Goal: Transaction & Acquisition: Purchase product/service

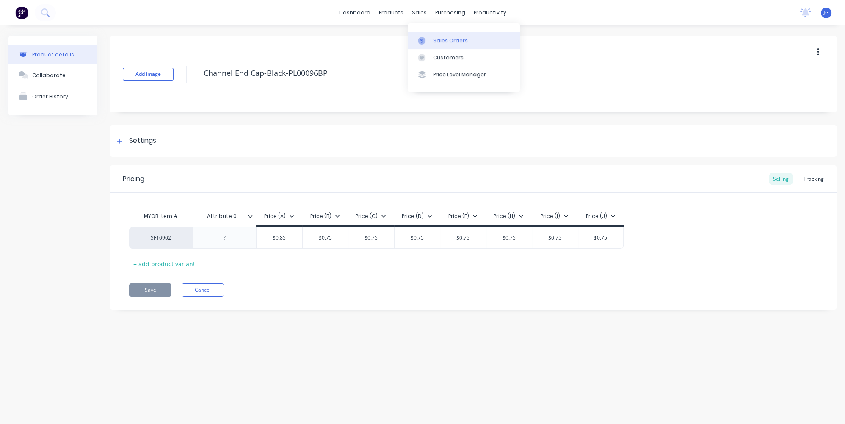
click at [425, 37] on icon at bounding box center [422, 41] width 8 height 8
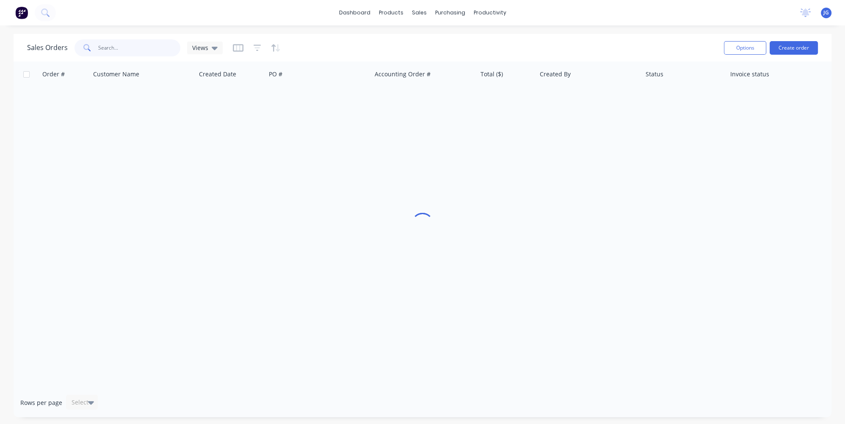
click at [136, 51] on input "text" at bounding box center [139, 47] width 83 height 17
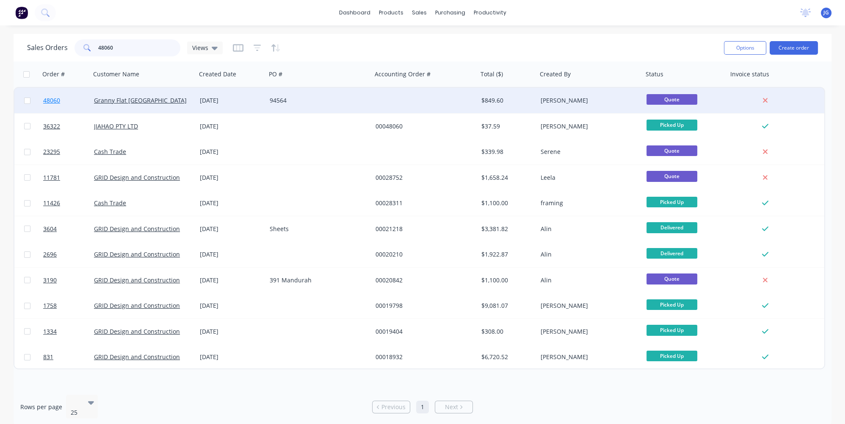
type input "48060"
click at [74, 102] on link "48060" at bounding box center [68, 100] width 51 height 25
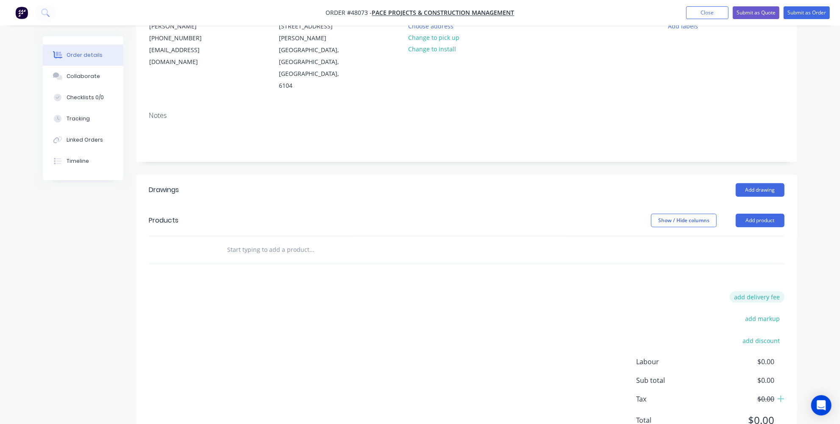
click at [762, 291] on button "add delivery fee" at bounding box center [756, 296] width 55 height 11
type input "650"
click at [828, 223] on div "Order details Collaborate Checklists 0/0 Tracking Linked Orders Timeline Order …" at bounding box center [420, 182] width 840 height 557
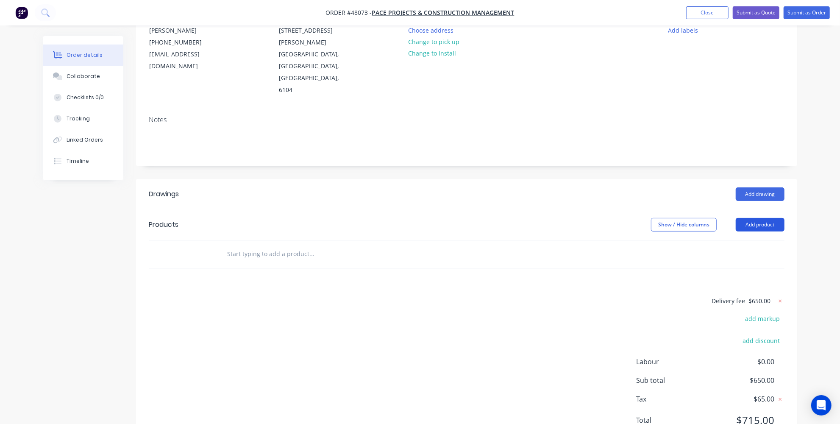
scroll to position [0, 0]
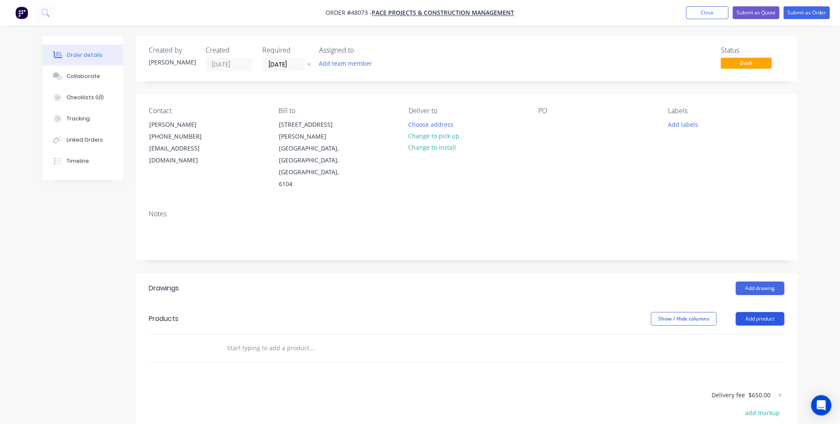
click at [765, 312] on button "Add product" at bounding box center [759, 319] width 49 height 14
click at [739, 334] on div "Product catalogue" at bounding box center [743, 340] width 65 height 12
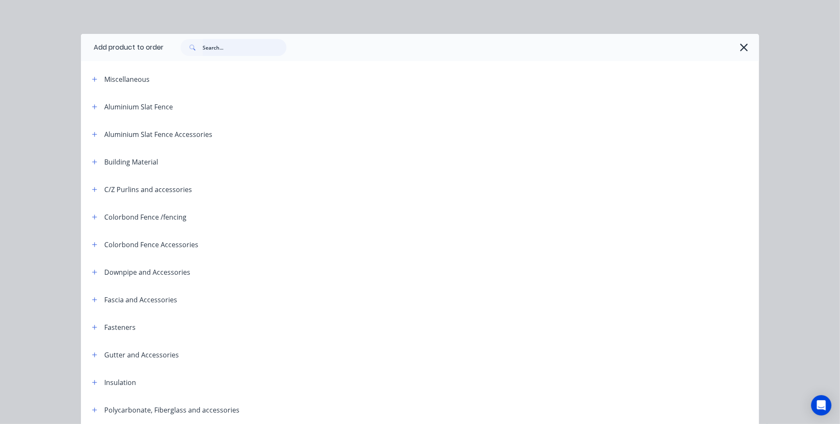
click at [213, 50] on input "text" at bounding box center [244, 47] width 84 height 17
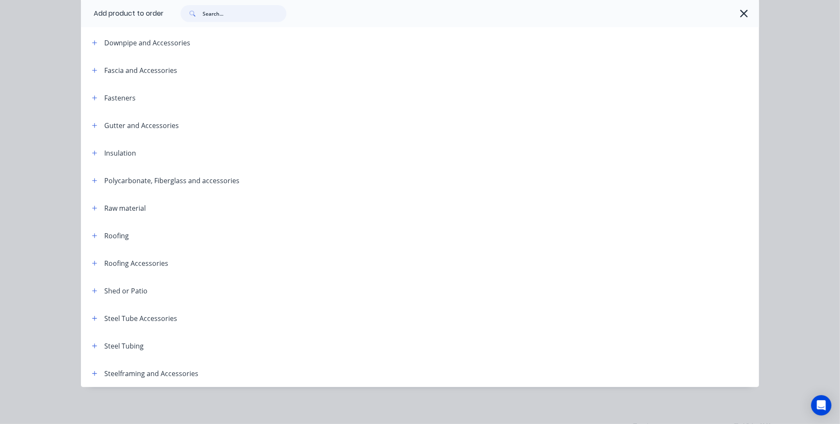
scroll to position [106, 0]
click at [93, 371] on icon "button" at bounding box center [94, 373] width 5 height 6
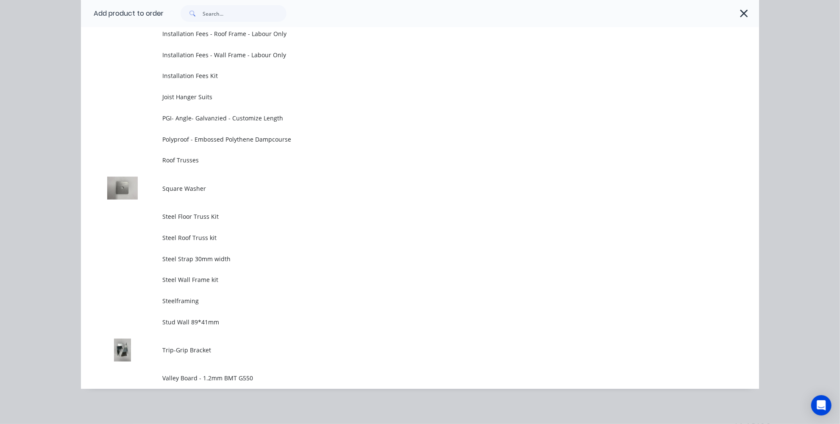
scroll to position [862, 0]
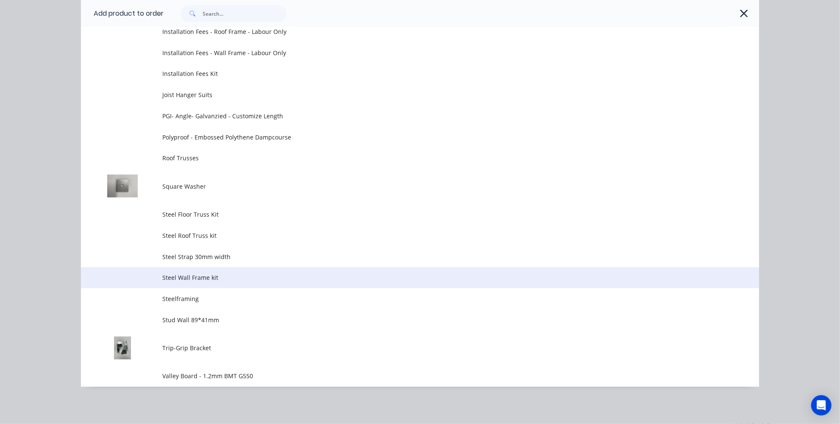
click at [201, 276] on span "Steel Wall Frame kit" at bounding box center [400, 277] width 477 height 9
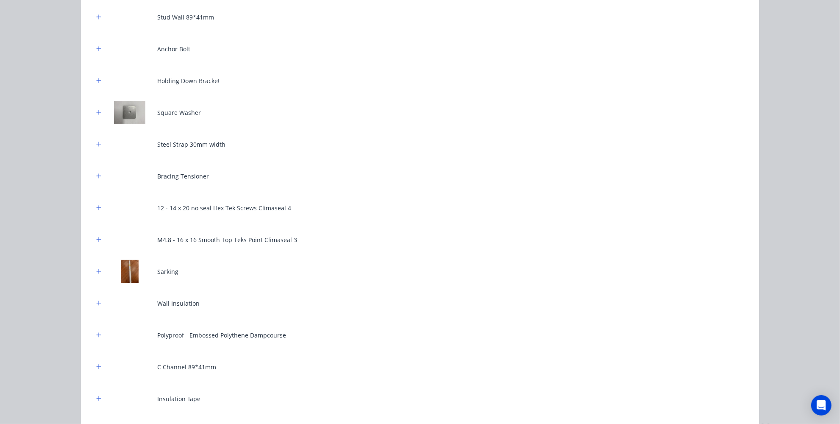
scroll to position [180, 0]
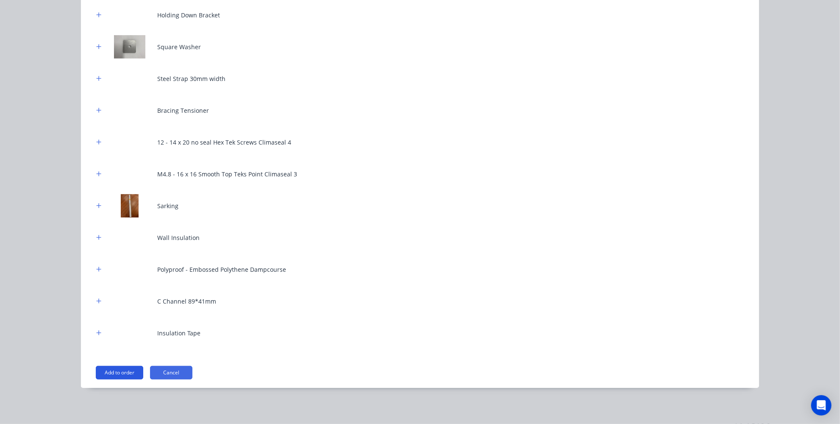
click at [119, 369] on button "Add to order" at bounding box center [119, 373] width 47 height 14
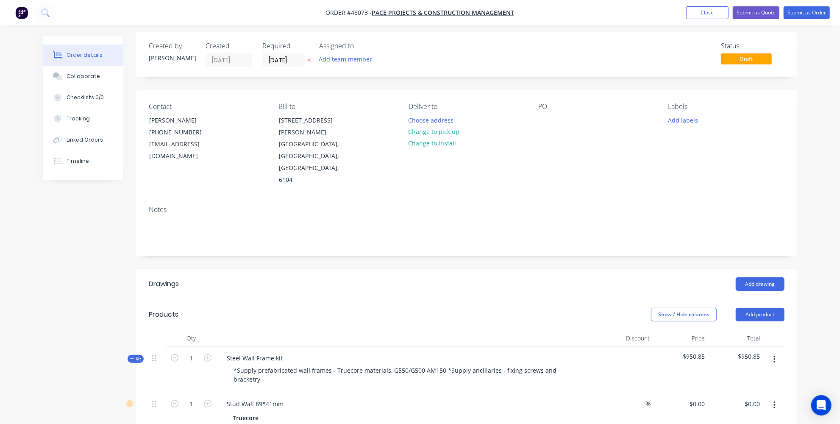
scroll to position [0, 0]
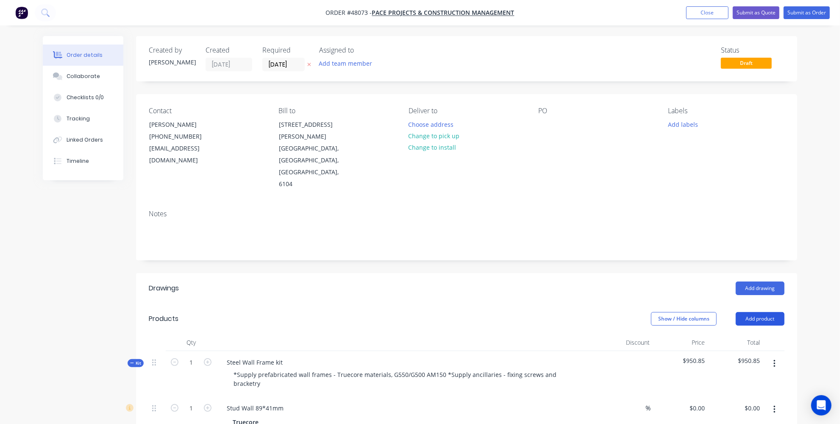
click at [763, 312] on button "Add product" at bounding box center [759, 319] width 49 height 14
click at [747, 334] on div "Product catalogue" at bounding box center [743, 340] width 65 height 12
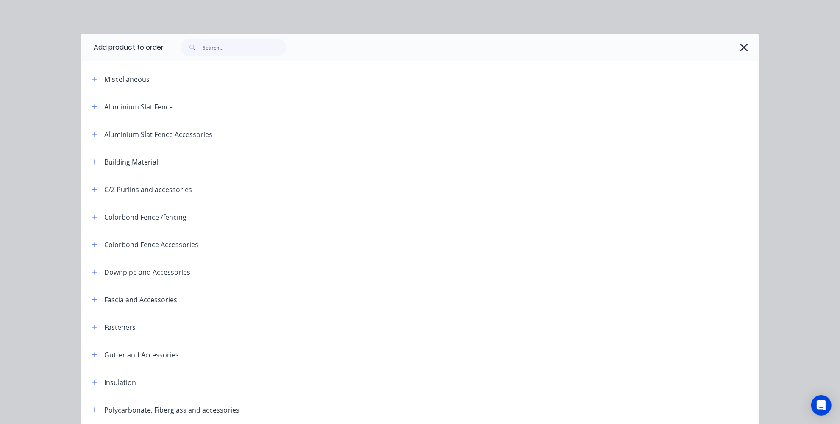
scroll to position [229, 0]
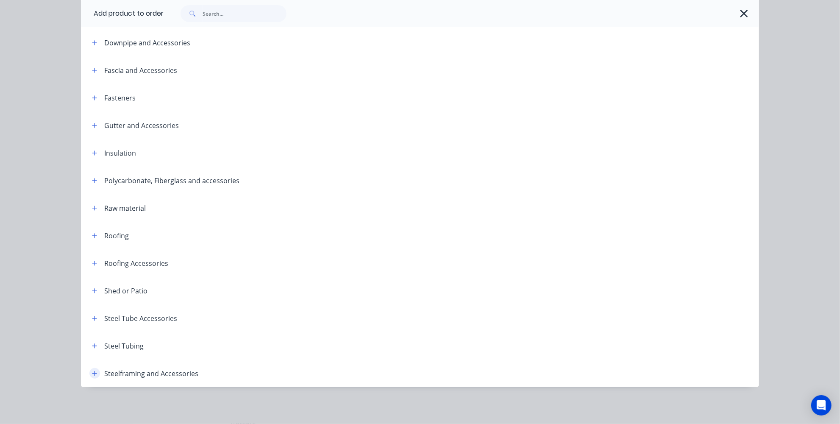
click at [92, 375] on icon "button" at bounding box center [94, 373] width 5 height 6
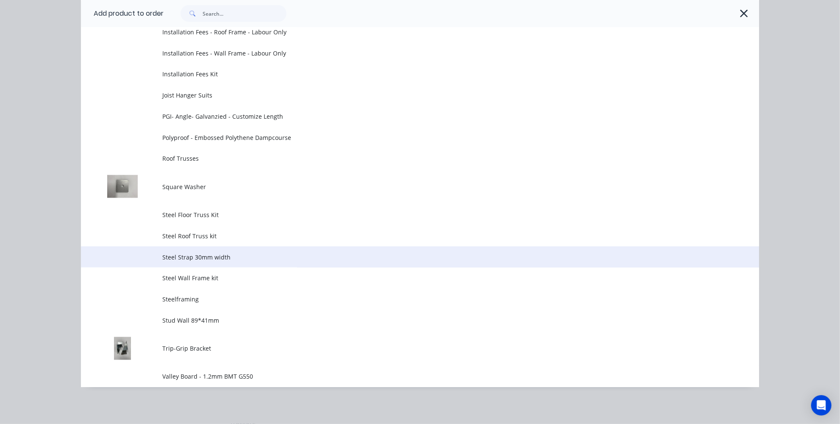
scroll to position [862, 0]
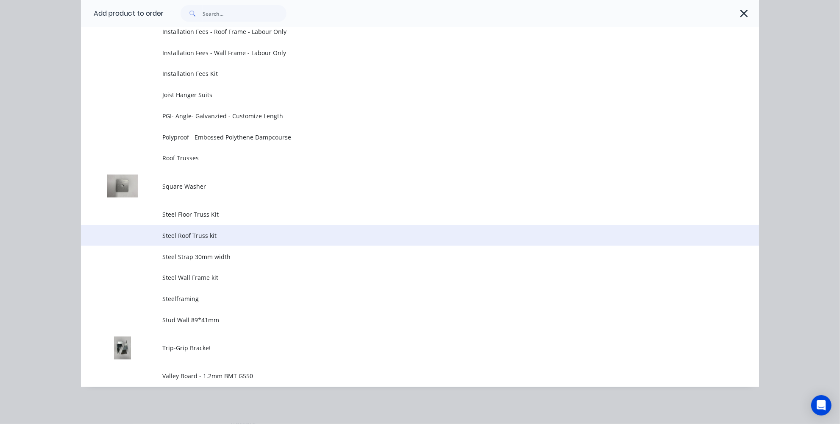
click at [187, 231] on span "Steel Roof Truss kit" at bounding box center [400, 235] width 477 height 9
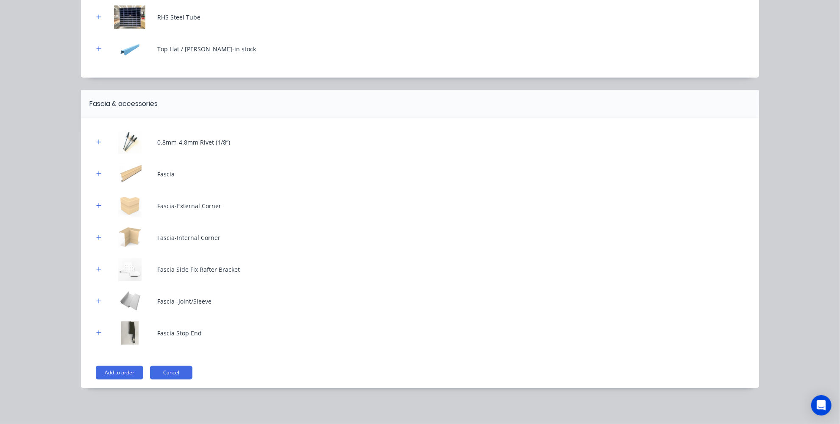
scroll to position [115, 0]
click at [108, 367] on button "Add to order" at bounding box center [119, 373] width 47 height 14
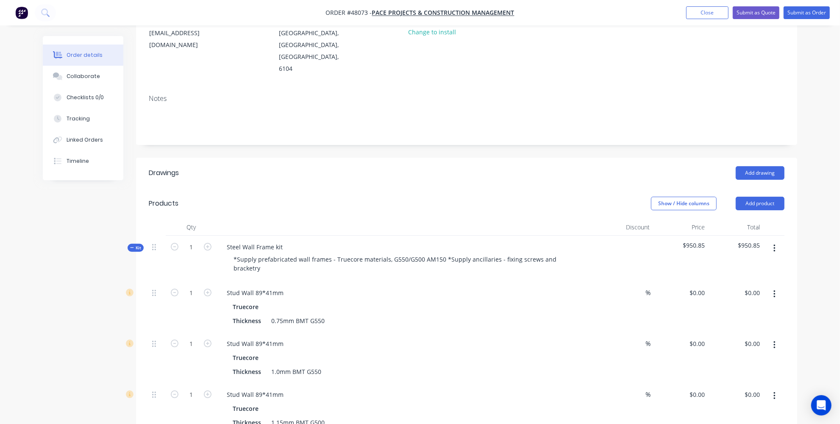
scroll to position [0, 0]
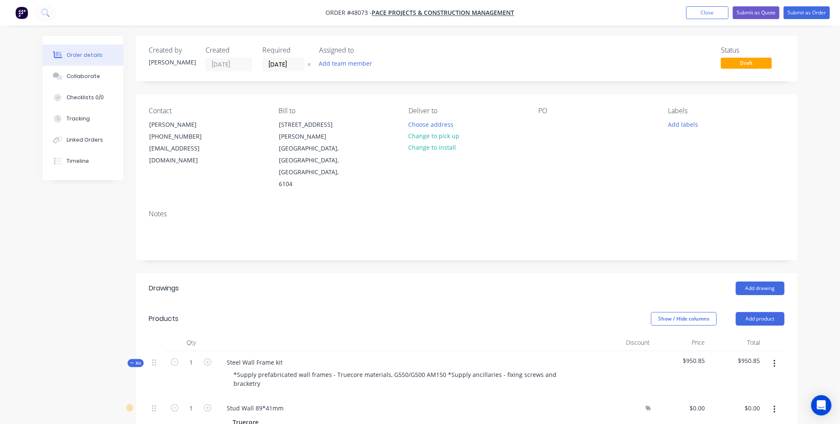
click at [415, 5] on nav "Order #48073 - Pace Projects & Construction Management Add product Close Submit…" at bounding box center [420, 12] width 840 height 25
click at [417, 11] on span "Pace Projects & Construction Management" at bounding box center [443, 13] width 142 height 8
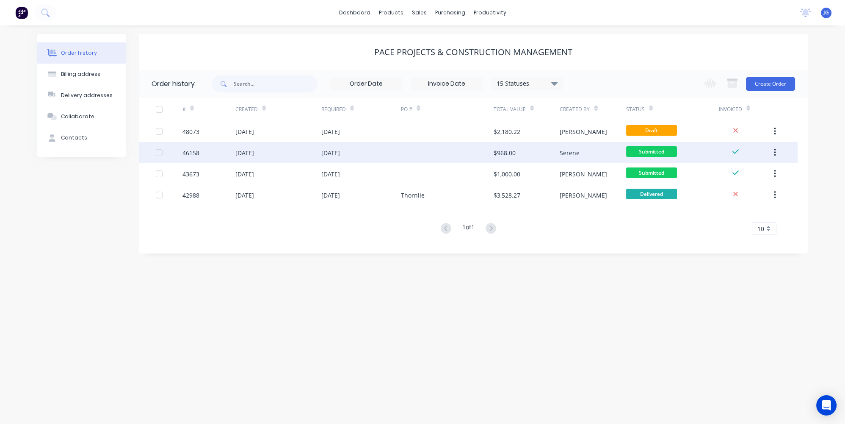
click at [342, 158] on div "24 Jun 2025" at bounding box center [361, 152] width 80 height 21
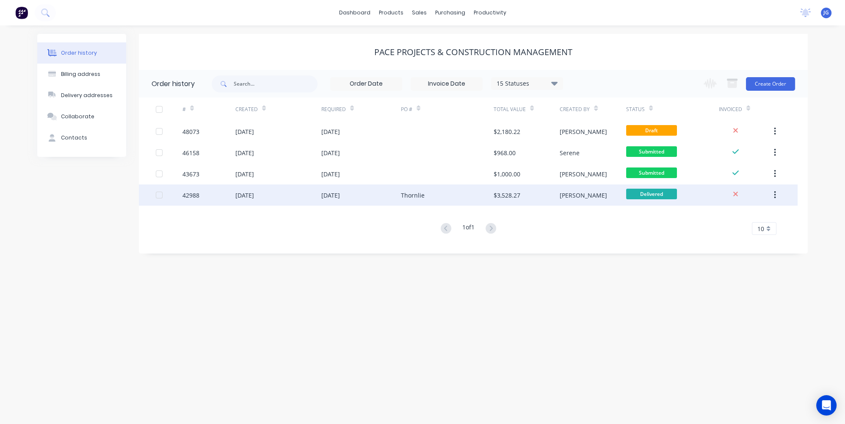
click at [404, 189] on div "Thornlie" at bounding box center [447, 194] width 93 height 21
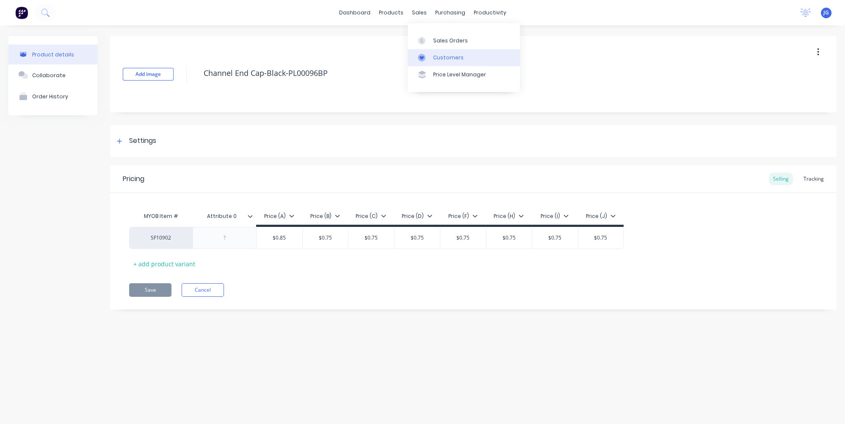
click at [429, 57] on div at bounding box center [424, 58] width 13 height 8
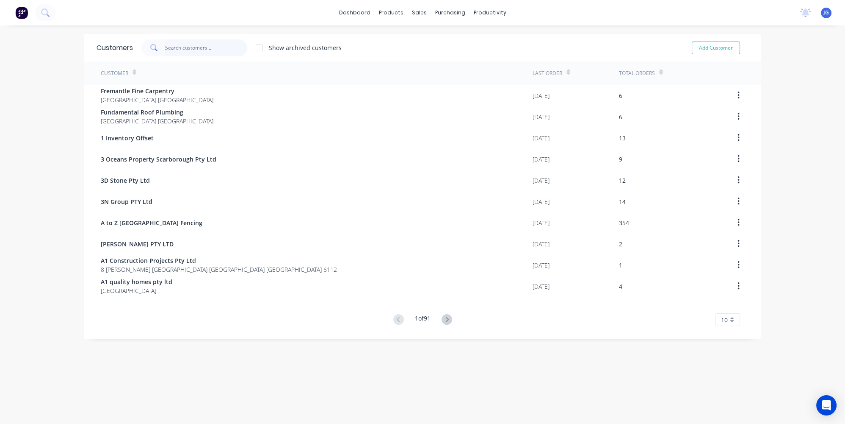
click at [191, 48] on input "text" at bounding box center [206, 47] width 83 height 17
click at [430, 47] on link "Sales Orders" at bounding box center [461, 40] width 112 height 17
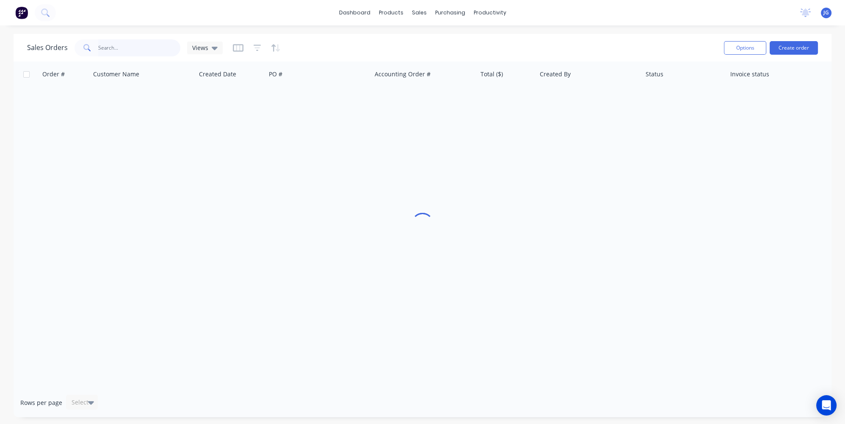
click at [123, 39] on input "text" at bounding box center [139, 47] width 83 height 17
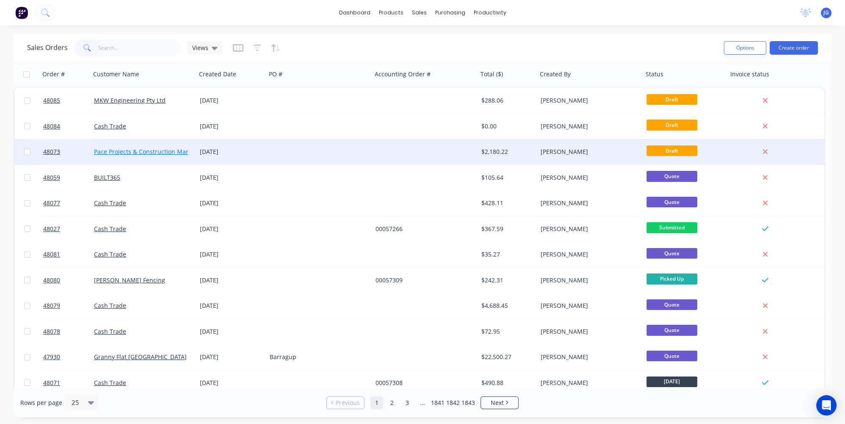
click at [114, 150] on link "Pace Projects & Construction Management" at bounding box center [154, 151] width 121 height 8
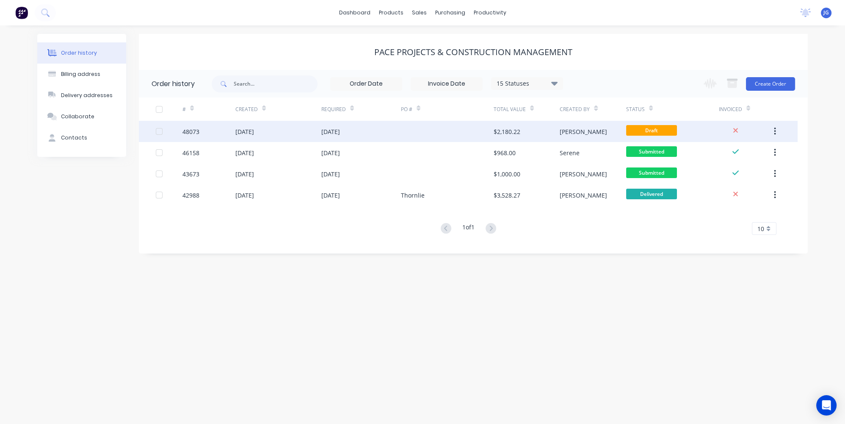
click at [294, 131] on div "[DATE]" at bounding box center [279, 131] width 86 height 21
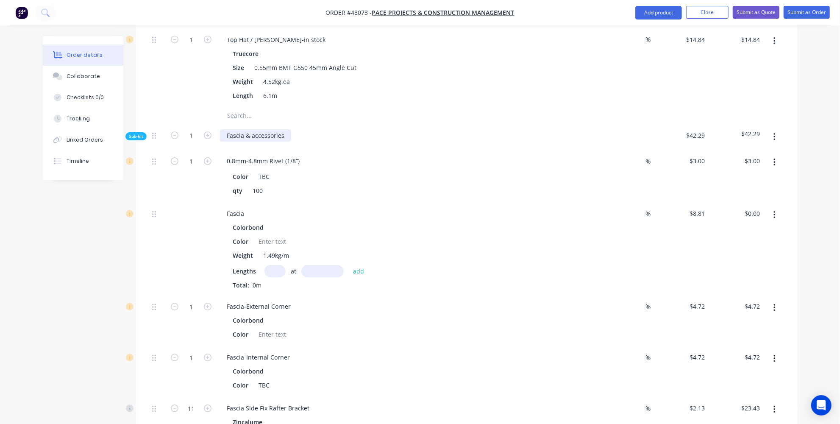
scroll to position [2090, 0]
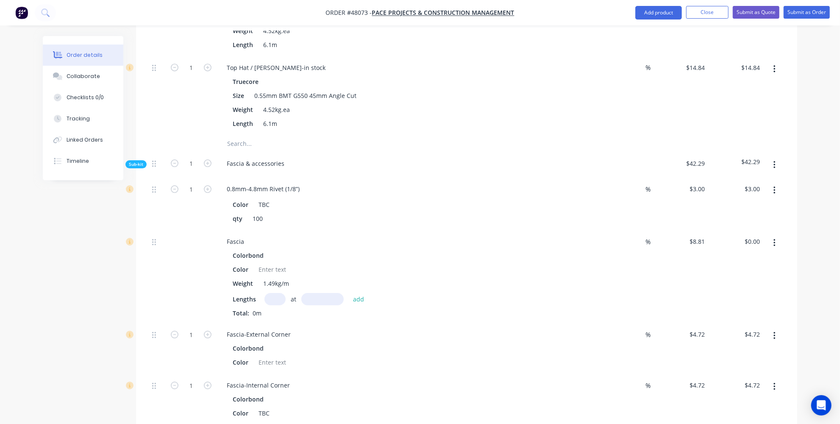
click at [772, 157] on button "button" at bounding box center [774, 164] width 20 height 15
click at [737, 198] on div "Delete" at bounding box center [743, 204] width 65 height 12
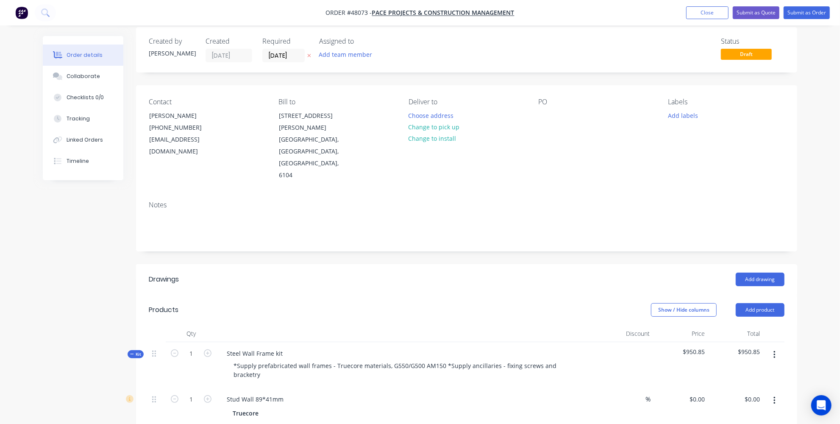
scroll to position [0, 0]
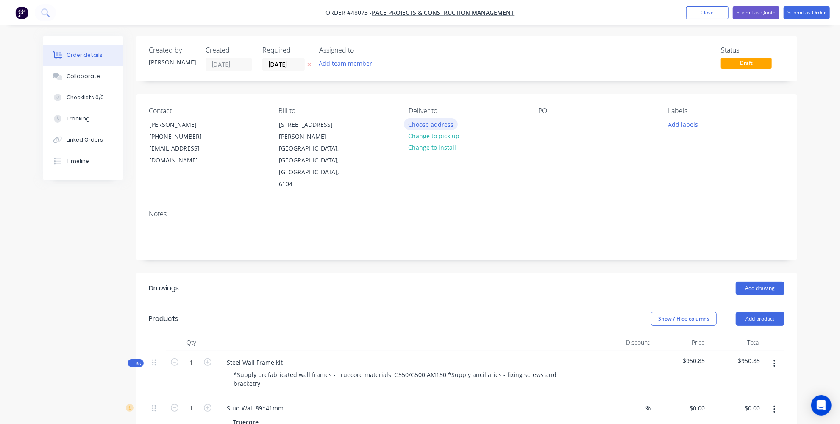
click at [422, 119] on button "Choose address" at bounding box center [431, 123] width 54 height 11
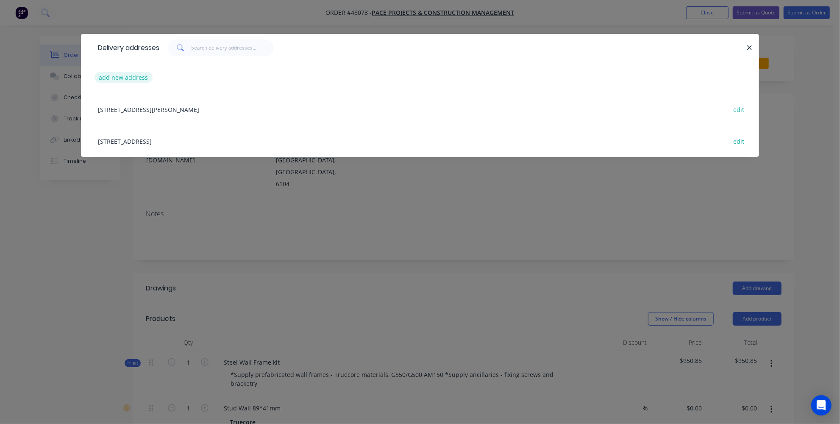
click at [141, 79] on button "add new address" at bounding box center [123, 77] width 58 height 11
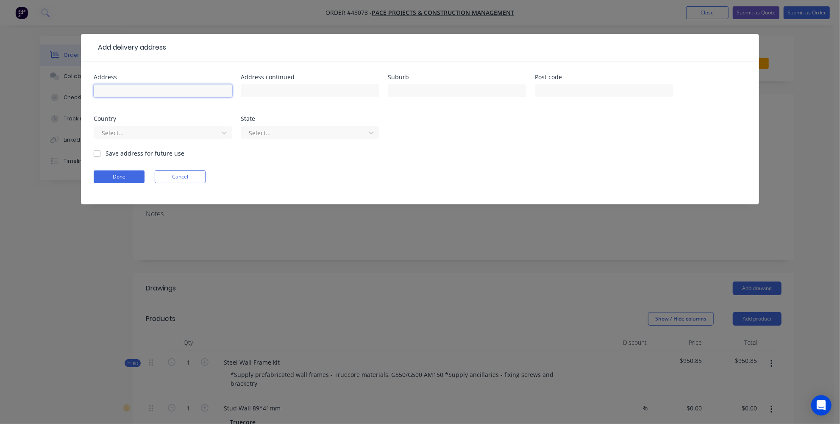
click at [169, 91] on input "text" at bounding box center [163, 90] width 139 height 13
paste input "6 LANAGAN RISE"
type input "6 LANAGAN RISE"
click at [285, 86] on input "text" at bounding box center [310, 90] width 139 height 13
click at [405, 94] on input "text" at bounding box center [457, 90] width 139 height 13
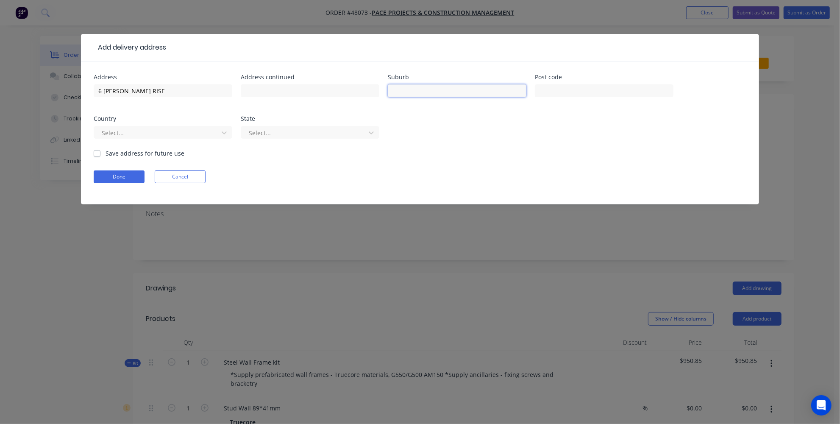
paste input "SOUTH LAKE"
type input "SOUTH LAKE"
drag, startPoint x: 576, startPoint y: 88, endPoint x: 569, endPoint y: 87, distance: 6.8
click at [576, 88] on input "text" at bounding box center [604, 90] width 139 height 13
click at [201, 135] on div at bounding box center [157, 132] width 113 height 11
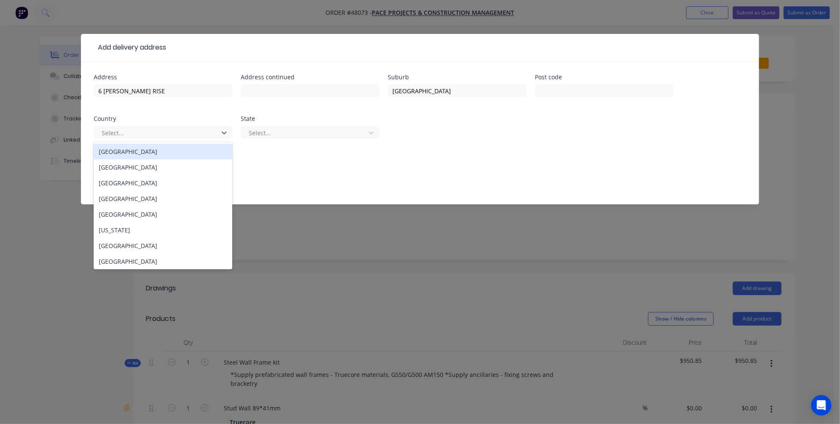
click at [173, 149] on div "Australia" at bounding box center [163, 152] width 139 height 16
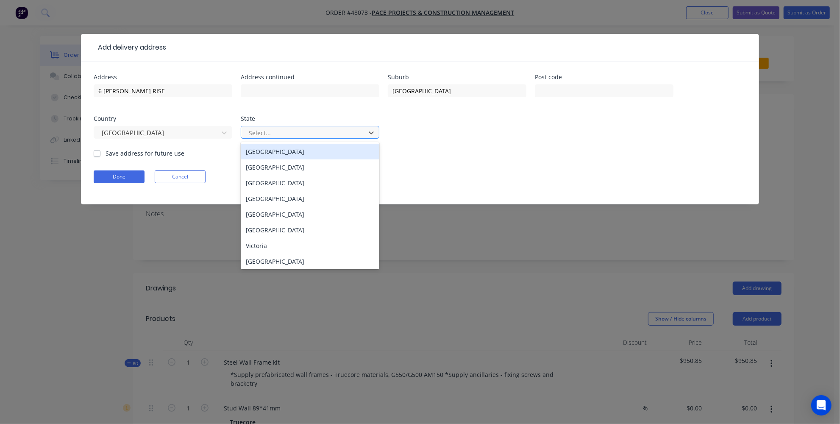
click at [258, 129] on div at bounding box center [304, 132] width 113 height 11
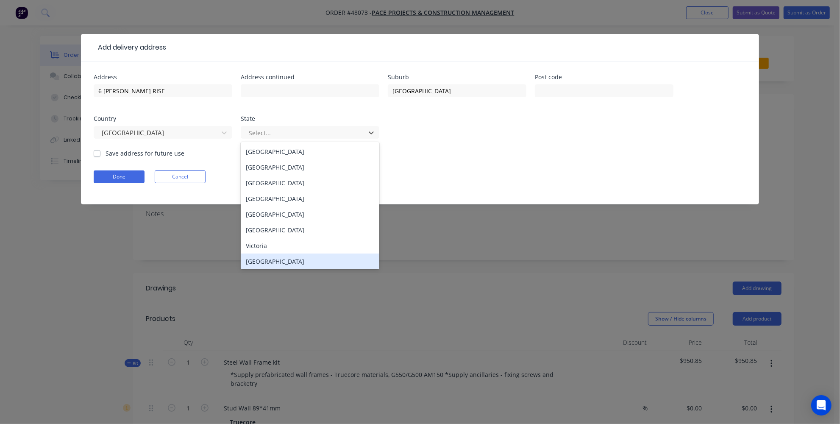
click at [263, 262] on div "Western Australia" at bounding box center [310, 261] width 139 height 16
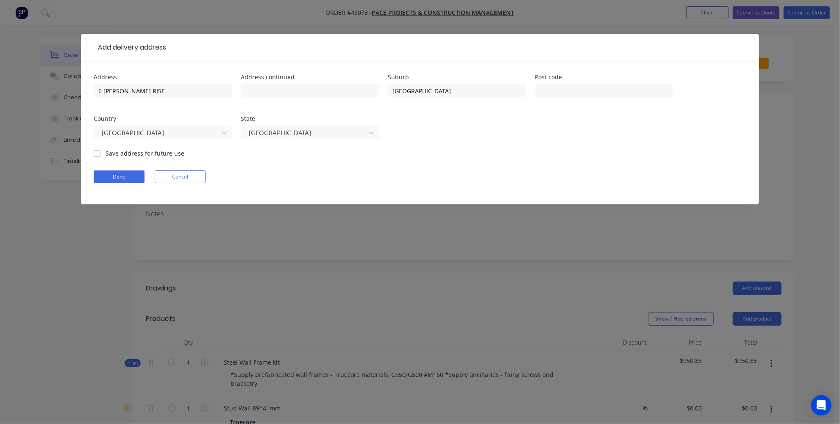
drag, startPoint x: 395, startPoint y: 153, endPoint x: 453, endPoint y: 93, distance: 83.6
click at [396, 153] on form "Address 6 LANAGAN RISE Address continued Suburb SOUTH LAKE Post code Country Au…" at bounding box center [420, 139] width 652 height 130
click at [582, 95] on input "text" at bounding box center [604, 90] width 139 height 13
paste input "6164"
type input "6164"
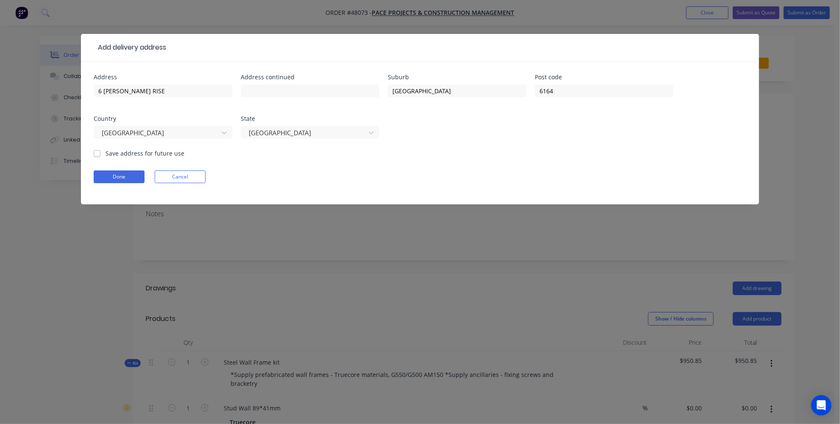
click at [86, 163] on div "Address 6 LANAGAN RISE Address continued Suburb SOUTH LAKE Post code 6164 Count…" at bounding box center [420, 132] width 678 height 143
click at [97, 175] on button "Done" at bounding box center [119, 176] width 51 height 13
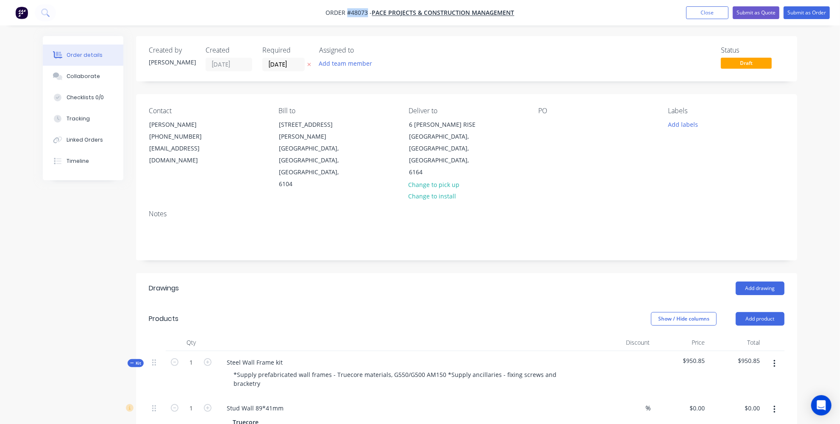
drag, startPoint x: 367, startPoint y: 14, endPoint x: 348, endPoint y: 11, distance: 19.6
click at [348, 11] on span "Order #48073 -" at bounding box center [349, 13] width 46 height 8
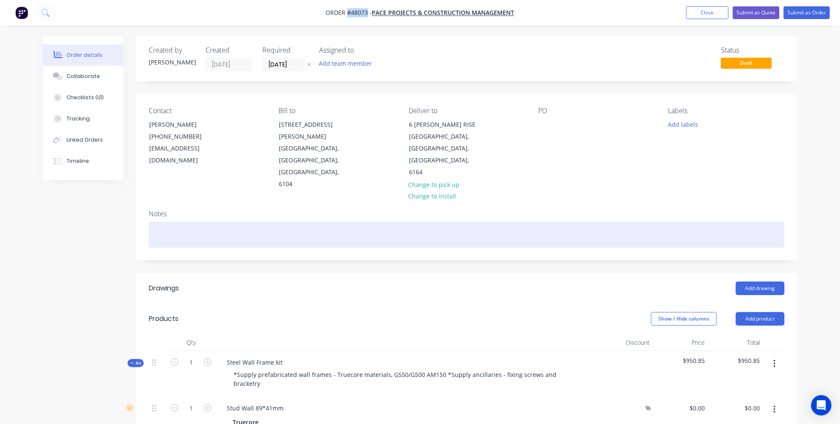
copy span "#48073"
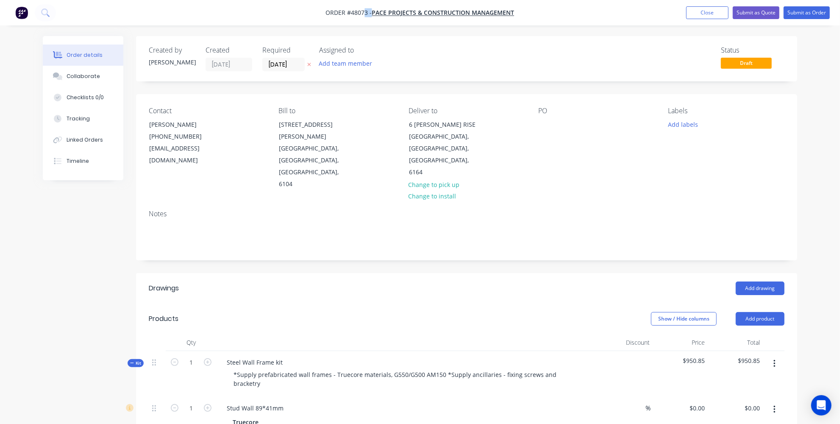
drag, startPoint x: 552, startPoint y: 11, endPoint x: 365, endPoint y: 14, distance: 187.7
click at [365, 14] on nav "Order #48073 - Pace Projects & Construction Management Add product Close Submit…" at bounding box center [420, 12] width 840 height 25
click at [400, 53] on div "Assigned to" at bounding box center [361, 50] width 85 height 8
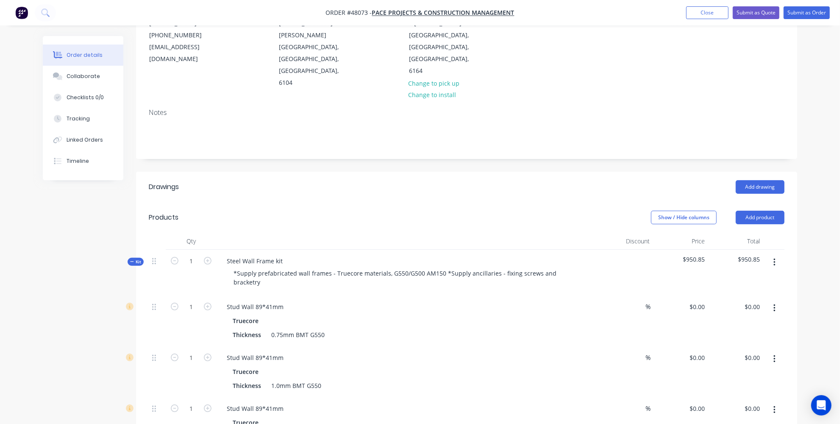
scroll to position [115, 0]
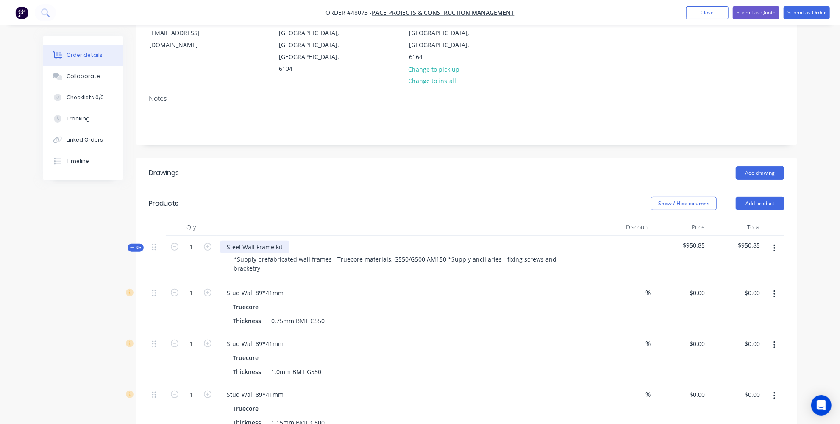
click at [283, 241] on div "Steel Wall Frame kit" at bounding box center [254, 247] width 69 height 12
click at [348, 241] on div "Steel Wall Frame kit- GRANNY FLAT/STUDIO" at bounding box center [288, 247] width 136 height 12
click at [363, 286] on div "Stud Wall 89*41mm" at bounding box center [407, 292] width 374 height 12
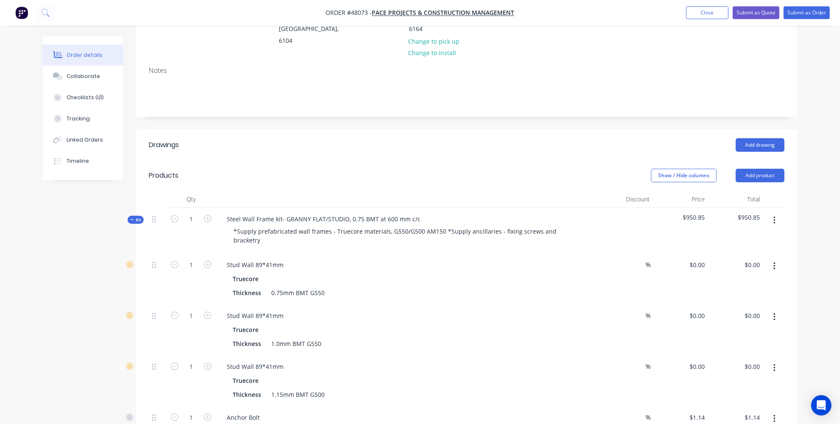
scroll to position [154, 0]
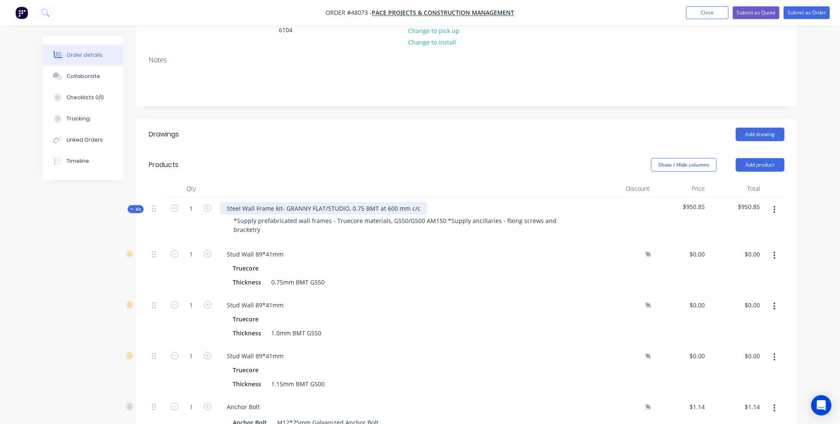
click at [381, 202] on div "Steel Wall Frame kit- GRANNY FLAT/STUDIO, 0.75 BMT at 600 mm c/c" at bounding box center [323, 208] width 207 height 12
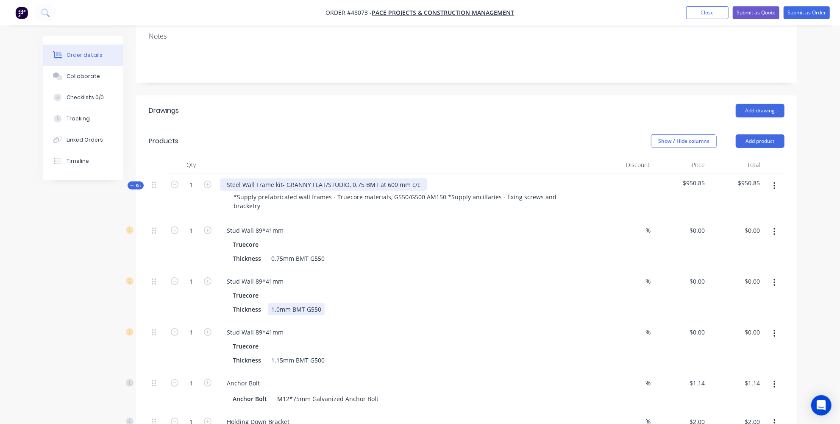
scroll to position [192, 0]
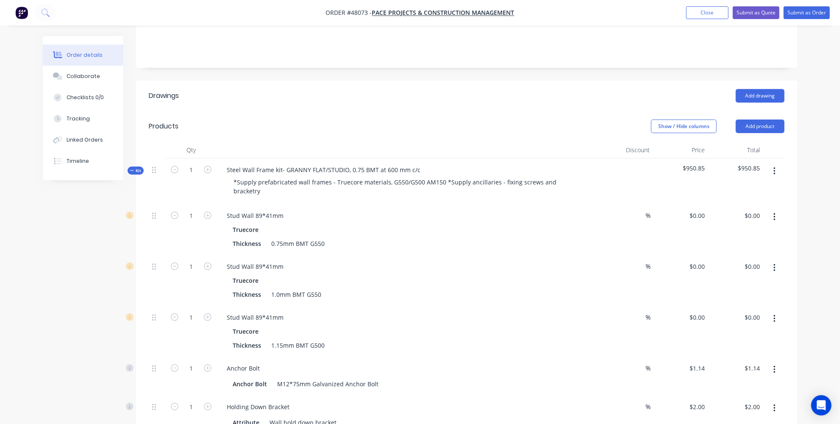
click at [767, 260] on button "button" at bounding box center [774, 267] width 20 height 15
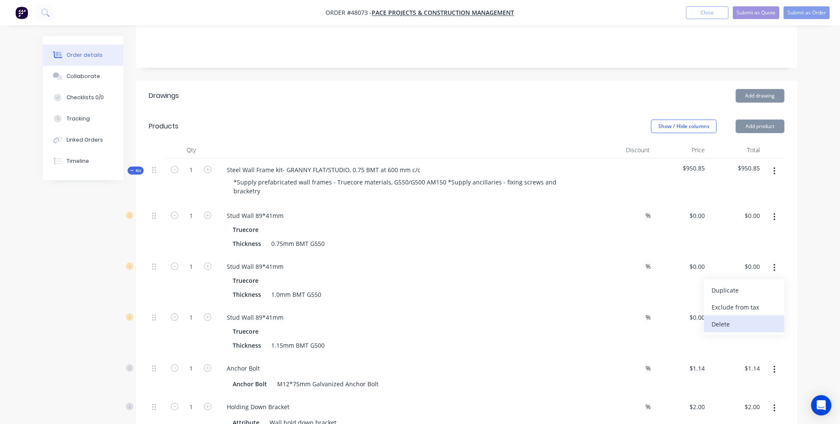
click at [724, 318] on div "Delete" at bounding box center [743, 324] width 65 height 12
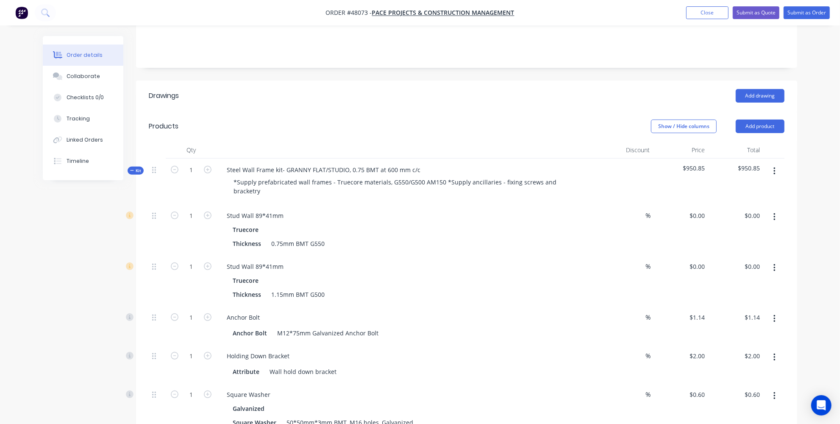
click at [777, 260] on button "button" at bounding box center [774, 267] width 20 height 15
click at [727, 318] on div "Delete" at bounding box center [743, 324] width 65 height 12
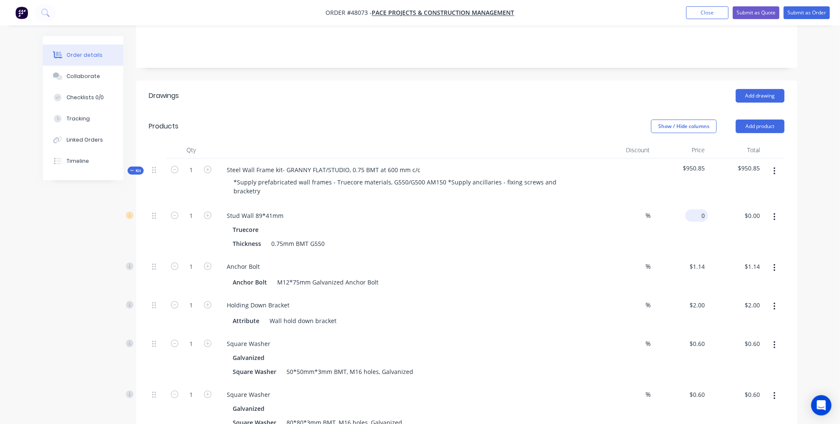
click at [692, 204] on div "0 $0.00" at bounding box center [680, 229] width 55 height 51
type input "$2,180.00"
click at [698, 209] on input "2180" at bounding box center [699, 215] width 18 height 12
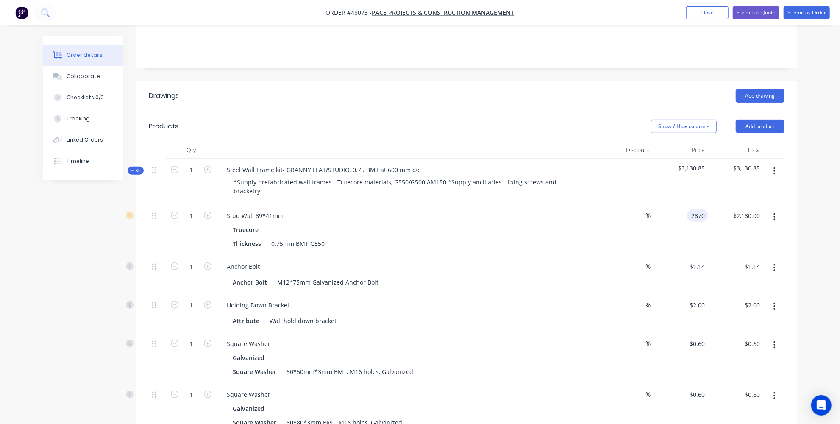
type input "$2,870.00"
click at [416, 163] on div "Steel Wall Frame kit- GRANNY FLAT/STUDIO, 0.75 BMT at 600 mm c/c" at bounding box center [323, 169] width 207 height 12
click at [413, 237] on div "Thickness 0.75mm BMT G550" at bounding box center [405, 243] width 352 height 12
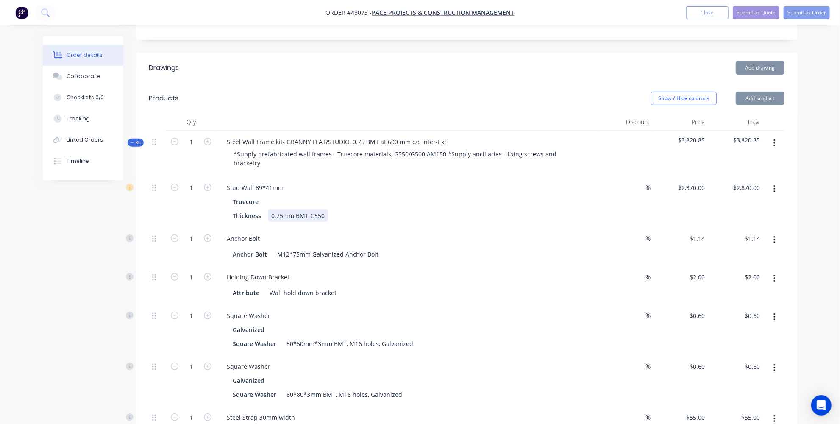
scroll to position [231, 0]
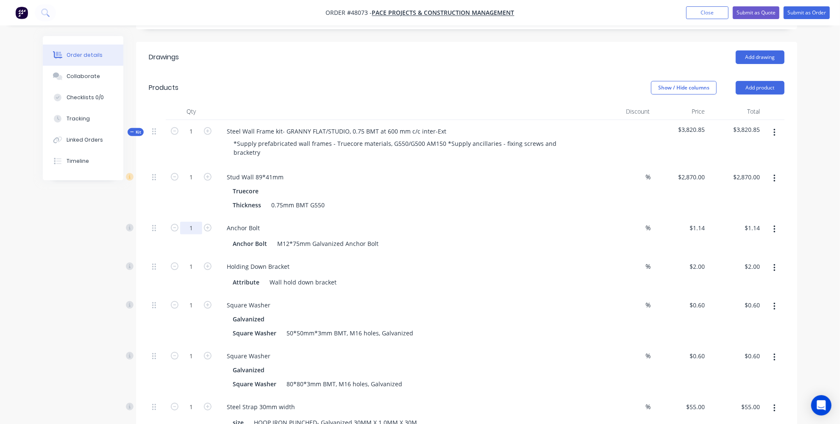
click at [191, 181] on input "1" at bounding box center [191, 177] width 22 height 13
type input "30"
type input "$34.20"
click at [198, 183] on input "1" at bounding box center [191, 177] width 22 height 13
type input "10"
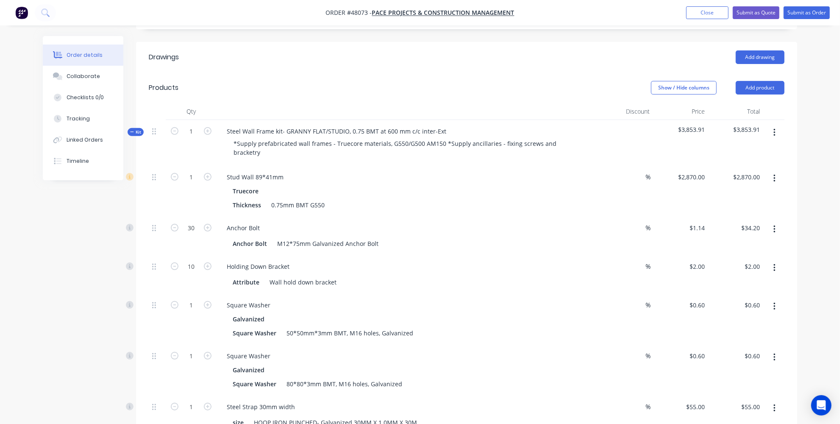
type input "$20.00"
drag, startPoint x: 62, startPoint y: 250, endPoint x: 67, endPoint y: 249, distance: 5.4
click at [194, 183] on input "1" at bounding box center [191, 177] width 22 height 13
type input "10"
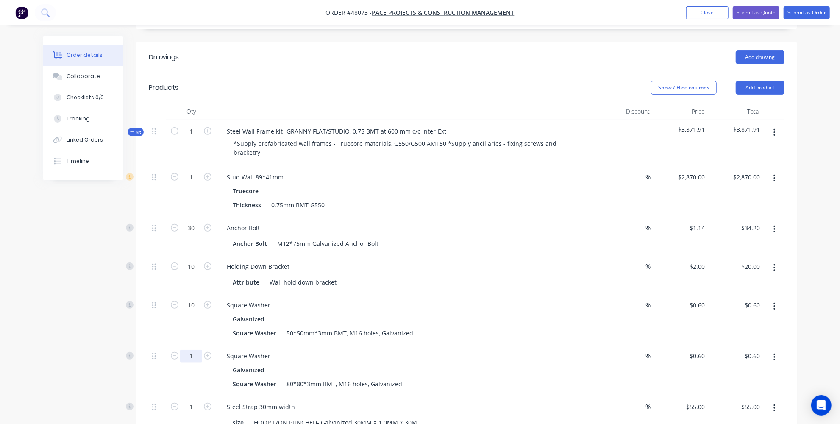
type input "$6.00"
click at [198, 183] on input "1" at bounding box center [191, 177] width 22 height 13
click at [196, 183] on input "1" at bounding box center [191, 177] width 22 height 13
type input "25"
type input "$15.00"
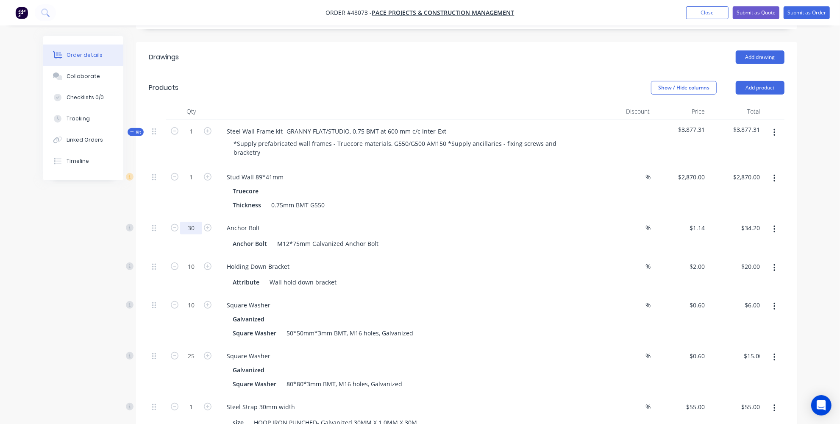
click at [195, 180] on input "30" at bounding box center [191, 177] width 22 height 13
type input "35"
type input "$39.90"
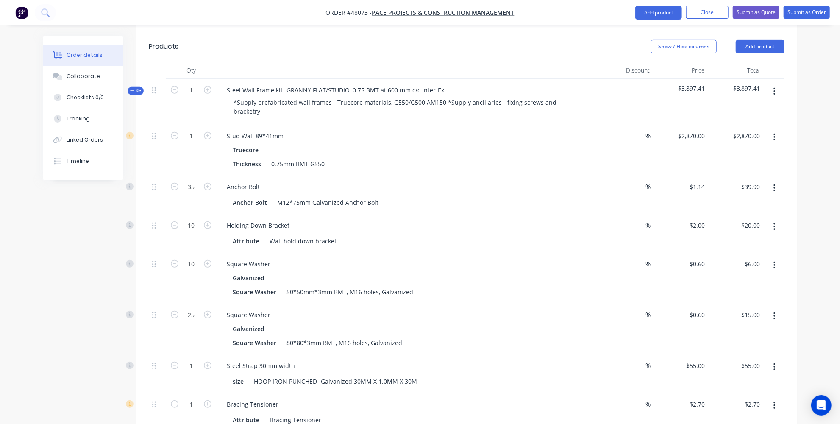
scroll to position [308, 0]
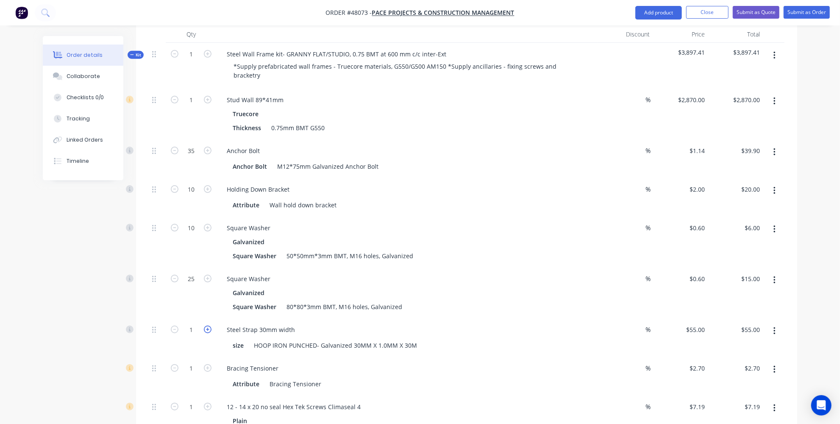
click at [207, 325] on icon "button" at bounding box center [208, 329] width 8 height 8
type input "2"
type input "$110.00"
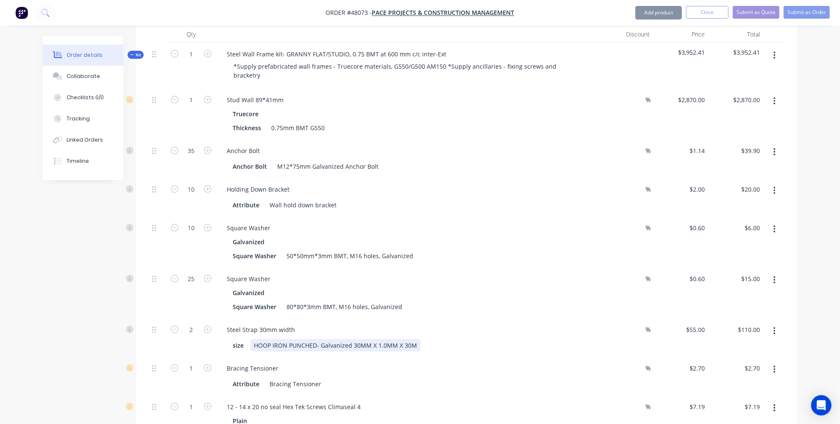
scroll to position [346, 0]
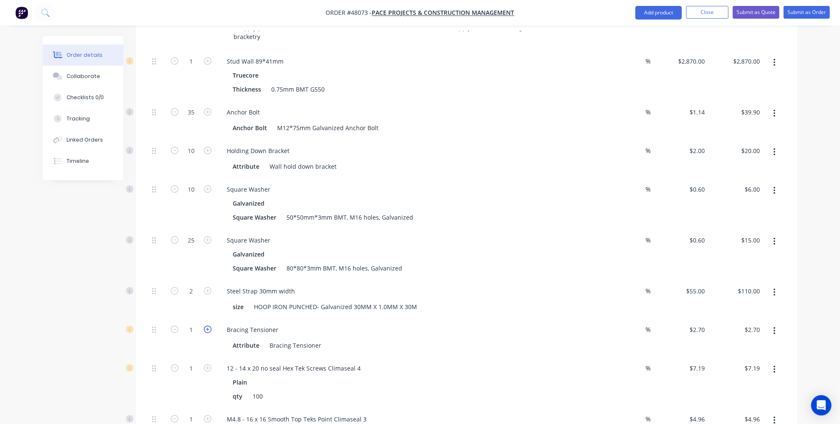
click at [208, 325] on icon "button" at bounding box center [208, 329] width 8 height 8
type input "2"
type input "$5.40"
click at [208, 325] on icon "button" at bounding box center [208, 329] width 8 height 8
type input "3"
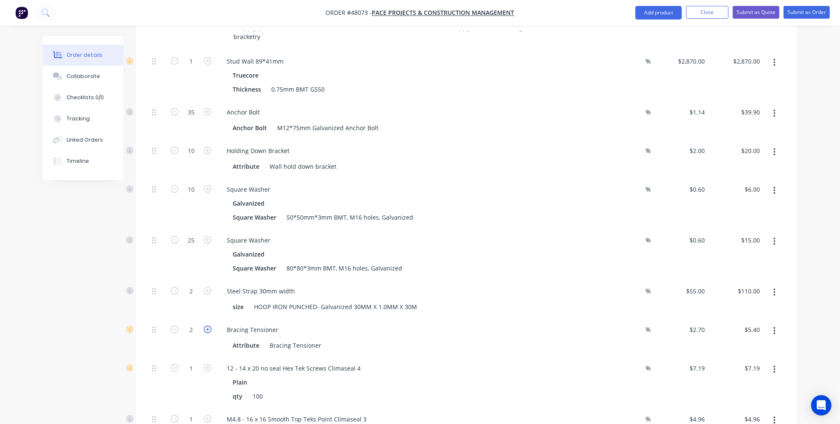
type input "$8.10"
click at [208, 325] on icon "button" at bounding box center [208, 329] width 8 height 8
type input "4"
type input "$10.80"
click at [208, 325] on icon "button" at bounding box center [208, 329] width 8 height 8
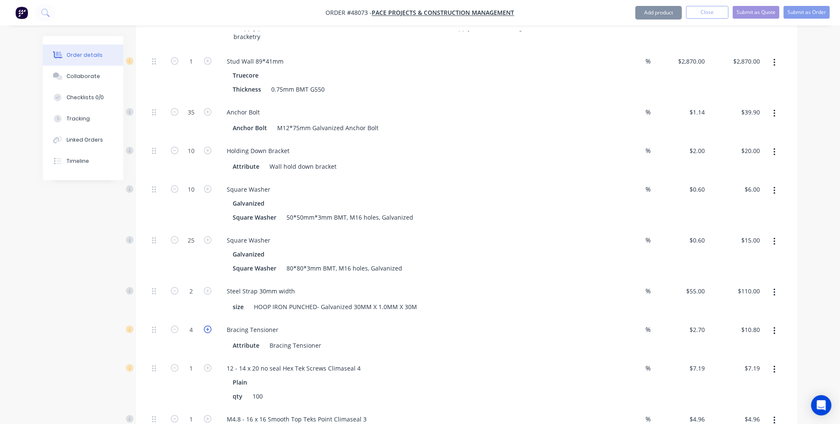
type input "5"
type input "$13.50"
click at [208, 325] on icon "button" at bounding box center [208, 329] width 8 height 8
type input "6"
type input "$16.20"
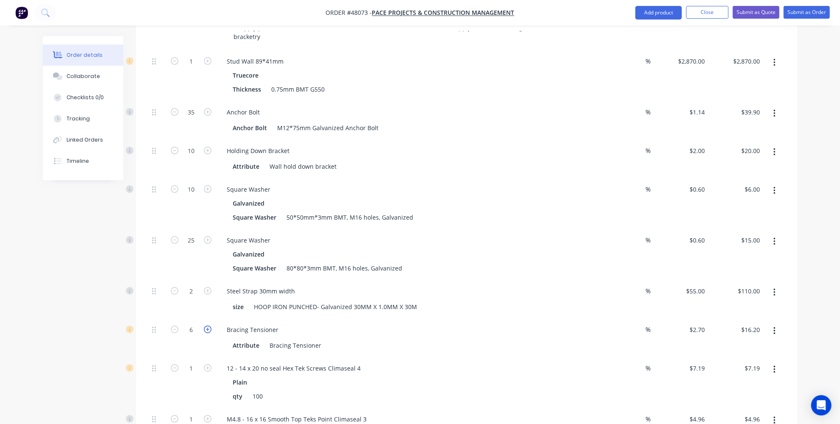
click at [208, 325] on icon "button" at bounding box center [208, 329] width 8 height 8
type input "7"
type input "$18.90"
click at [208, 325] on icon "button" at bounding box center [208, 329] width 8 height 8
type input "8"
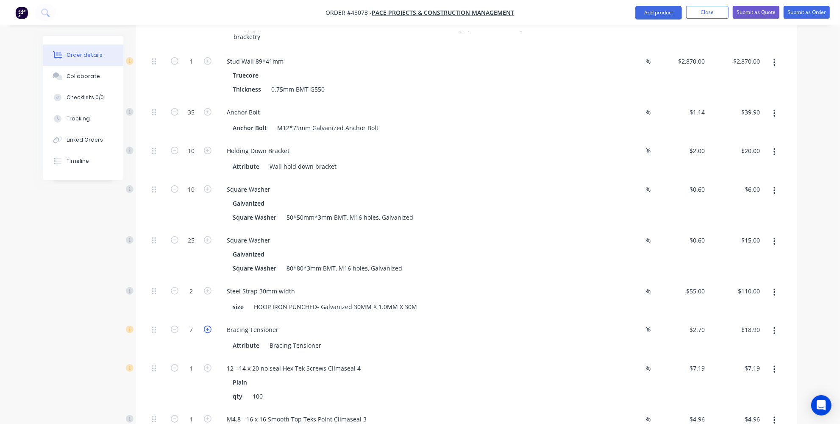
type input "$21.60"
click at [208, 325] on icon "button" at bounding box center [208, 329] width 8 height 8
type input "9"
type input "$24.30"
click at [208, 325] on icon "button" at bounding box center [208, 329] width 8 height 8
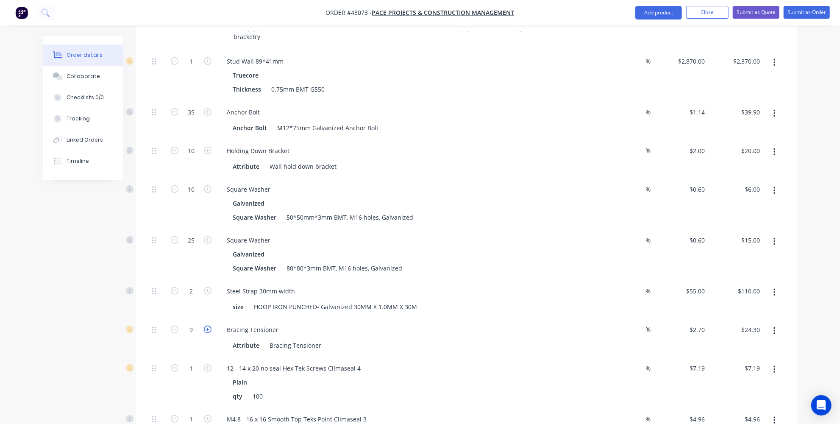
type input "10"
type input "$27.00"
click at [208, 325] on icon "button" at bounding box center [208, 329] width 8 height 8
type input "11"
type input "$29.70"
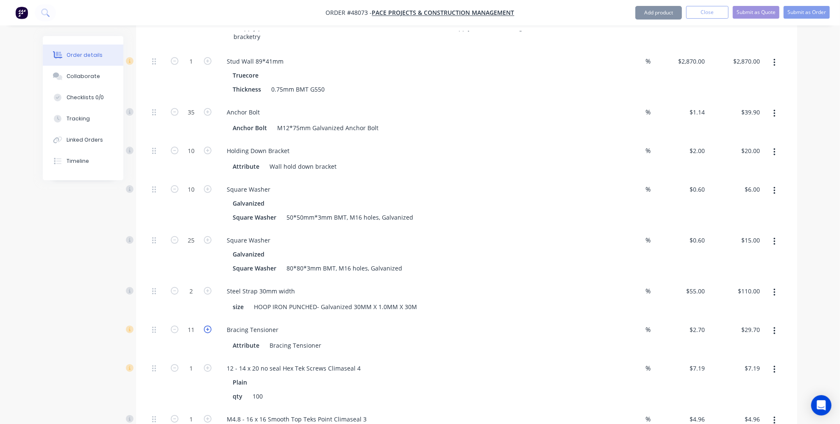
click at [208, 325] on icon "button" at bounding box center [208, 329] width 8 height 8
type input "12"
type input "$32.40"
click at [208, 325] on icon "button" at bounding box center [208, 329] width 8 height 8
type input "13"
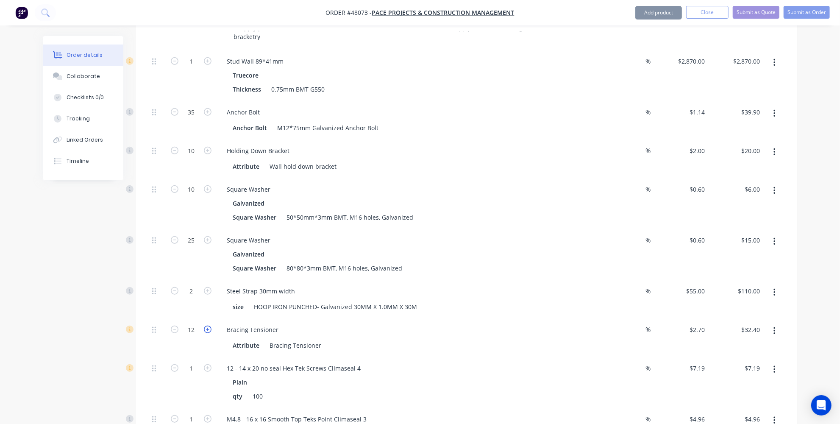
type input "$35.10"
click at [208, 325] on icon "button" at bounding box center [208, 329] width 8 height 8
type input "14"
type input "$37.80"
click at [208, 325] on icon "button" at bounding box center [208, 329] width 8 height 8
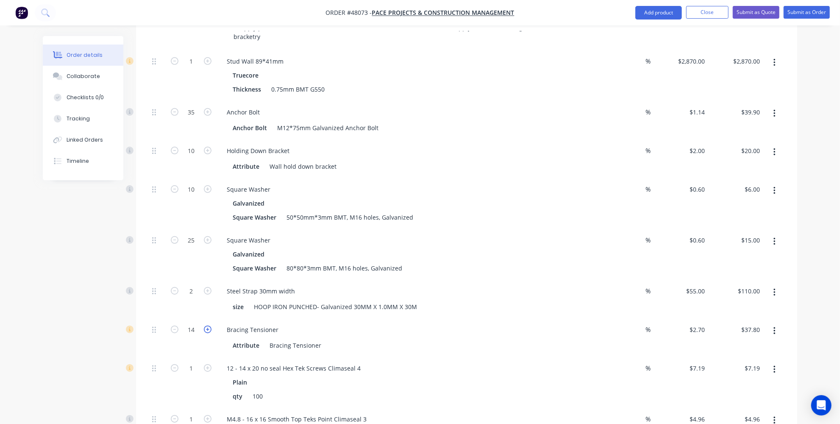
type input "15"
type input "$40.50"
click at [208, 325] on icon "button" at bounding box center [208, 329] width 8 height 8
type input "16"
type input "$43.20"
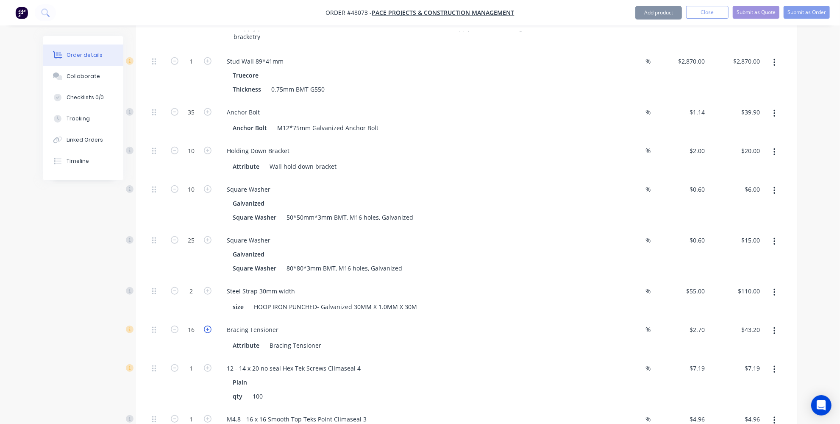
click at [208, 325] on icon "button" at bounding box center [208, 329] width 8 height 8
type input "17"
type input "$45.90"
click at [208, 325] on icon "button" at bounding box center [208, 329] width 8 height 8
type input "18"
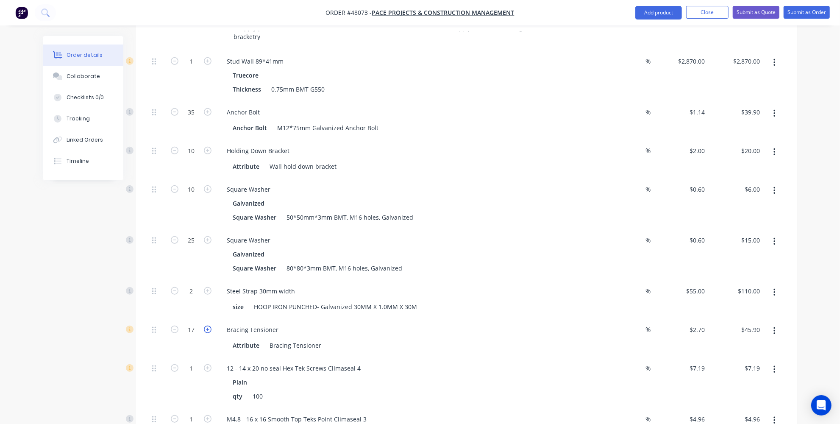
type input "$48.60"
click at [208, 325] on icon "button" at bounding box center [208, 329] width 8 height 8
type input "19"
type input "$51.30"
click at [208, 325] on icon "button" at bounding box center [208, 329] width 8 height 8
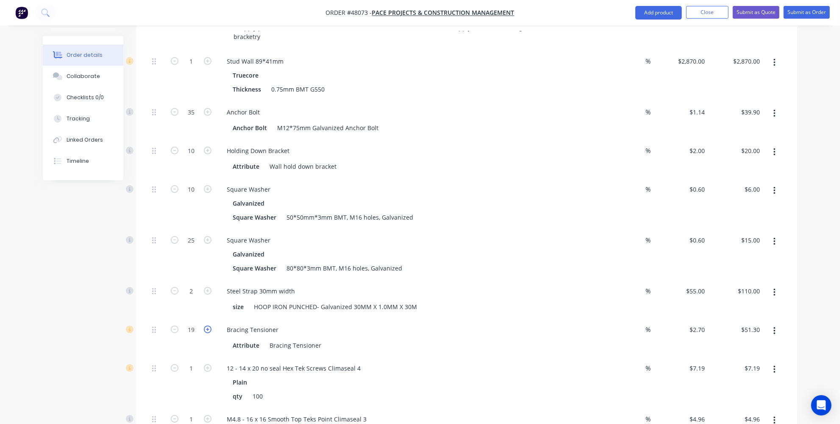
type input "20"
type input "$54.00"
click at [208, 325] on icon "button" at bounding box center [208, 329] width 8 height 8
type input "21"
type input "$56.70"
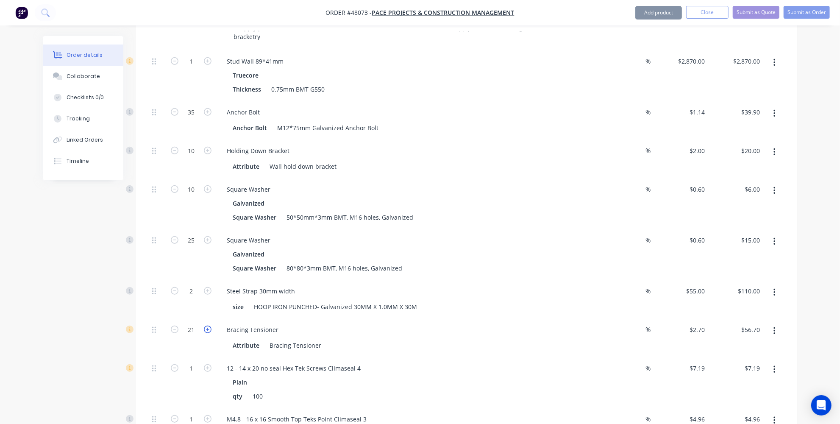
click at [208, 325] on icon "button" at bounding box center [208, 329] width 8 height 8
type input "22"
type input "$59.40"
click at [208, 325] on icon "button" at bounding box center [208, 329] width 8 height 8
type input "23"
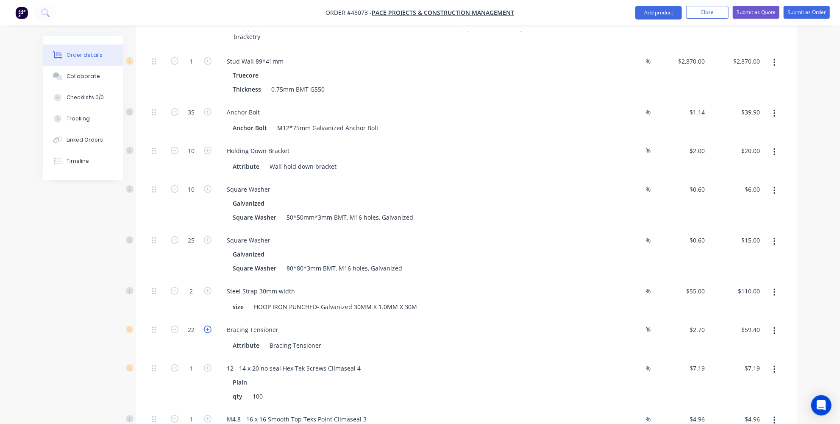
type input "$62.10"
click at [208, 325] on icon "button" at bounding box center [208, 329] width 8 height 8
type input "24"
type input "$64.80"
click at [208, 325] on icon "button" at bounding box center [208, 329] width 8 height 8
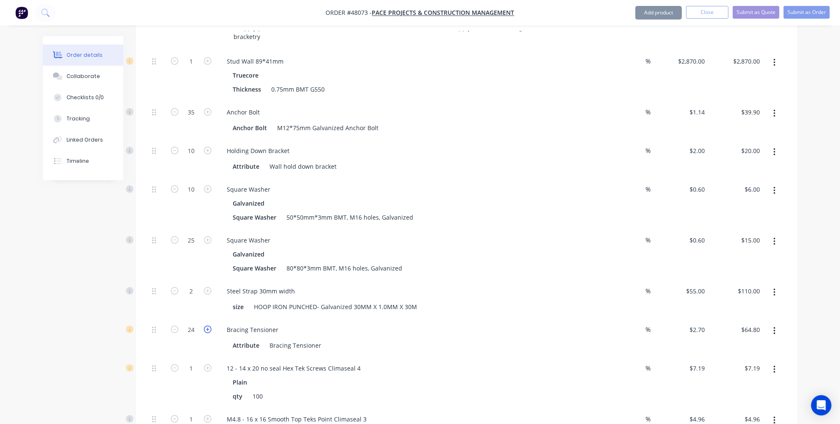
type input "25"
type input "$67.50"
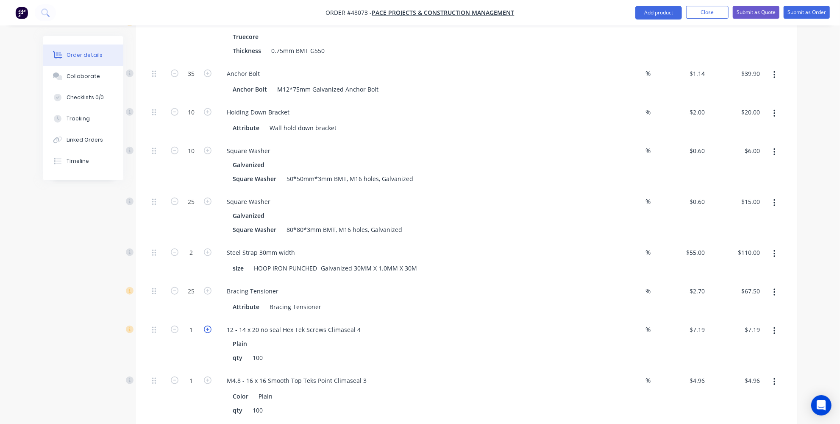
click at [205, 325] on icon "button" at bounding box center [208, 329] width 8 height 8
type input "2"
type input "$14.38"
click at [205, 325] on icon "button" at bounding box center [208, 329] width 8 height 8
type input "3"
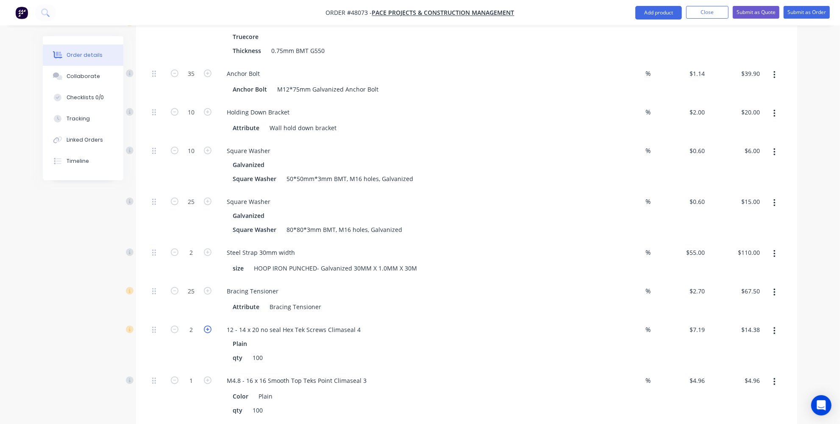
type input "$21.57"
click at [205, 325] on icon "button" at bounding box center [208, 329] width 8 height 8
type input "4"
type input "$28.76"
click at [173, 325] on icon "button" at bounding box center [175, 329] width 8 height 8
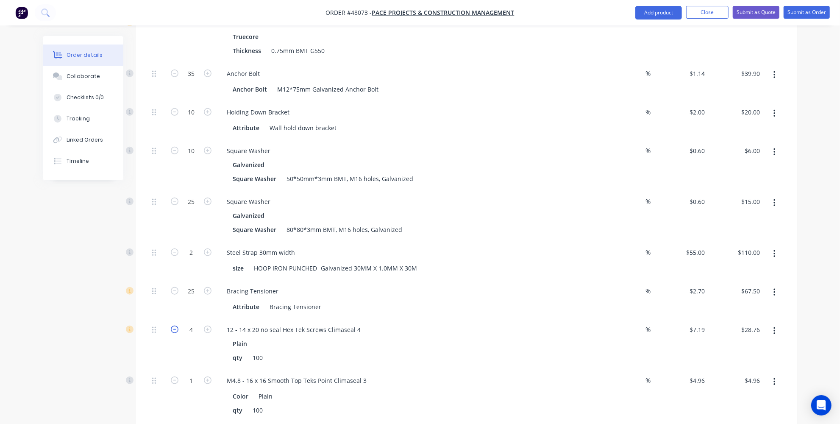
type input "3"
type input "$21.57"
click at [208, 376] on icon "button" at bounding box center [208, 380] width 8 height 8
type input "2"
type input "$9.92"
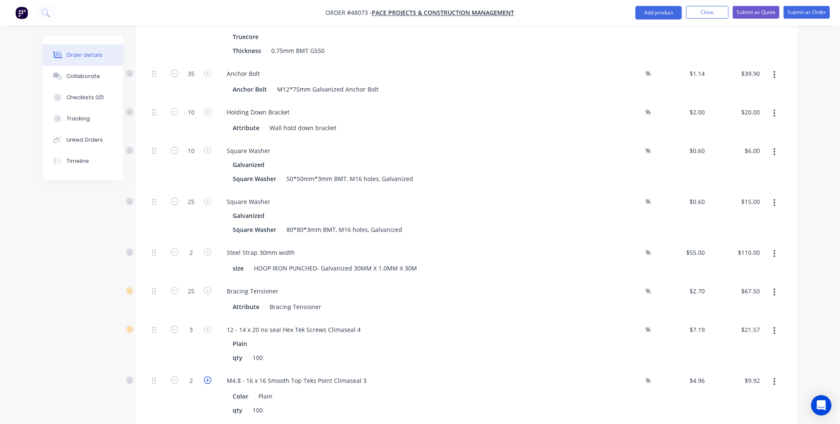
click at [208, 376] on icon "button" at bounding box center [208, 380] width 8 height 8
type input "3"
type input "$14.88"
click at [208, 376] on icon "button" at bounding box center [208, 380] width 8 height 8
type input "4"
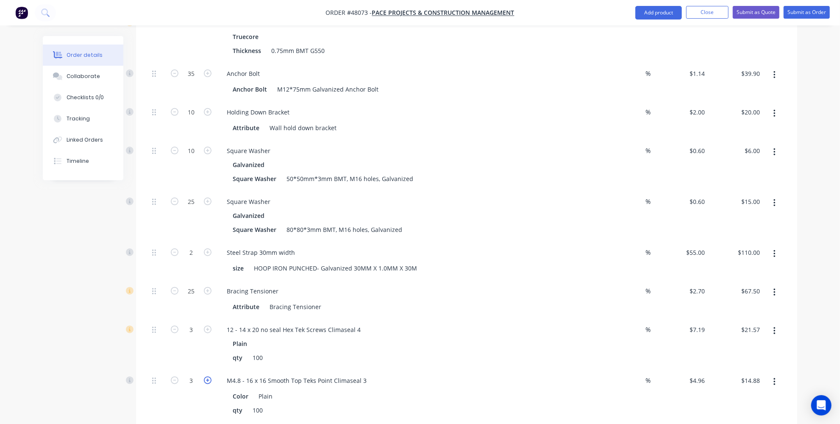
type input "$19.84"
click at [208, 376] on icon "button" at bounding box center [208, 380] width 8 height 8
type input "5"
type input "$24.80"
click at [175, 376] on icon "button" at bounding box center [175, 380] width 8 height 8
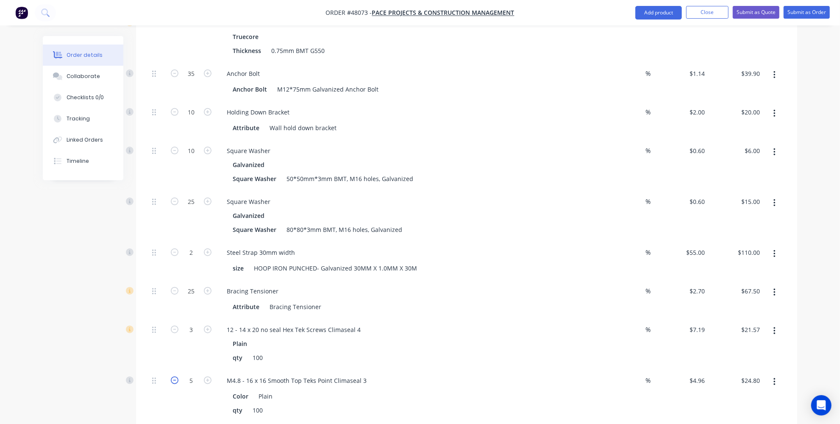
type input "4"
type input "$19.84"
click at [172, 376] on icon "button" at bounding box center [175, 380] width 8 height 8
type input "3"
type input "$14.88"
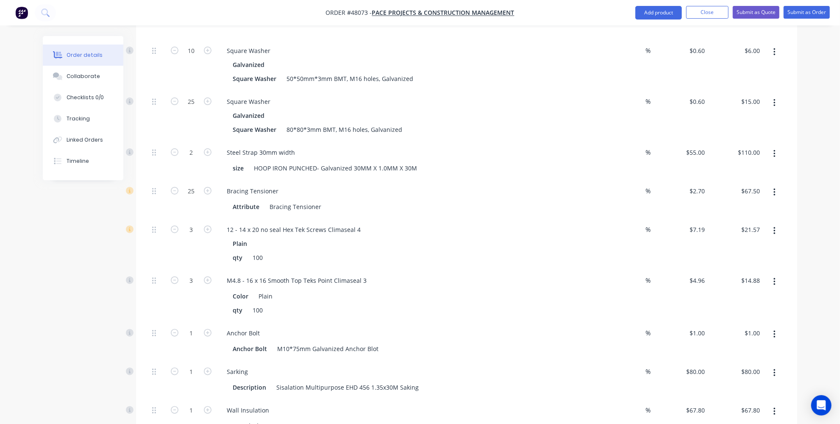
scroll to position [500, 0]
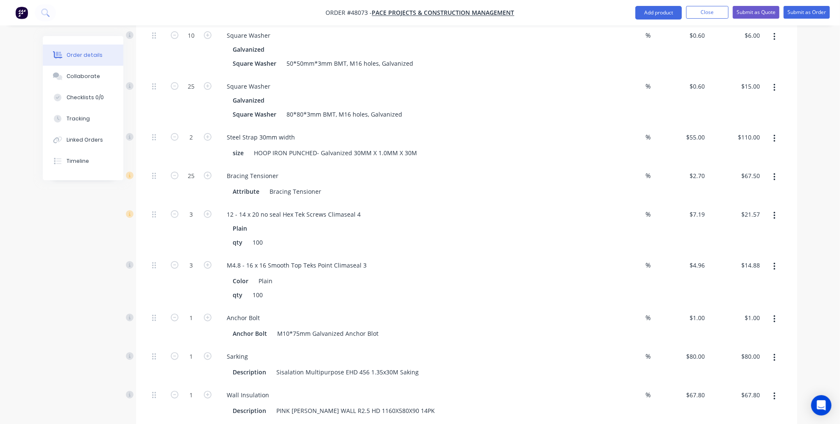
click at [779, 311] on button "button" at bounding box center [774, 318] width 20 height 15
click at [739, 369] on div "Delete" at bounding box center [743, 375] width 65 height 12
click at [770, 350] on button "button" at bounding box center [774, 357] width 20 height 15
click at [722, 407] on div "Delete" at bounding box center [743, 413] width 65 height 12
click at [779, 350] on button "button" at bounding box center [774, 357] width 20 height 15
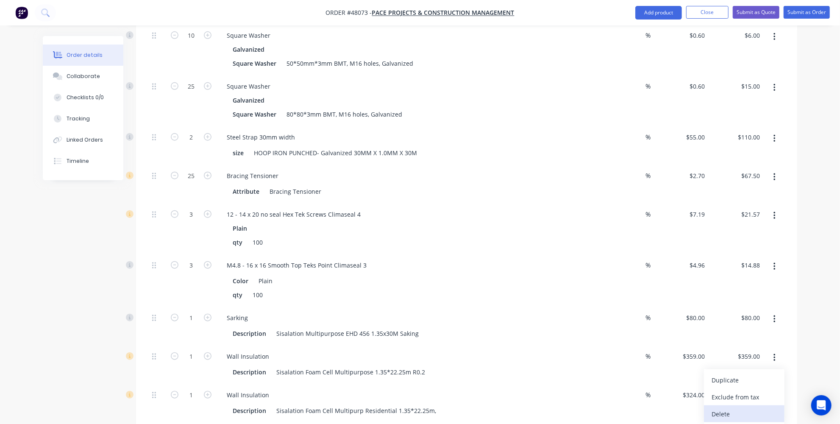
click at [717, 407] on div "Delete" at bounding box center [743, 413] width 65 height 12
click at [774, 354] on icon "button" at bounding box center [774, 358] width 2 height 8
click at [736, 405] on button "Delete" at bounding box center [744, 413] width 80 height 17
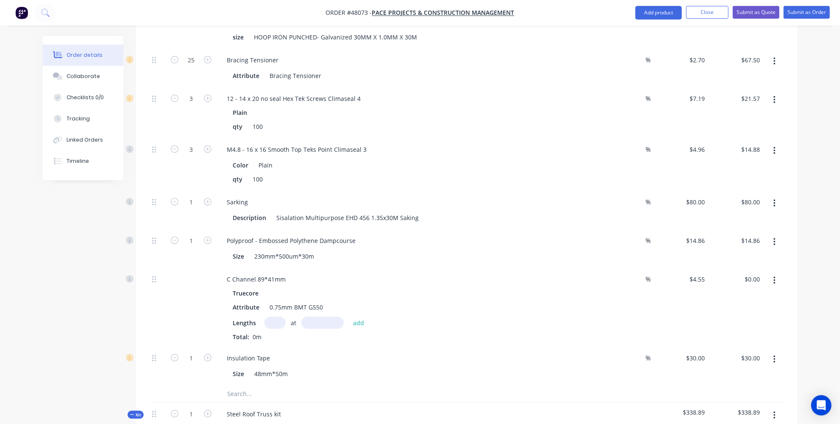
scroll to position [577, 0]
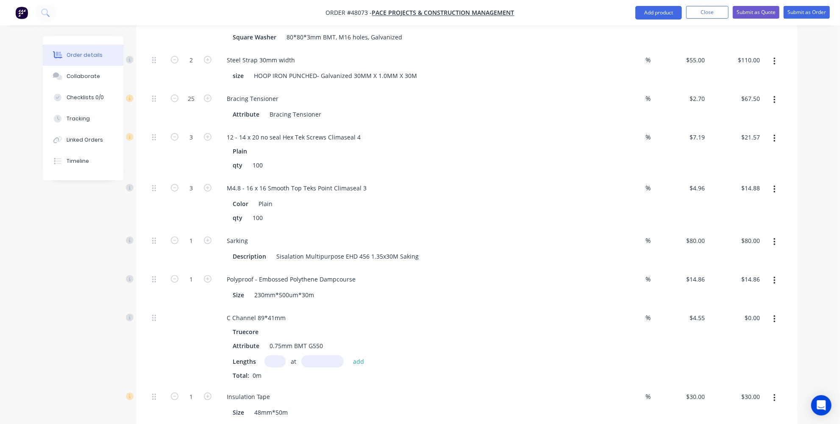
click at [774, 311] on button "button" at bounding box center [774, 318] width 20 height 15
click at [731, 369] on div "Delete" at bounding box center [743, 375] width 65 height 12
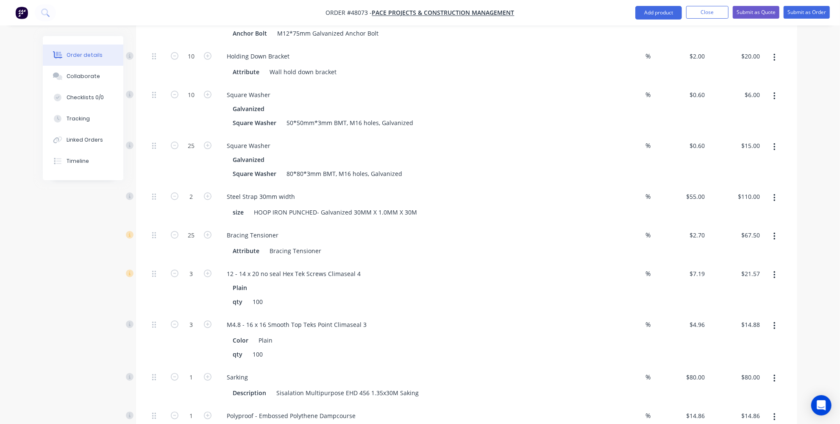
scroll to position [423, 0]
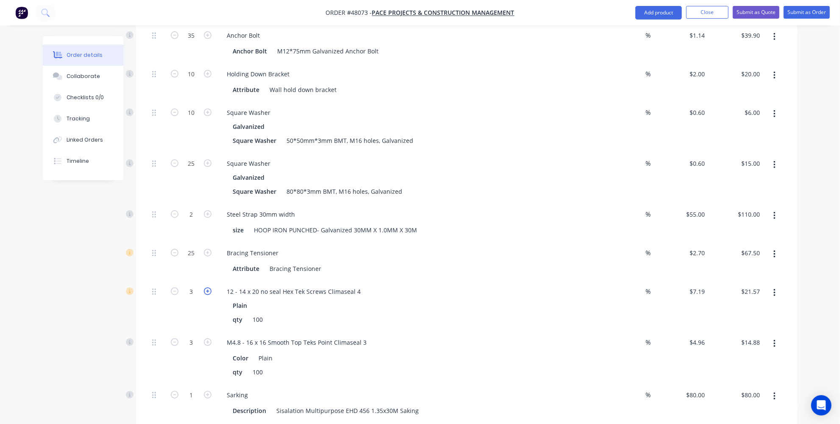
click at [207, 287] on icon "button" at bounding box center [208, 291] width 8 height 8
type input "4"
type input "$28.76"
click at [207, 287] on icon "button" at bounding box center [208, 291] width 8 height 8
type input "5"
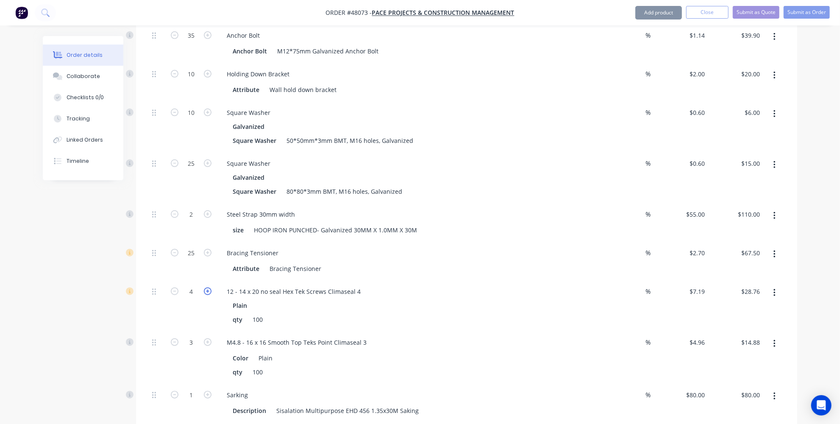
type input "$35.95"
click at [211, 338] on icon "button" at bounding box center [208, 342] width 8 height 8
type input "4"
type input "$19.84"
click at [211, 338] on icon "button" at bounding box center [208, 342] width 8 height 8
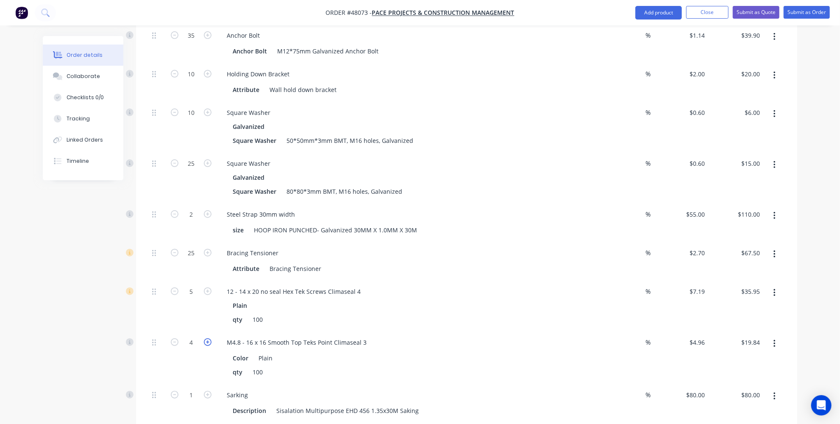
type input "5"
type input "$24.80"
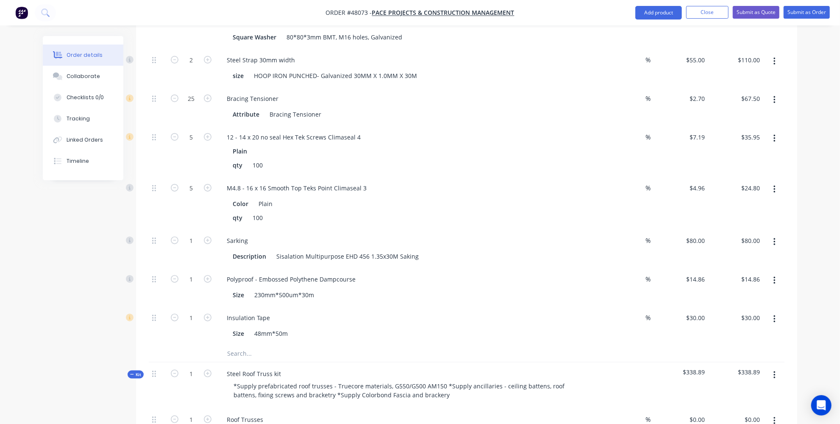
scroll to position [539, 0]
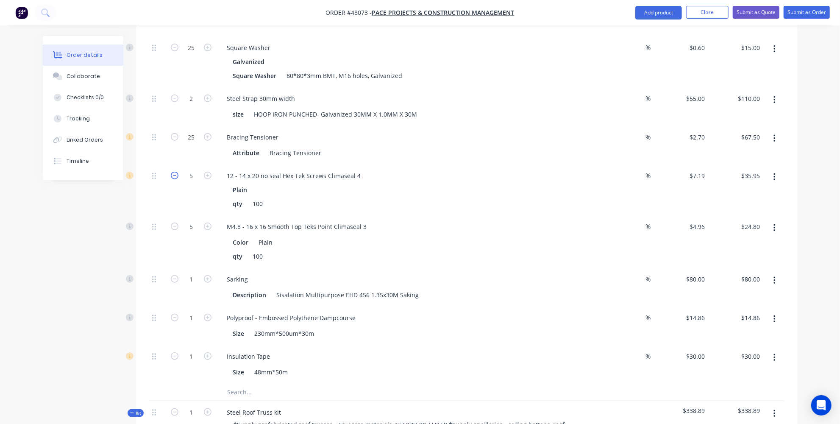
click at [172, 172] on icon "button" at bounding box center [175, 176] width 8 height 8
type input "4"
type input "$28.76"
click at [172, 172] on icon "button" at bounding box center [175, 176] width 8 height 8
type input "3"
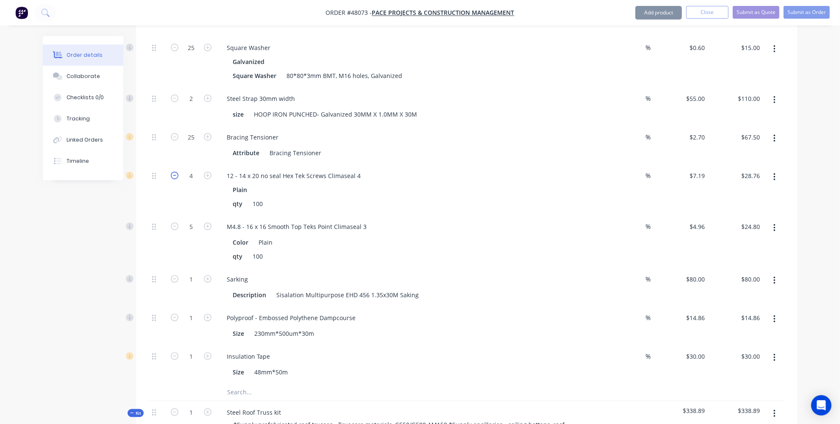
type input "$21.57"
click at [175, 222] on icon "button" at bounding box center [175, 226] width 8 height 8
type input "4"
type input "$19.84"
click at [175, 222] on icon "button" at bounding box center [175, 226] width 8 height 8
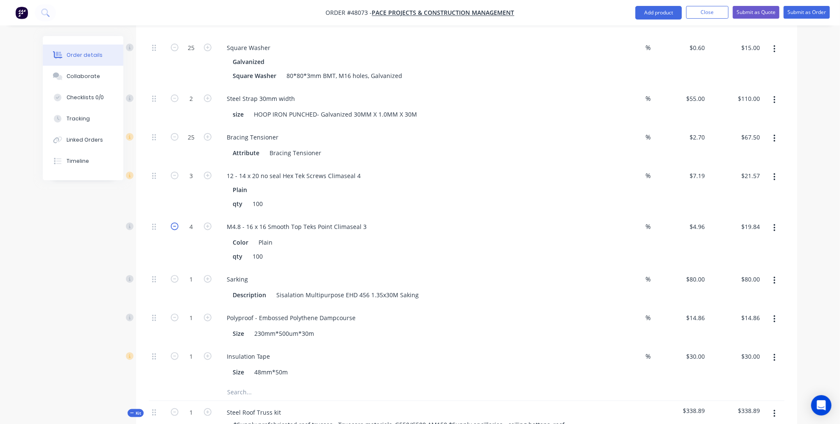
type input "3"
type input "$14.88"
click at [546, 383] on div at bounding box center [466, 391] width 635 height 17
click at [211, 275] on icon "button" at bounding box center [208, 279] width 8 height 8
type input "2"
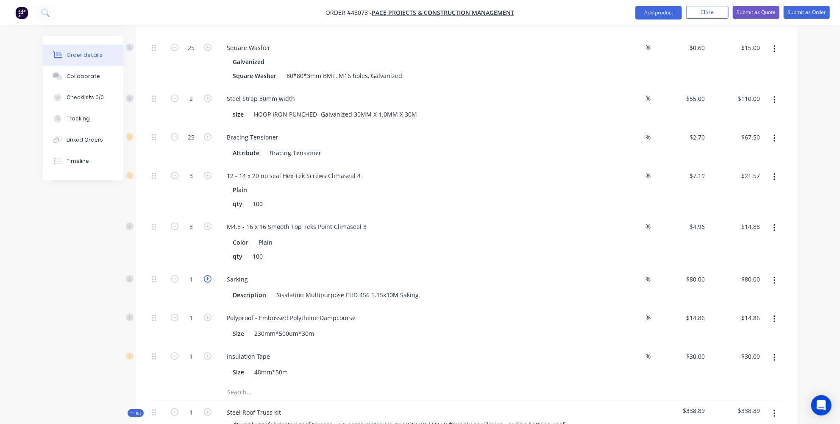
type input "$160.00"
click at [208, 352] on icon "button" at bounding box center [208, 356] width 8 height 8
type input "2"
type input "$60.00"
click at [208, 352] on icon "button" at bounding box center [208, 356] width 8 height 8
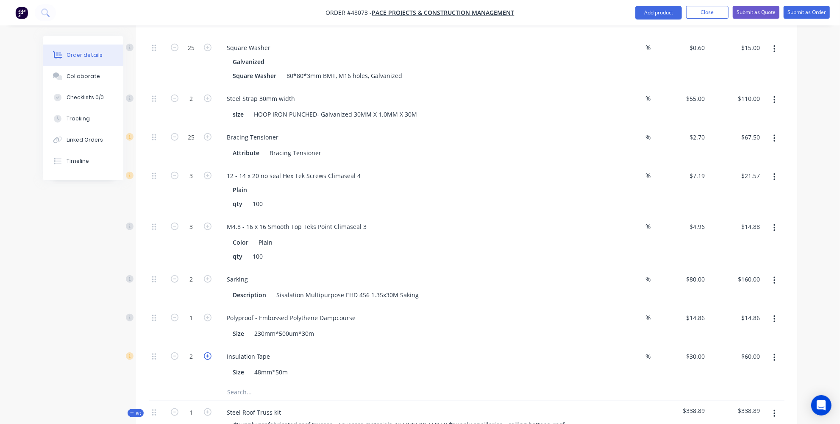
type input "3"
type input "$90.00"
click at [496, 288] on div "Description Sisalation Multipurpose EHD 456 1.35x30M Saking" at bounding box center [405, 294] width 352 height 12
click at [382, 350] on div "Insulation Tape" at bounding box center [407, 356] width 374 height 12
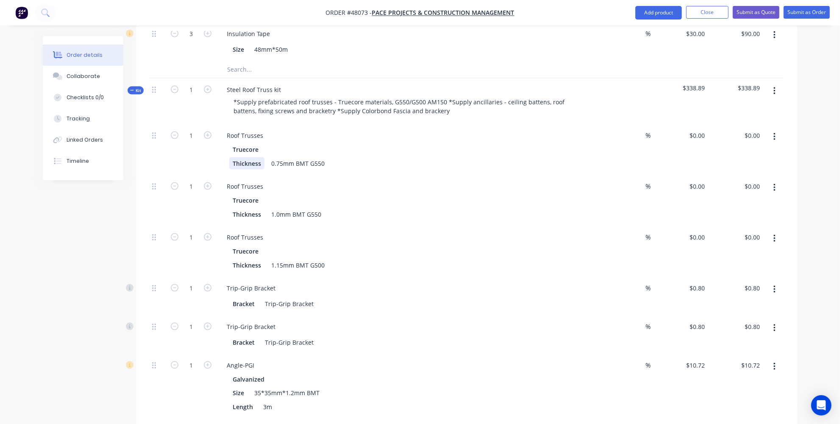
scroll to position [847, 0]
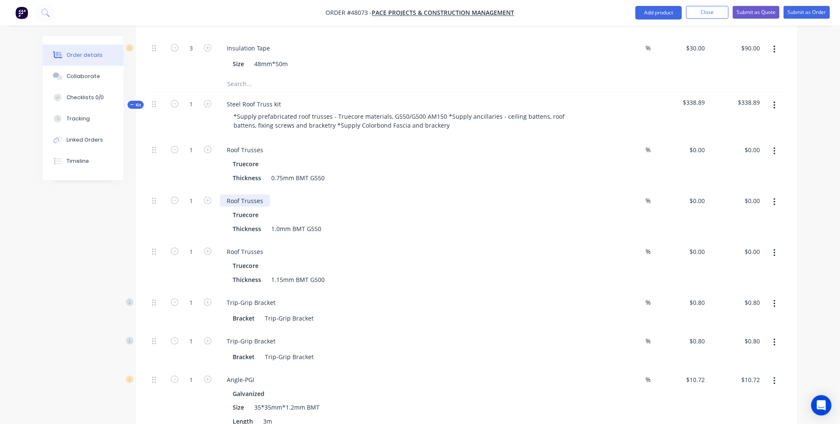
click at [268, 194] on div "Roof Trusses" at bounding box center [245, 200] width 50 height 12
click at [773, 197] on icon "button" at bounding box center [774, 201] width 2 height 9
click at [719, 252] on div "Delete" at bounding box center [743, 258] width 65 height 12
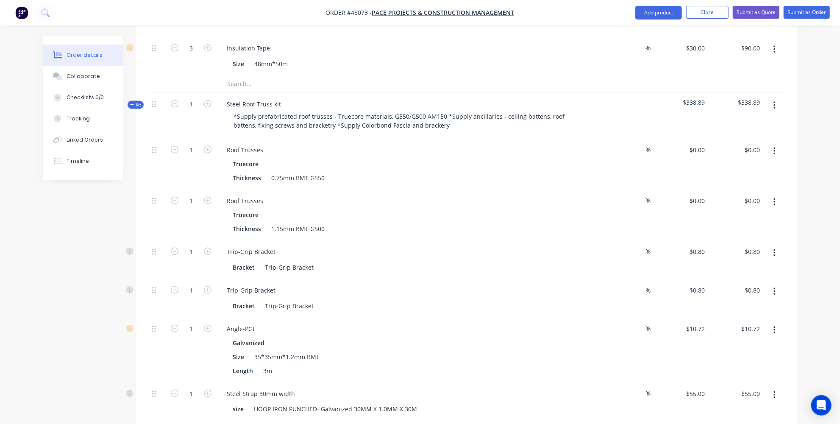
click at [772, 194] on button "button" at bounding box center [774, 201] width 20 height 15
click at [724, 252] on div "Delete" at bounding box center [743, 258] width 65 height 12
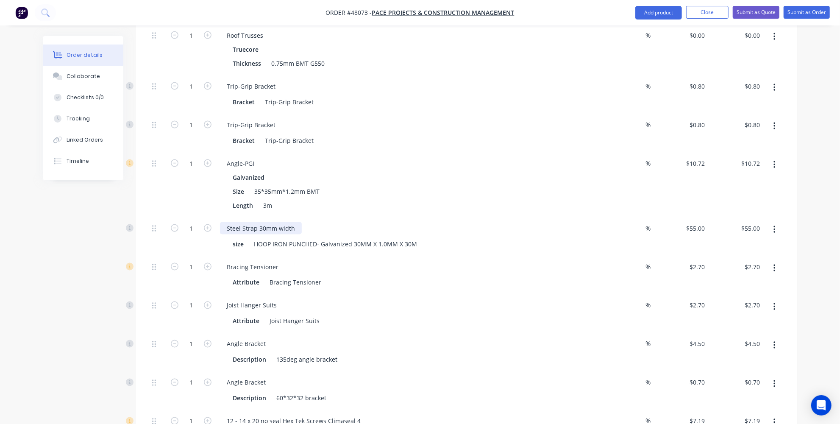
scroll to position [962, 0]
click at [775, 159] on icon "button" at bounding box center [774, 163] width 2 height 9
click at [717, 213] on div "Delete" at bounding box center [743, 219] width 65 height 12
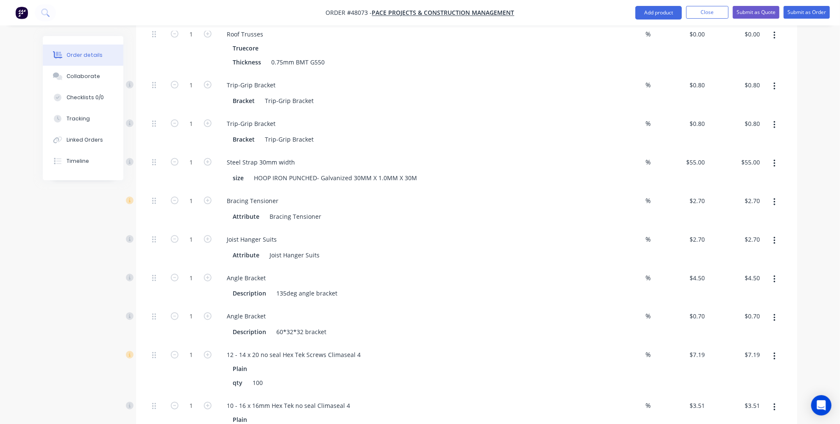
scroll to position [924, 0]
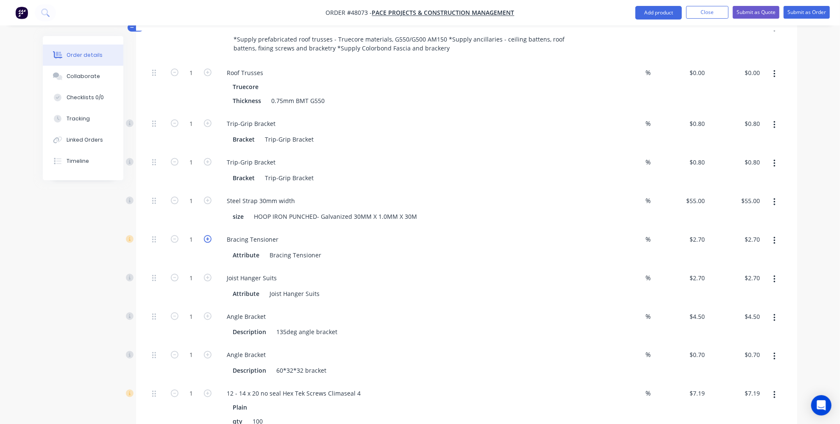
click at [207, 235] on icon "button" at bounding box center [208, 239] width 8 height 8
type input "2"
type input "$5.40"
click at [207, 235] on icon "button" at bounding box center [208, 239] width 8 height 8
type input "3"
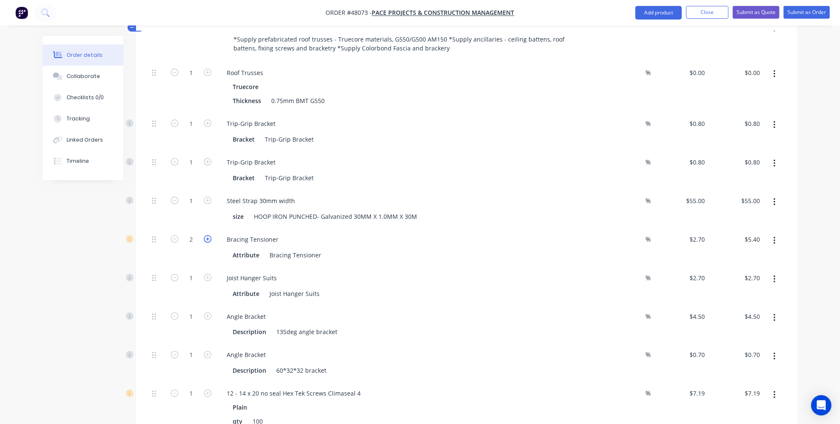
type input "$8.10"
click at [207, 235] on icon "button" at bounding box center [208, 239] width 8 height 8
type input "4"
type input "$10.80"
click at [207, 235] on icon "button" at bounding box center [208, 239] width 8 height 8
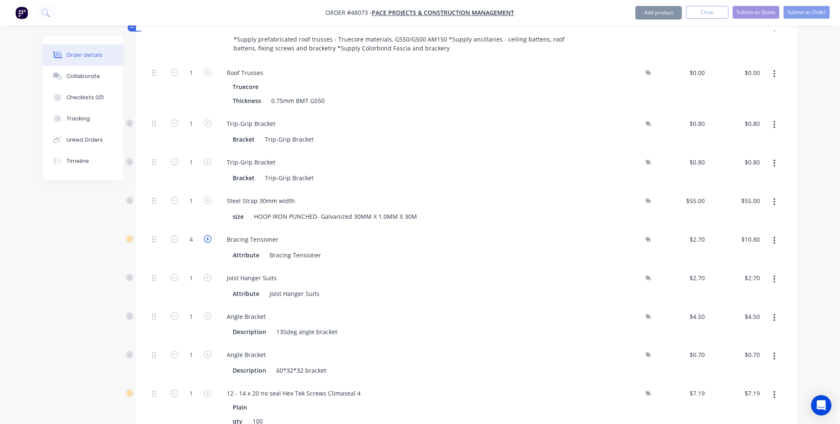
type input "5"
type input "$13.50"
click at [207, 235] on icon "button" at bounding box center [208, 239] width 8 height 8
type input "6"
type input "$16.20"
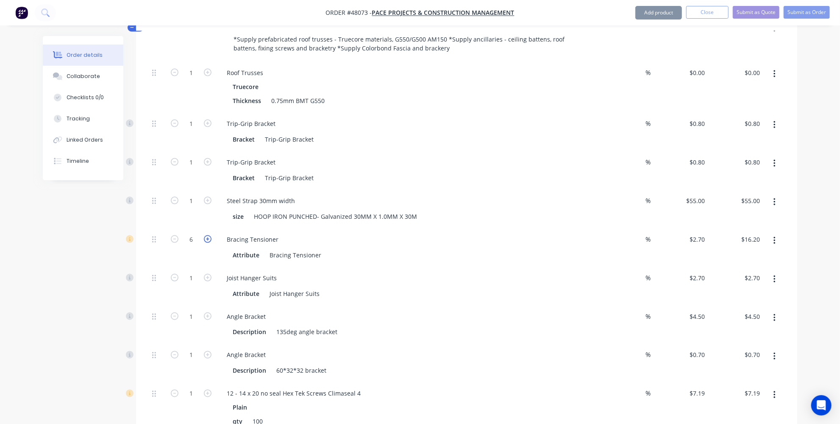
click at [207, 235] on icon "button" at bounding box center [208, 239] width 8 height 8
type input "7"
type input "$18.90"
click at [207, 235] on icon "button" at bounding box center [208, 239] width 8 height 8
type input "8"
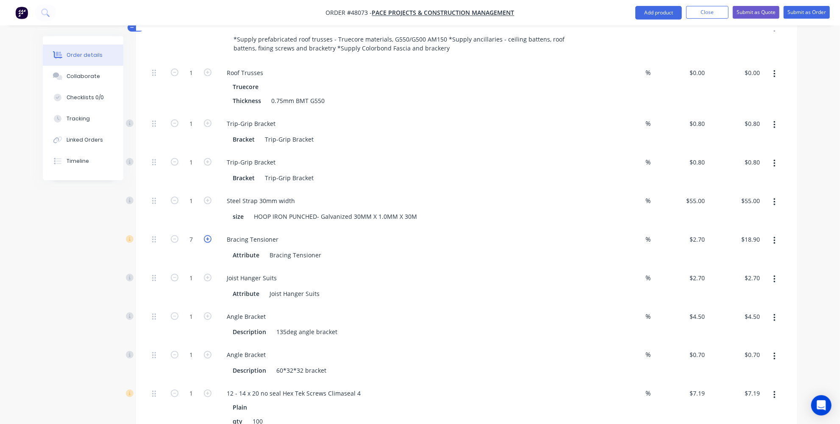
type input "$21.60"
click at [207, 235] on icon "button" at bounding box center [208, 239] width 8 height 8
type input "9"
type input "$24.30"
click at [207, 235] on icon "button" at bounding box center [208, 239] width 8 height 8
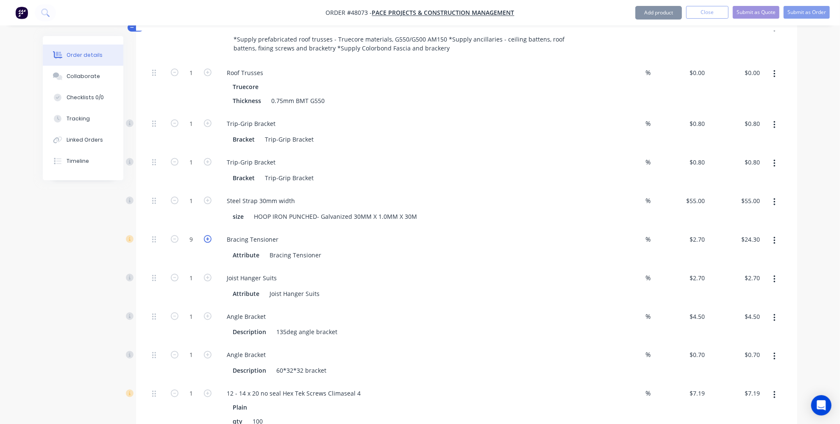
type input "10"
type input "$27.00"
click at [468, 266] on div "Joist Hanger Suits Attribute Joist Hanger Suits" at bounding box center [406, 285] width 381 height 39
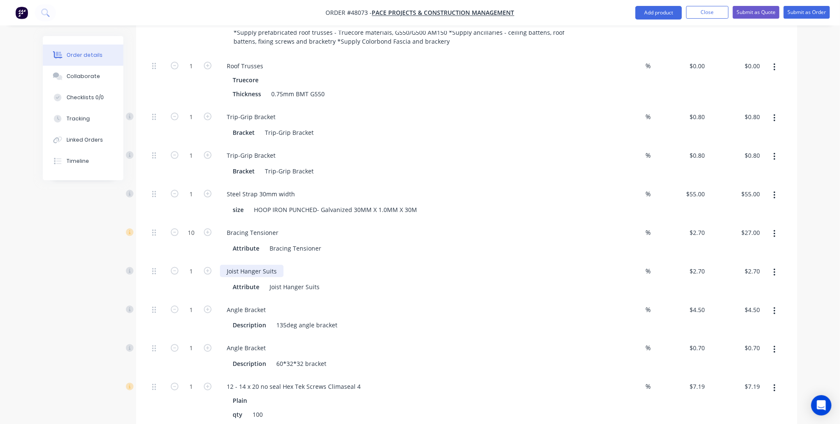
scroll to position [962, 0]
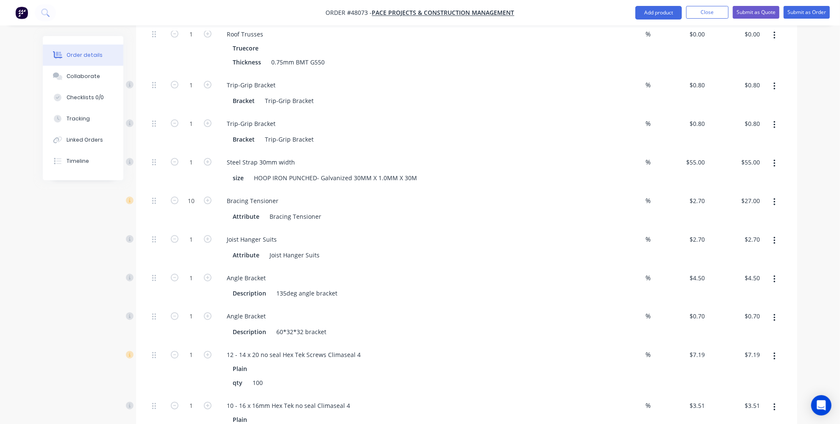
click at [773, 236] on icon "button" at bounding box center [774, 240] width 2 height 9
click at [722, 291] on div "Delete" at bounding box center [743, 297] width 65 height 12
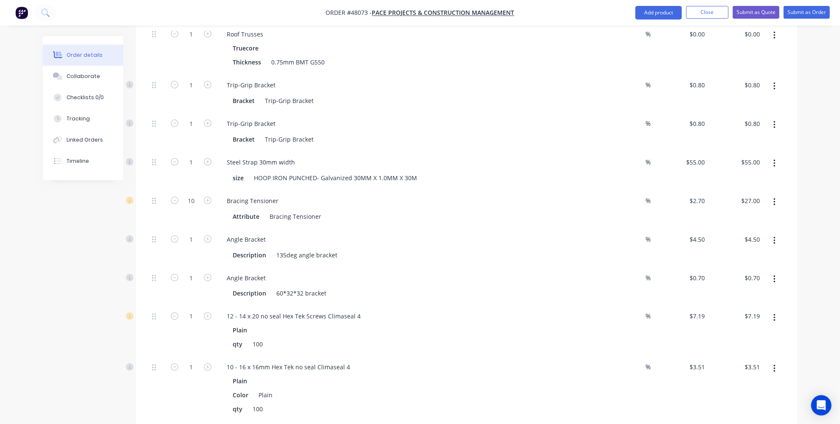
click at [777, 233] on button "button" at bounding box center [774, 240] width 20 height 15
click at [739, 291] on div "Delete" at bounding box center [743, 297] width 65 height 12
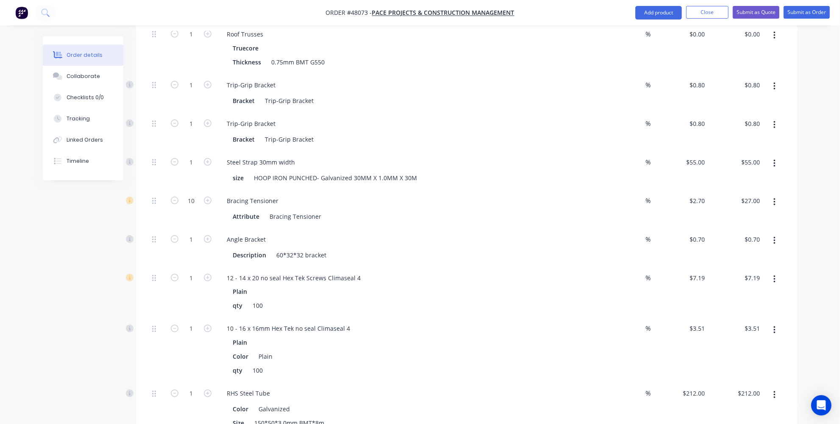
click at [775, 233] on button "button" at bounding box center [774, 240] width 20 height 15
click at [734, 291] on div "Delete" at bounding box center [743, 297] width 65 height 12
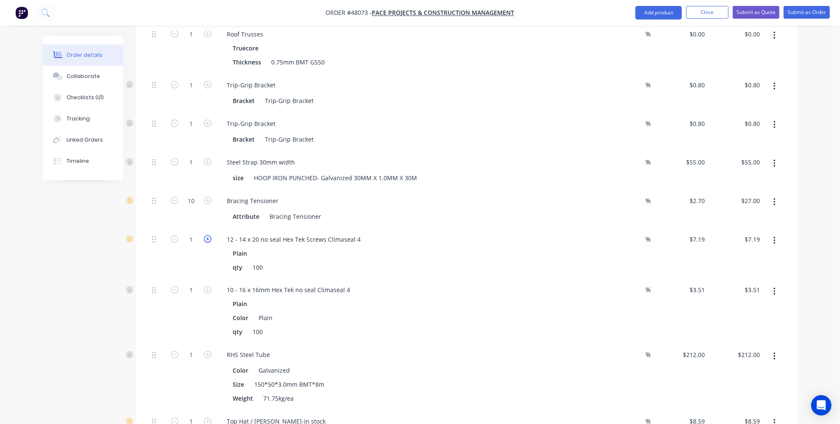
click at [205, 235] on icon "button" at bounding box center [208, 239] width 8 height 8
type input "2"
type input "$14.38"
click at [205, 235] on icon "button" at bounding box center [208, 239] width 8 height 8
type input "3"
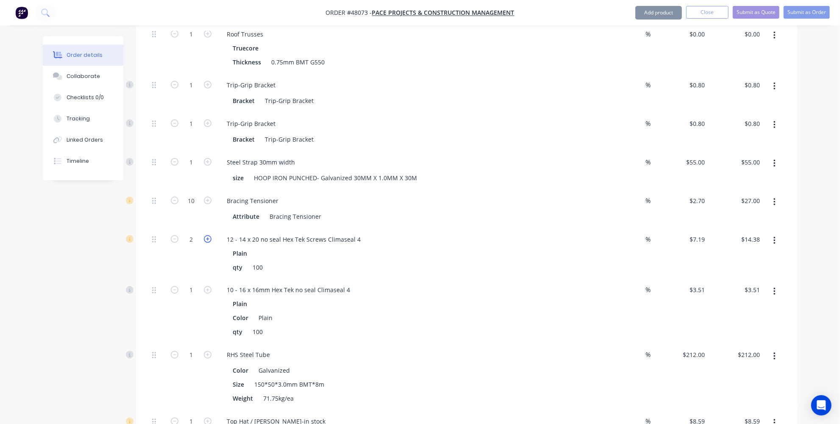
type input "$21.57"
click at [205, 286] on icon "button" at bounding box center [208, 290] width 8 height 8
type input "2"
type input "$7.02"
click at [205, 286] on icon "button" at bounding box center [208, 290] width 8 height 8
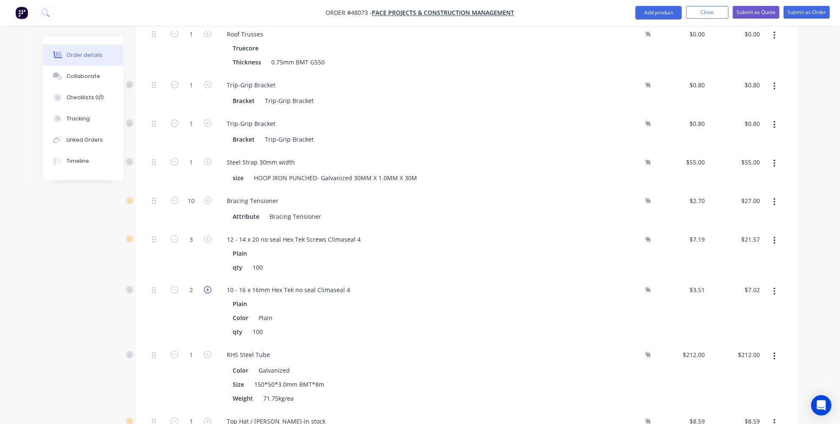
type input "3"
type input "$10.53"
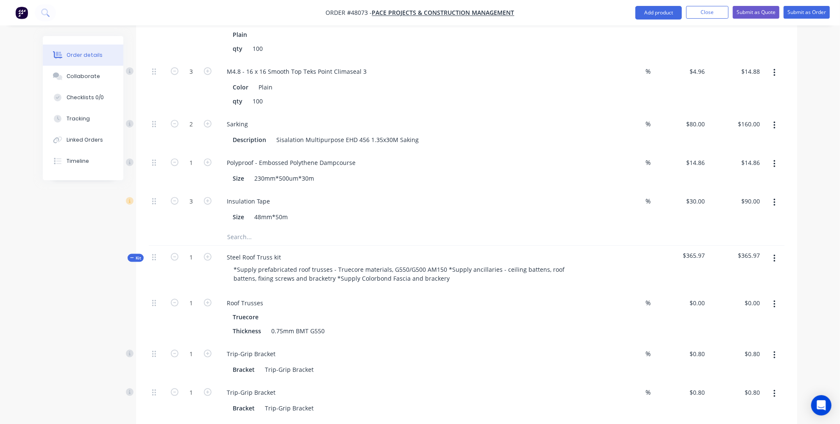
scroll to position [616, 0]
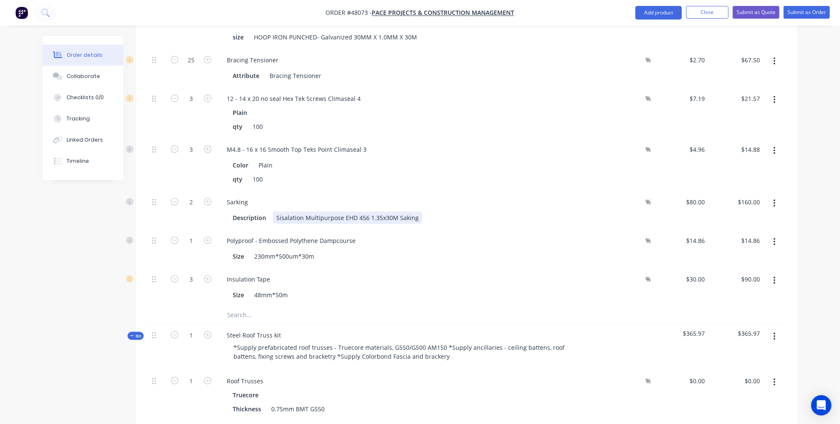
click at [401, 211] on div "Sisalation Multipurpose EHD 456 1.35x30M Saking" at bounding box center [347, 217] width 149 height 12
click at [404, 211] on div "Sisalation Multipurpose EHD 456 1.35x30M Saking" at bounding box center [347, 217] width 149 height 12
drag, startPoint x: 404, startPoint y: 170, endPoint x: 360, endPoint y: 195, distance: 51.2
click at [359, 234] on div "Polyproof - Embossed Polythene Dampcourse" at bounding box center [291, 240] width 142 height 12
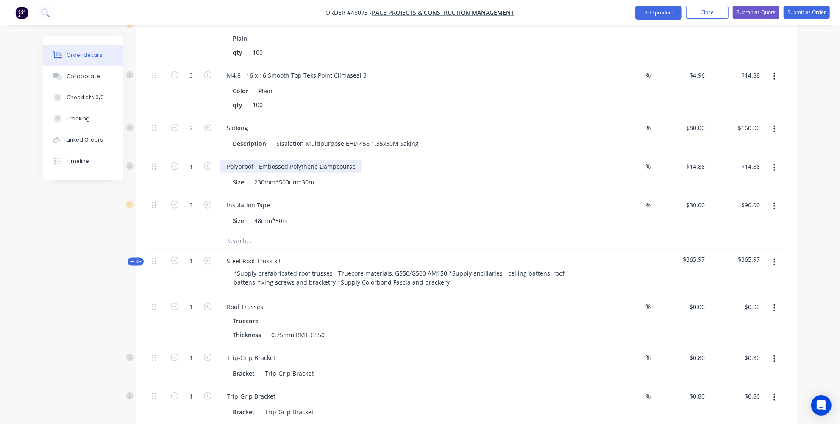
scroll to position [654, 0]
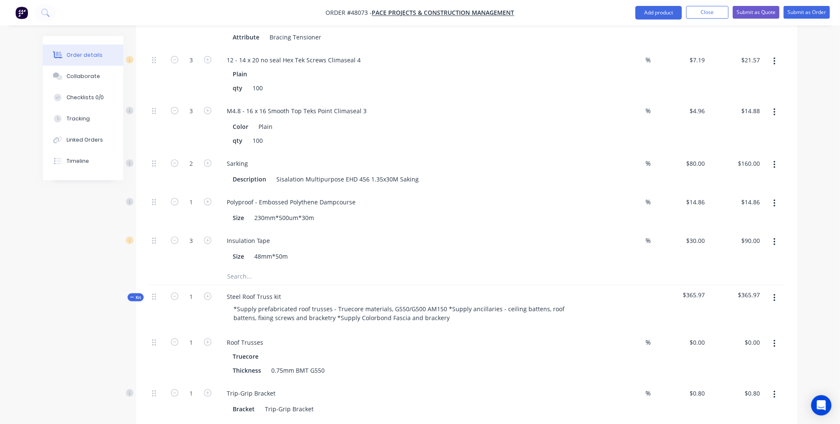
click at [381, 234] on div "Insulation Tape" at bounding box center [407, 240] width 374 height 12
click at [290, 250] on div "48mm*50m" at bounding box center [271, 256] width 40 height 12
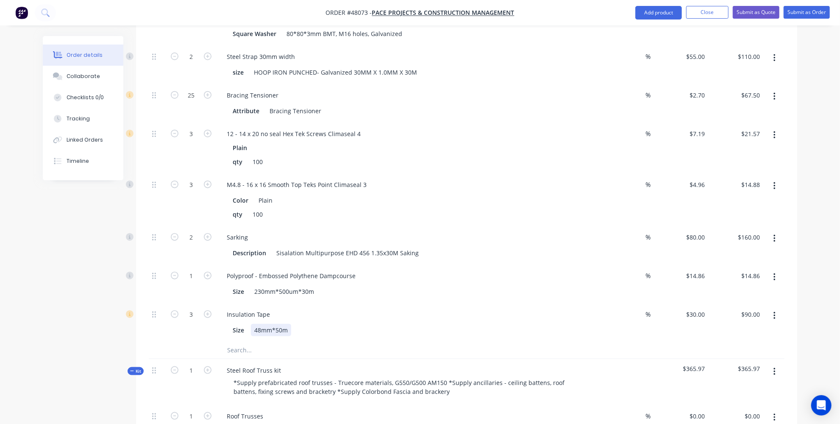
scroll to position [577, 0]
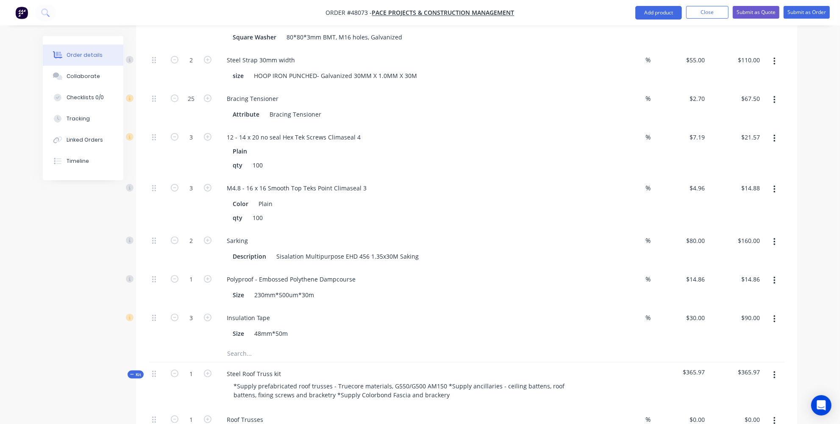
click at [367, 327] on div "Size 48mm*50m" at bounding box center [405, 333] width 352 height 12
click at [236, 311] on div "Insulation Tape" at bounding box center [248, 317] width 57 height 12
click at [283, 273] on div "Polyproof - Embossed Polythene Dampcourse" at bounding box center [291, 279] width 142 height 12
click at [395, 250] on div "Sisalation Multipurpose EHD 456 1.35x30M Saking" at bounding box center [347, 256] width 149 height 12
click at [399, 250] on div "Sisalation Multipurpose EHD 456 1.35x30M Saking" at bounding box center [347, 256] width 149 height 12
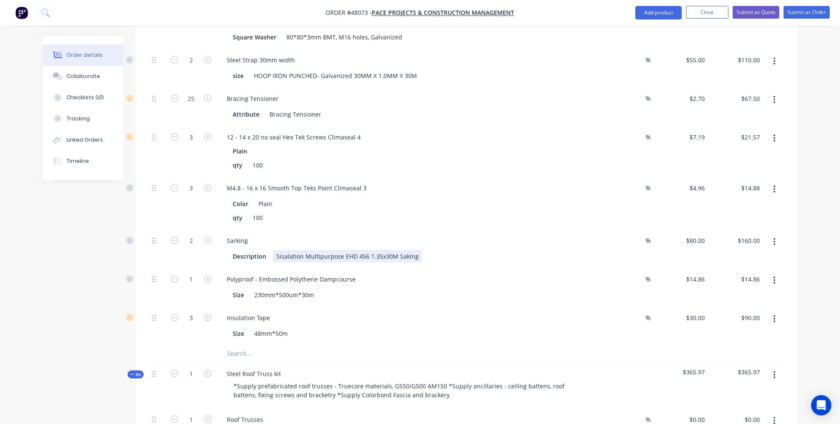
click at [406, 250] on div "Sisalation Multipurpose EHD 456 1.35x30M Saking" at bounding box center [347, 256] width 149 height 12
click at [414, 250] on div "Sisalation Multipurpose EHD 456 1.35x30M Saking" at bounding box center [347, 256] width 149 height 12
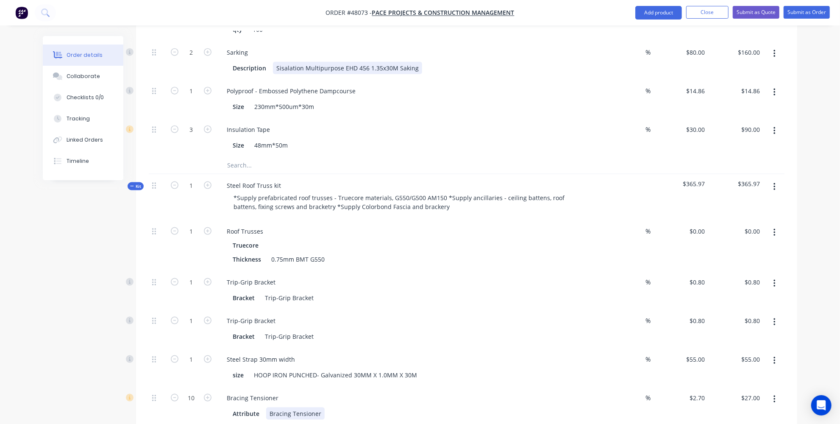
scroll to position [732, 0]
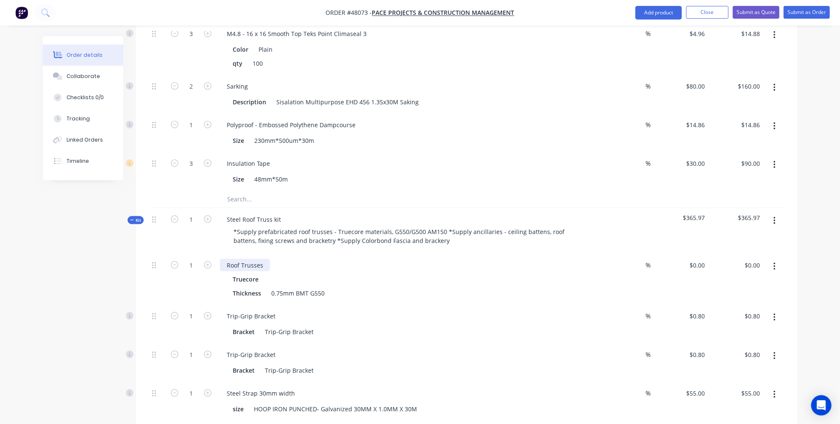
drag, startPoint x: 267, startPoint y: 215, endPoint x: 271, endPoint y: 204, distance: 12.1
click at [267, 259] on div "Roof Trusses" at bounding box center [245, 265] width 50 height 12
click at [284, 213] on div "Steel Roof Truss kit" at bounding box center [254, 219] width 68 height 12
click at [371, 325] on div "Bracket Trip-Grip Bracket" at bounding box center [405, 331] width 352 height 12
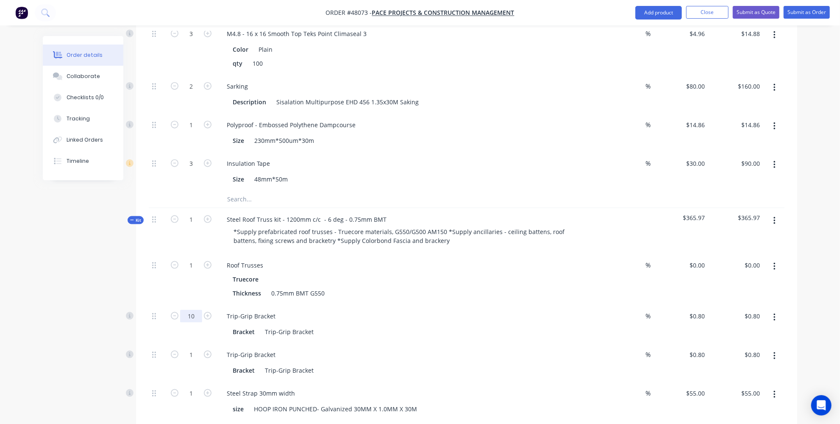
type input "10"
type input "$8.00"
click at [51, 280] on div "Created by Jessica Created 14/08/25 Required 14/08/25 Assigned to Add team memb…" at bounding box center [420, 209] width 754 height 1811
type input "10"
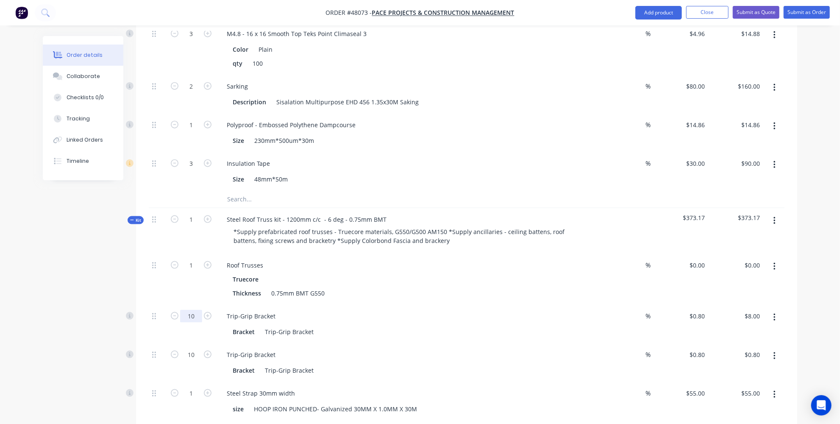
type input "$8.00"
type input "20"
type input "$16.00"
click at [177, 343] on div "10" at bounding box center [191, 362] width 51 height 39
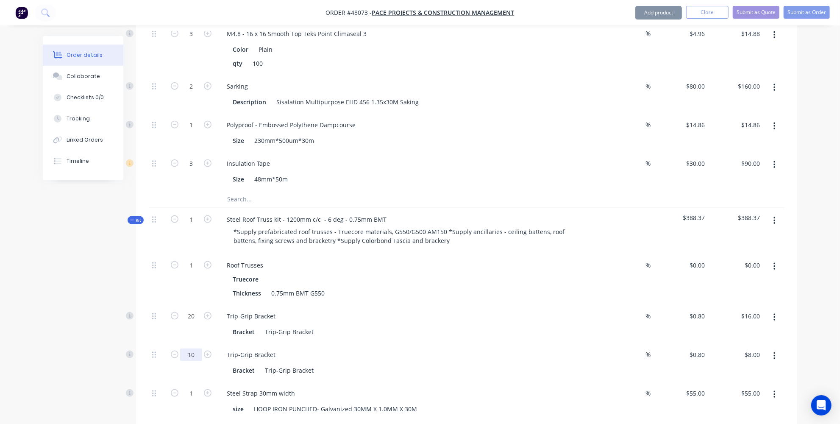
type input "20"
type input "$16.00"
click at [48, 303] on div "Created by Jessica Created 14/08/25 Required 14/08/25 Assigned to Add team memb…" at bounding box center [420, 209] width 754 height 1811
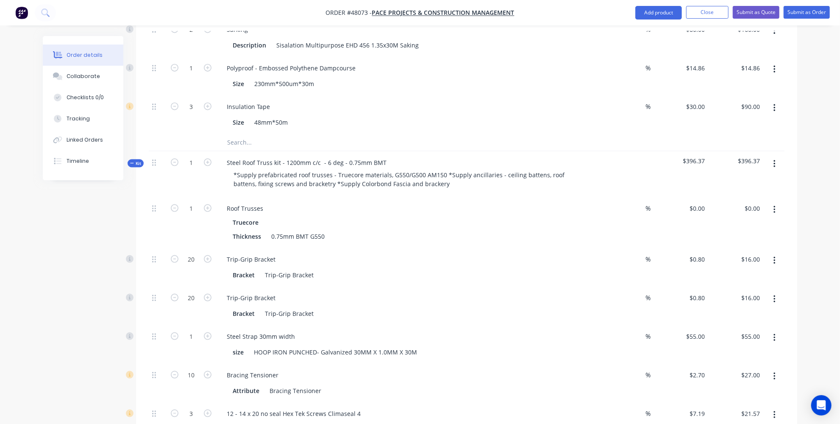
scroll to position [809, 0]
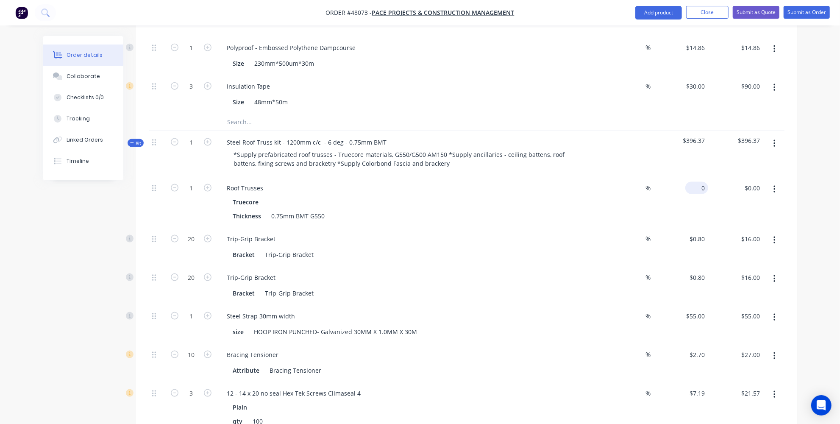
click at [690, 177] on div "0 $0.00" at bounding box center [680, 202] width 55 height 51
type input "$1,286.00"
click at [705, 177] on div "$1,286.00 $1,286.00" at bounding box center [680, 202] width 55 height 51
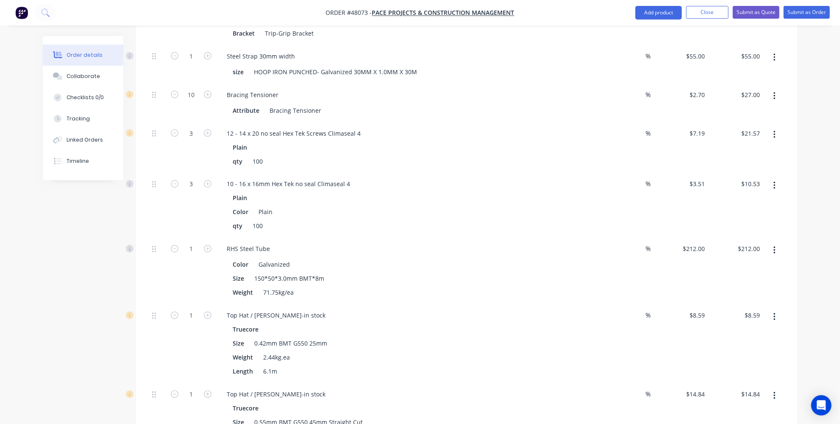
scroll to position [1078, 0]
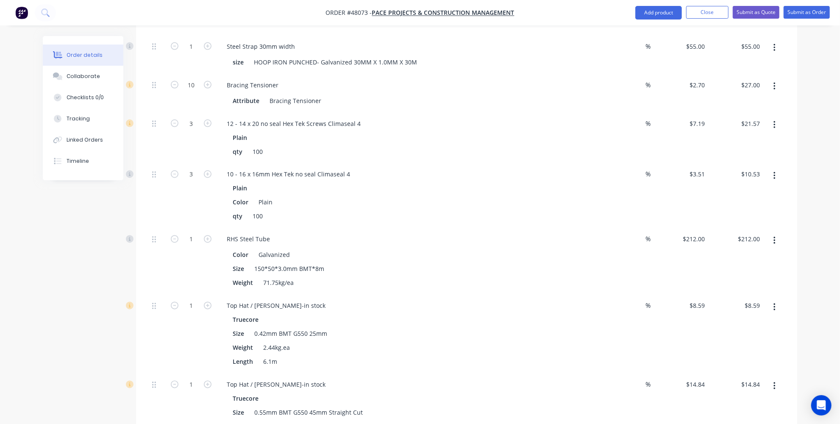
click at [777, 233] on button "button" at bounding box center [774, 240] width 20 height 15
click at [713, 291] on div "Delete" at bounding box center [743, 297] width 65 height 12
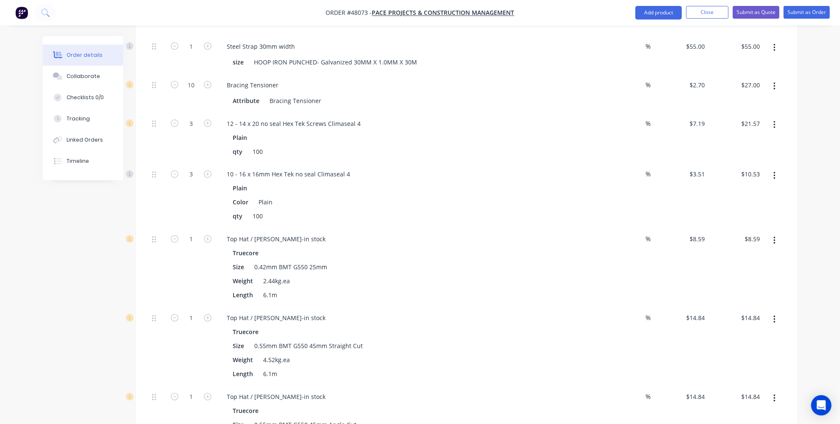
click at [771, 391] on button "button" at bounding box center [774, 398] width 20 height 15
type input "15"
type input "$222.60"
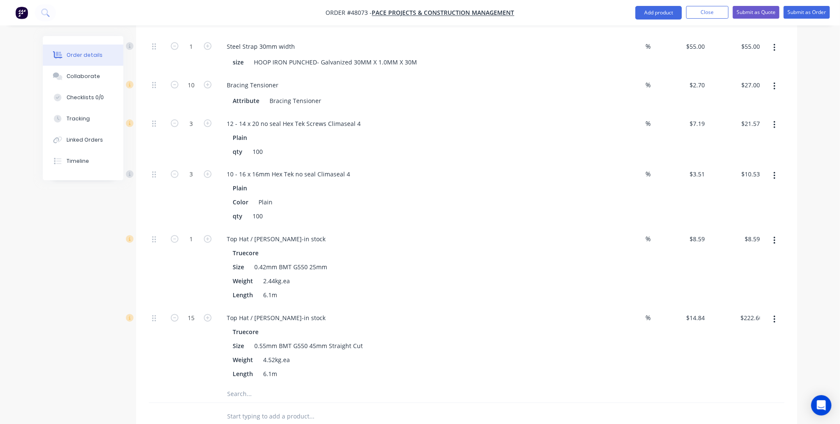
click at [188, 228] on div "1" at bounding box center [191, 267] width 51 height 79
click at [176, 314] on icon "button" at bounding box center [175, 318] width 8 height 8
type input "14"
type input "$207.76"
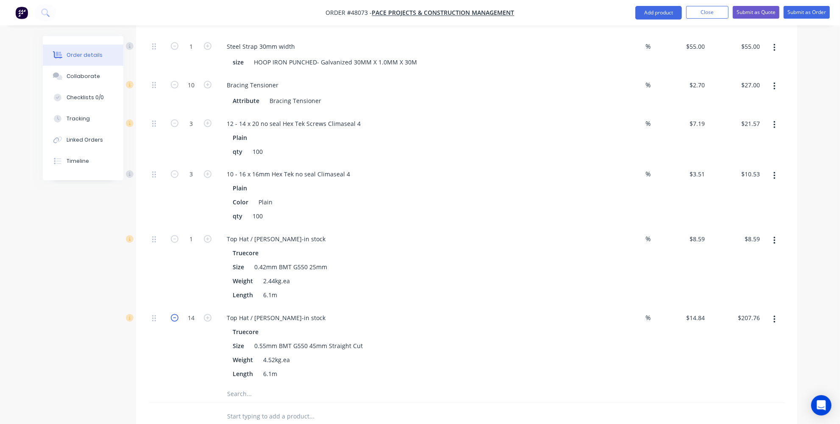
click at [177, 314] on icon "button" at bounding box center [175, 318] width 8 height 8
type input "13"
type input "$192.92"
click at [177, 314] on icon "button" at bounding box center [175, 318] width 8 height 8
type input "12"
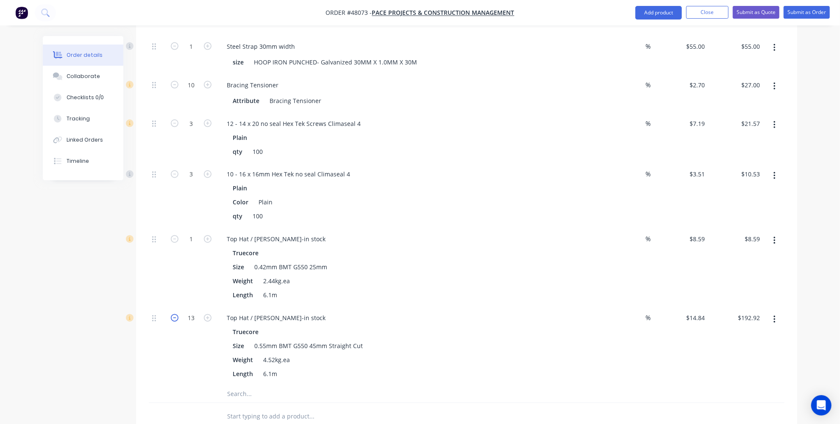
type input "$178.08"
click at [177, 314] on icon "button" at bounding box center [175, 318] width 8 height 8
type input "11"
type input "$163.24"
click at [177, 314] on icon "button" at bounding box center [175, 318] width 8 height 8
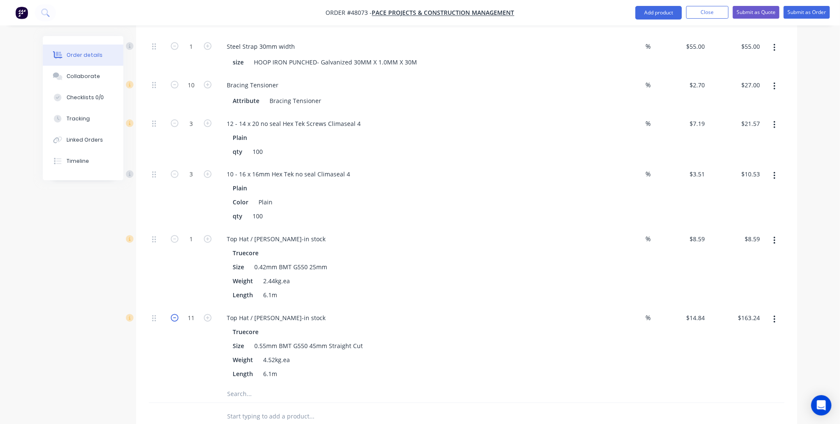
type input "10"
type input "$148.40"
click at [186, 228] on div "1" at bounding box center [191, 267] width 51 height 79
click at [204, 235] on icon "button" at bounding box center [208, 239] width 8 height 8
type input "2"
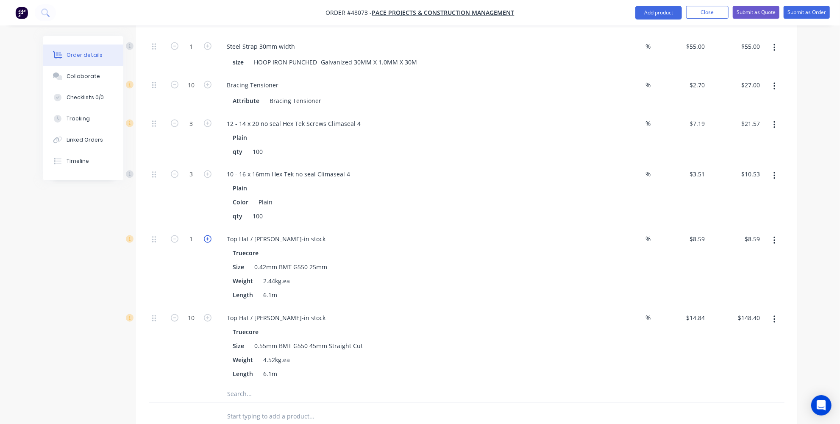
type input "$17.18"
click at [204, 235] on icon "button" at bounding box center [208, 239] width 8 height 8
type input "3"
type input "$25.77"
click at [204, 235] on icon "button" at bounding box center [208, 239] width 8 height 8
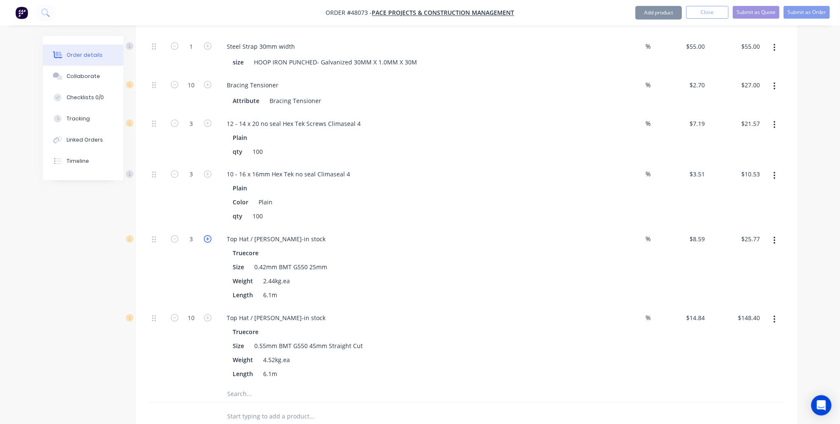
type input "4"
type input "$34.36"
click at [204, 235] on icon "button" at bounding box center [208, 239] width 8 height 8
type input "5"
type input "$42.95"
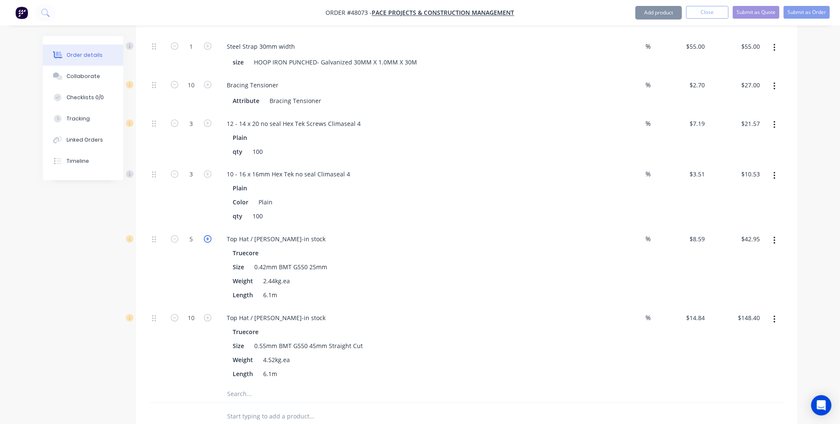
click at [204, 235] on icon "button" at bounding box center [208, 239] width 8 height 8
type input "6"
type input "$51.54"
click at [204, 235] on icon "button" at bounding box center [208, 239] width 8 height 8
type input "7"
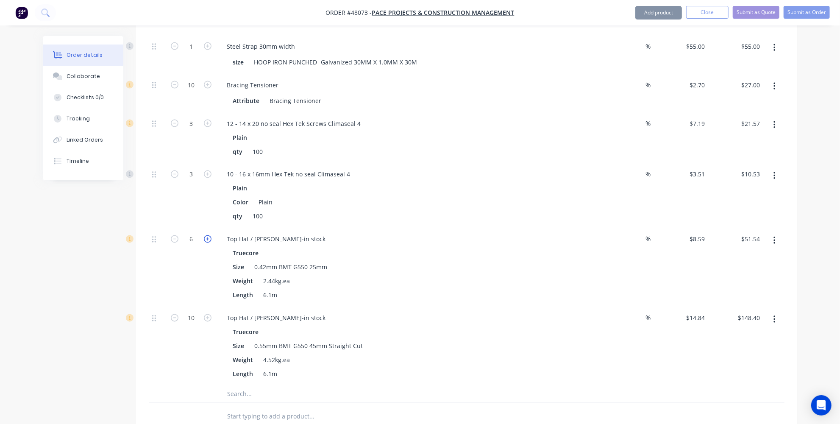
type input "$60.13"
click at [204, 235] on icon "button" at bounding box center [208, 239] width 8 height 8
type input "8"
type input "$68.72"
click at [204, 235] on icon "button" at bounding box center [208, 239] width 8 height 8
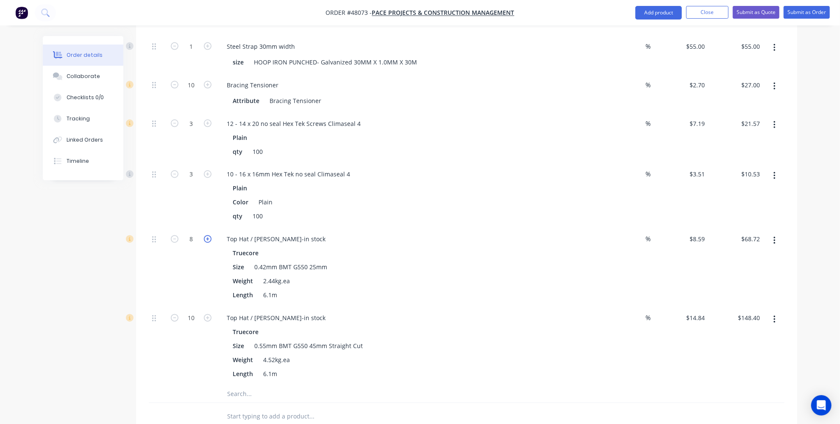
type input "9"
type input "$77.31"
click at [204, 235] on icon "button" at bounding box center [208, 239] width 8 height 8
type input "10"
type input "$85.90"
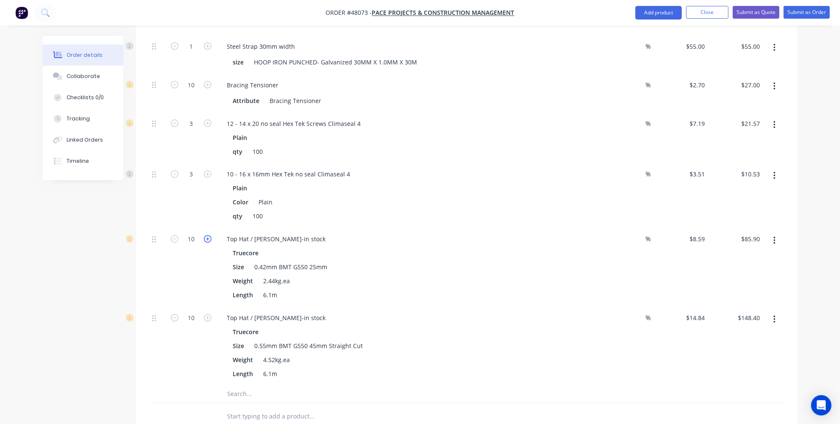
click at [204, 235] on icon "button" at bounding box center [208, 239] width 8 height 8
type input "11"
type input "$94.49"
click at [204, 235] on icon "button" at bounding box center [208, 239] width 8 height 8
type input "12"
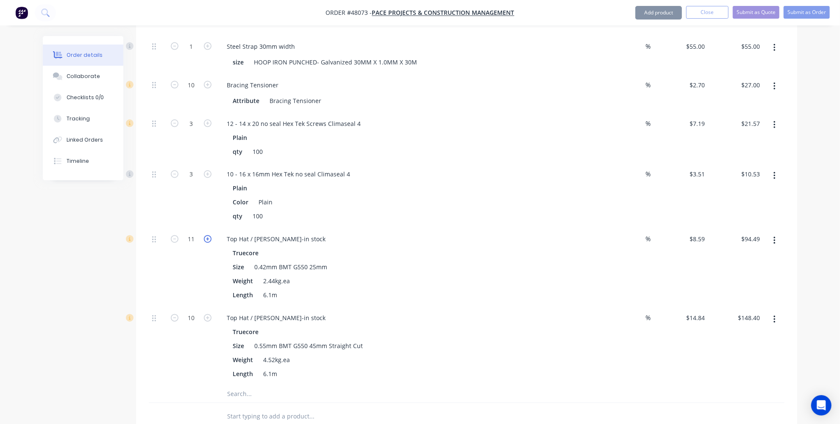
type input "$103.08"
click at [204, 235] on icon "button" at bounding box center [208, 239] width 8 height 8
type input "13"
type input "$111.67"
click at [204, 235] on icon "button" at bounding box center [208, 239] width 8 height 8
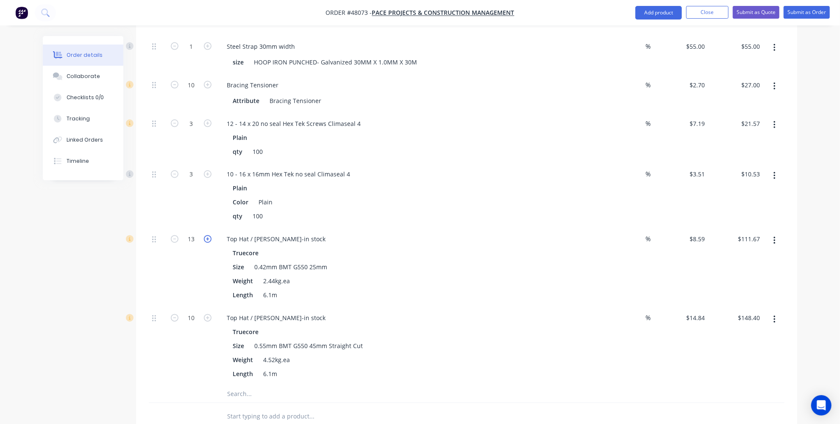
type input "14"
type input "$120.26"
click at [204, 235] on icon "button" at bounding box center [208, 239] width 8 height 8
type input "15"
type input "$128.85"
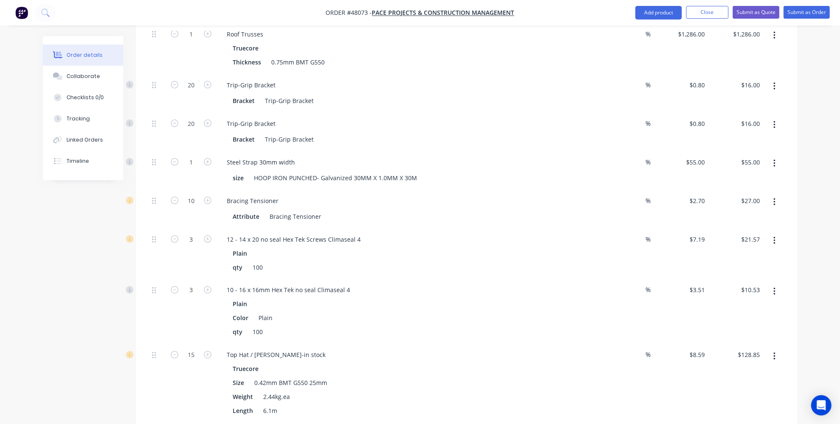
scroll to position [924, 0]
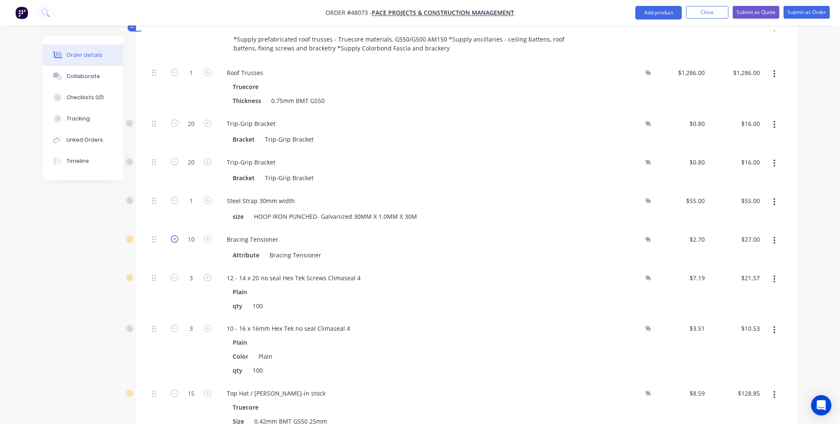
click at [174, 235] on icon "button" at bounding box center [175, 239] width 8 height 8
type input "9"
type input "$24.30"
click at [174, 235] on icon "button" at bounding box center [175, 239] width 8 height 8
type input "8"
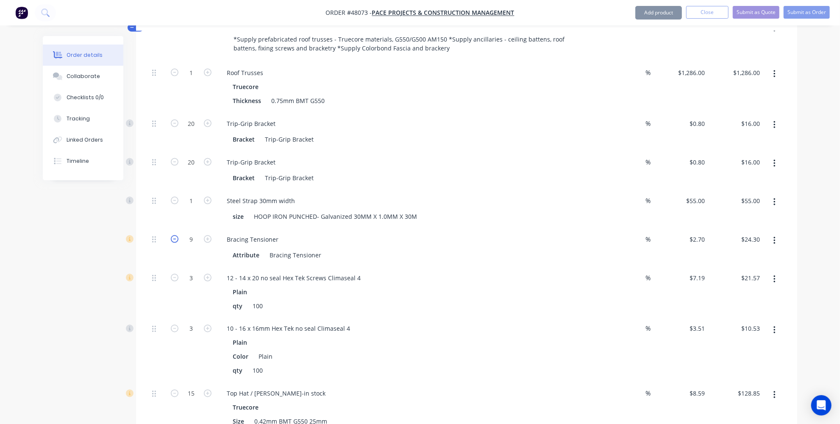
type input "$21.60"
click at [174, 235] on icon "button" at bounding box center [175, 239] width 8 height 8
type input "7"
type input "$18.90"
click at [174, 235] on icon "button" at bounding box center [175, 239] width 8 height 8
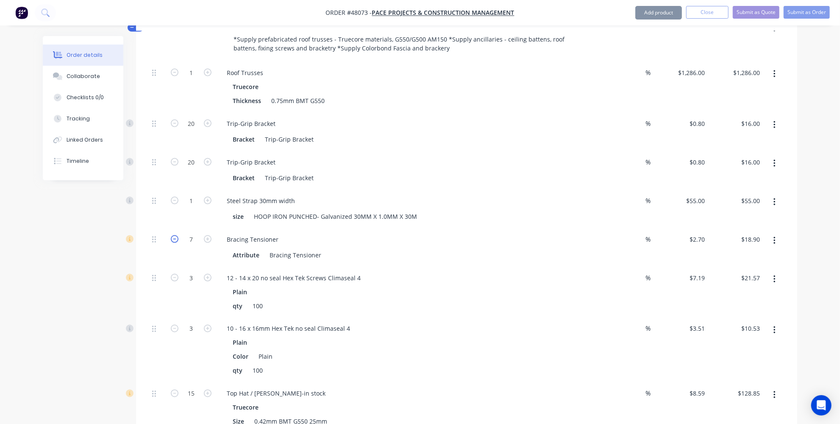
type input "6"
type input "$16.20"
click at [174, 235] on icon "button" at bounding box center [175, 239] width 8 height 8
type input "5"
type input "$13.50"
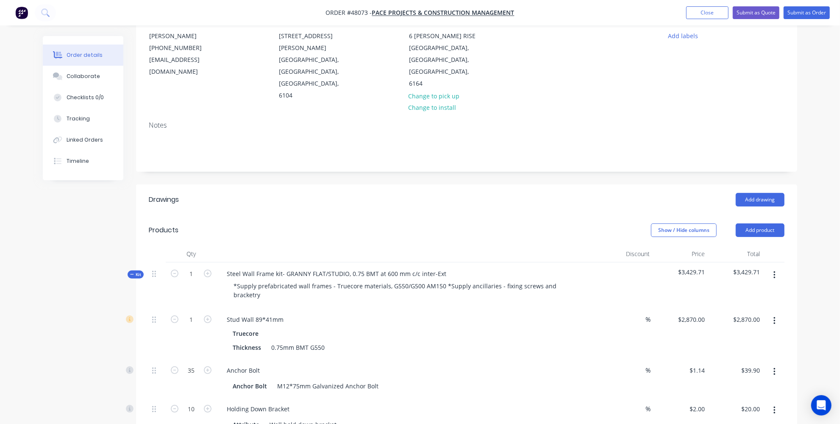
scroll to position [0, 0]
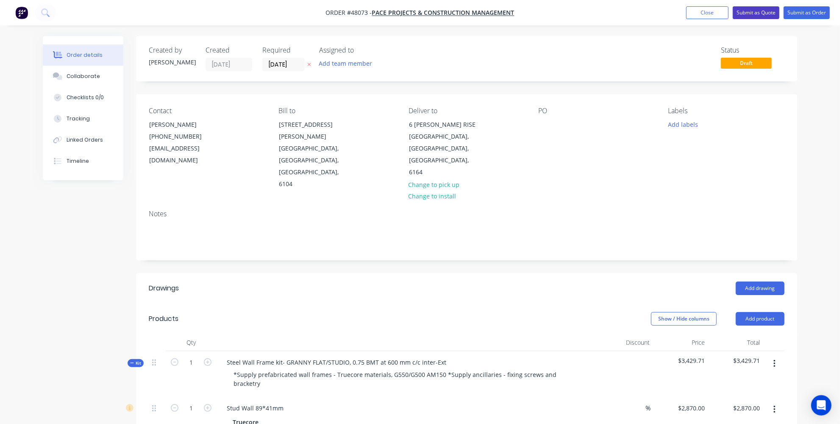
click at [745, 16] on button "Submit as Quote" at bounding box center [755, 12] width 47 height 13
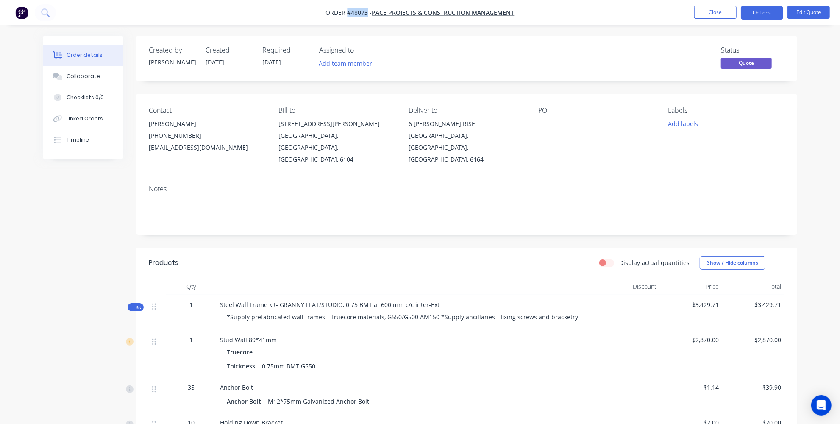
drag, startPoint x: 368, startPoint y: 12, endPoint x: 348, endPoint y: 13, distance: 19.5
click at [348, 13] on span "Order #48073 -" at bounding box center [349, 13] width 46 height 8
copy span "#48073"
click at [759, 11] on button "Options" at bounding box center [761, 13] width 42 height 14
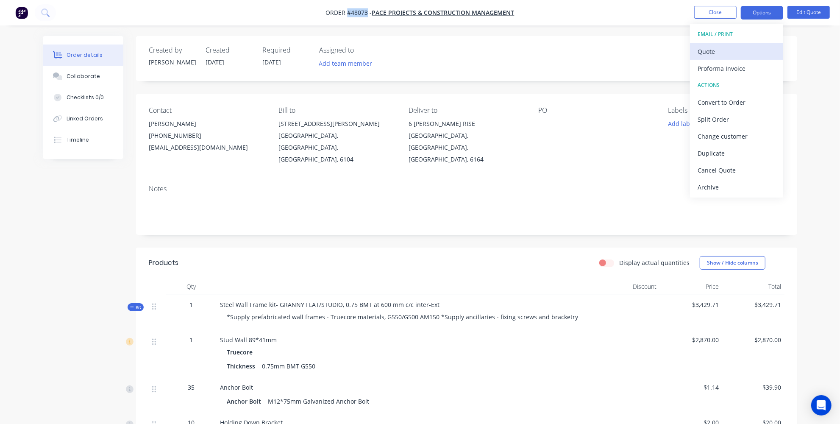
click at [725, 46] on div "Quote" at bounding box center [736, 51] width 78 height 12
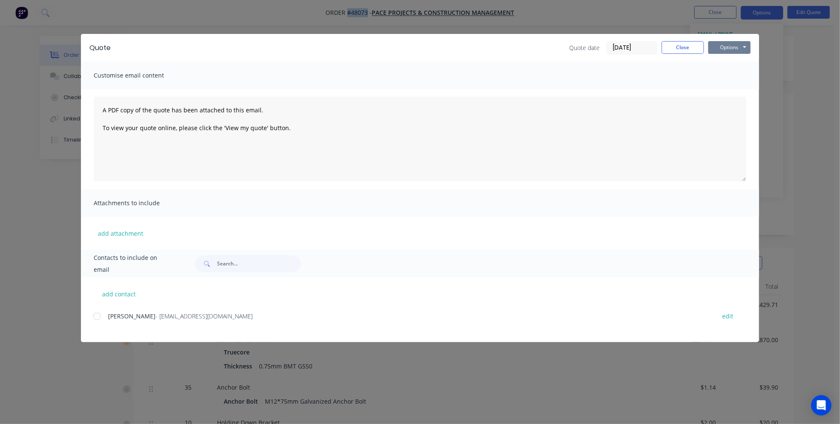
click at [718, 48] on button "Options" at bounding box center [729, 47] width 42 height 13
click at [723, 78] on button "Print" at bounding box center [735, 76] width 54 height 14
click at [681, 42] on button "Close" at bounding box center [682, 47] width 42 height 13
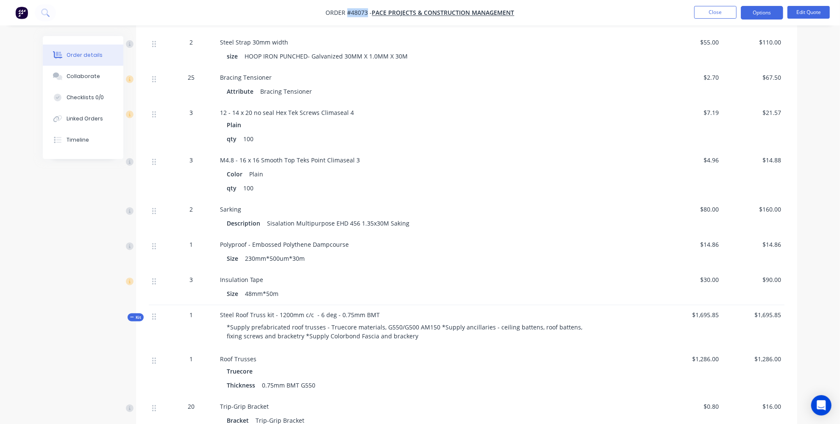
scroll to position [577, 0]
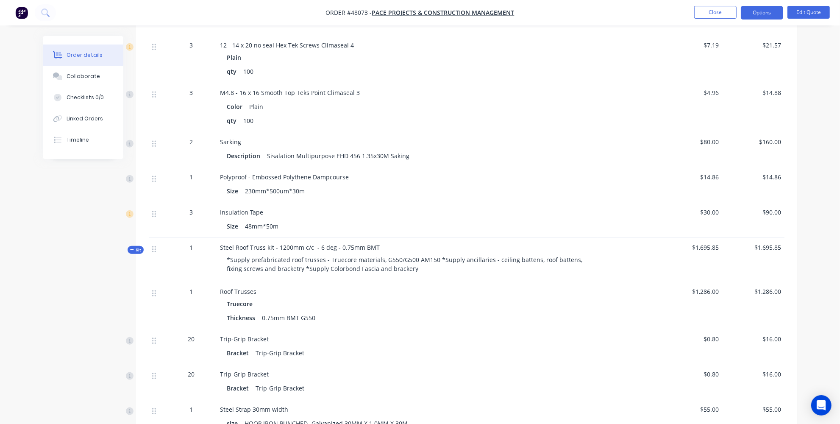
click at [397, 254] on div "*Supply prefabricated roof trusses - Truecore materials, G550/G500 AM150 *Suppl…" at bounding box center [407, 264] width 374 height 25
click at [396, 254] on div "*Supply prefabricated roof trusses - Truecore materials, G550/G500 AM150 *Suppl…" at bounding box center [407, 264] width 374 height 25
click at [811, 12] on button "Edit Quote" at bounding box center [808, 12] width 42 height 13
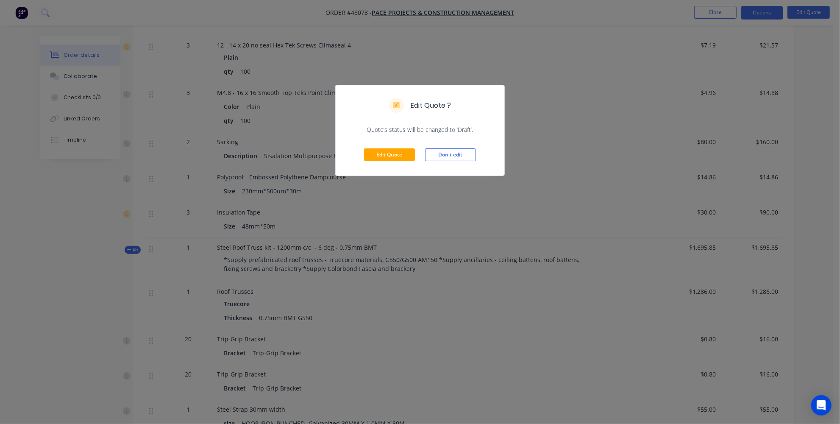
click at [393, 146] on div "Edit Quote Don't edit" at bounding box center [419, 155] width 169 height 42
click at [392, 152] on button "Edit Quote" at bounding box center [389, 154] width 51 height 13
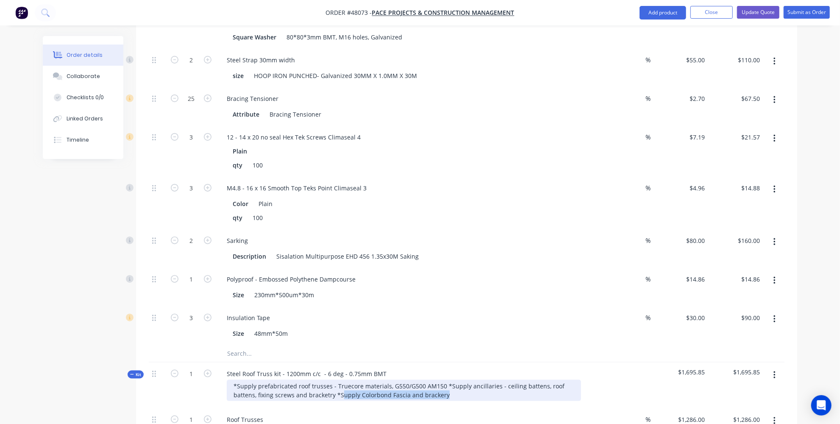
drag, startPoint x: 443, startPoint y: 343, endPoint x: 340, endPoint y: 345, distance: 103.8
click at [340, 380] on div "*Supply prefabricated roof trusses - Truecore materials, G550/G500 AM150 *Suppl…" at bounding box center [404, 390] width 354 height 21
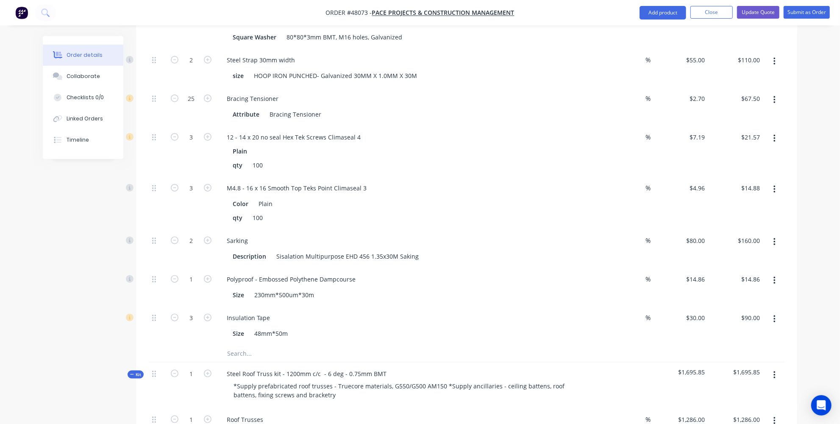
click at [831, 8] on ul "Add product Close Update Quote Submit as Order" at bounding box center [734, 13] width 211 height 14
click at [761, 10] on button "Update Quote" at bounding box center [758, 12] width 42 height 13
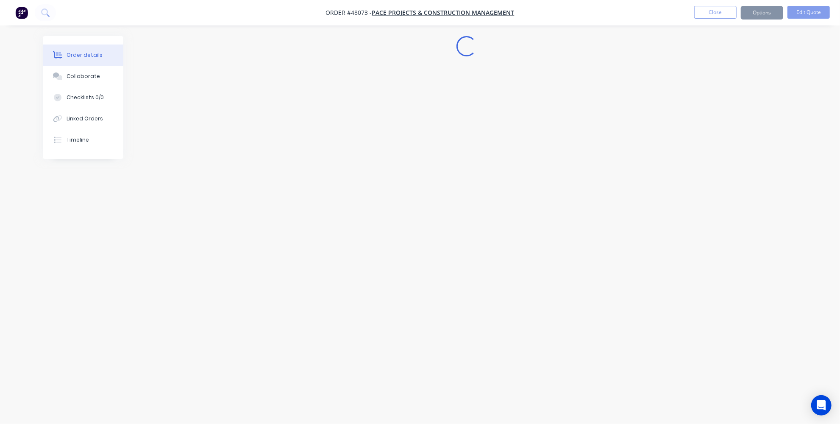
scroll to position [0, 0]
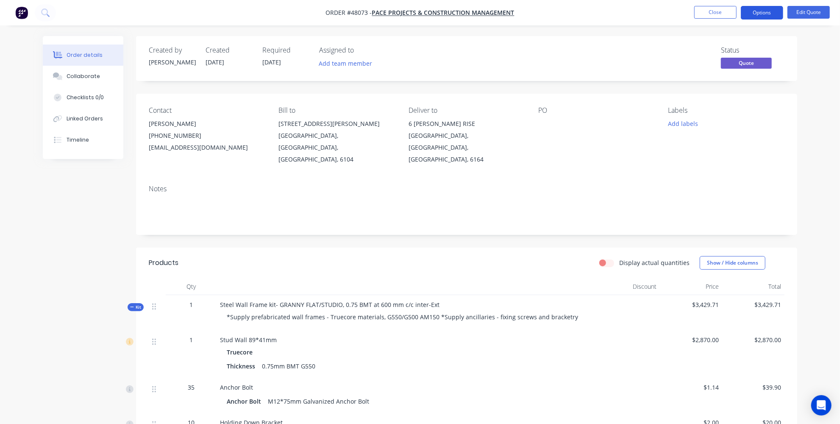
click at [760, 13] on button "Options" at bounding box center [761, 13] width 42 height 14
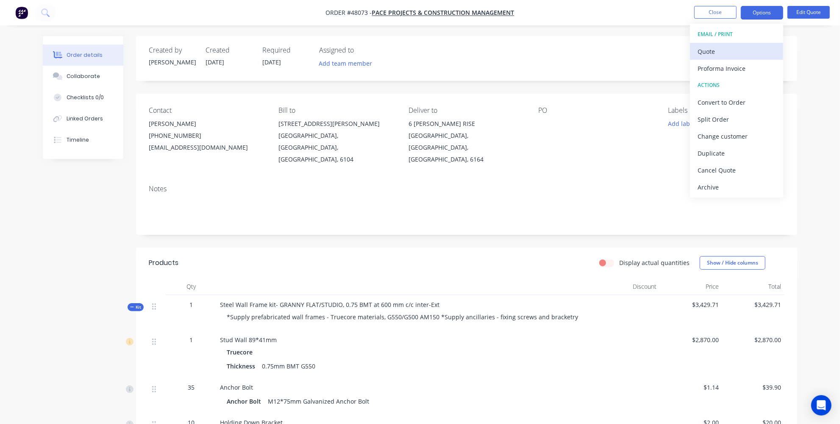
click at [727, 51] on div "Quote" at bounding box center [736, 51] width 78 height 12
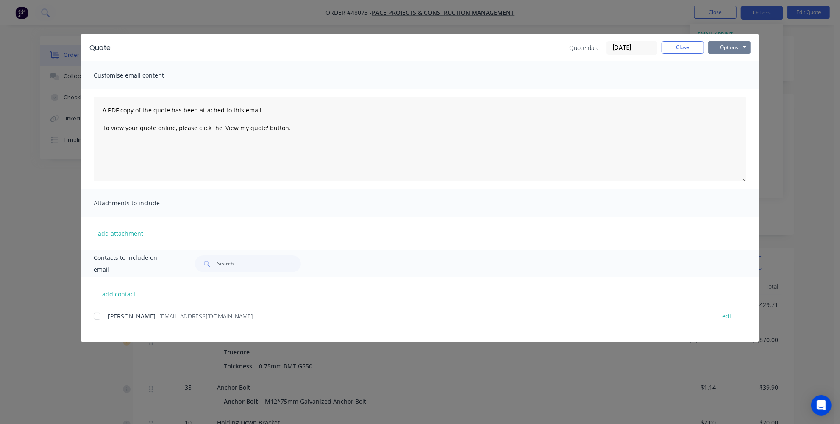
click at [729, 46] on button "Options" at bounding box center [729, 47] width 42 height 13
click at [723, 80] on button "Print" at bounding box center [735, 76] width 54 height 14
click at [677, 47] on button "Close" at bounding box center [682, 47] width 42 height 13
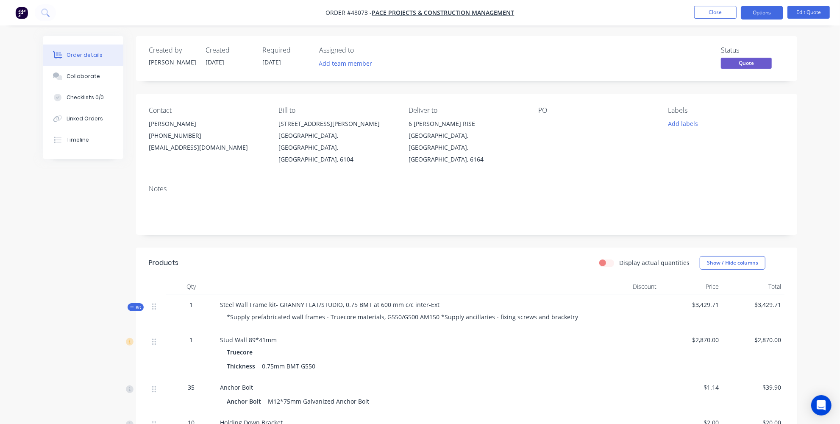
click at [19, 12] on img "button" at bounding box center [21, 12] width 13 height 13
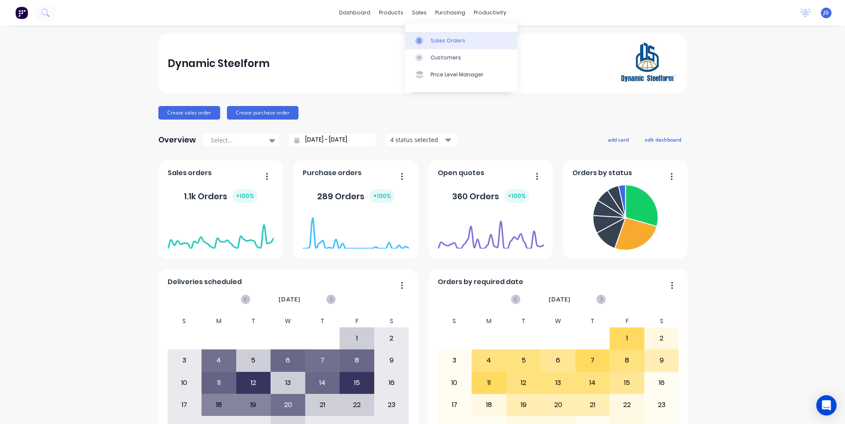
click at [420, 39] on icon at bounding box center [419, 40] width 3 height 5
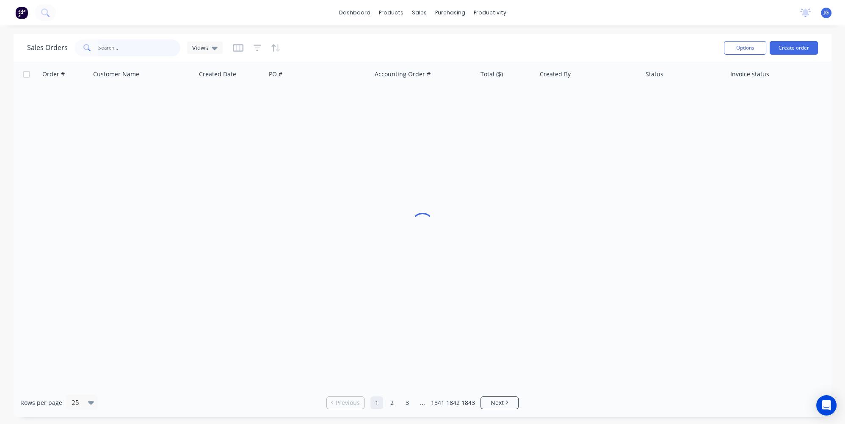
click at [133, 51] on input "text" at bounding box center [139, 47] width 83 height 17
paste input "Rightway Developments"
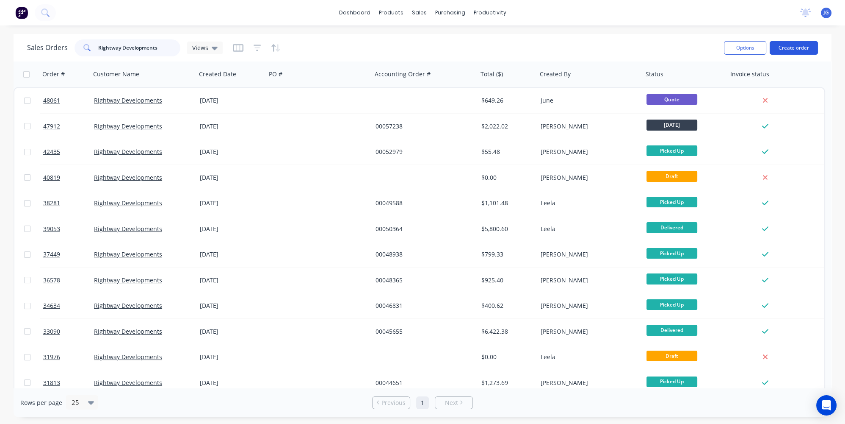
type input "Rightway Developments"
click at [790, 46] on button "Create order" at bounding box center [794, 48] width 48 height 14
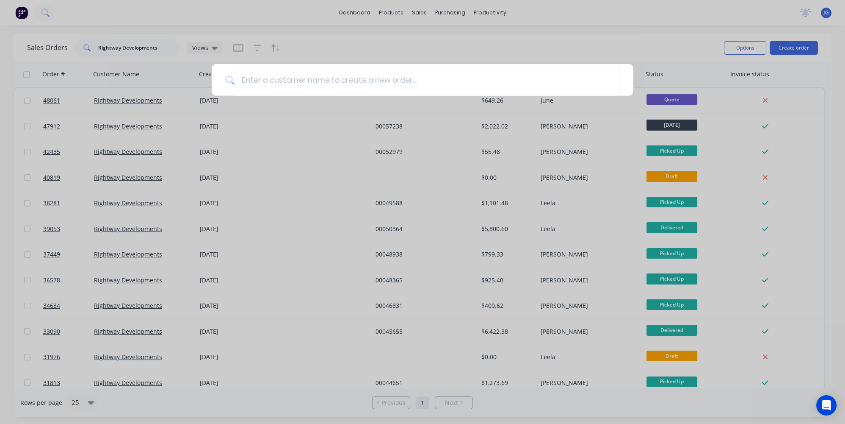
click at [478, 39] on div at bounding box center [422, 212] width 845 height 424
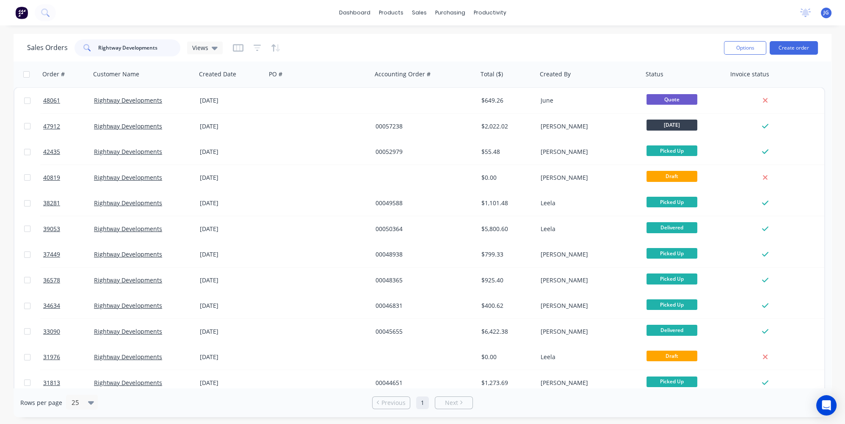
drag, startPoint x: 179, startPoint y: 50, endPoint x: 69, endPoint y: 36, distance: 110.1
click at [69, 36] on div "Sales Orders Rightway Developments Views Options Create order" at bounding box center [423, 48] width 818 height 28
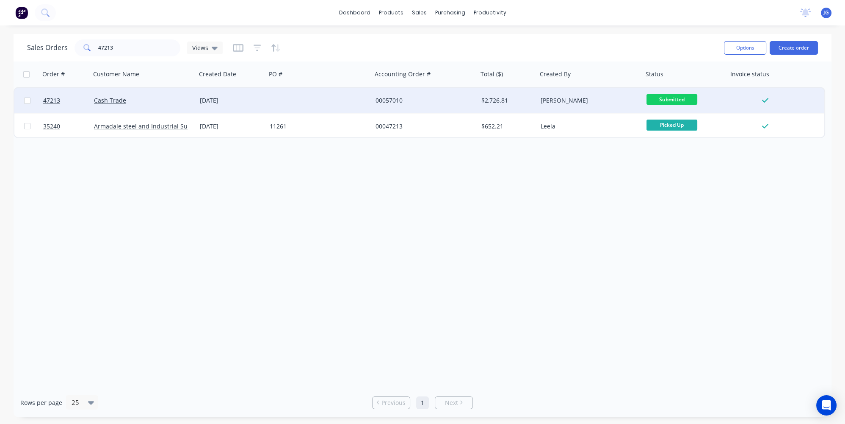
click at [330, 99] on div at bounding box center [319, 100] width 106 height 25
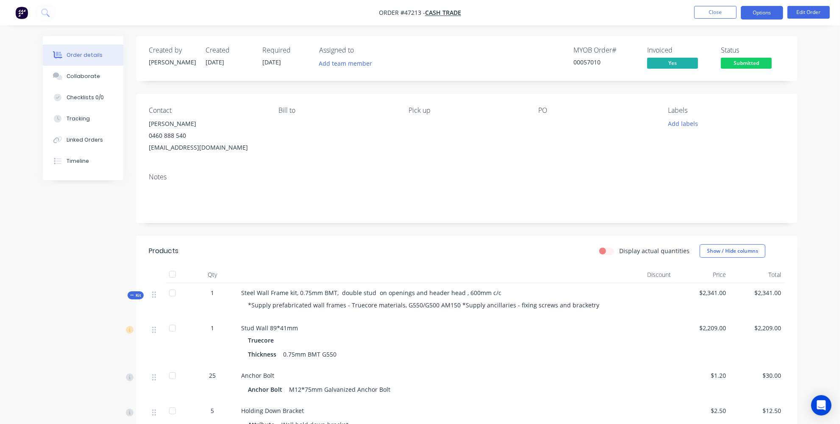
click at [766, 13] on button "Options" at bounding box center [761, 13] width 42 height 14
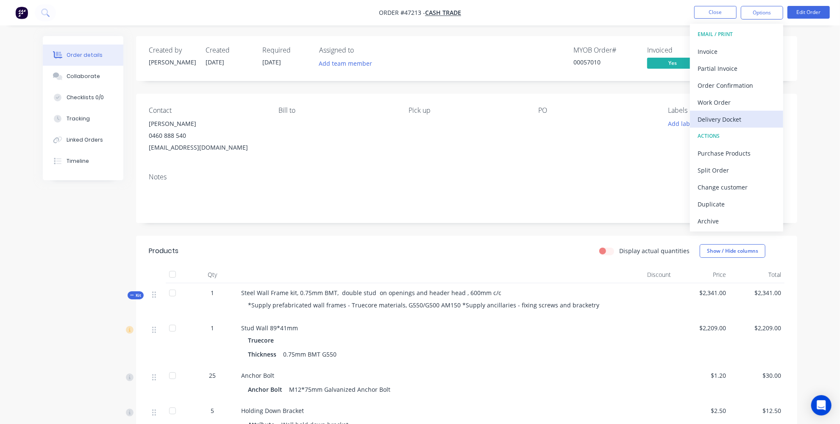
click at [714, 119] on div "Delivery Docket" at bounding box center [736, 119] width 78 height 12
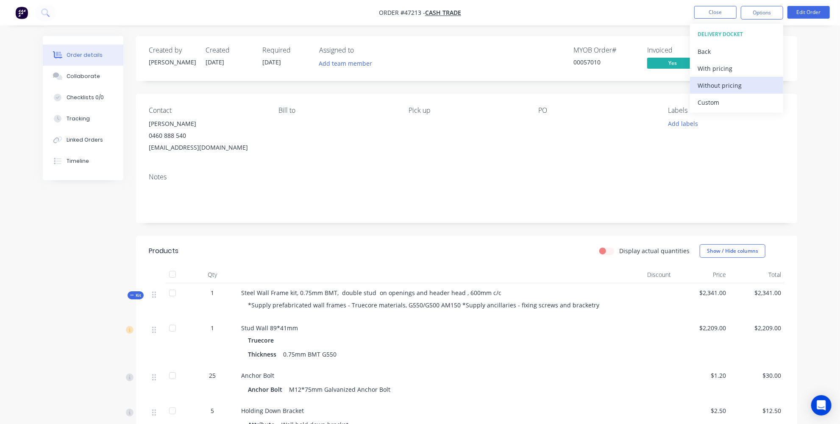
click at [710, 86] on div "Without pricing" at bounding box center [736, 85] width 78 height 12
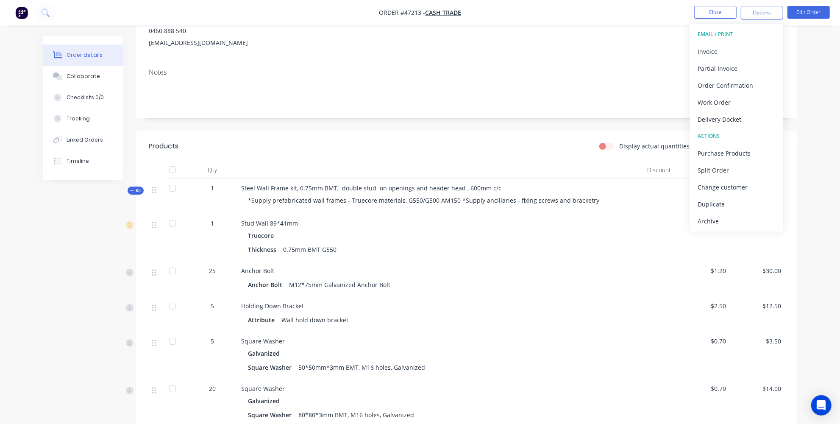
scroll to position [154, 0]
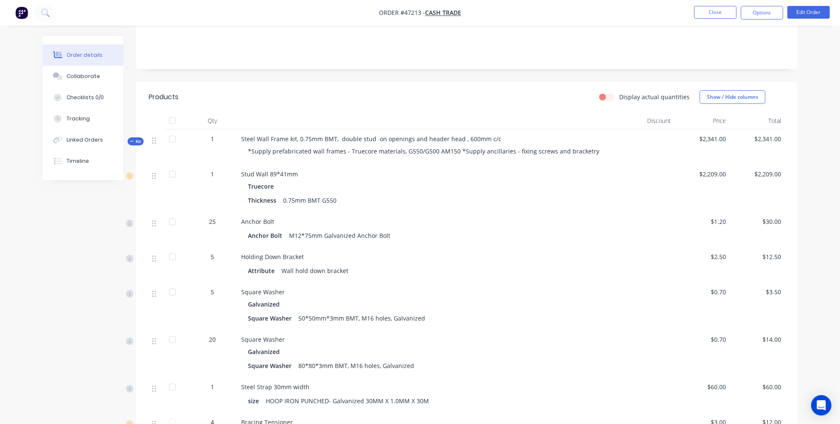
click at [94, 269] on div "Created by Jessica Created 06/08/25 Required 23/07/25 Assigned to Add team memb…" at bounding box center [420, 272] width 754 height 781
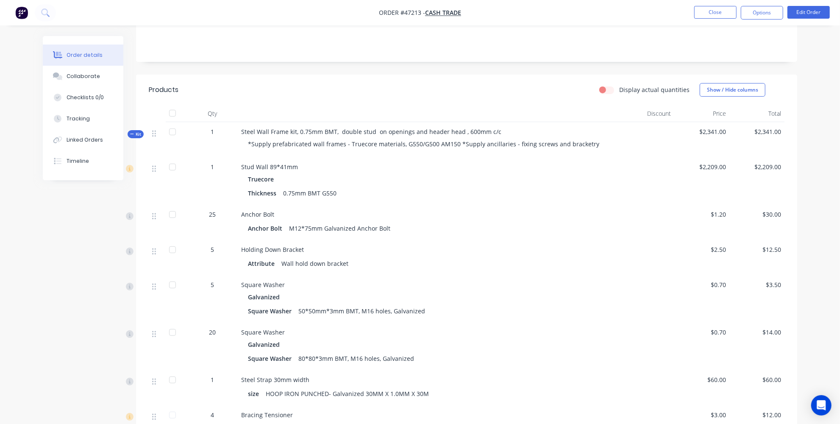
scroll to position [0, 0]
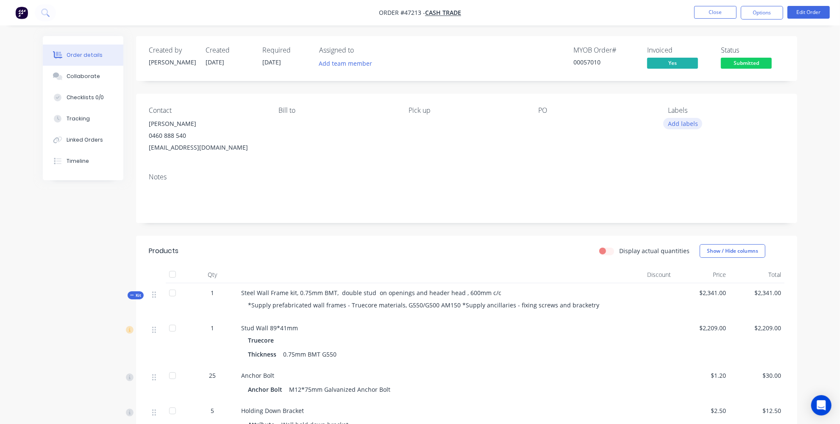
click at [679, 127] on button "Add labels" at bounding box center [682, 123] width 39 height 11
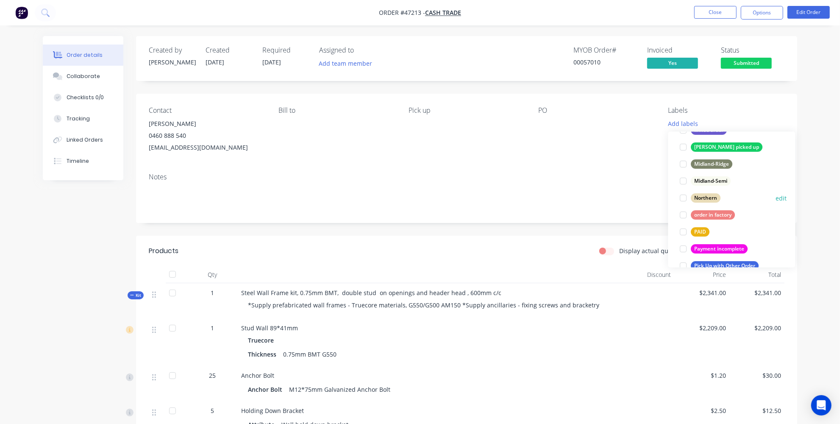
scroll to position [138, 0]
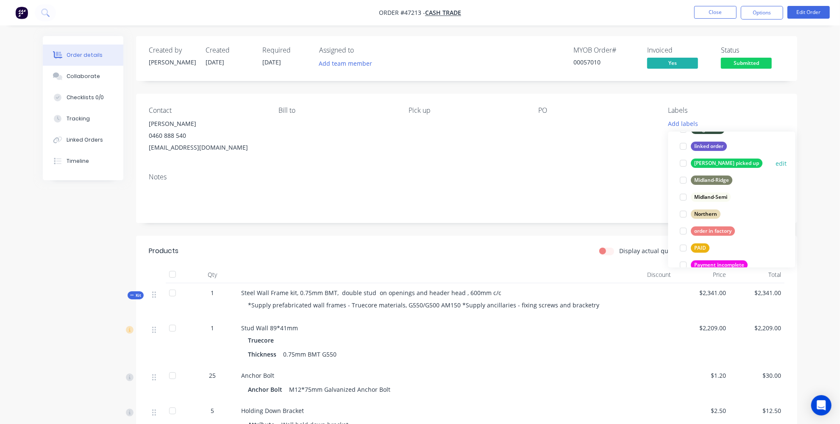
click at [686, 159] on div at bounding box center [683, 163] width 17 height 17
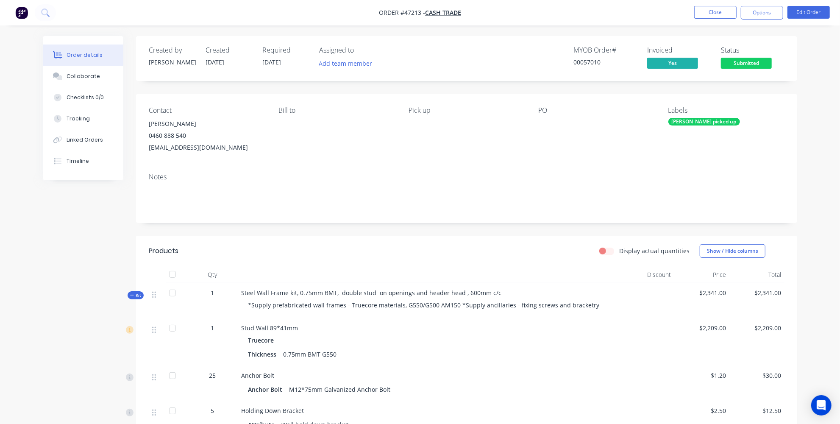
click at [643, 172] on div "Notes" at bounding box center [466, 194] width 661 height 57
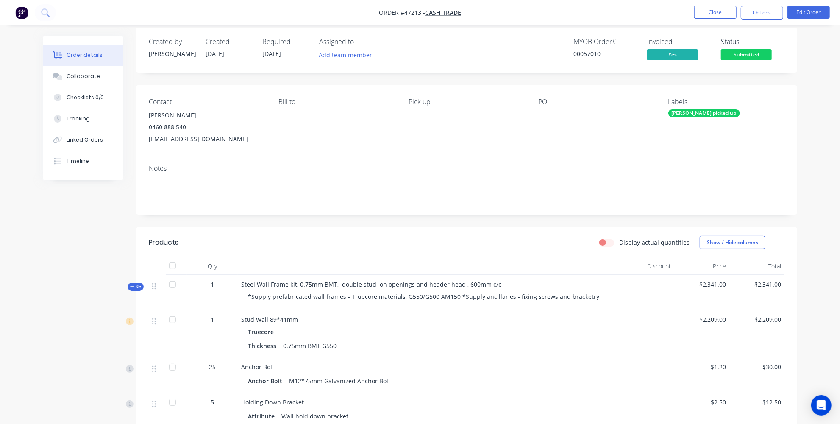
scroll to position [0, 0]
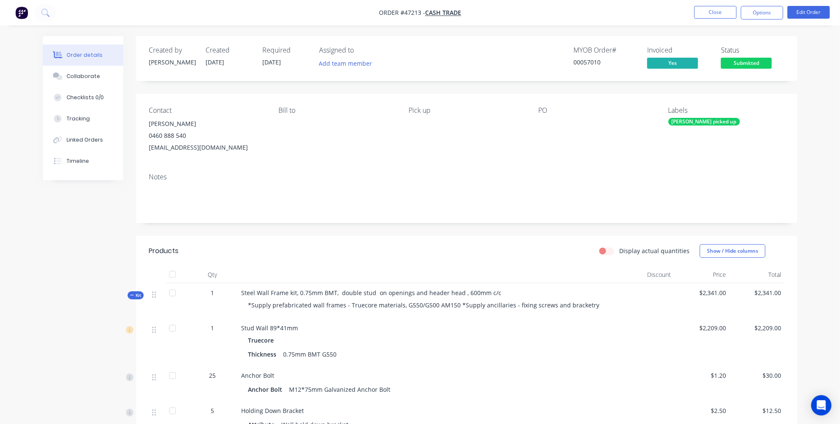
click at [696, 121] on div "Manully picked up" at bounding box center [704, 122] width 72 height 8
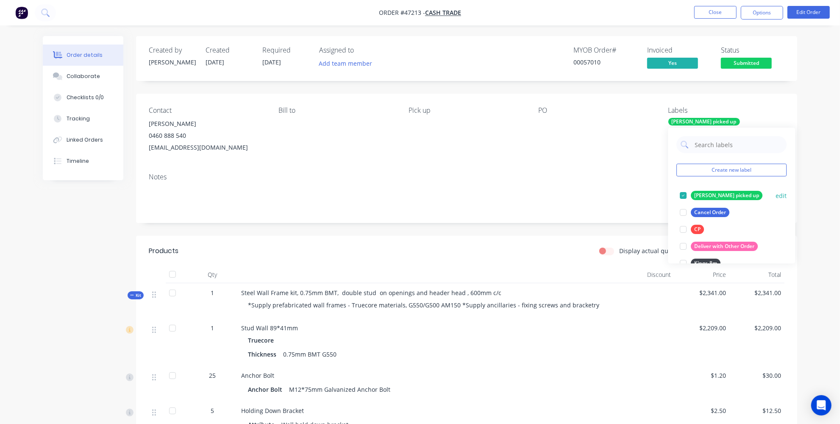
click at [776, 193] on button "edit" at bounding box center [781, 195] width 11 height 9
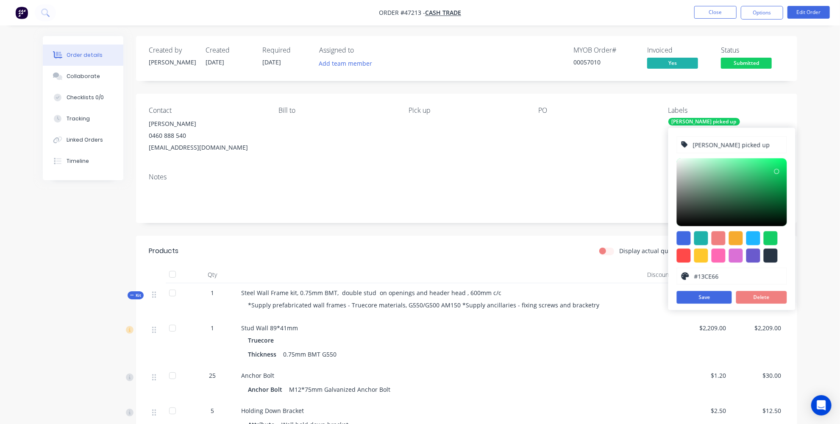
click at [707, 145] on input "Manully picked up" at bounding box center [737, 144] width 90 height 16
click at [797, 161] on div "Contact Russell 0460 888 540 russellholiday@iinet.net.au Bill to Pick up PO Lab…" at bounding box center [466, 130] width 661 height 72
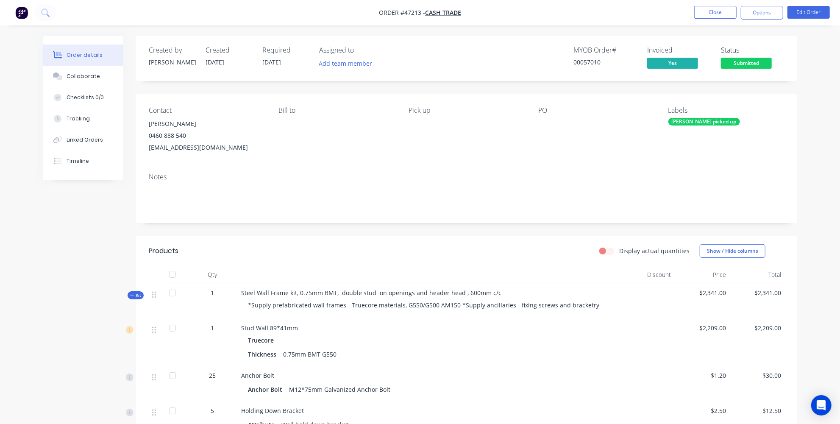
click at [696, 121] on div "Manully picked up" at bounding box center [704, 122] width 72 height 8
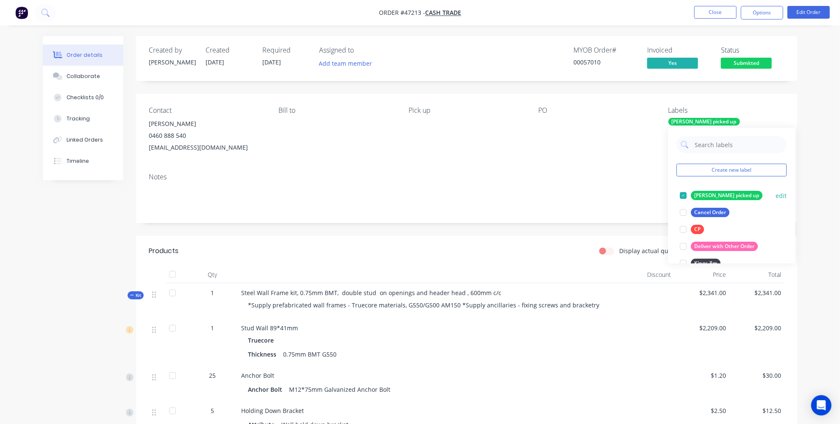
click at [776, 194] on button "edit" at bounding box center [781, 195] width 11 height 9
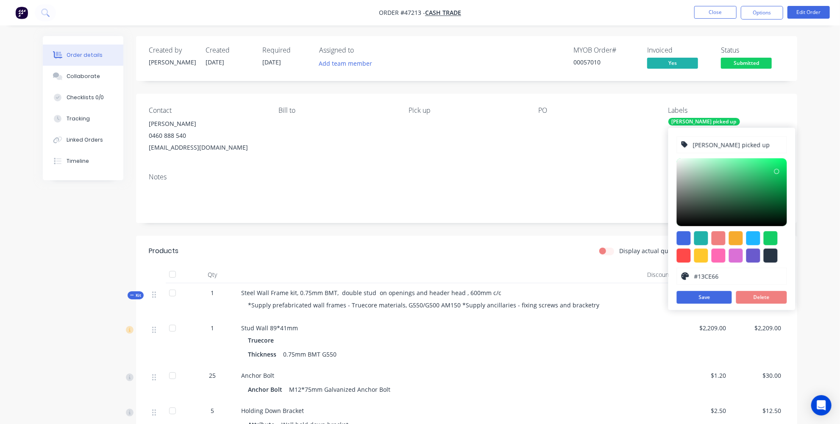
click at [708, 145] on input "Manully picked up" at bounding box center [737, 144] width 90 height 16
click at [723, 294] on button "Save" at bounding box center [703, 297] width 55 height 13
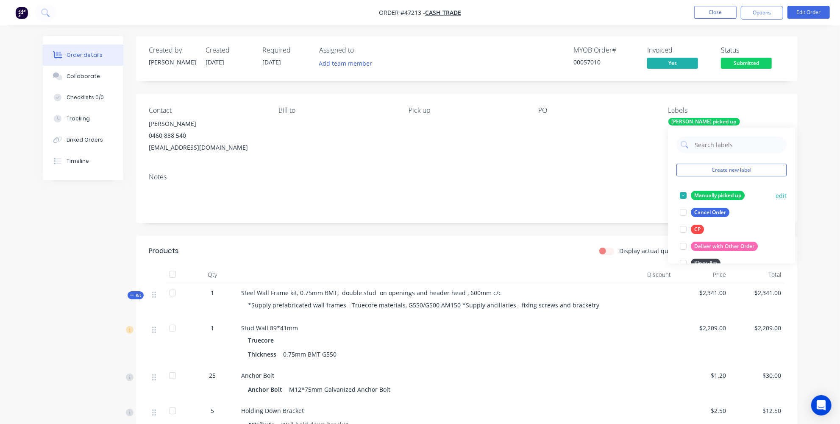
click at [685, 195] on div at bounding box center [683, 195] width 17 height 17
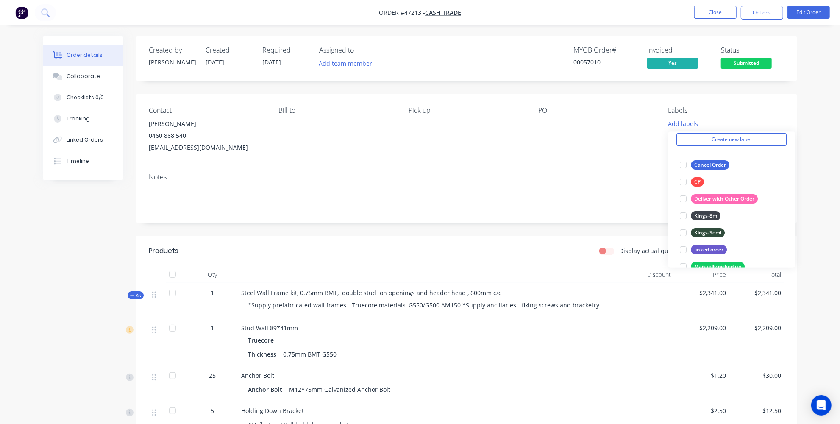
scroll to position [115, 0]
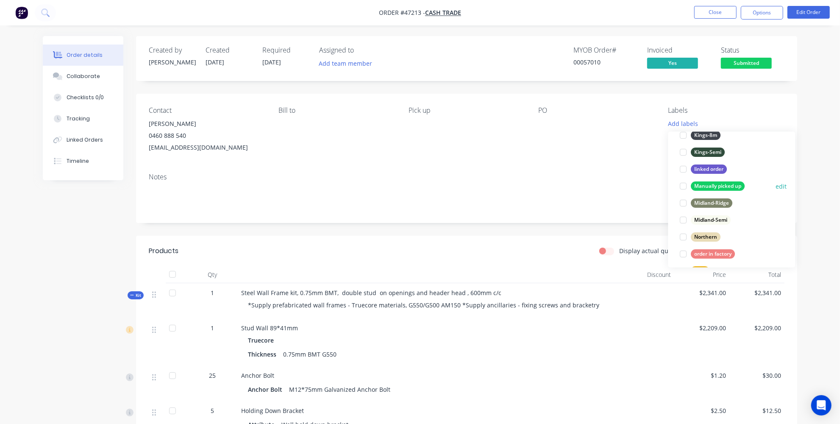
click at [685, 183] on div at bounding box center [683, 185] width 17 height 17
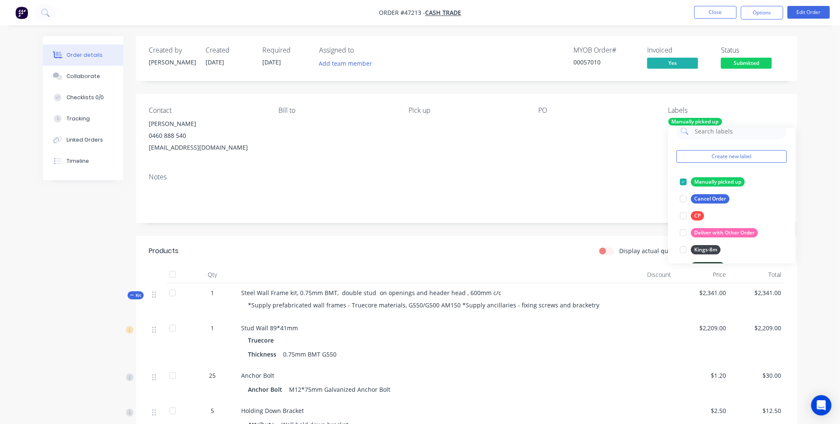
click at [812, 222] on div "Order details Collaborate Checklists 0/0 Tracking Linked Orders Timeline Order …" at bounding box center [420, 408] width 840 height 817
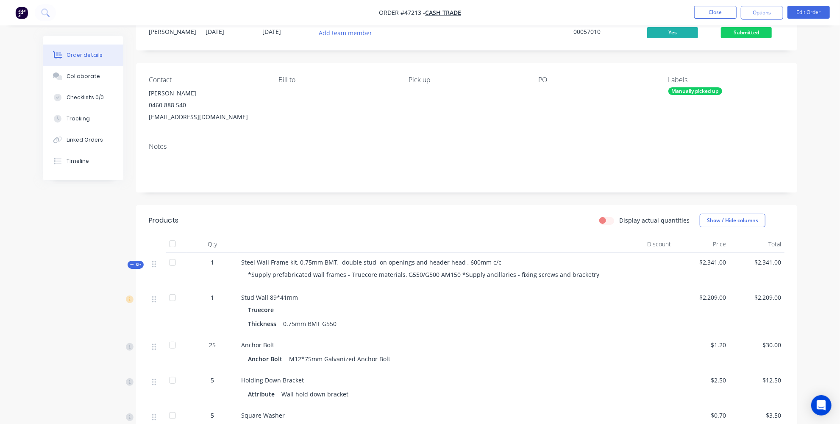
scroll to position [0, 0]
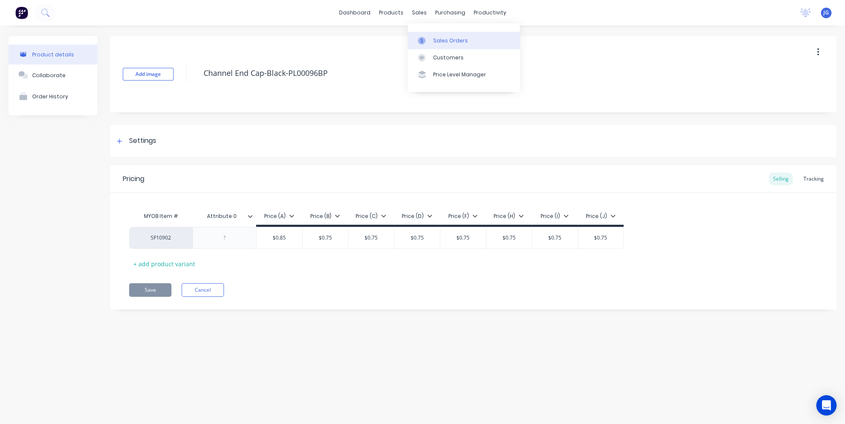
click at [426, 37] on div at bounding box center [424, 41] width 13 height 8
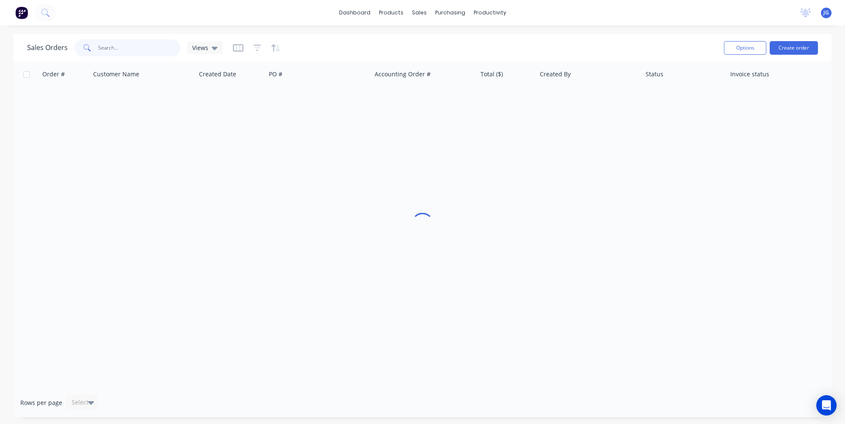
click at [118, 47] on input "text" at bounding box center [139, 47] width 83 height 17
type input "a"
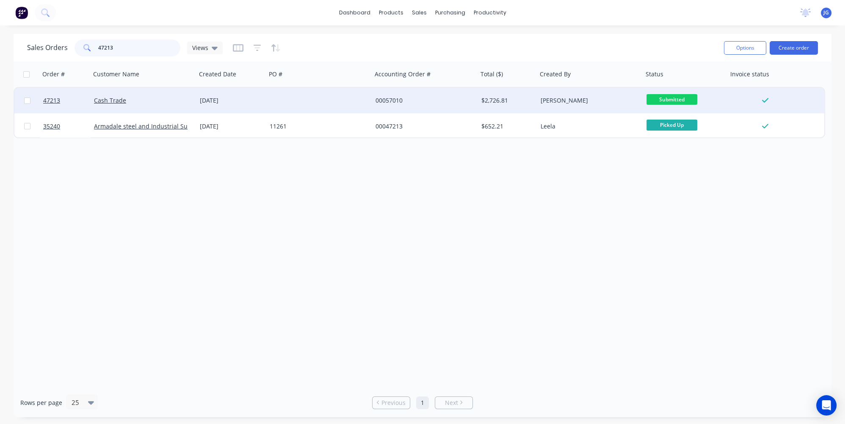
type input "47213"
click at [153, 97] on div "Cash Trade" at bounding box center [141, 100] width 94 height 8
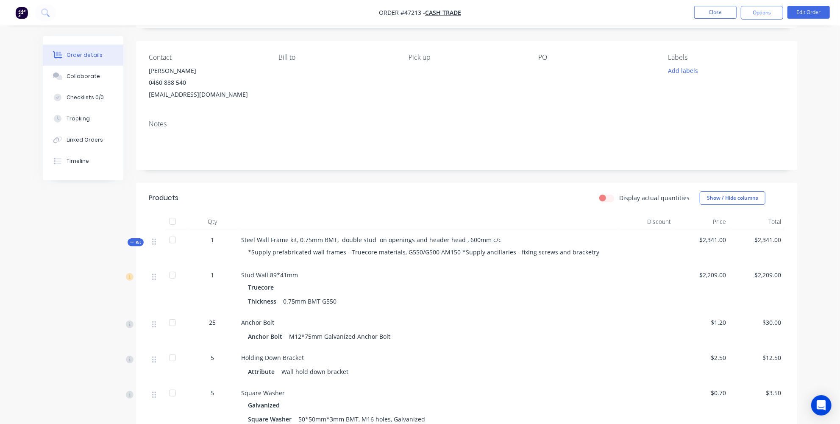
scroll to position [7, 0]
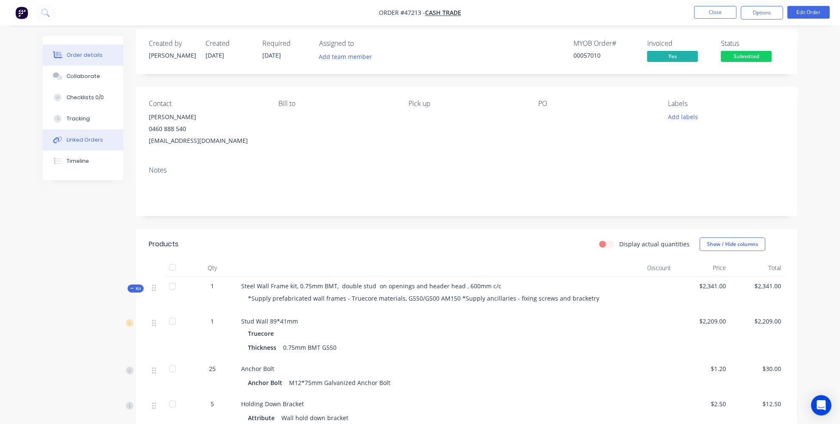
click at [82, 137] on div "Linked Orders" at bounding box center [85, 140] width 36 height 8
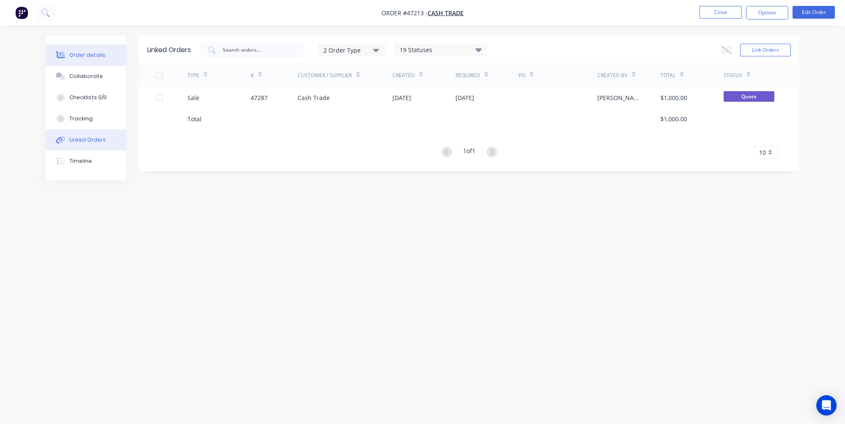
click at [66, 54] on div at bounding box center [60, 55] width 13 height 8
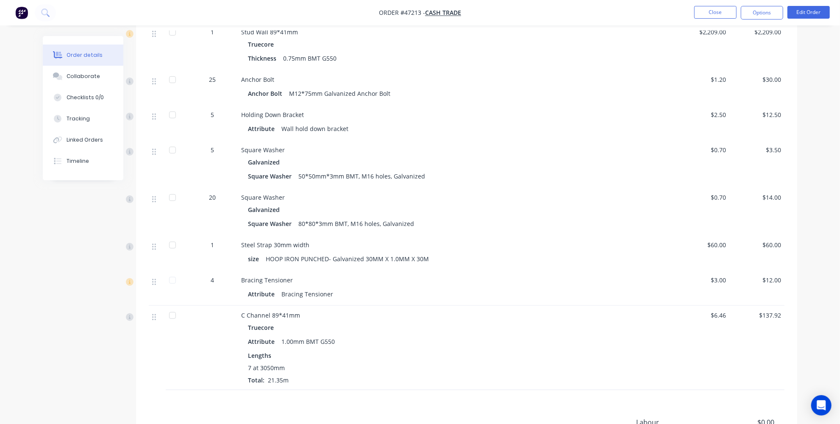
scroll to position [238, 0]
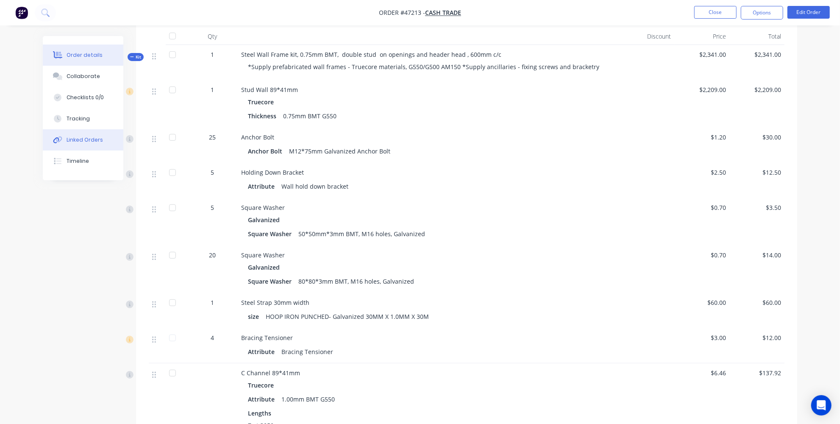
click at [64, 143] on button "Linked Orders" at bounding box center [83, 139] width 80 height 21
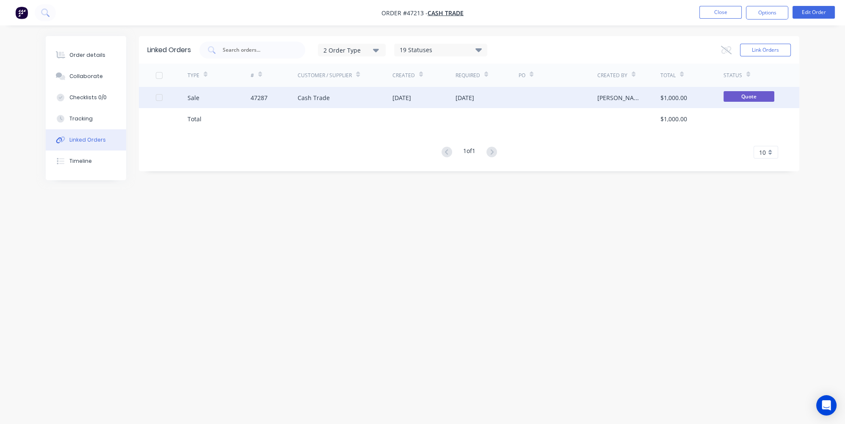
click at [272, 102] on div "47287" at bounding box center [274, 97] width 47 height 21
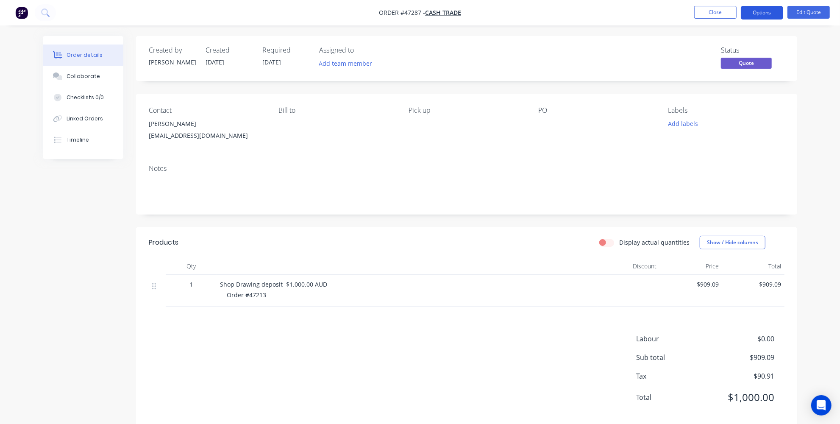
click at [765, 16] on button "Options" at bounding box center [761, 13] width 42 height 14
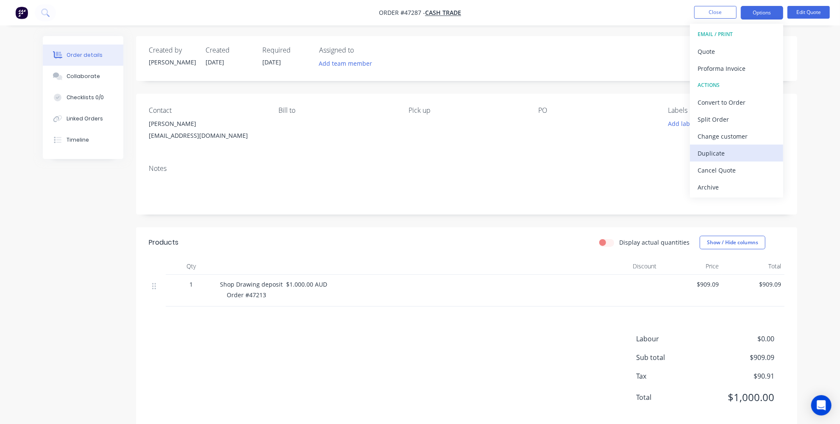
click at [740, 155] on div "Duplicate" at bounding box center [736, 153] width 78 height 12
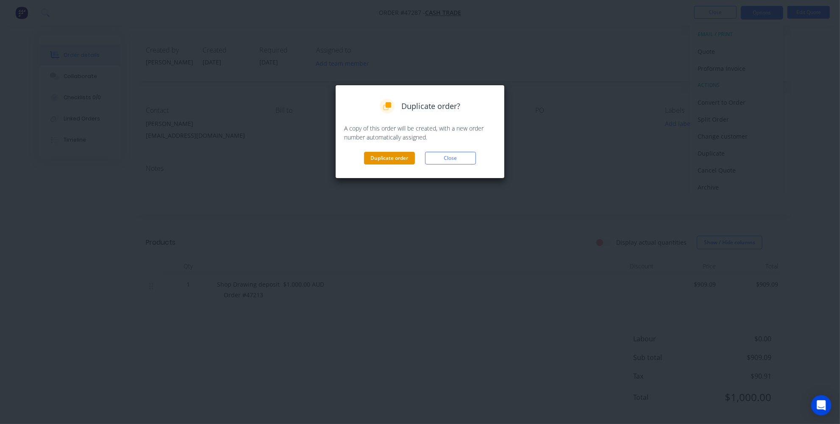
click at [397, 161] on button "Duplicate order" at bounding box center [389, 158] width 51 height 13
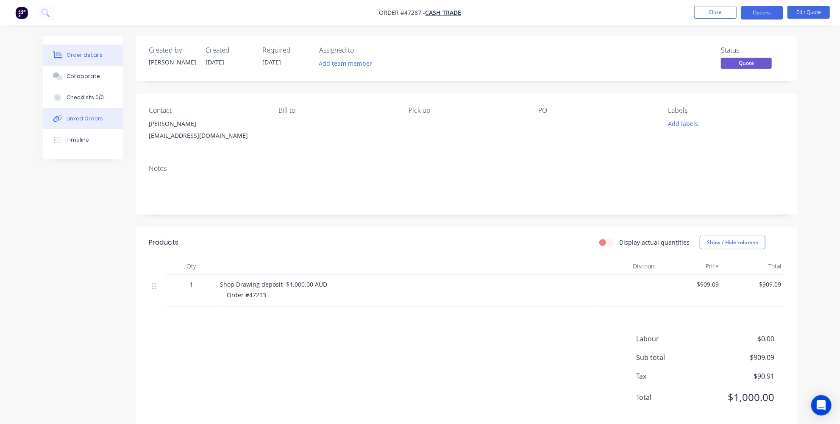
click at [97, 124] on button "Linked Orders" at bounding box center [83, 118] width 80 height 21
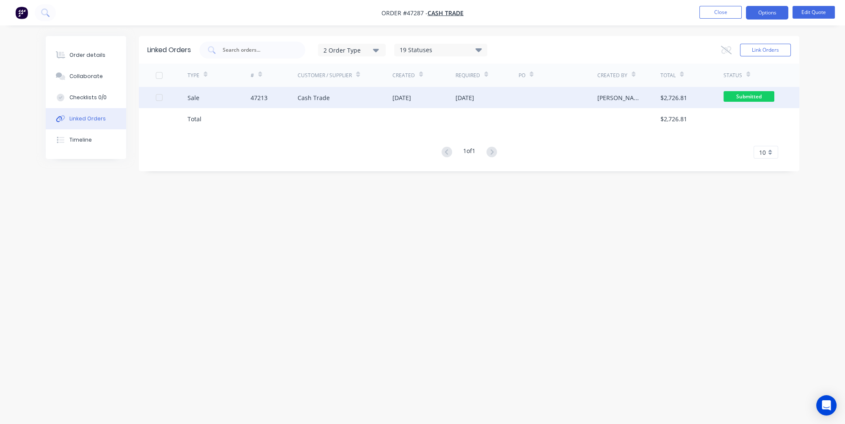
click at [233, 101] on div "Sale" at bounding box center [219, 97] width 63 height 21
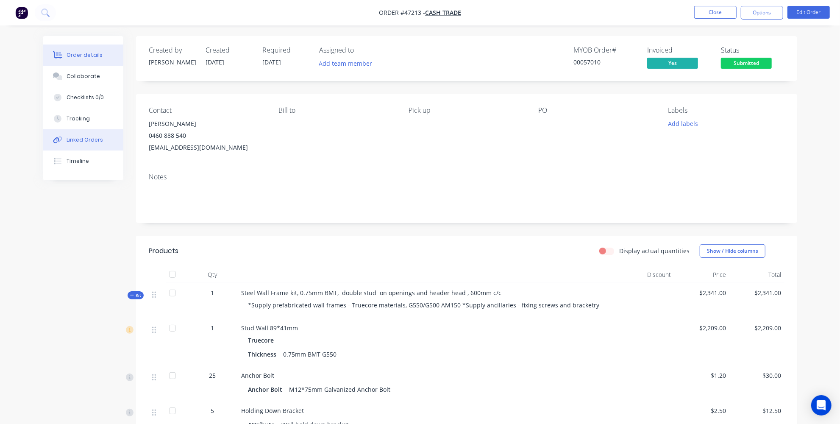
click at [85, 144] on button "Linked Orders" at bounding box center [83, 139] width 80 height 21
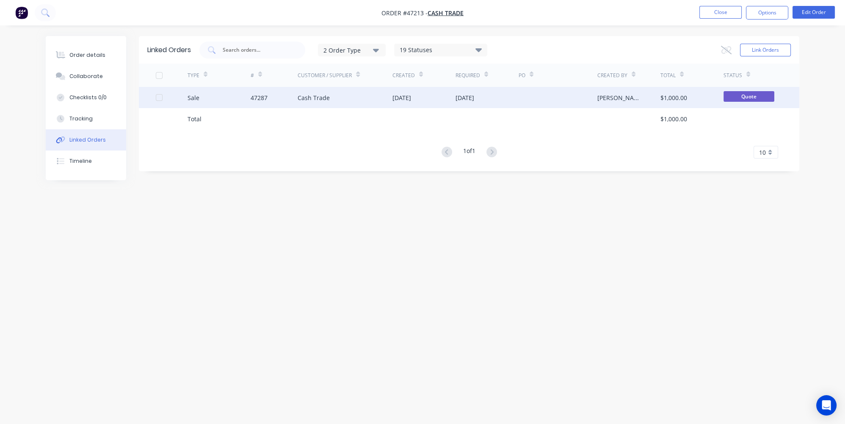
click at [230, 96] on div "Sale" at bounding box center [219, 97] width 63 height 21
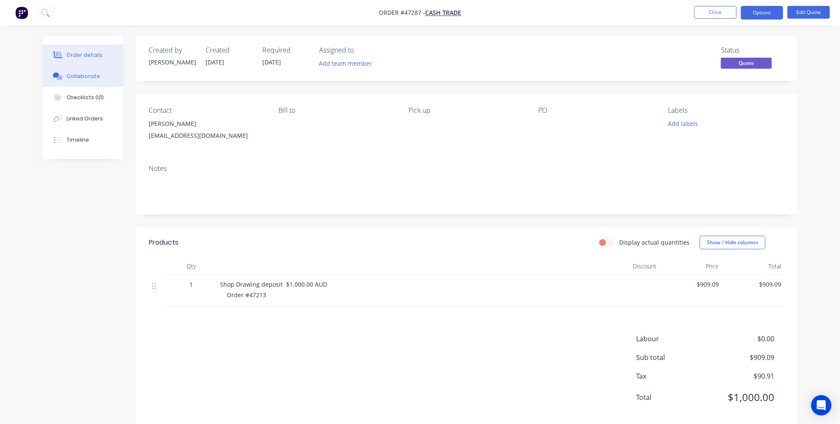
click at [82, 77] on div "Collaborate" at bounding box center [83, 76] width 33 height 8
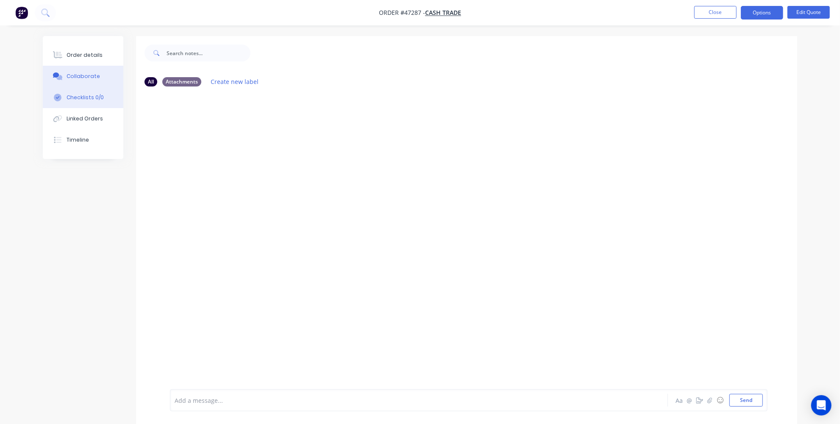
click at [78, 97] on div "Checklists 0/0" at bounding box center [85, 98] width 37 height 8
type textarea "x"
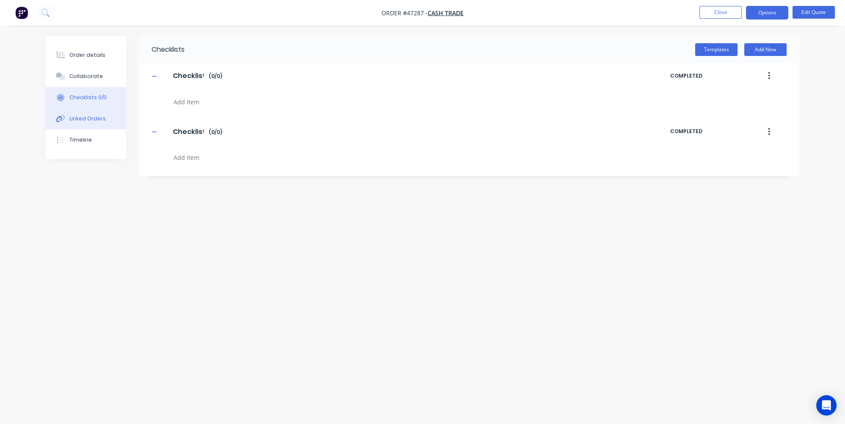
click at [83, 119] on div "Linked Orders" at bounding box center [87, 119] width 36 height 8
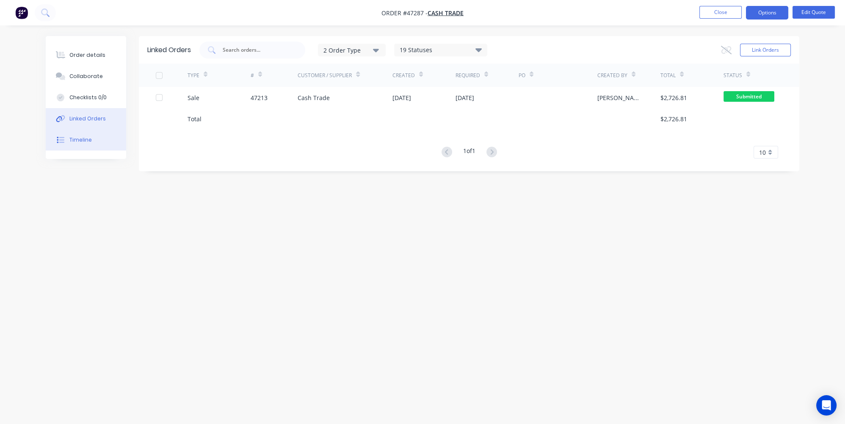
click at [87, 143] on div "Timeline" at bounding box center [80, 140] width 22 height 8
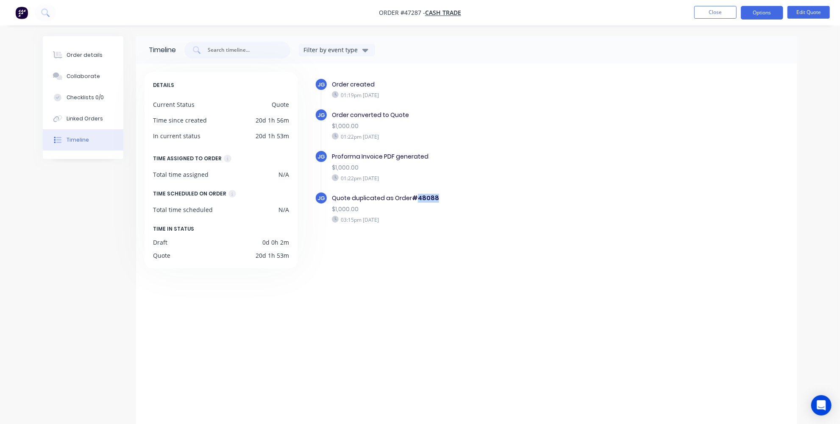
drag, startPoint x: 418, startPoint y: 197, endPoint x: 483, endPoint y: 198, distance: 64.4
click at [483, 198] on div "Quote duplicated as Order #48088" at bounding box center [478, 198] width 293 height 9
copy b "48088"
click at [101, 118] on button "Linked Orders" at bounding box center [83, 118] width 80 height 21
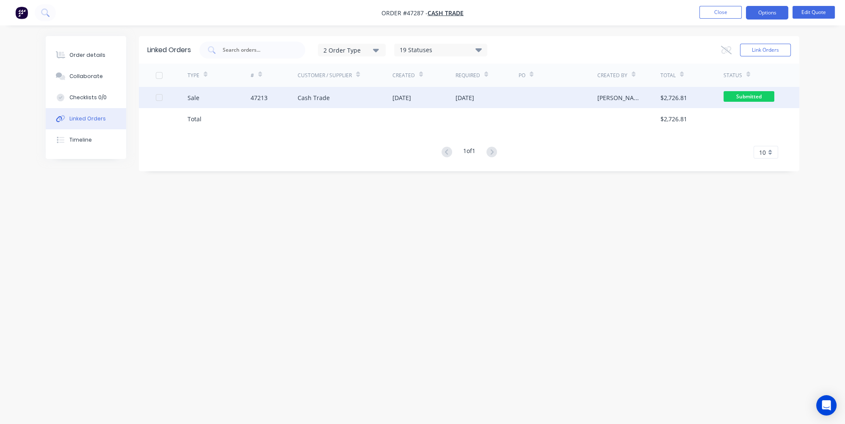
click at [240, 98] on div "Sale" at bounding box center [219, 97] width 63 height 21
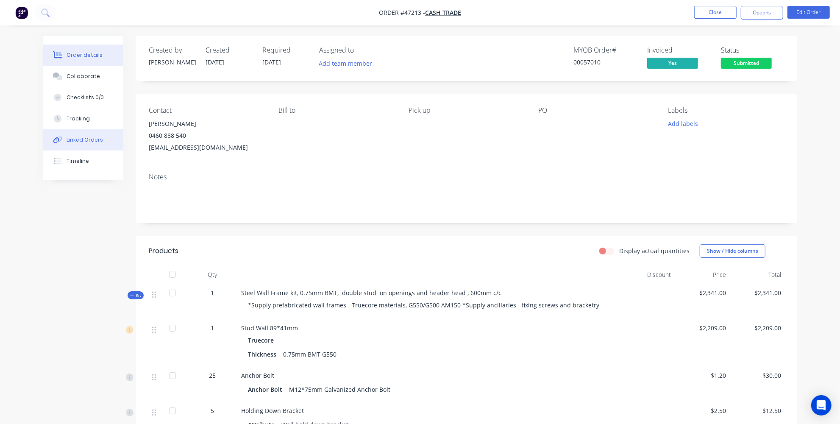
click at [102, 136] on button "Linked Orders" at bounding box center [83, 139] width 80 height 21
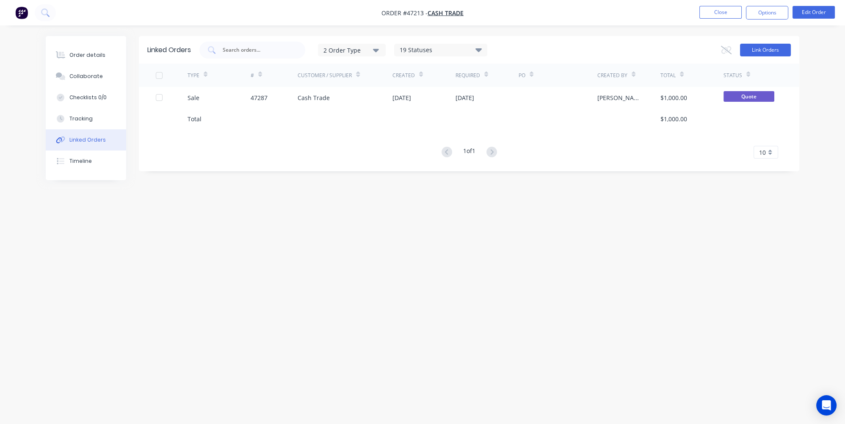
click at [770, 49] on button "Link Orders" at bounding box center [765, 50] width 51 height 13
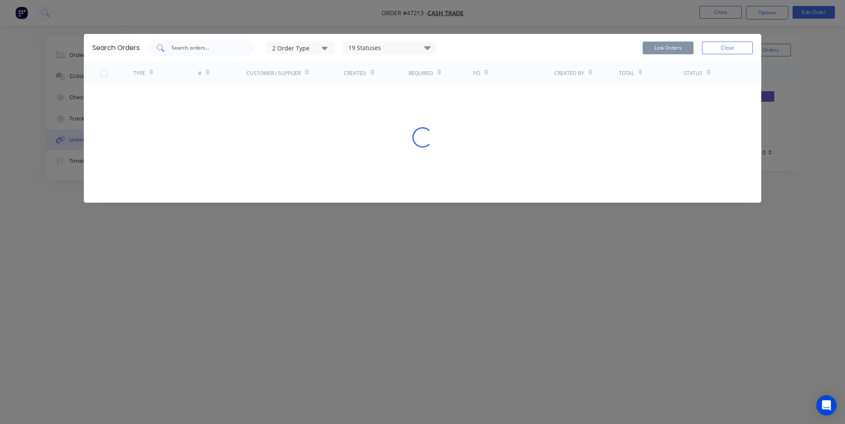
click at [224, 54] on div at bounding box center [201, 47] width 106 height 17
paste input "48088"
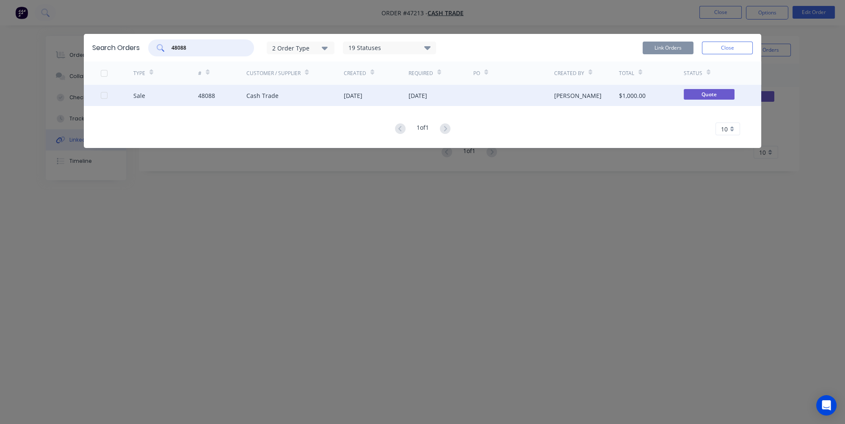
type input "48088"
click at [121, 95] on div at bounding box center [117, 95] width 33 height 21
click at [105, 95] on div at bounding box center [104, 95] width 17 height 17
click at [653, 50] on button "Link Orders" at bounding box center [668, 48] width 51 height 13
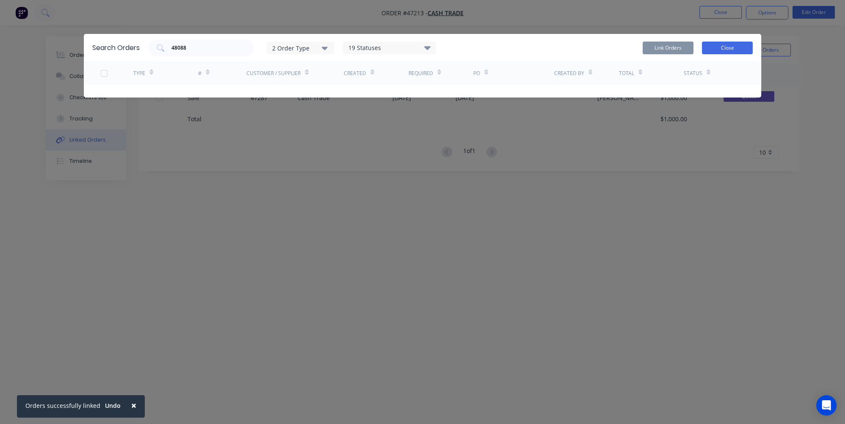
click at [728, 51] on button "Close" at bounding box center [727, 48] width 51 height 13
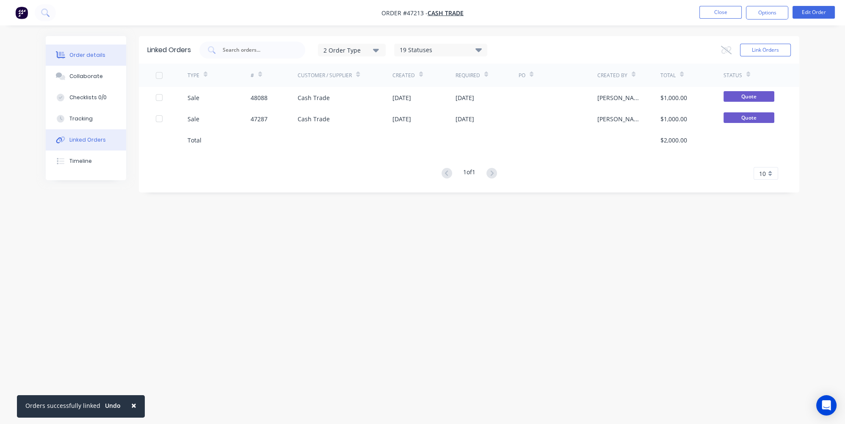
click at [93, 46] on button "Order details" at bounding box center [86, 54] width 80 height 21
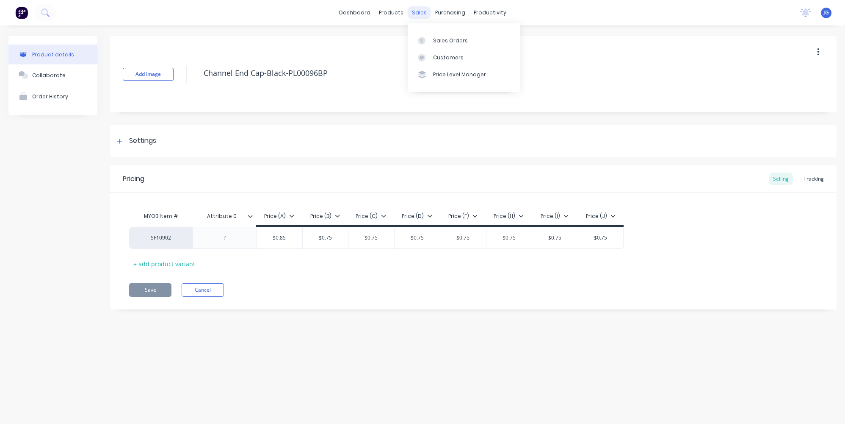
click at [420, 14] on div "sales" at bounding box center [419, 12] width 23 height 13
type textarea "x"
drag, startPoint x: 428, startPoint y: 39, endPoint x: 407, endPoint y: 39, distance: 20.3
click at [427, 39] on div at bounding box center [424, 41] width 13 height 8
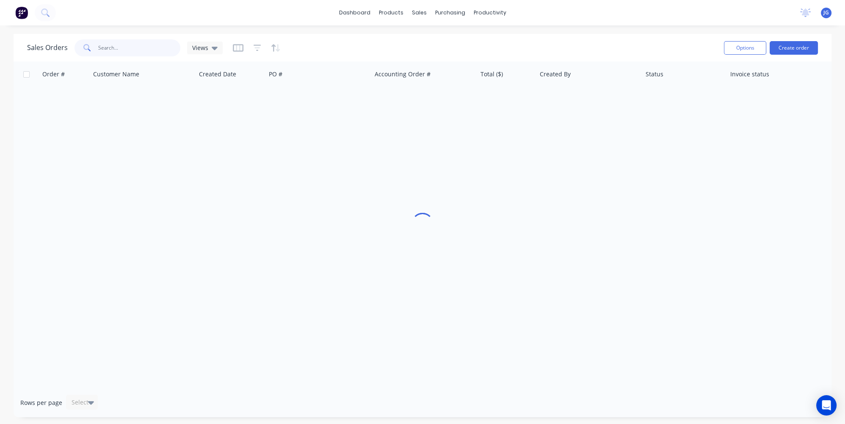
click at [157, 44] on input "text" at bounding box center [139, 47] width 83 height 17
paste input "48088"
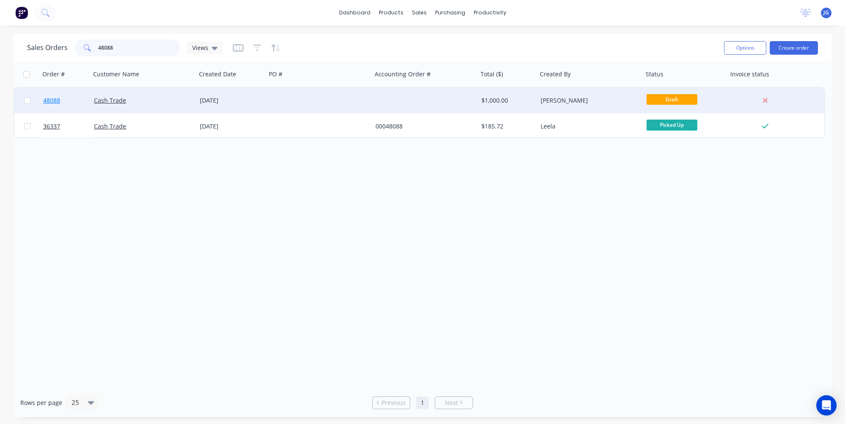
type input "48088"
click at [78, 102] on link "48088" at bounding box center [68, 100] width 51 height 25
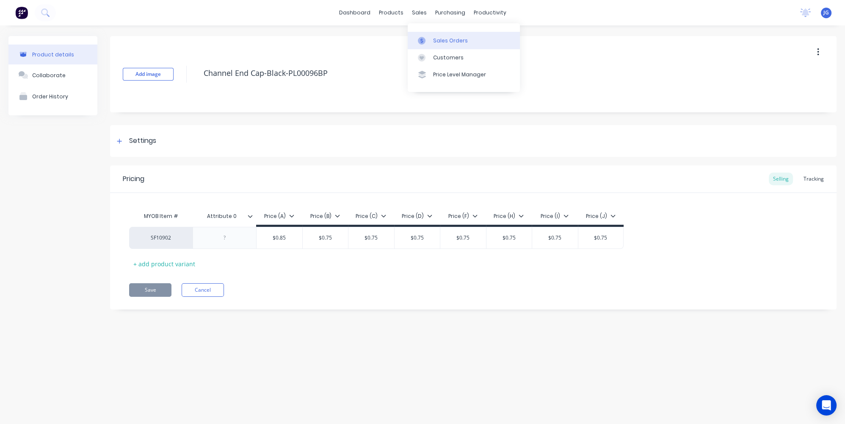
click at [430, 41] on div at bounding box center [424, 41] width 13 height 8
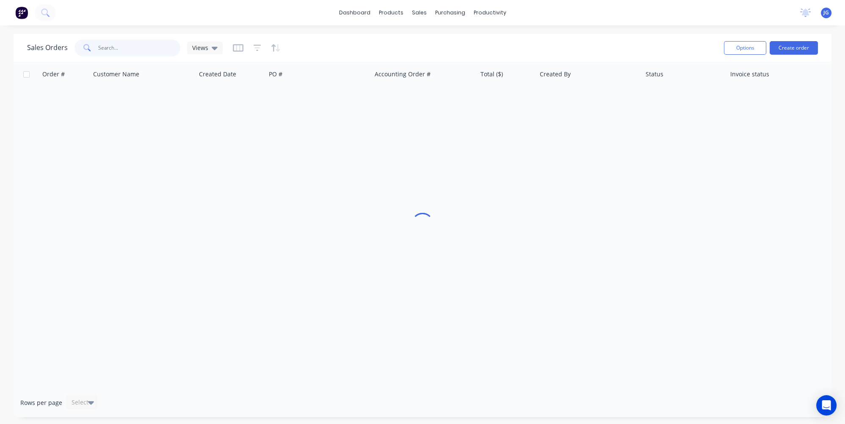
click at [147, 50] on input "text" at bounding box center [139, 47] width 83 height 17
paste input "48088"
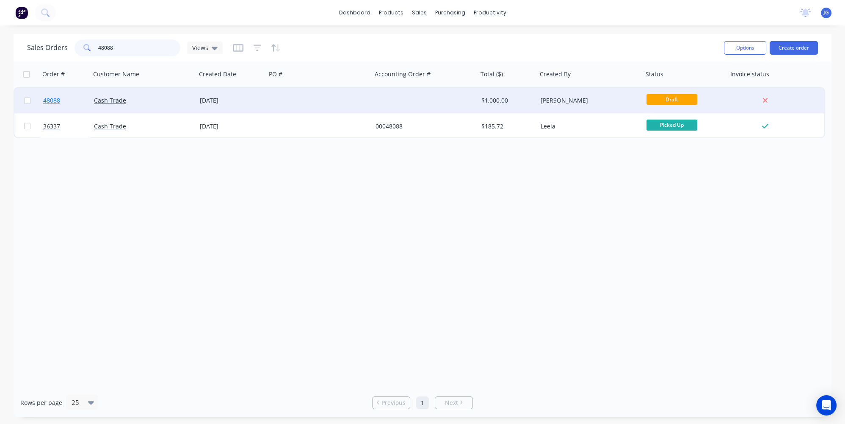
type input "48088"
click at [78, 101] on link "48088" at bounding box center [68, 100] width 51 height 25
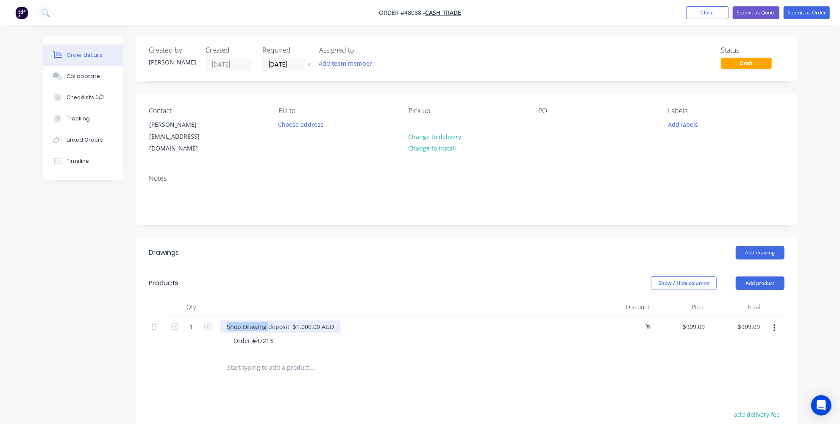
drag, startPoint x: 267, startPoint y: 316, endPoint x: 215, endPoint y: 316, distance: 52.1
click at [215, 316] on div "1 Shop Drawing deposit $1.000.00 AUD Order #47213 % $909.09 $909.09 $909.09 $90…" at bounding box center [466, 334] width 635 height 39
click at [437, 286] on header "Products Show / Hide columns Add product" at bounding box center [466, 283] width 661 height 30
click at [414, 276] on div "Show / Hide columns Add product" at bounding box center [534, 283] width 500 height 14
click at [756, 11] on button "Submit as Quote" at bounding box center [755, 12] width 47 height 13
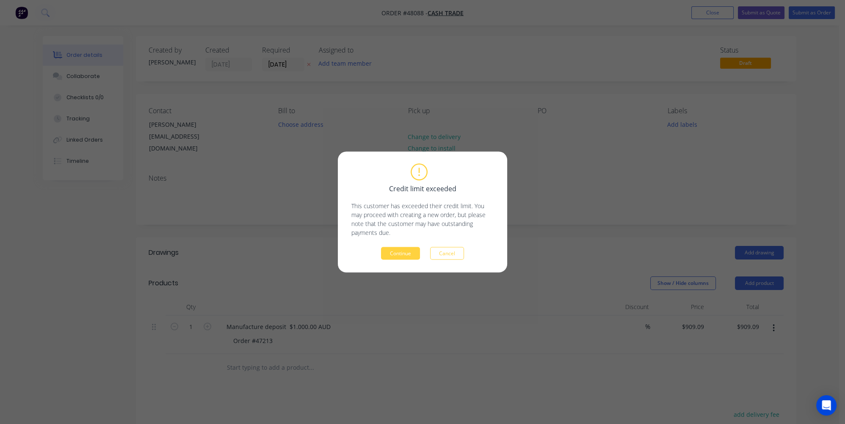
click at [416, 246] on div "Credit limit exceeded This customer has exceeded their credit limit. You may pr…" at bounding box center [423, 211] width 142 height 95
click at [409, 257] on button "Continue" at bounding box center [400, 253] width 39 height 13
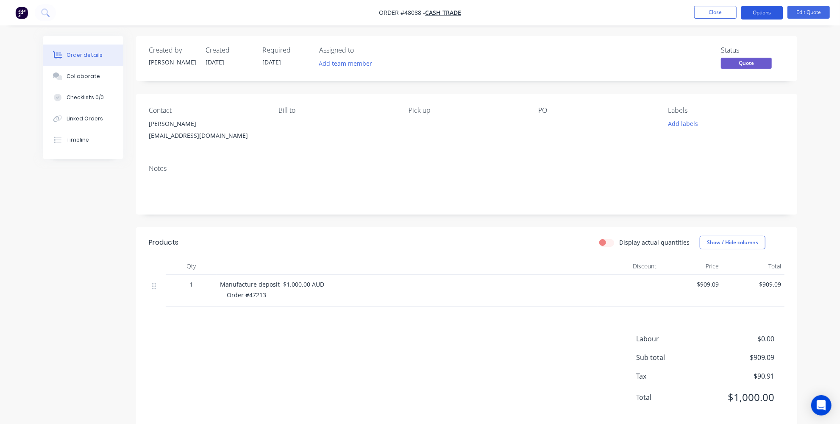
click at [772, 11] on button "Options" at bounding box center [761, 13] width 42 height 14
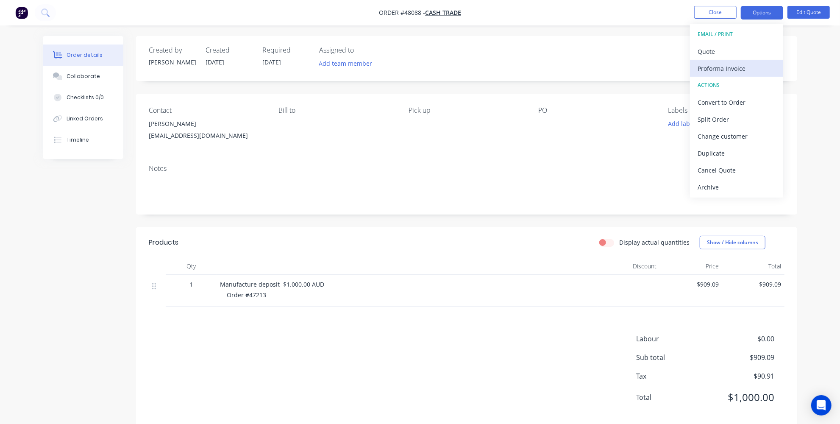
click at [746, 72] on div "Proforma Invoice" at bounding box center [736, 68] width 78 height 12
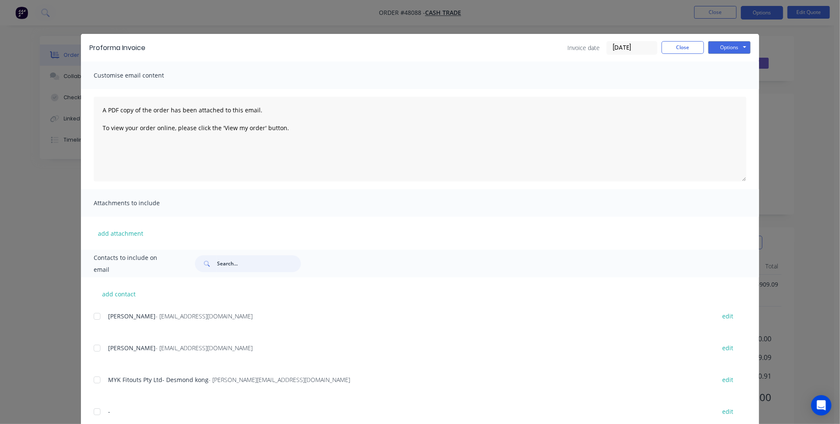
click at [219, 263] on input "text" at bounding box center [259, 263] width 84 height 17
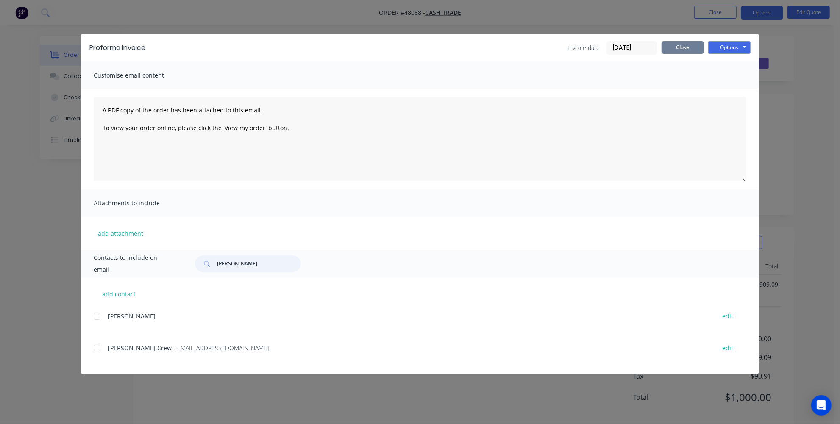
type input "russ"
click at [691, 48] on button "Close" at bounding box center [682, 47] width 42 height 13
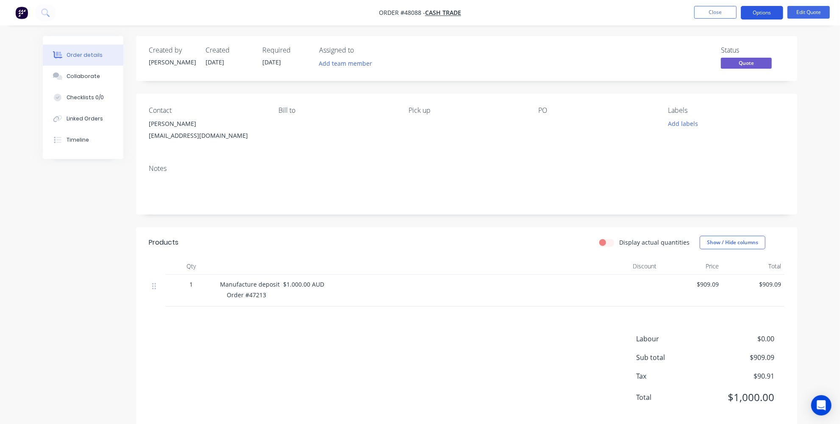
click at [762, 8] on button "Options" at bounding box center [761, 13] width 42 height 14
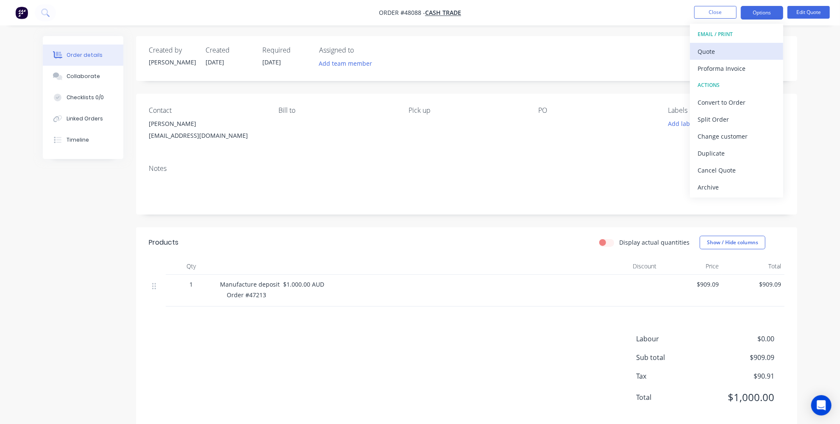
click at [729, 55] on div "Quote" at bounding box center [736, 51] width 78 height 12
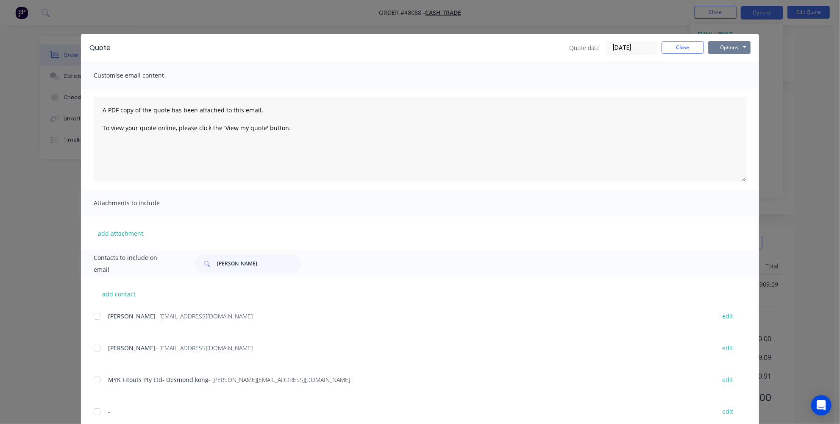
click at [727, 44] on button "Options" at bounding box center [729, 47] width 42 height 13
click at [684, 42] on button "Close" at bounding box center [682, 47] width 42 height 13
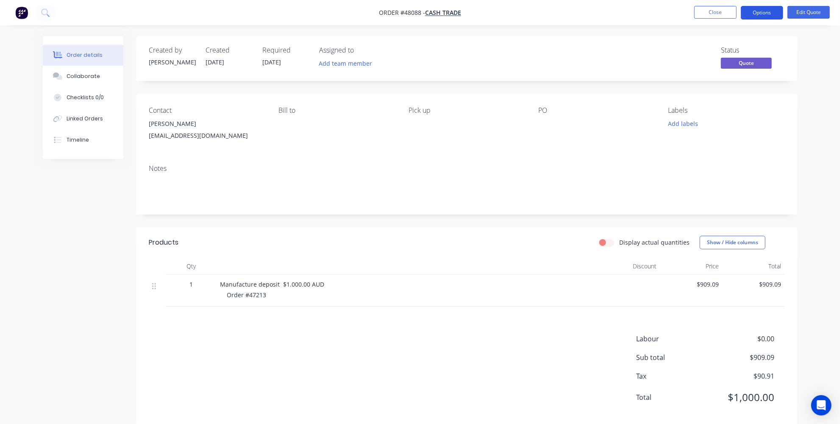
click at [758, 19] on button "Options" at bounding box center [761, 13] width 42 height 14
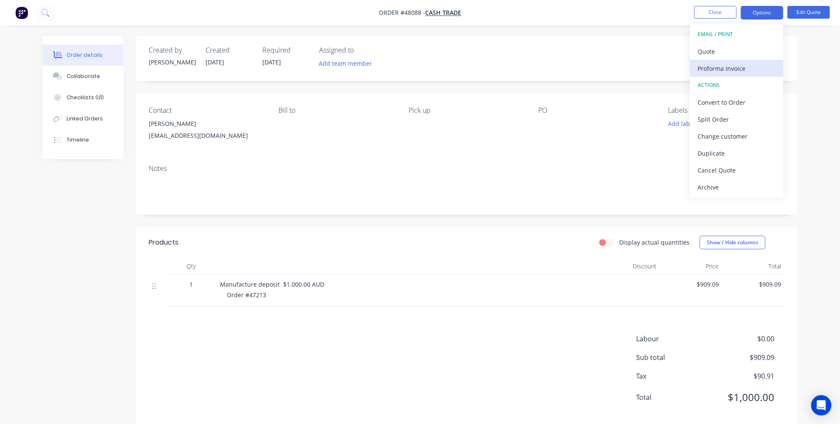
click at [730, 69] on div "Proforma Invoice" at bounding box center [736, 68] width 78 height 12
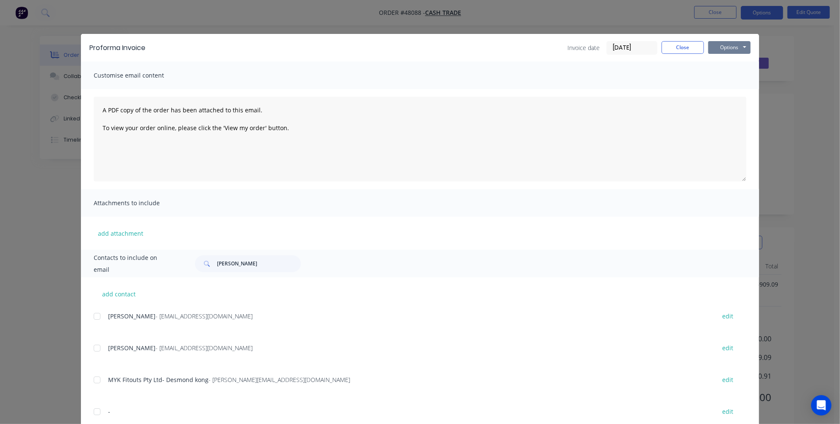
click at [729, 48] on button "Options" at bounding box center [729, 47] width 42 height 13
click at [718, 76] on button "Print" at bounding box center [735, 76] width 54 height 14
click at [668, 49] on button "Close" at bounding box center [682, 47] width 42 height 13
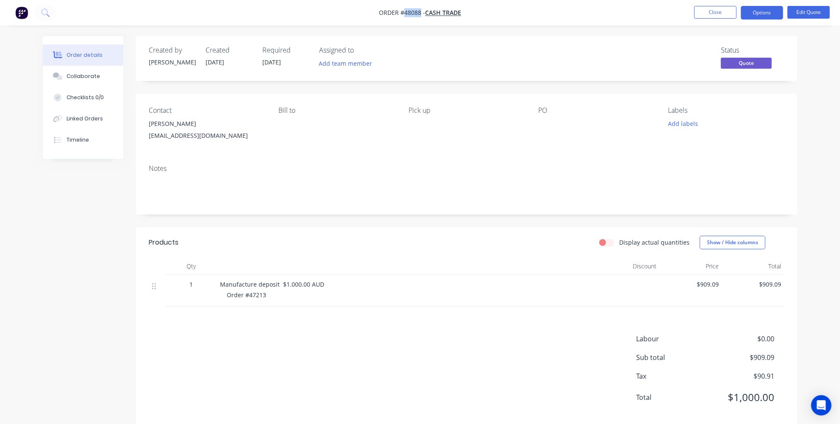
drag, startPoint x: 419, startPoint y: 14, endPoint x: 403, endPoint y: 14, distance: 16.5
click at [403, 14] on span "Order #48088 -" at bounding box center [402, 13] width 46 height 8
copy span "48088"
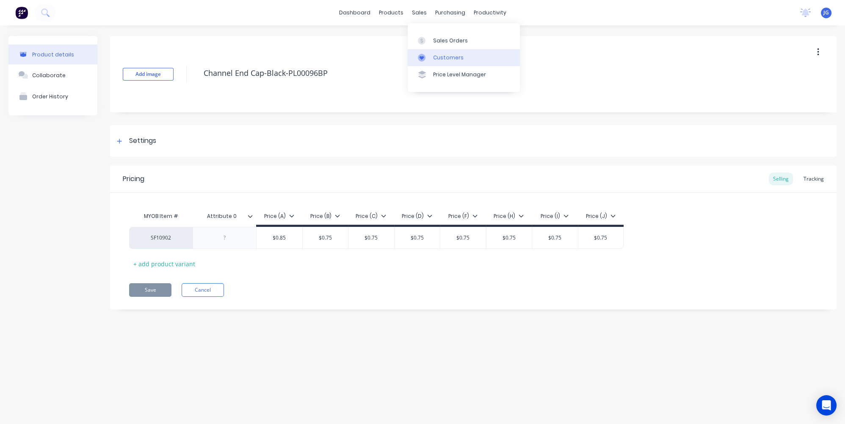
click at [427, 57] on div at bounding box center [424, 58] width 13 height 8
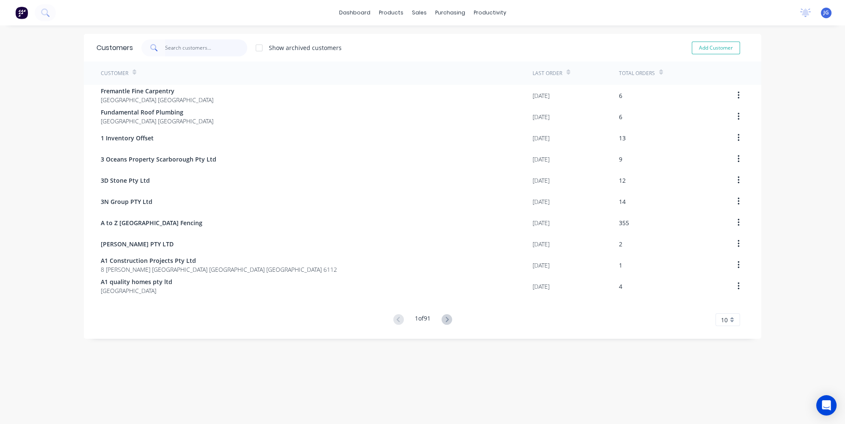
click at [205, 47] on input "text" at bounding box center [206, 47] width 83 height 17
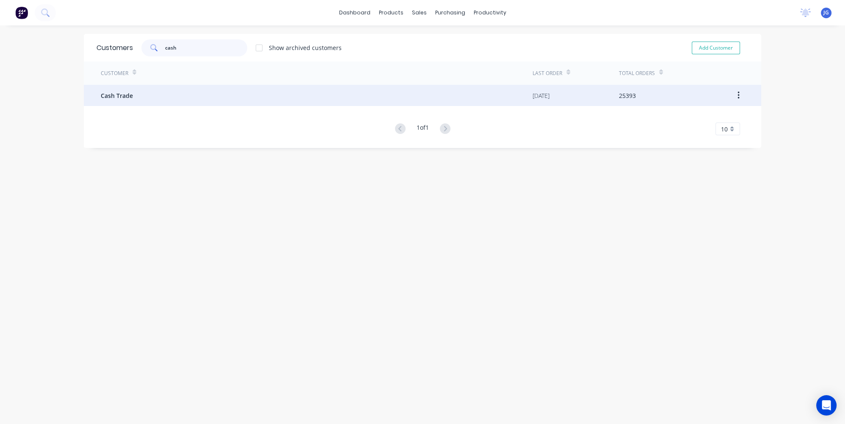
type input "cash"
click at [156, 86] on div "Cash Trade" at bounding box center [317, 95] width 432 height 21
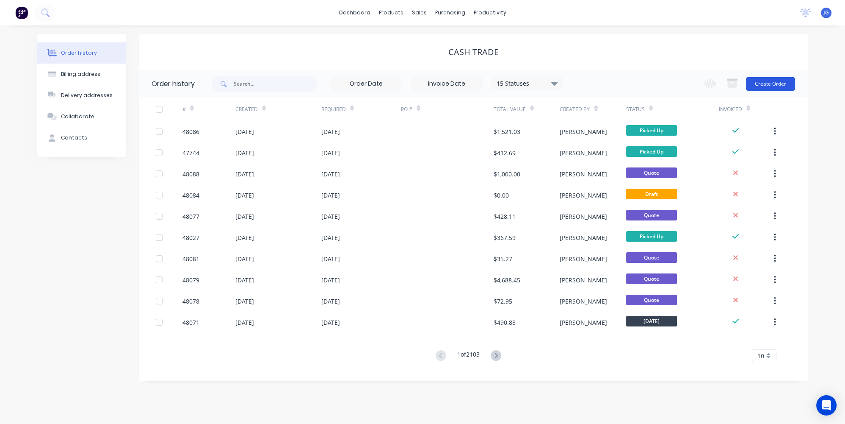
click at [784, 79] on button "Create Order" at bounding box center [770, 84] width 49 height 14
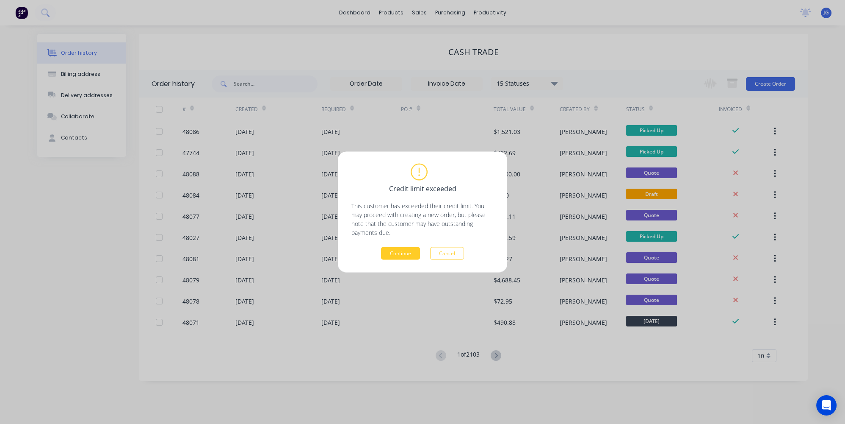
click at [388, 256] on button "Continue" at bounding box center [400, 253] width 39 height 13
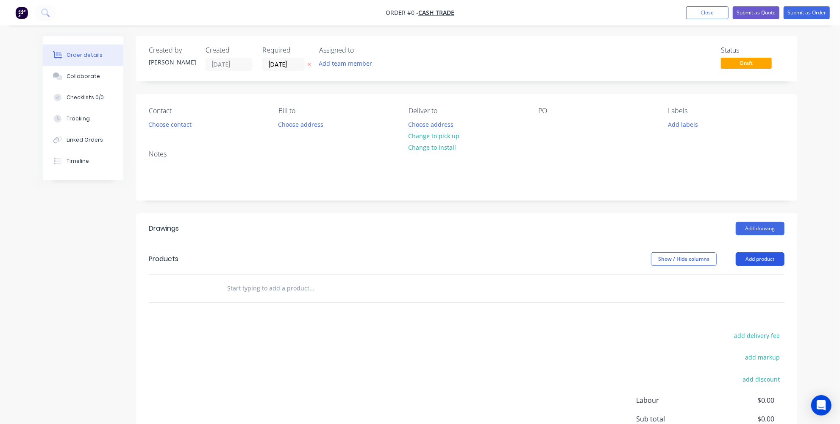
click at [758, 258] on button "Add product" at bounding box center [759, 259] width 49 height 14
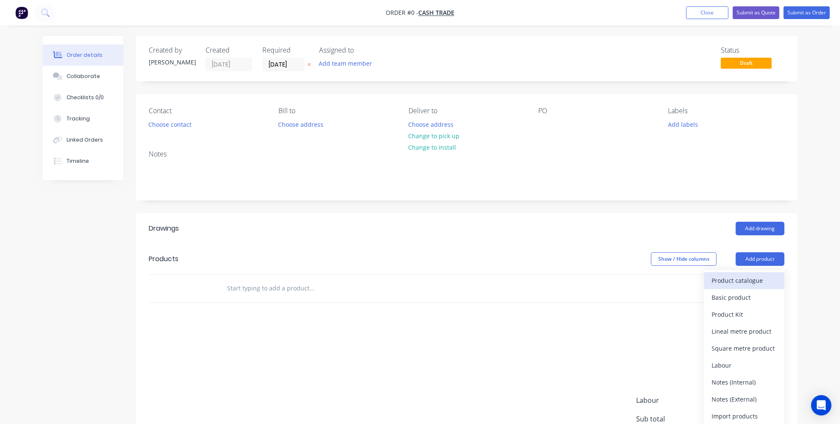
click at [730, 281] on div "Product catalogue" at bounding box center [743, 280] width 65 height 12
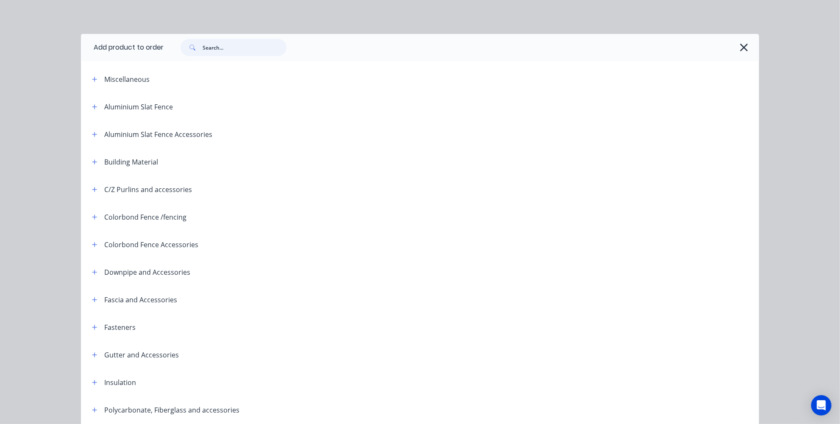
click at [220, 53] on input "text" at bounding box center [244, 47] width 84 height 17
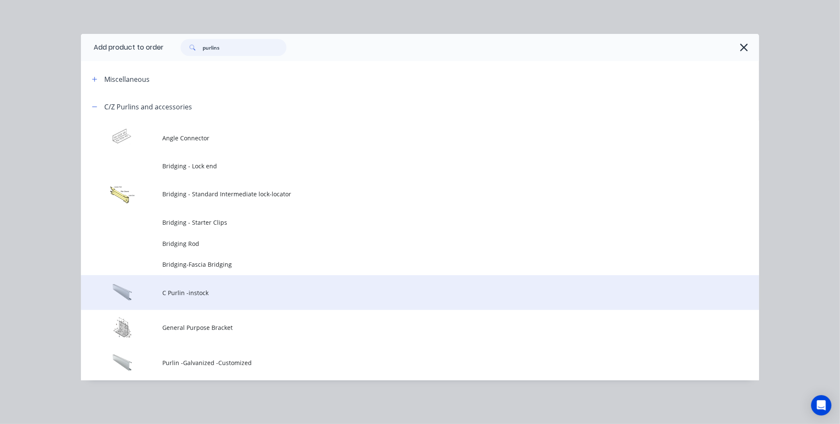
type input "purlins"
click at [184, 299] on td "C Purlin -instock" at bounding box center [460, 292] width 596 height 35
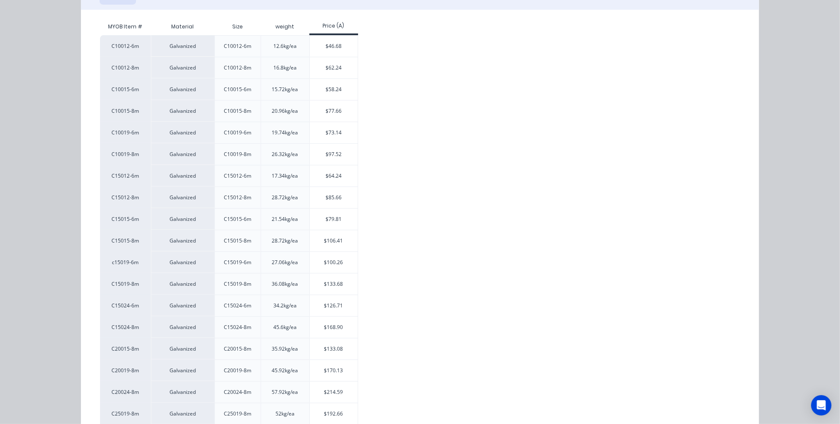
scroll to position [196, 0]
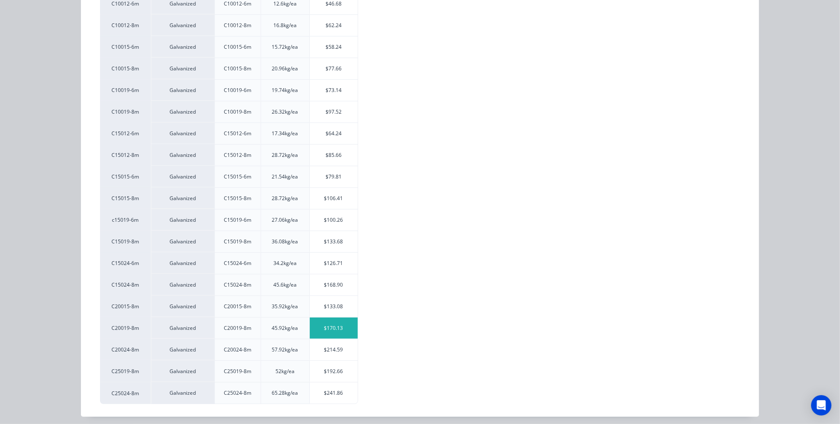
click at [340, 320] on div "$170.13" at bounding box center [334, 327] width 48 height 21
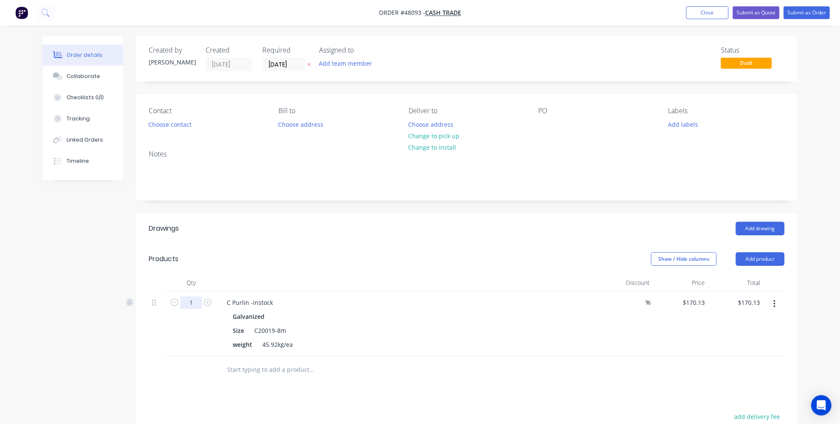
click at [190, 302] on input "1" at bounding box center [191, 302] width 22 height 13
type input "13"
type input "$2,211.69"
click at [239, 377] on div at bounding box center [368, 370] width 305 height 28
click at [250, 301] on div "C Purlin -instock" at bounding box center [250, 302] width 60 height 12
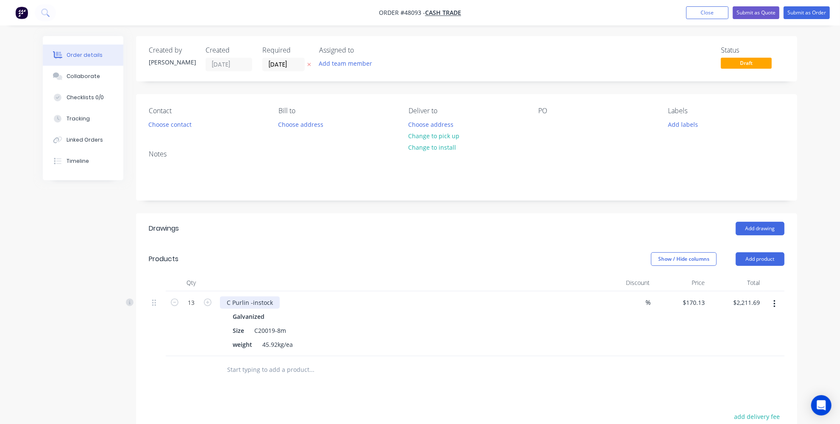
click at [275, 298] on div "C Purlin -instock" at bounding box center [250, 302] width 60 height 12
drag, startPoint x: 275, startPoint y: 302, endPoint x: 285, endPoint y: 295, distance: 11.3
click at [280, 299] on div "C Purlin -instock 1 cut @5500" at bounding box center [268, 302] width 96 height 12
click at [276, 301] on div "C Purlin -instock 1 cut @5500" at bounding box center [268, 302] width 96 height 12
click at [291, 302] on div "C Purlin -instock 1x cut @5500" at bounding box center [269, 302] width 99 height 12
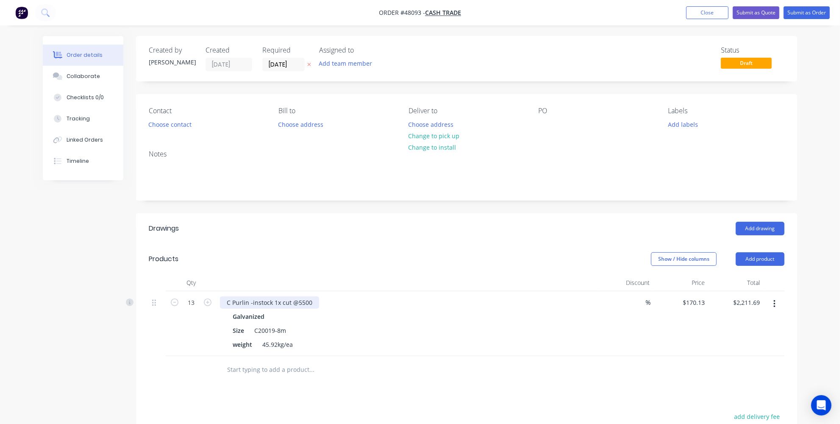
click at [312, 302] on div "C Purlin -instock 1x cut @5500" at bounding box center [269, 302] width 99 height 12
click at [317, 394] on div "Drawings Add drawing Products Show / Hide columns Add product Qty Discount Pric…" at bounding box center [466, 390] width 661 height 355
click at [320, 302] on div "C Purlin -instock 1x cut @550mm" at bounding box center [273, 302] width 107 height 12
click at [280, 301] on div "C Purlin -instock 1x cut @550mm +off cut" at bounding box center [285, 302] width 130 height 12
click at [294, 369] on input "text" at bounding box center [311, 369] width 169 height 17
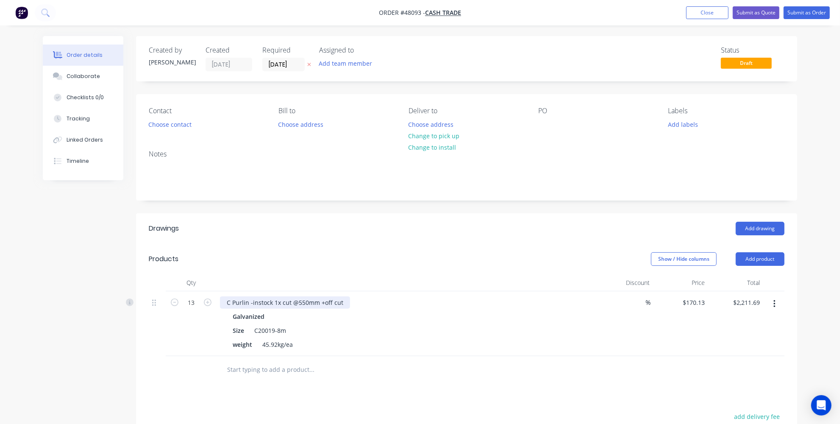
click at [280, 300] on div "C Purlin -instock 1x cut @550mm +off cut" at bounding box center [285, 302] width 130 height 12
click at [281, 300] on div "C Purlin -instock cut @550mm +off cut" at bounding box center [281, 302] width 122 height 12
click at [274, 303] on div "C Purlin -instock cut @550mm +off cut" at bounding box center [282, 302] width 124 height 12
click at [316, 367] on input "text" at bounding box center [311, 369] width 169 height 17
click at [774, 259] on button "Add product" at bounding box center [759, 259] width 49 height 14
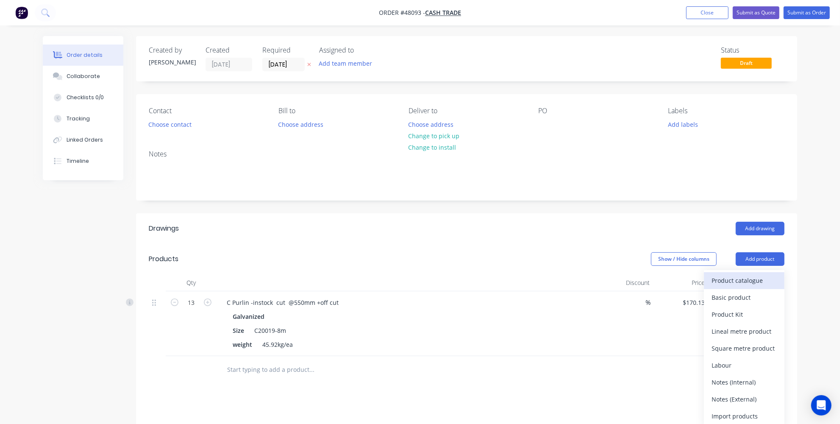
click at [734, 280] on div "Product catalogue" at bounding box center [743, 280] width 65 height 12
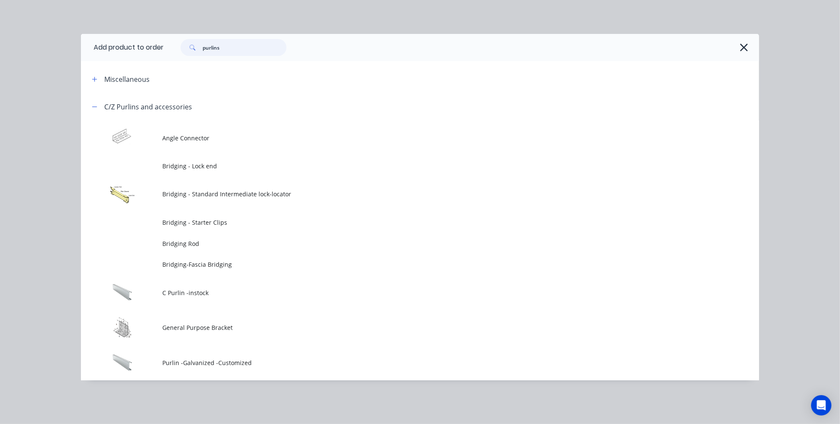
drag, startPoint x: 247, startPoint y: 51, endPoint x: 116, endPoint y: 38, distance: 132.0
click at [117, 39] on header "Add product to order purlins" at bounding box center [420, 47] width 678 height 27
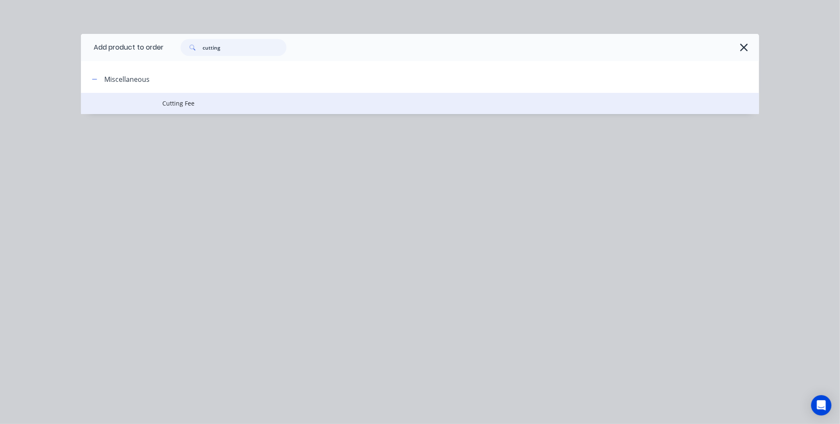
type input "cutting"
click at [196, 106] on span "Cutting Fee" at bounding box center [400, 103] width 477 height 9
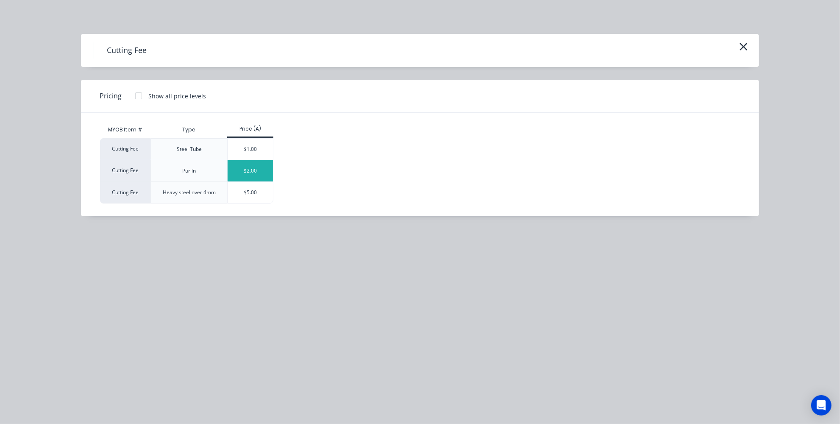
click at [247, 169] on div "$2.00" at bounding box center [249, 170] width 45 height 21
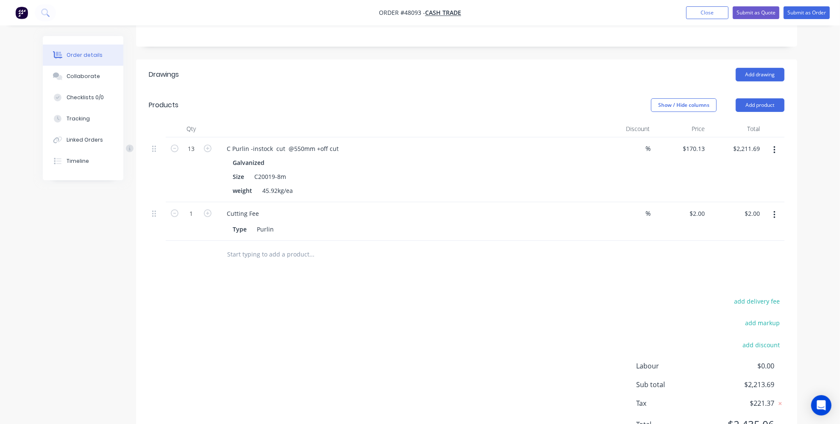
scroll to position [115, 0]
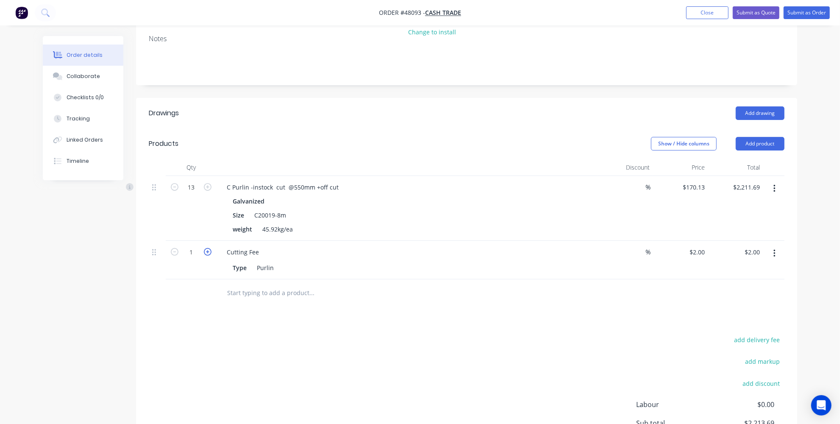
click at [208, 248] on icon "button" at bounding box center [208, 252] width 8 height 8
type input "2"
type input "$4.00"
click at [208, 248] on icon "button" at bounding box center [208, 252] width 8 height 8
type input "3"
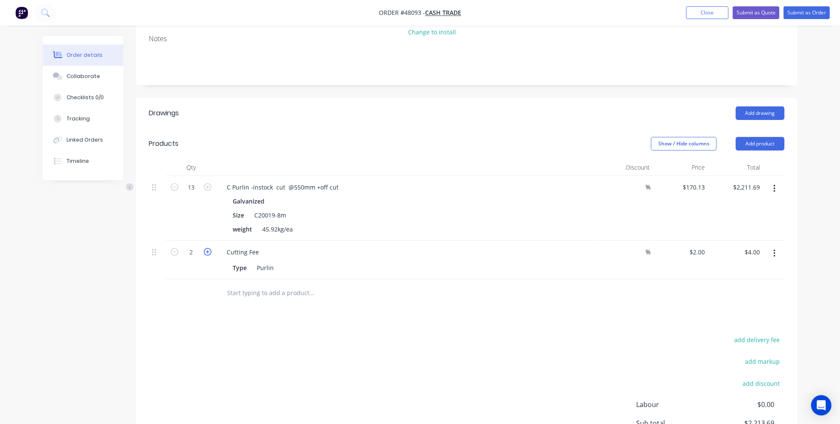
type input "$6.00"
click at [208, 248] on icon "button" at bounding box center [208, 252] width 8 height 8
type input "4"
type input "$8.00"
click at [208, 248] on icon "button" at bounding box center [208, 252] width 8 height 8
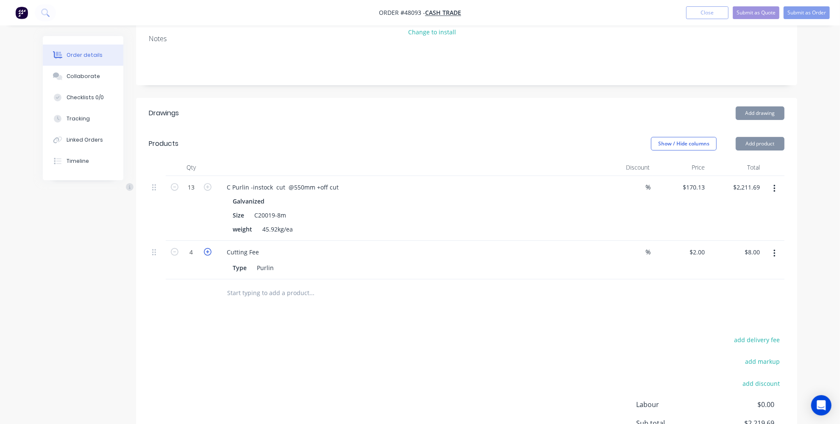
type input "5"
type input "$10.00"
click at [208, 248] on icon "button" at bounding box center [208, 252] width 8 height 8
type input "6"
type input "$12.00"
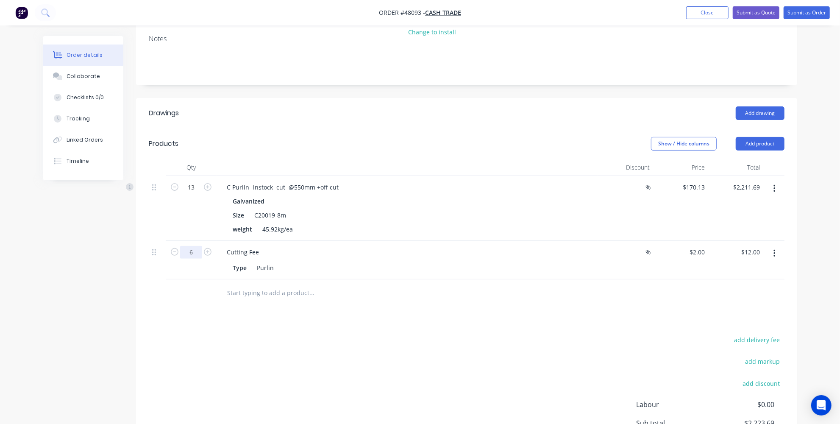
click at [197, 194] on input "6" at bounding box center [191, 187] width 22 height 13
type input "13"
type input "$26.00"
click at [291, 297] on input "text" at bounding box center [311, 292] width 169 height 17
click at [454, 305] on div "Drawings Add drawing Products Show / Hide columns Add product Qty Discount Pric…" at bounding box center [466, 295] width 661 height 394
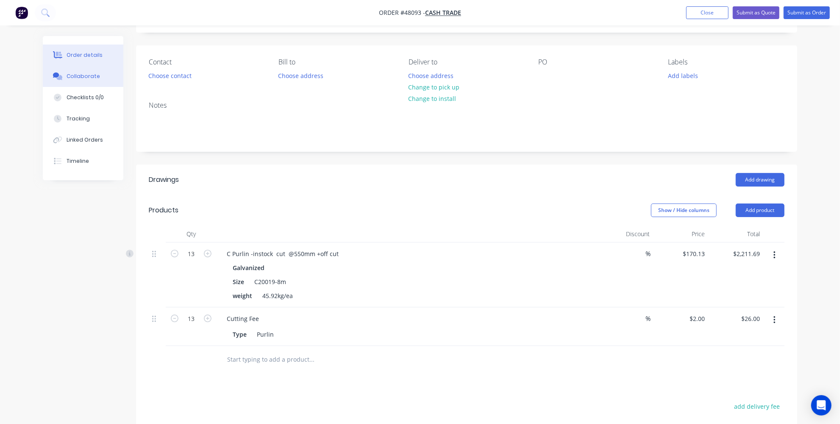
scroll to position [0, 0]
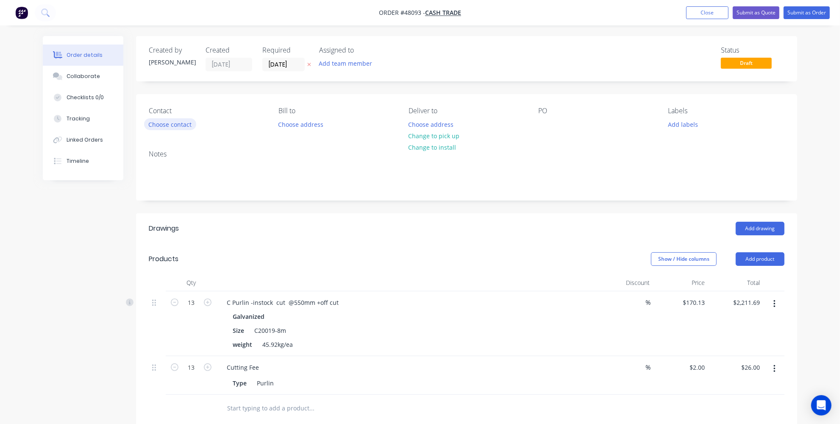
click at [178, 123] on button "Choose contact" at bounding box center [170, 123] width 52 height 11
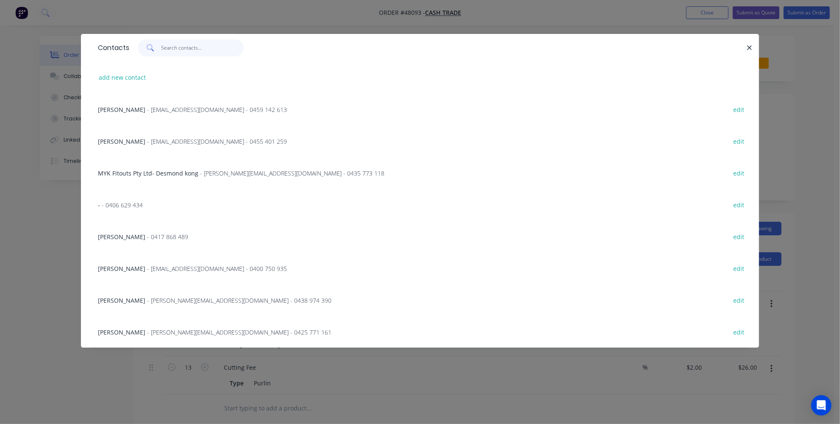
click at [188, 49] on input "text" at bounding box center [202, 47] width 83 height 17
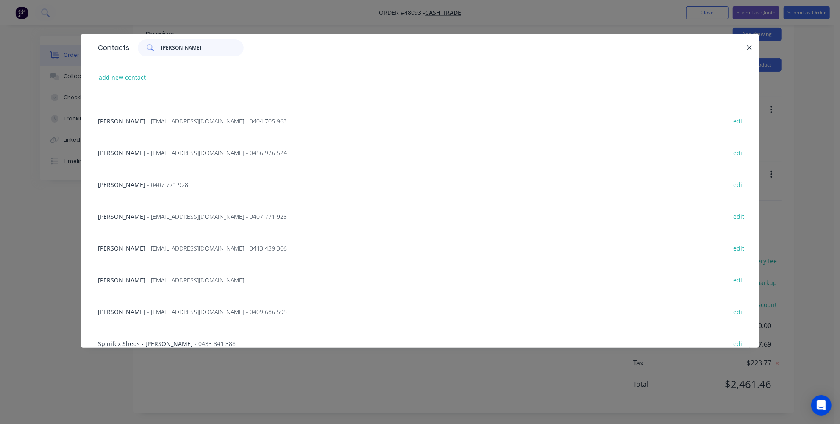
scroll to position [18, 0]
type input "simon"
click at [59, 282] on div "Contacts simon add new contact Simon Joyce - simon@acuragroup.com.au - 0448 440…" at bounding box center [420, 212] width 840 height 424
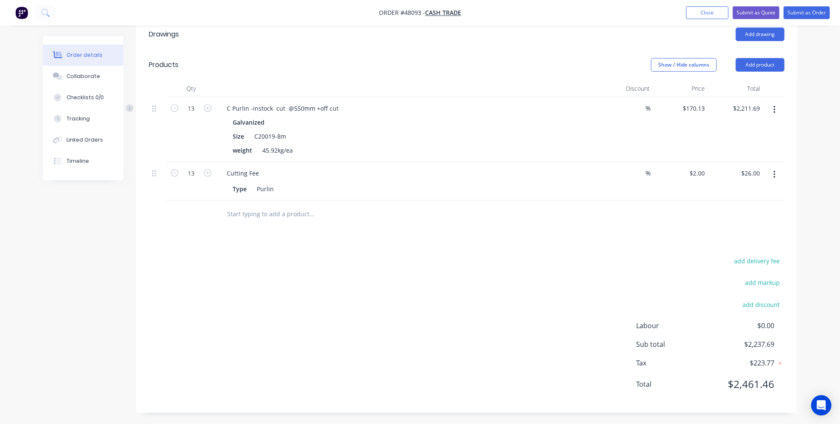
scroll to position [0, 0]
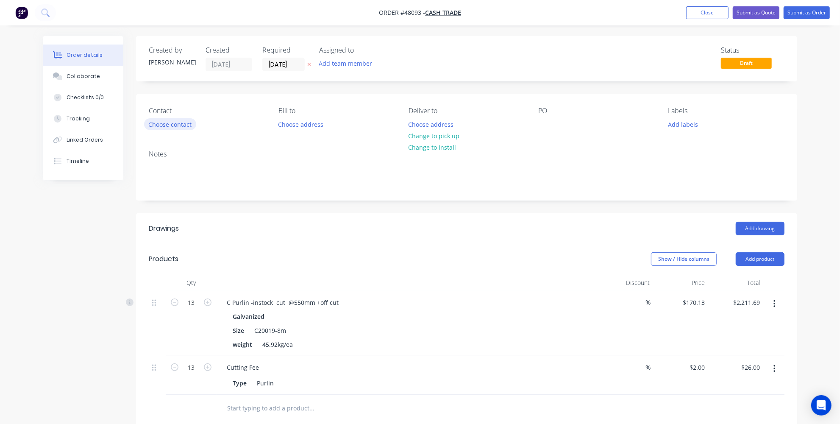
click at [184, 124] on button "Choose contact" at bounding box center [170, 123] width 52 height 11
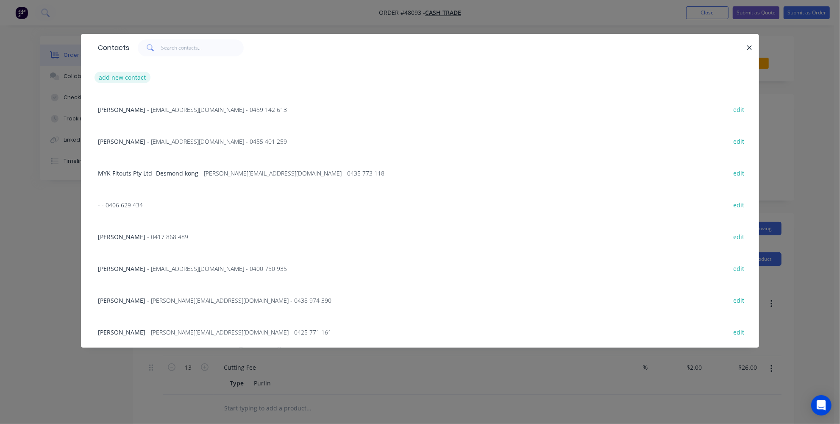
click at [120, 79] on button "add new contact" at bounding box center [122, 77] width 56 height 11
select select "AU"
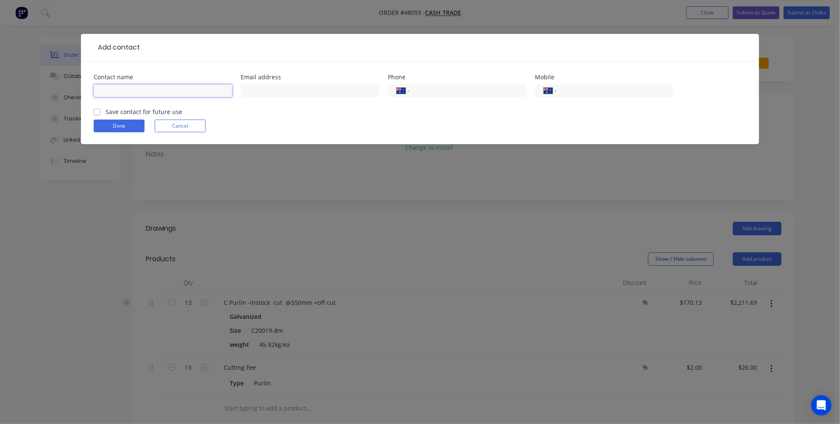
click at [147, 91] on input "text" at bounding box center [163, 90] width 139 height 13
type input "[PERSON_NAME]"
click at [422, 89] on input "tel" at bounding box center [467, 91] width 102 height 10
type input "0433 841 388"
drag, startPoint x: 318, startPoint y: 84, endPoint x: 319, endPoint y: 78, distance: 6.5
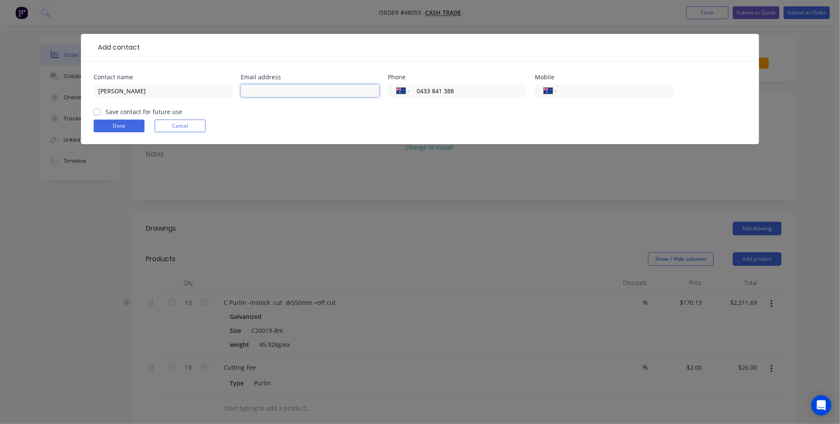
click at [318, 84] on input "text" at bounding box center [310, 90] width 139 height 13
click at [293, 92] on input "simon@spineffectssheets" at bounding box center [310, 90] width 139 height 13
click at [328, 90] on input "simon@spineffectssheets" at bounding box center [310, 90] width 139 height 13
type input "[PERSON_NAME][EMAIL_ADDRESS][DOMAIN_NAME]"
click at [289, 127] on div "Done Cancel" at bounding box center [420, 125] width 652 height 13
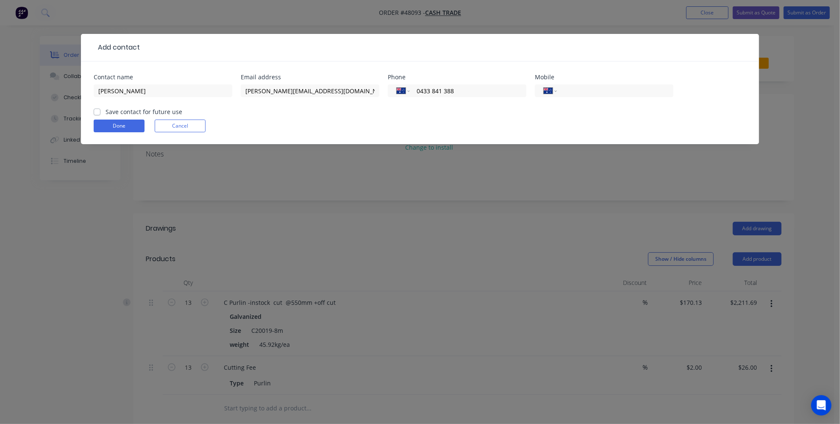
click at [105, 112] on label "Save contact for future use" at bounding box center [143, 111] width 77 height 9
click at [95, 112] on input "Save contact for future use" at bounding box center [97, 111] width 7 height 8
checkbox input "true"
click at [127, 125] on button "Done" at bounding box center [119, 125] width 51 height 13
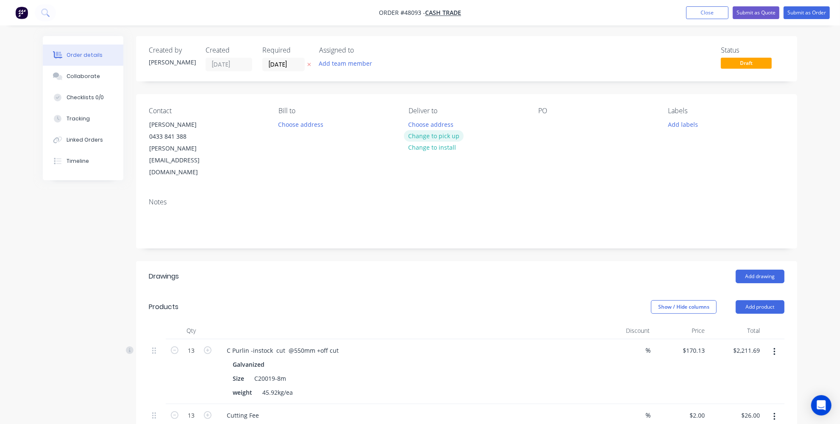
click at [443, 137] on button "Change to pick up" at bounding box center [434, 135] width 60 height 11
click at [104, 201] on div "Created by Jessica Created 14/08/25 Required 14/08/25 Assigned to Add team memb…" at bounding box center [420, 351] width 754 height 631
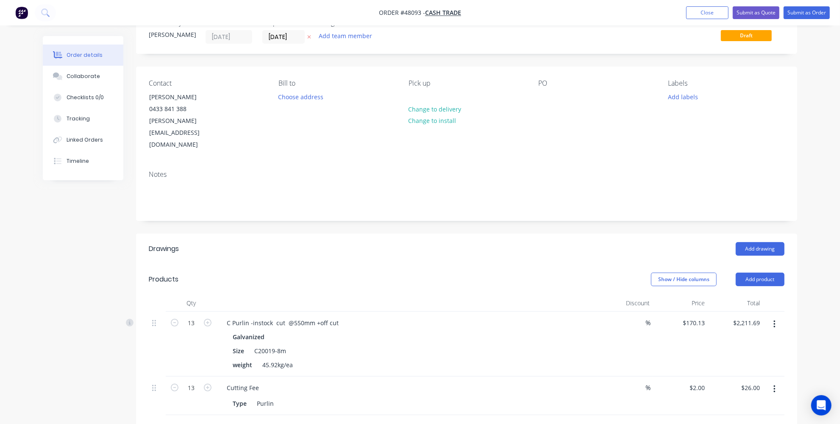
scroll to position [77, 0]
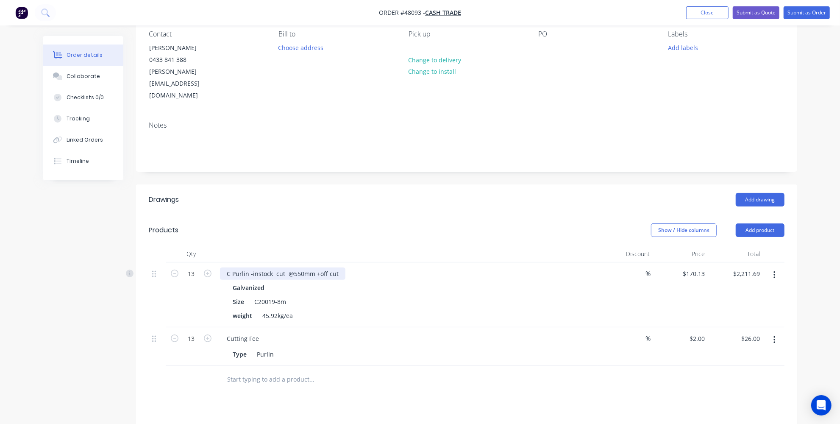
click at [300, 267] on div "C Purlin -instock cut @550mm +off cut" at bounding box center [282, 273] width 125 height 12
click at [443, 366] on div at bounding box center [368, 380] width 305 height 28
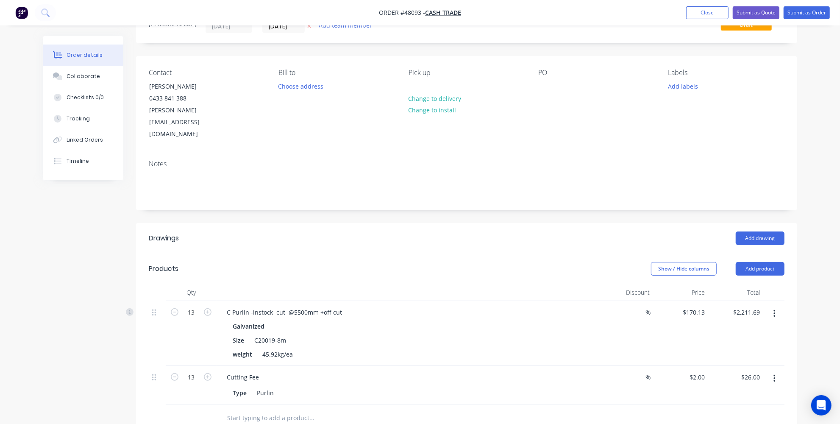
scroll to position [0, 0]
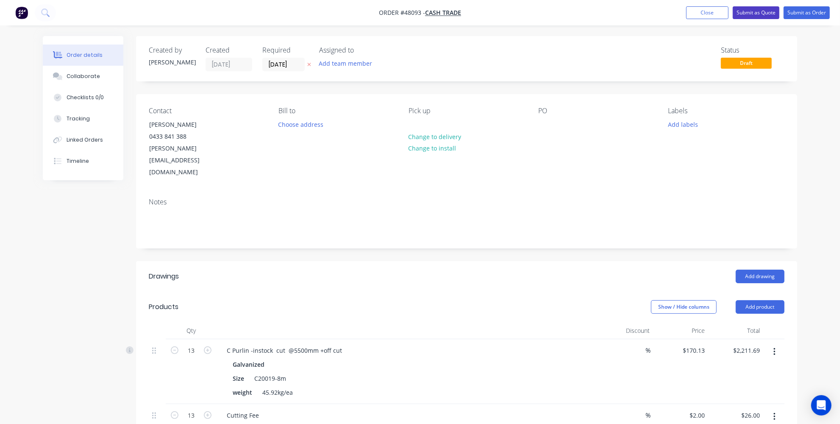
click at [758, 14] on button "Submit as Quote" at bounding box center [755, 12] width 47 height 13
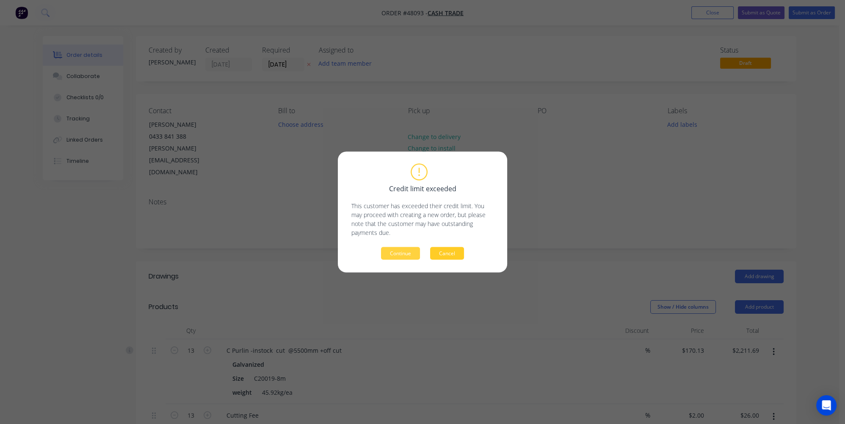
click at [445, 252] on button "Cancel" at bounding box center [447, 253] width 34 height 13
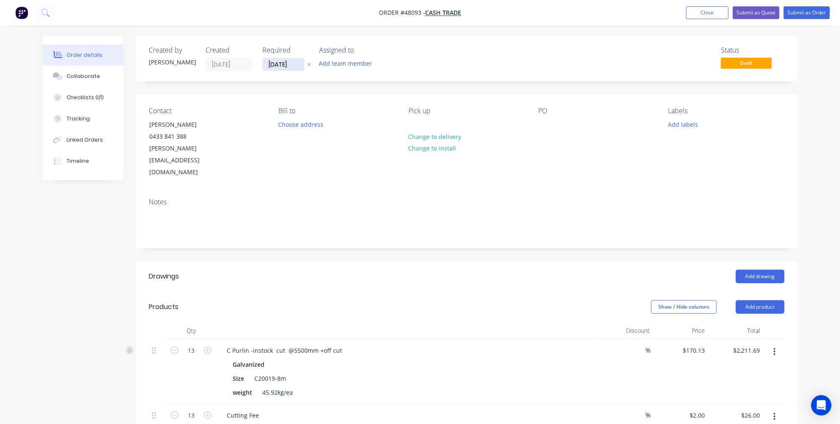
click at [284, 63] on input "[DATE]" at bounding box center [284, 64] width 42 height 13
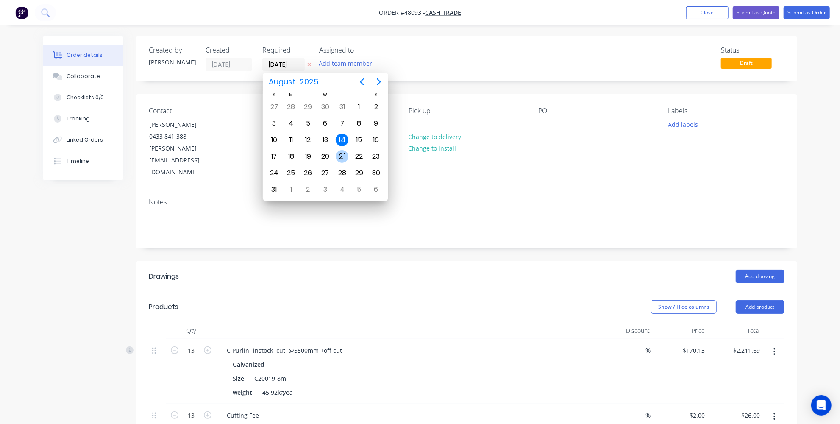
click at [342, 153] on div "21" at bounding box center [341, 156] width 13 height 13
type input "[DATE]"
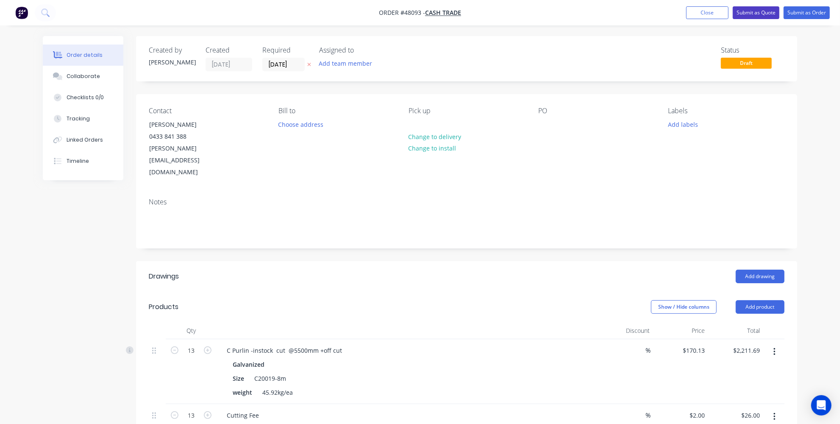
click at [766, 12] on button "Submit as Quote" at bounding box center [755, 12] width 47 height 13
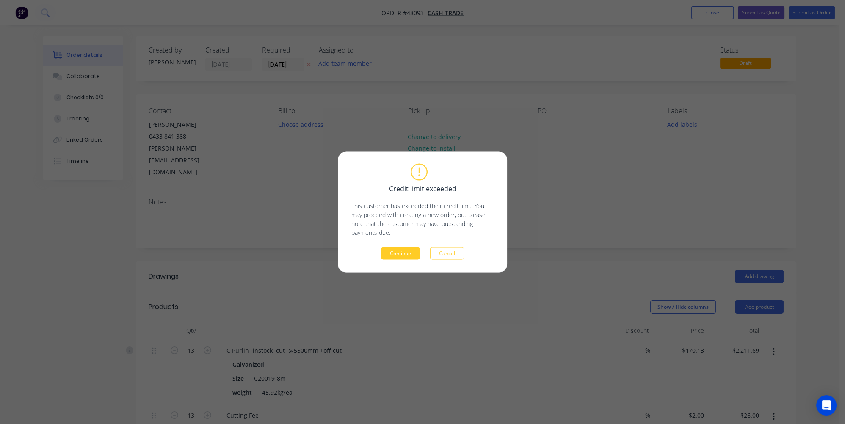
click at [394, 252] on button "Continue" at bounding box center [400, 253] width 39 height 13
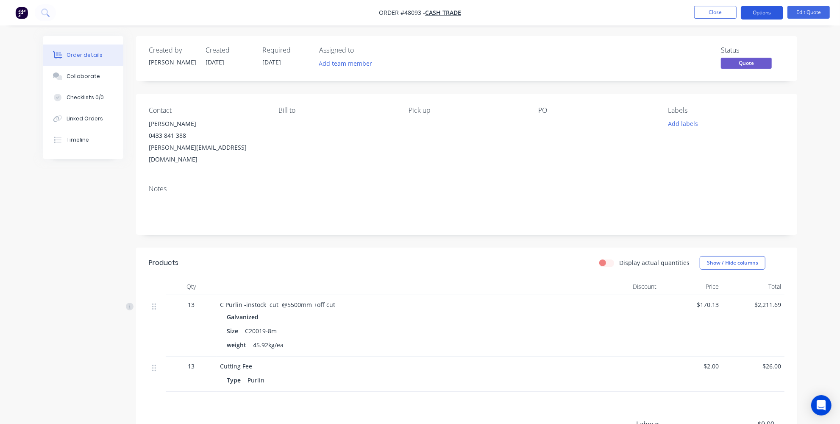
click at [766, 13] on button "Options" at bounding box center [761, 13] width 42 height 14
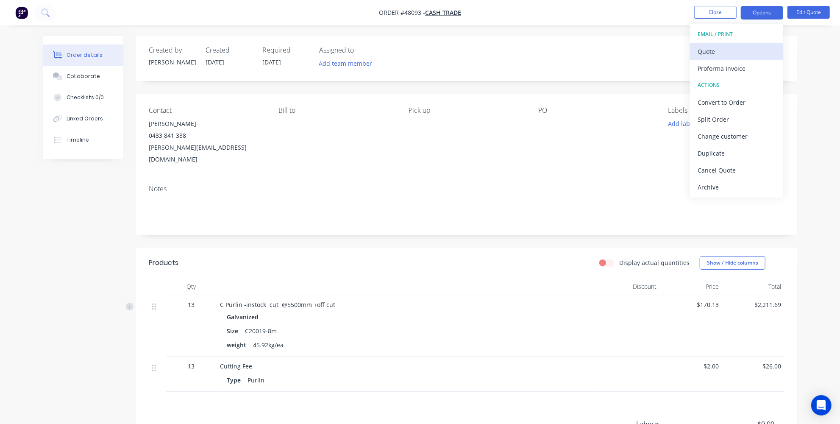
click at [720, 50] on div "Quote" at bounding box center [736, 51] width 78 height 12
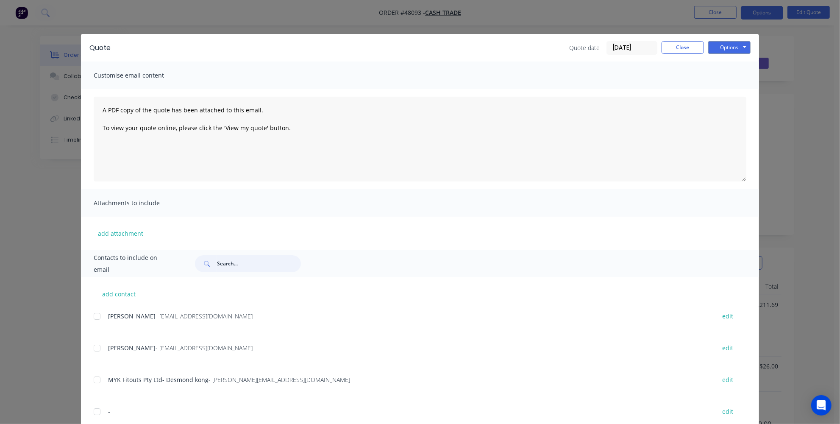
click at [222, 260] on input "text" at bounding box center [259, 263] width 84 height 17
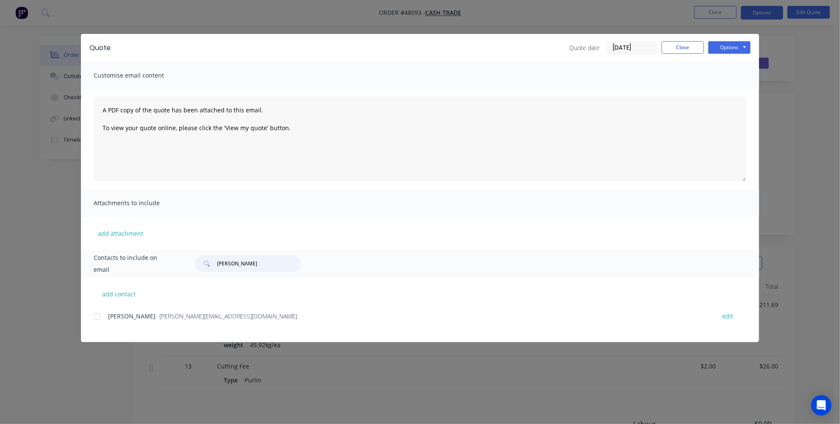
click at [98, 314] on div at bounding box center [97, 316] width 17 height 17
type input "simon busb"
click at [104, 109] on textarea "A PDF copy of the quote has been attached to this email. To view your quote onl…" at bounding box center [420, 139] width 652 height 85
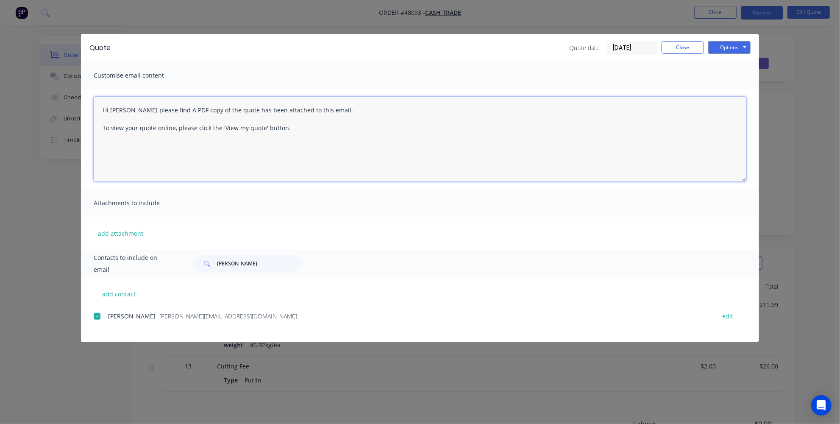
click at [286, 133] on textarea "Hi Simon please find A PDF copy of the quote has been attached to this email. T…" at bounding box center [420, 139] width 652 height 85
type textarea "Hi Simon please find A PDF copy of the quote has been attached to this email. T…"
click at [719, 47] on button "Options" at bounding box center [729, 47] width 42 height 13
click at [730, 89] on button "Email" at bounding box center [735, 90] width 54 height 14
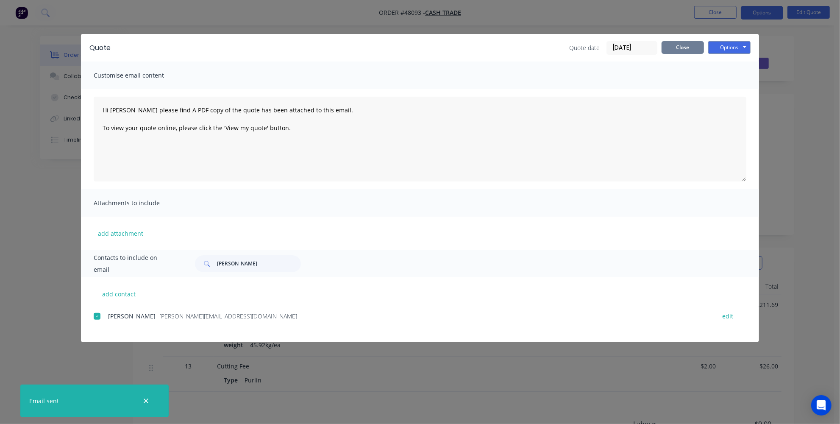
click at [674, 46] on button "Close" at bounding box center [682, 47] width 42 height 13
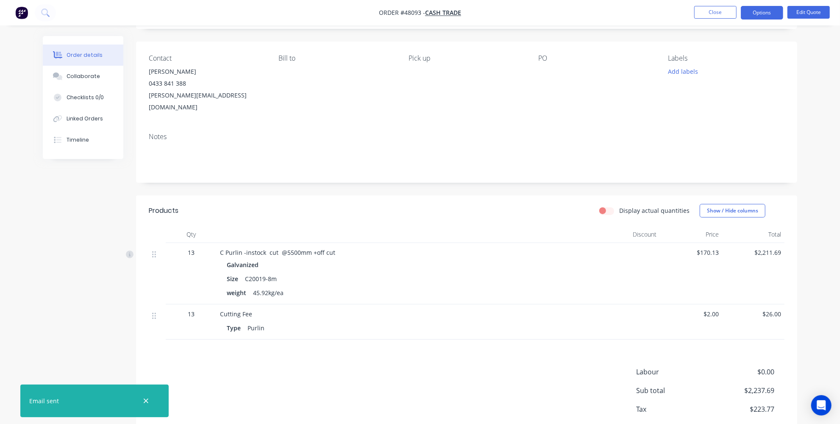
scroll to position [11, 0]
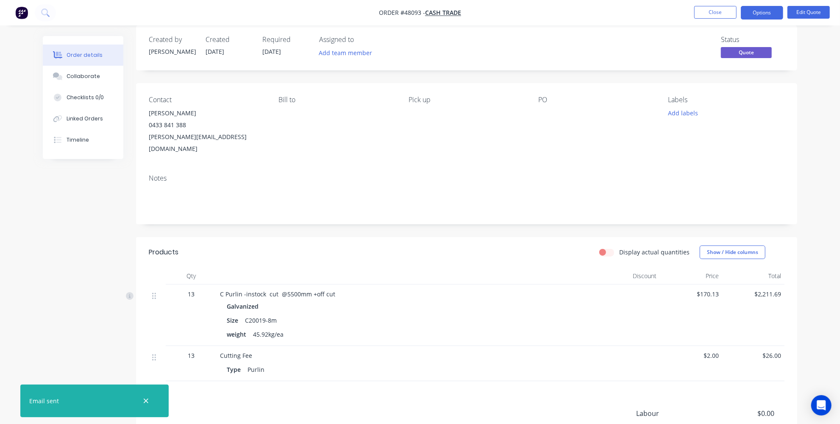
click at [250, 245] on div "Products" at bounding box center [216, 252] width 135 height 14
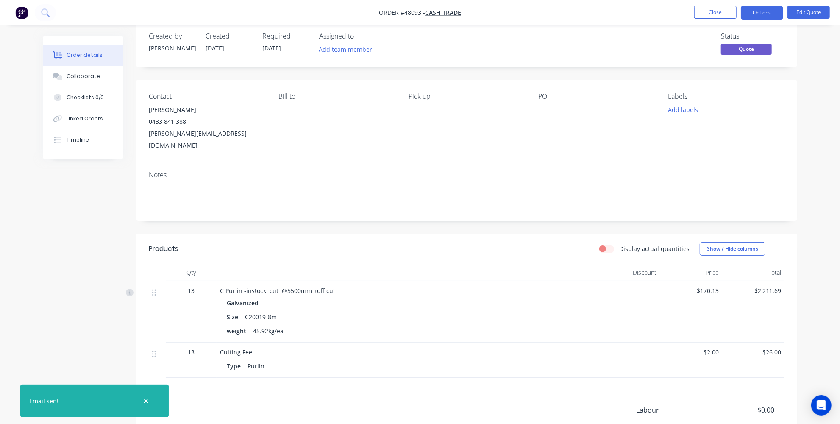
scroll to position [0, 0]
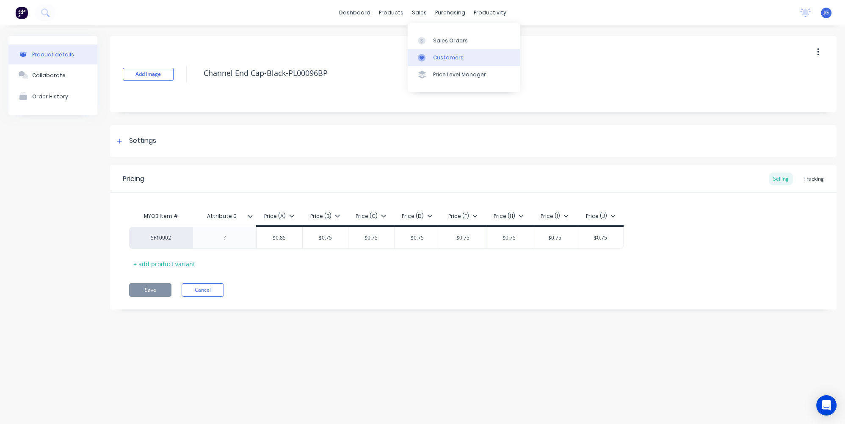
click at [433, 56] on div "Customers" at bounding box center [448, 58] width 30 height 8
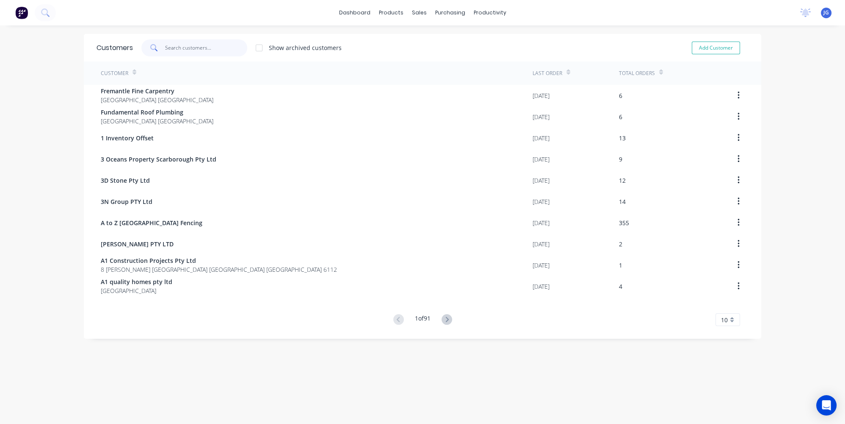
click at [174, 48] on input "text" at bounding box center [206, 47] width 83 height 17
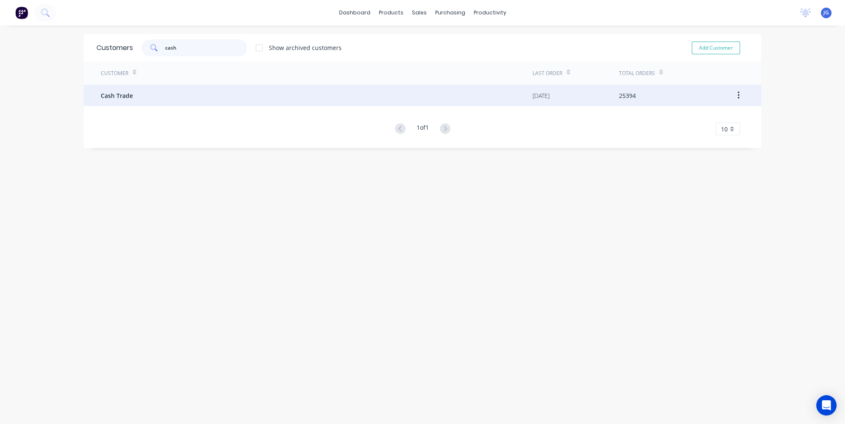
type input "cash"
click at [128, 102] on div "Cash Trade" at bounding box center [317, 95] width 432 height 21
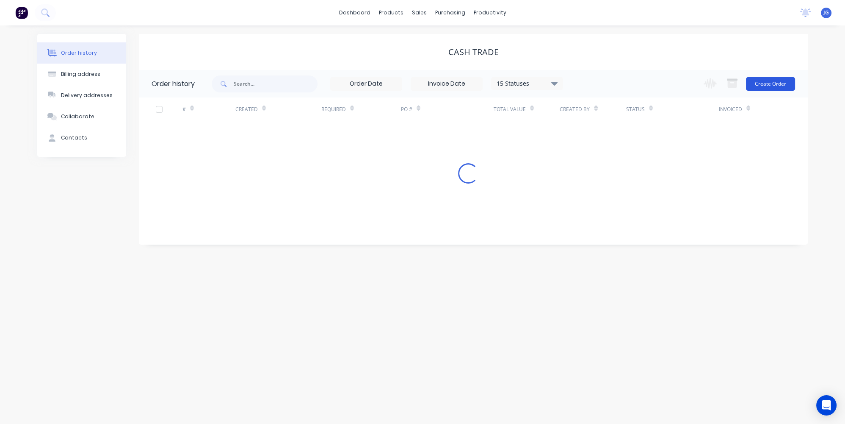
click at [769, 85] on button "Create Order" at bounding box center [770, 84] width 49 height 14
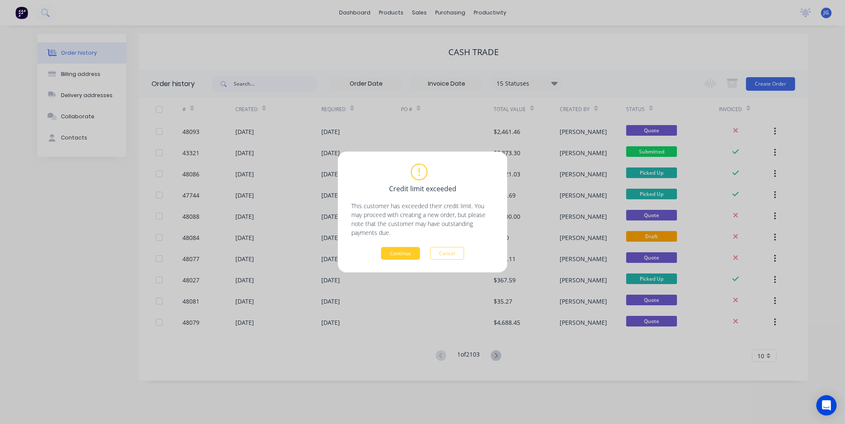
click at [412, 251] on button "Continue" at bounding box center [400, 253] width 39 height 13
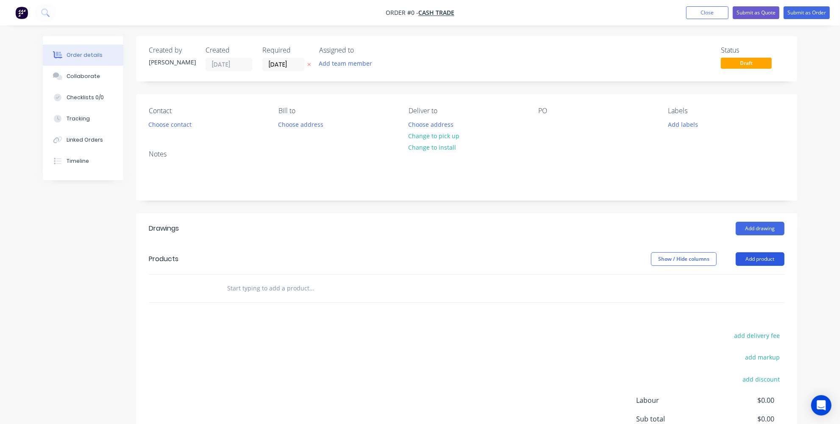
click at [755, 258] on button "Add product" at bounding box center [759, 259] width 49 height 14
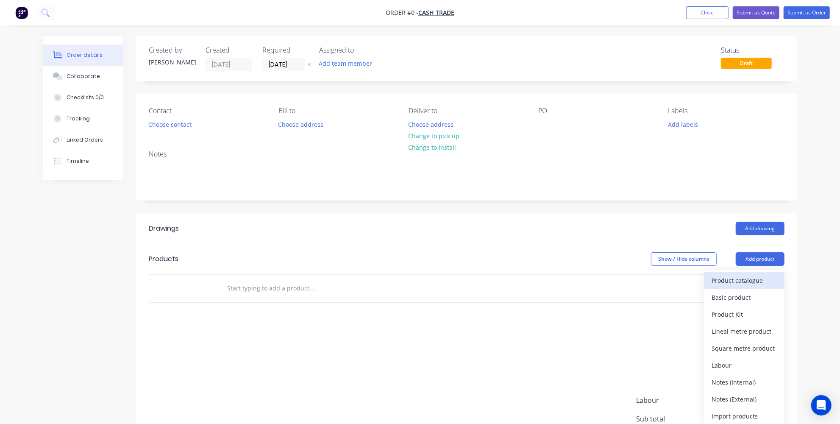
click at [720, 277] on div "Product catalogue" at bounding box center [743, 280] width 65 height 12
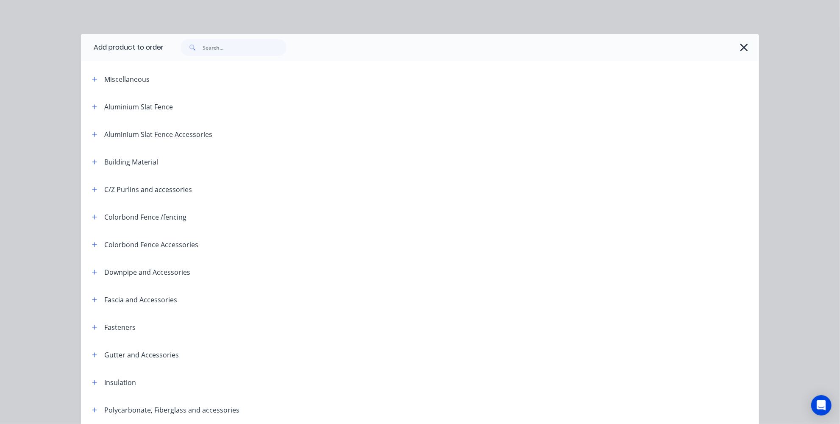
drag, startPoint x: 191, startPoint y: 50, endPoint x: 200, endPoint y: 49, distance: 9.5
click at [191, 50] on span at bounding box center [191, 47] width 22 height 17
click at [202, 48] on input "text" at bounding box center [244, 47] width 84 height 17
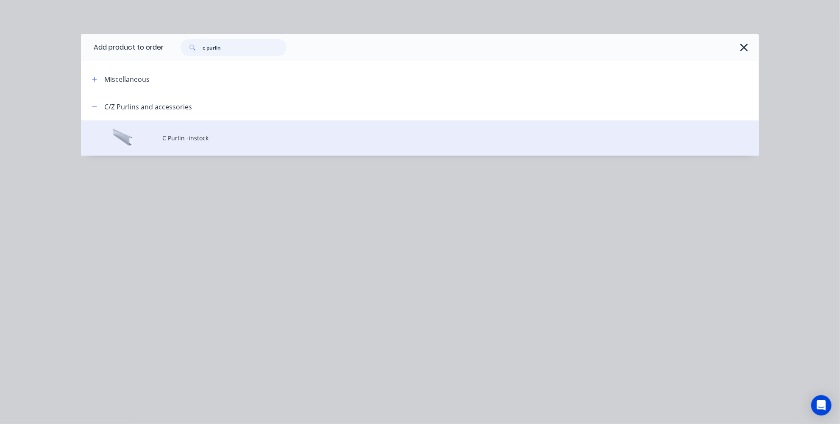
type input "c purlin"
click at [188, 142] on td "C Purlin -instock" at bounding box center [460, 137] width 596 height 35
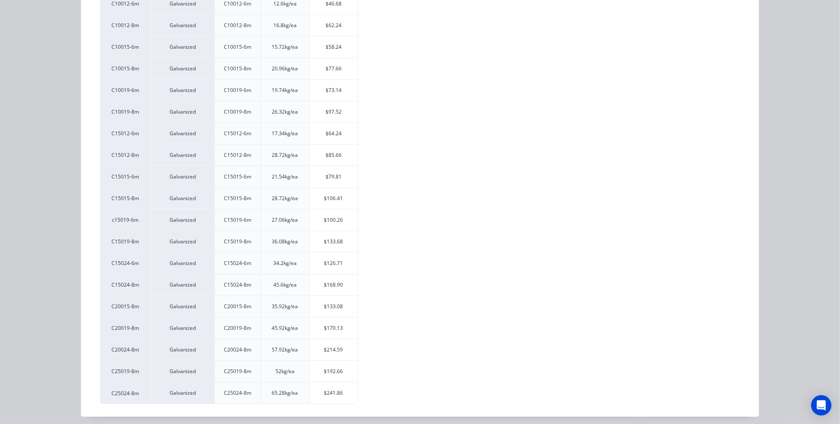
scroll to position [38, 0]
click at [322, 216] on div "$100.26" at bounding box center [334, 219] width 48 height 21
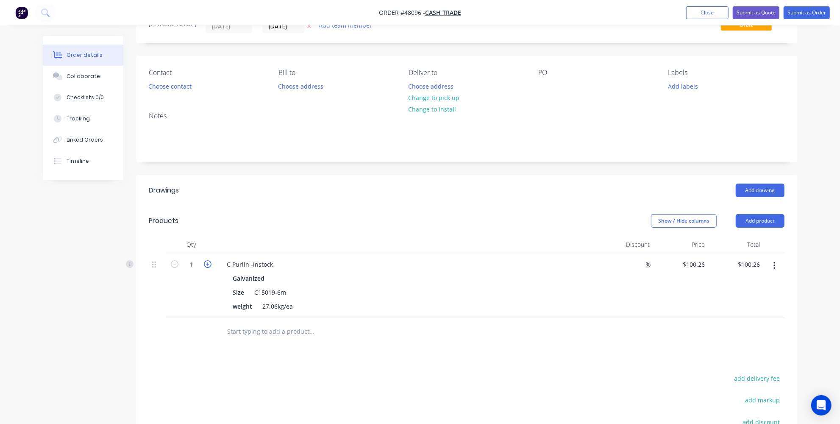
click at [211, 263] on icon "button" at bounding box center [208, 264] width 8 height 8
type input "2"
type input "$200.52"
click at [211, 263] on icon "button" at bounding box center [208, 264] width 8 height 8
type input "3"
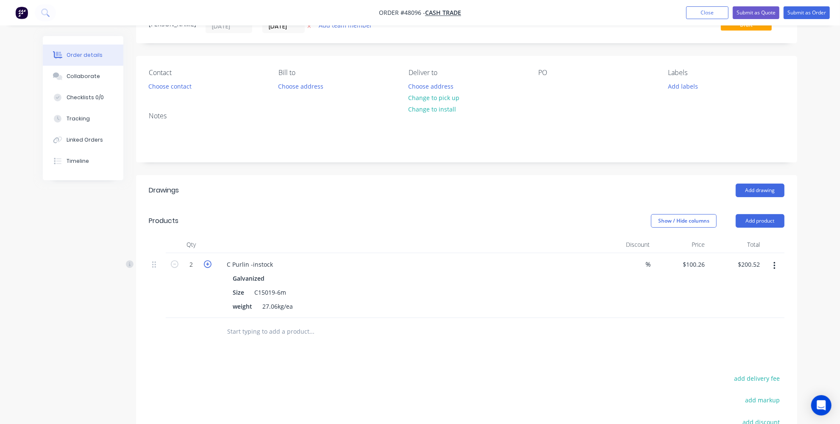
type input "$300.78"
click at [175, 263] on icon "button" at bounding box center [175, 264] width 8 height 8
type input "2"
type input "$200.52"
click at [267, 228] on header "Products Show / Hide columns Add product" at bounding box center [466, 220] width 661 height 30
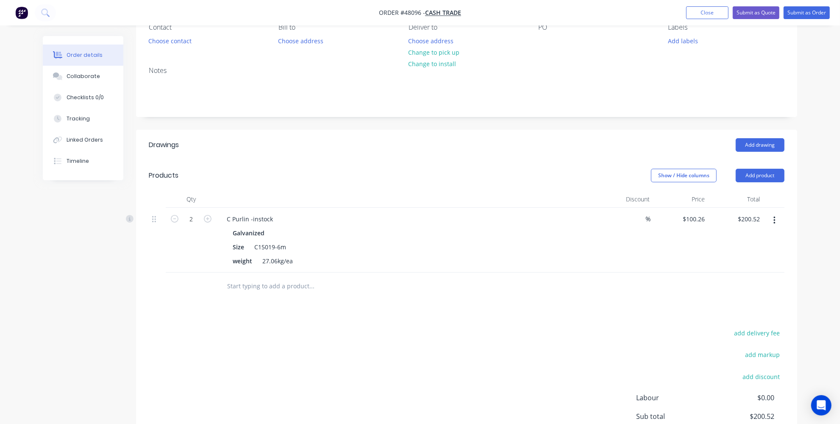
scroll to position [38, 0]
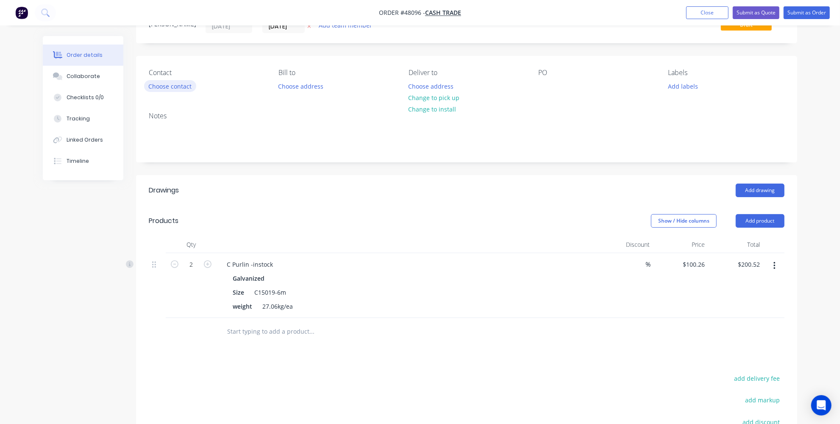
click at [174, 91] on button "Choose contact" at bounding box center [170, 85] width 52 height 11
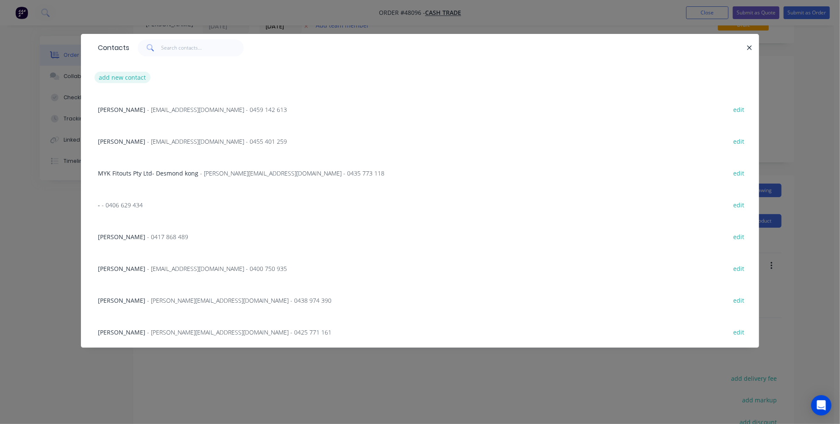
click at [143, 79] on button "add new contact" at bounding box center [122, 77] width 56 height 11
select select "AU"
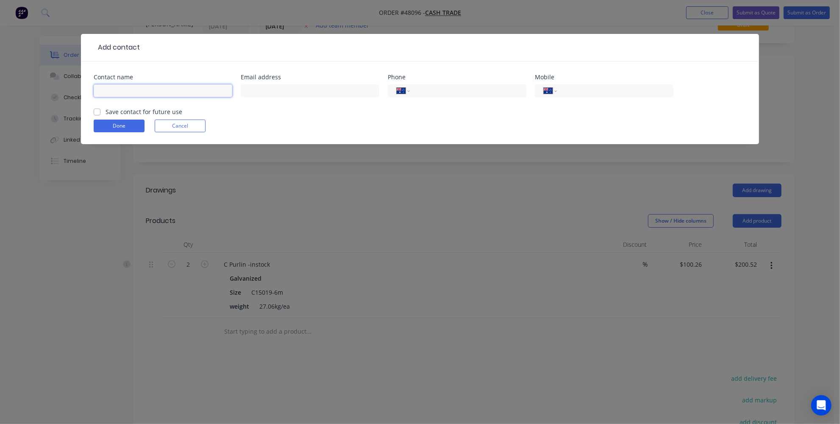
click at [141, 92] on input "text" at bounding box center [163, 90] width 139 height 13
type input "ultimate metal"
click at [467, 86] on input "tel" at bounding box center [467, 91] width 102 height 10
type input "0417 170 127"
click at [398, 120] on div "Done Cancel" at bounding box center [420, 125] width 652 height 13
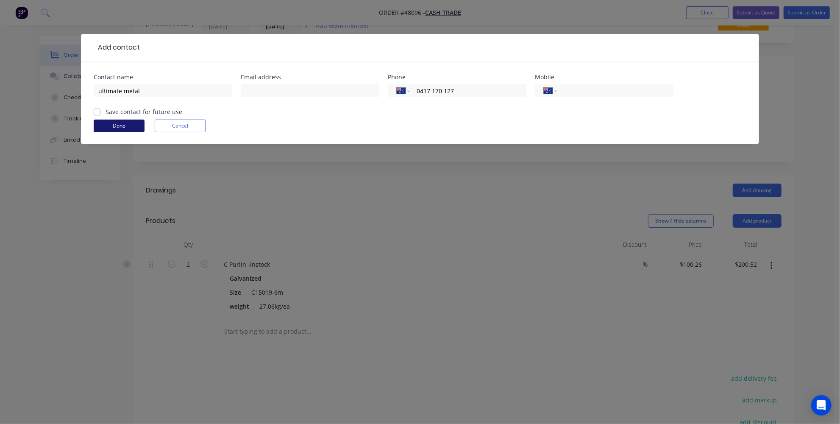
click at [109, 129] on button "Done" at bounding box center [119, 125] width 51 height 13
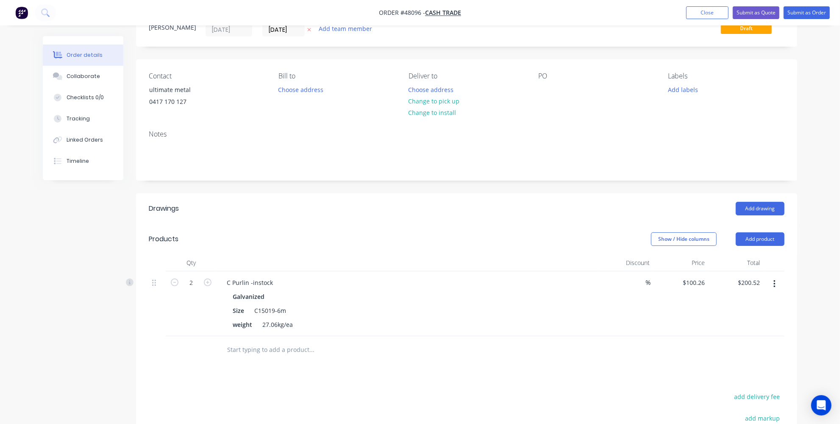
scroll to position [0, 0]
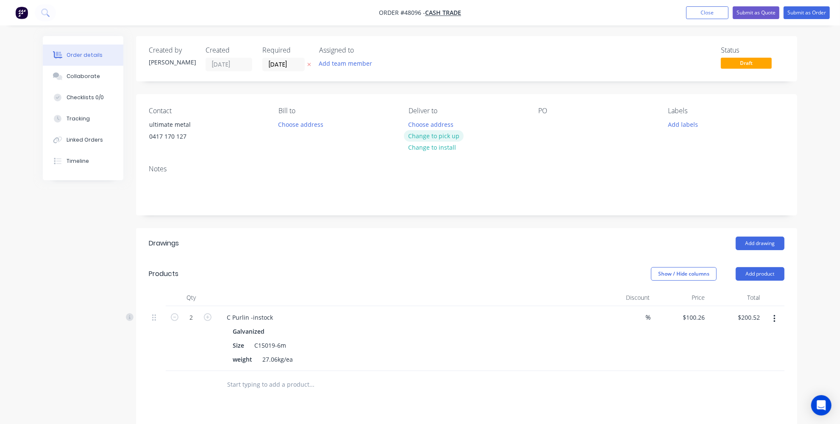
click at [450, 137] on button "Change to pick up" at bounding box center [434, 135] width 60 height 11
click at [804, 11] on button "Submit as Order" at bounding box center [806, 12] width 46 height 13
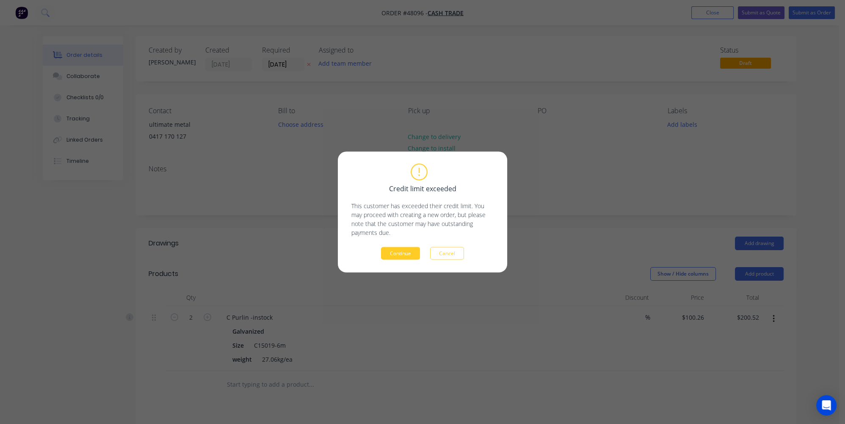
click at [397, 253] on button "Continue" at bounding box center [400, 253] width 39 height 13
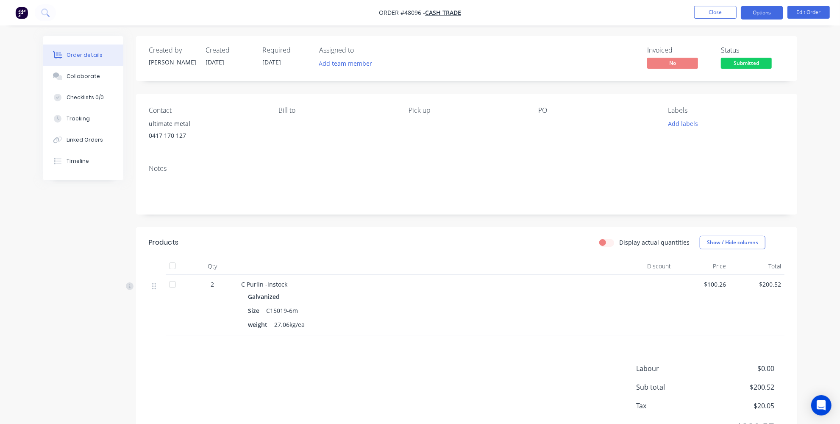
click at [759, 13] on button "Options" at bounding box center [761, 13] width 42 height 14
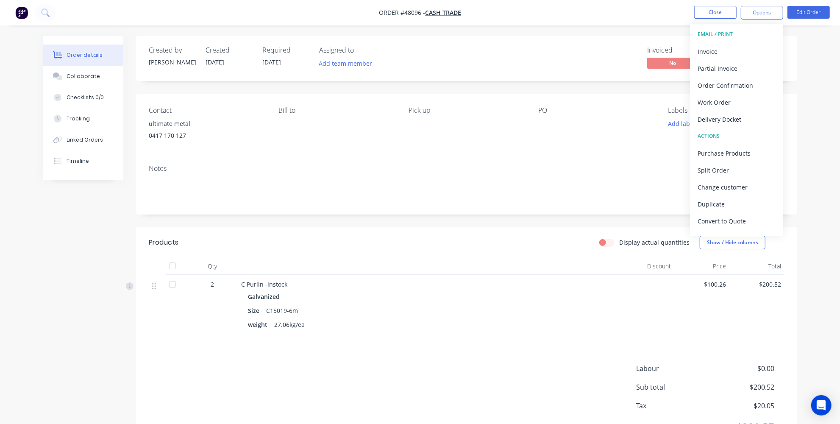
click at [554, 325] on div "weight 27.06kg/ea" at bounding box center [428, 324] width 361 height 12
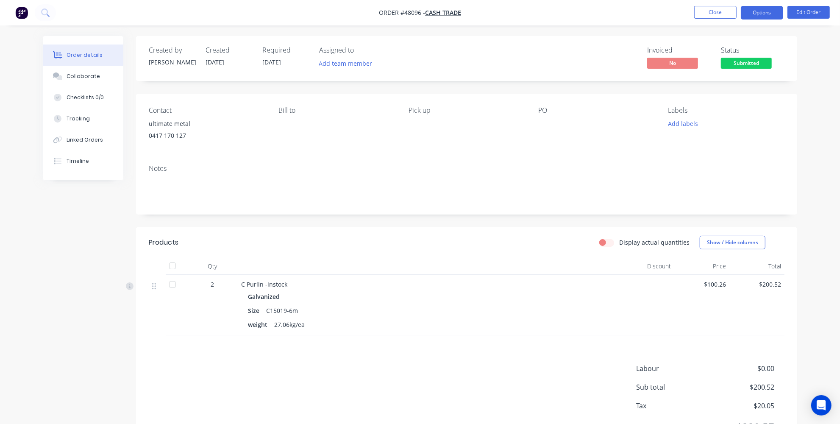
click at [763, 17] on button "Options" at bounding box center [761, 13] width 42 height 14
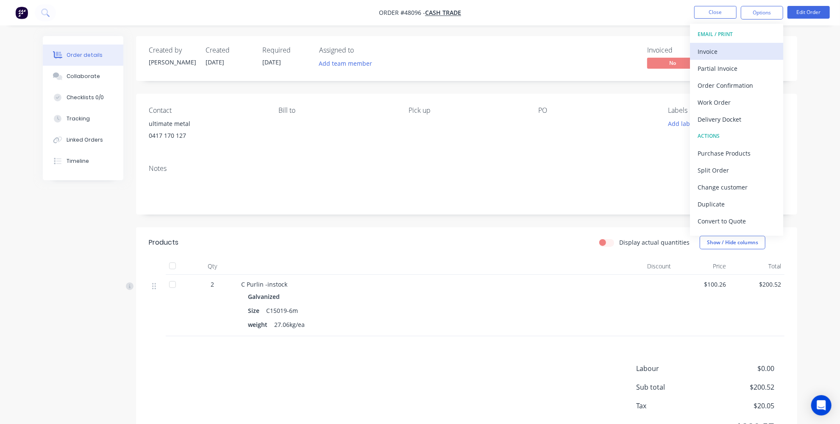
click at [724, 46] on div "Invoice" at bounding box center [736, 51] width 78 height 12
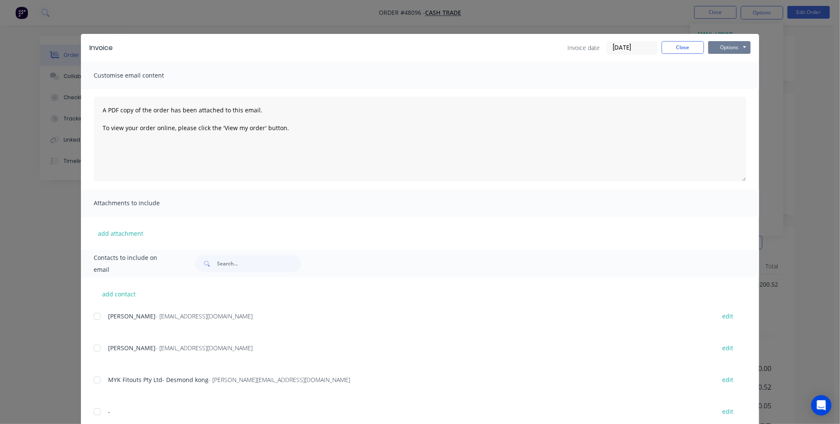
click at [721, 45] on button "Options" at bounding box center [729, 47] width 42 height 13
click at [565, 17] on div "Invoice Invoice date 14/08/25 Close Options Preview Print Email Customise email…" at bounding box center [420, 212] width 840 height 424
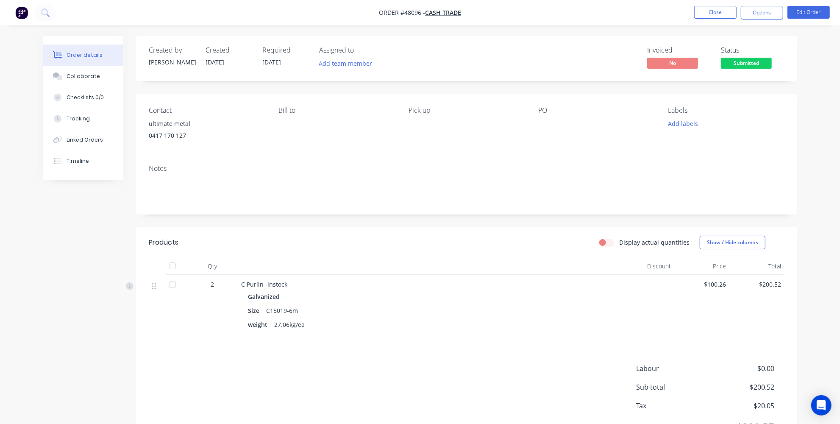
click at [183, 125] on div "ultimate metal" at bounding box center [207, 124] width 116 height 12
drag, startPoint x: 190, startPoint y: 134, endPoint x: 137, endPoint y: 137, distance: 53.0
click at [137, 137] on div "Contact ultimate metal 0417 170 127 Bill to Pick up PO Labels Add labels" at bounding box center [466, 126] width 661 height 64
copy div "0417 170 127"
click at [765, 16] on button "Options" at bounding box center [761, 13] width 42 height 14
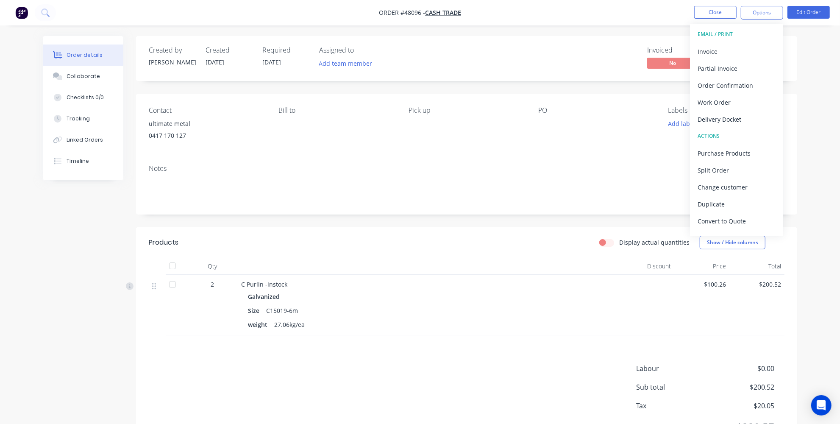
click at [89, 295] on div "Created by Jessica Created 14/08/25 Required 14/08/25 Assigned to Add team memb…" at bounding box center [420, 252] width 754 height 432
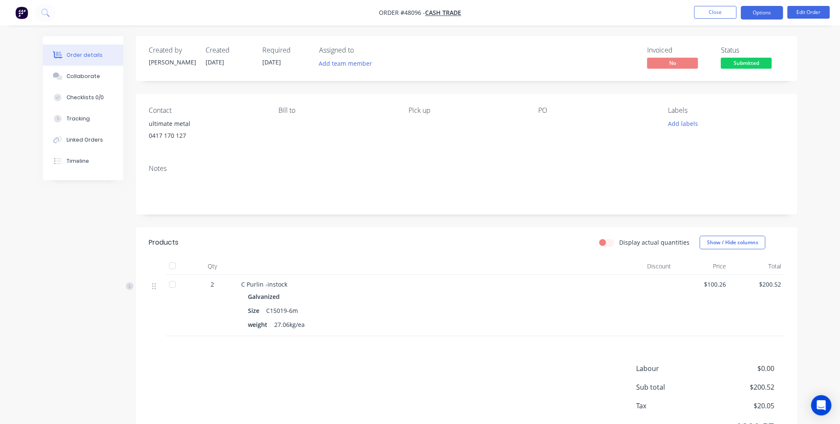
click at [742, 12] on button "Options" at bounding box center [761, 13] width 42 height 14
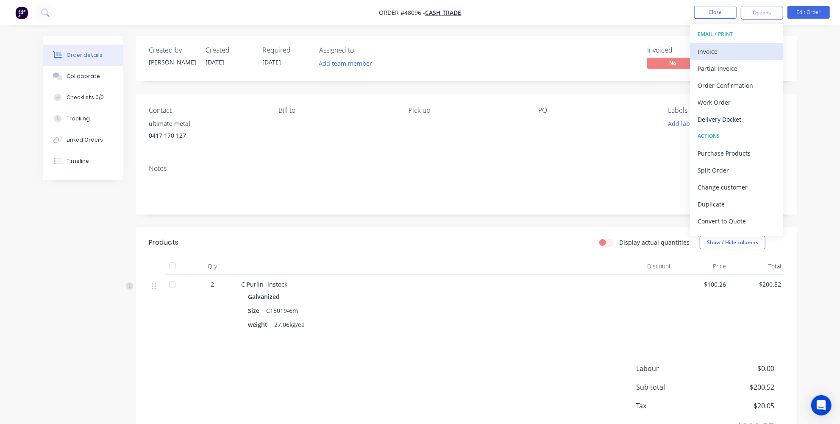
click at [713, 52] on div "Invoice" at bounding box center [736, 51] width 78 height 12
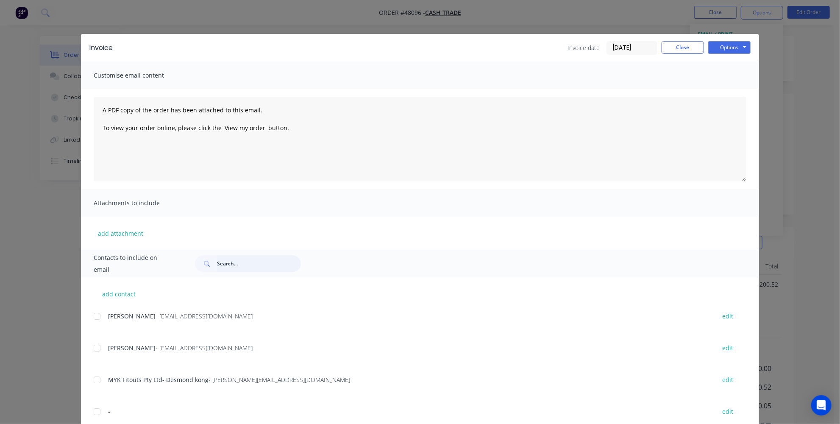
click at [247, 268] on input "text" at bounding box center [259, 263] width 84 height 17
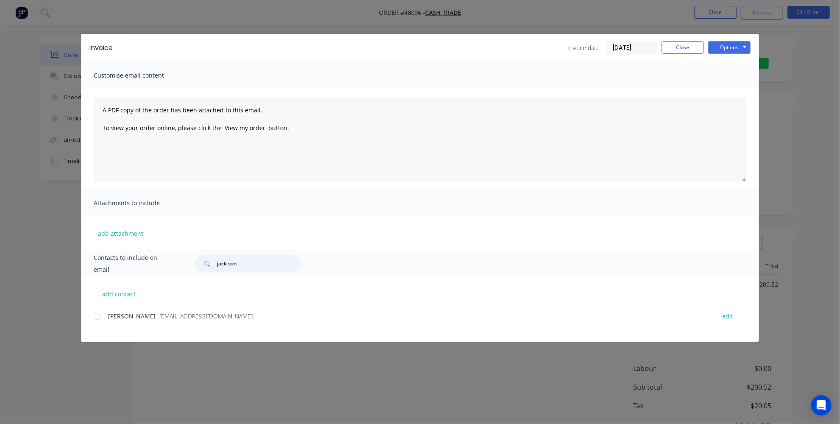
click at [98, 318] on div at bounding box center [97, 316] width 17 height 17
type input "jack van"
click at [725, 50] on button "Options" at bounding box center [729, 47] width 42 height 13
click at [727, 89] on button "Email" at bounding box center [735, 90] width 54 height 14
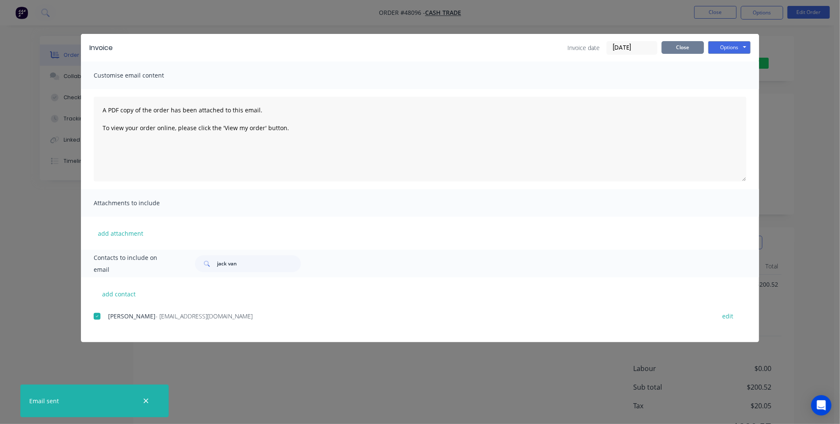
click at [693, 48] on button "Close" at bounding box center [682, 47] width 42 height 13
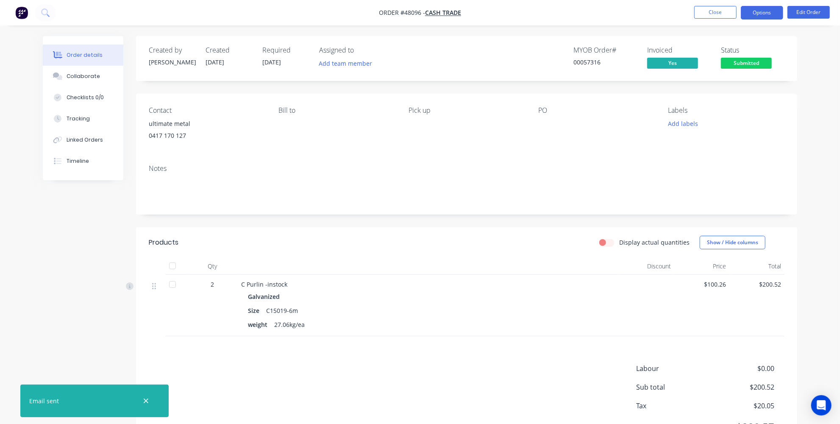
click at [764, 12] on button "Options" at bounding box center [761, 13] width 42 height 14
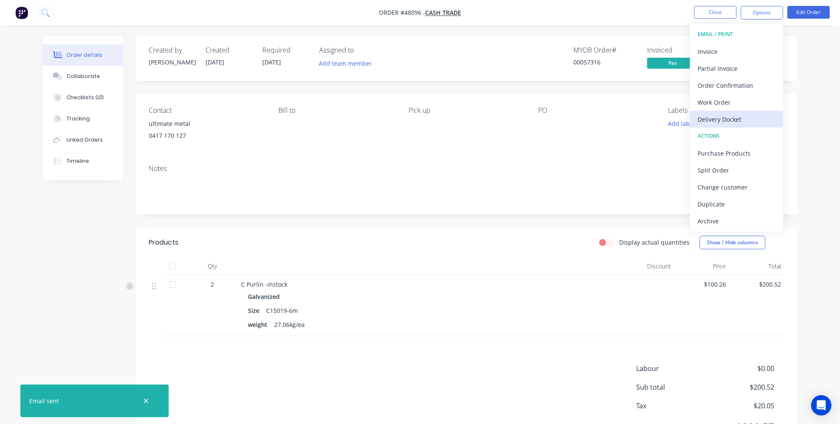
click at [727, 120] on div "Delivery Docket" at bounding box center [736, 119] width 78 height 12
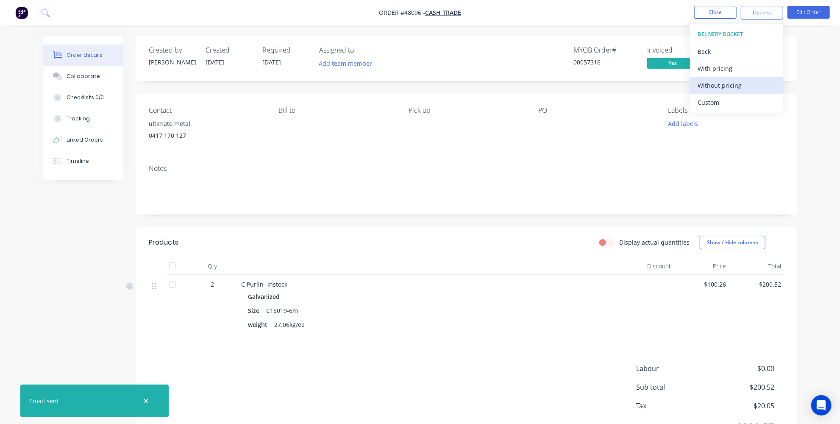
click at [722, 85] on div "Without pricing" at bounding box center [736, 85] width 78 height 12
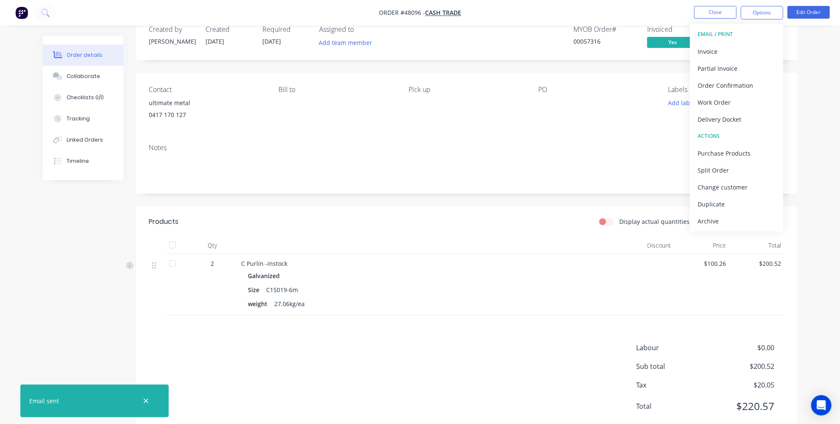
scroll to position [44, 0]
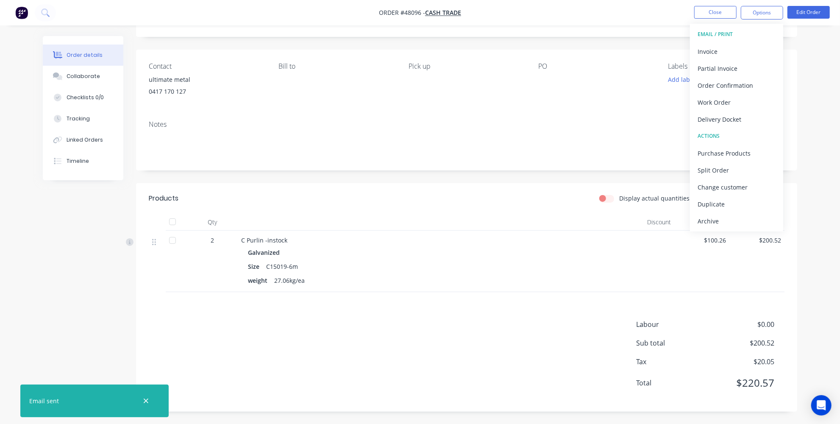
click at [826, 261] on div "Order details Collaborate Checklists 0/0 Tracking Linked Orders Timeline Order …" at bounding box center [420, 190] width 840 height 468
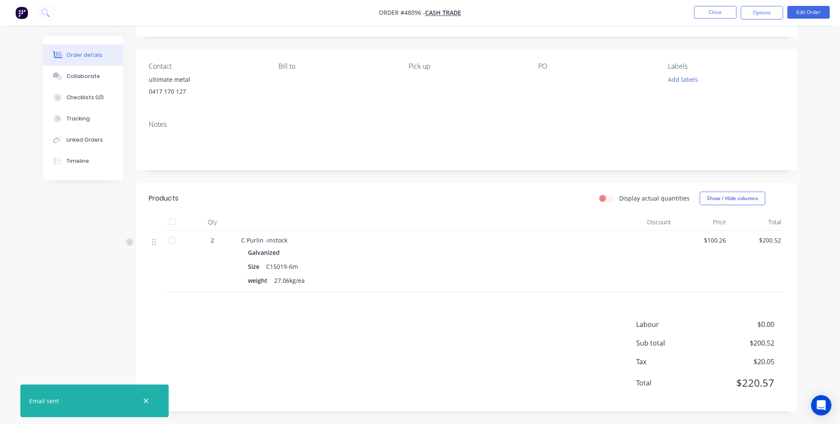
scroll to position [0, 0]
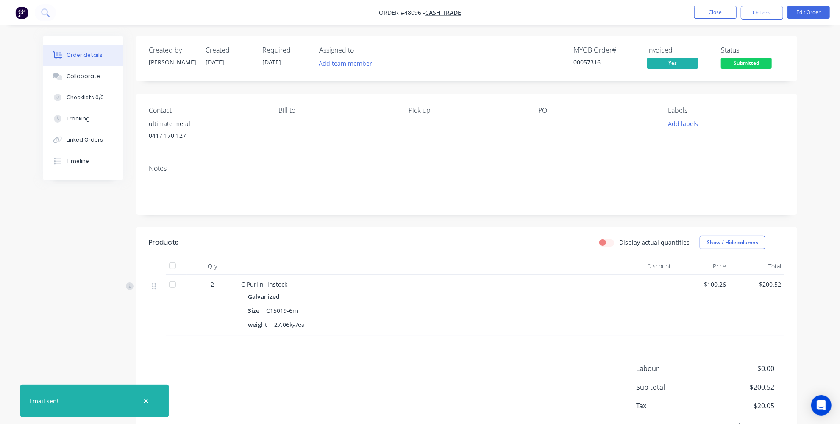
click at [759, 60] on span "Submitted" at bounding box center [745, 63] width 51 height 11
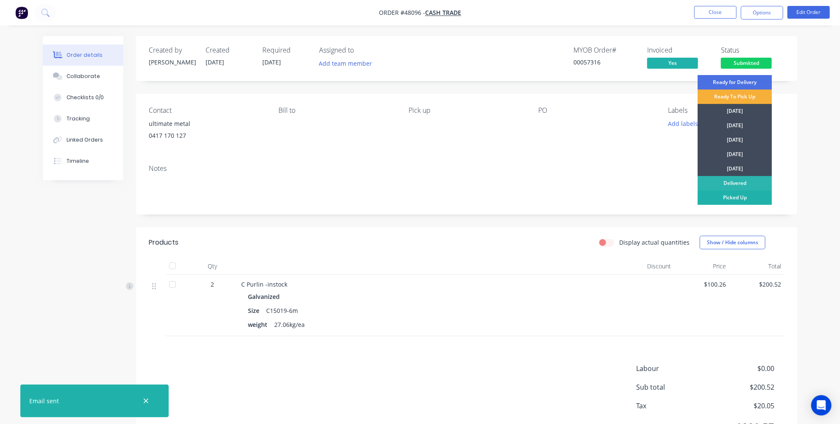
click at [721, 202] on div "Picked Up" at bounding box center [734, 197] width 74 height 14
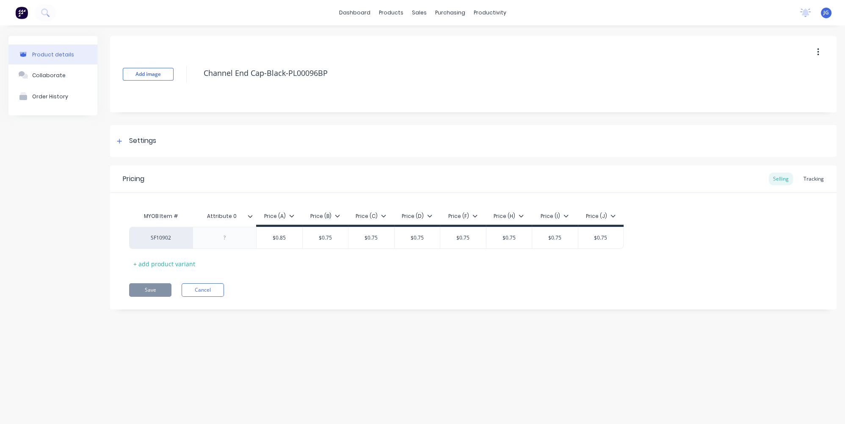
type textarea "x"
click at [430, 39] on div at bounding box center [424, 41] width 13 height 8
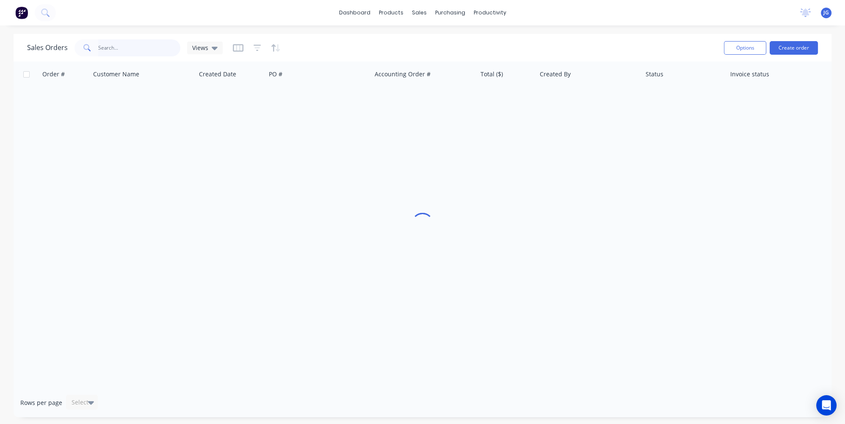
click at [144, 47] on input "text" at bounding box center [139, 47] width 83 height 17
paste input "0417 170 127"
click at [98, 49] on input "0417 170 127" at bounding box center [139, 47] width 83 height 17
click at [100, 47] on input "0417 170 127" at bounding box center [139, 47] width 83 height 17
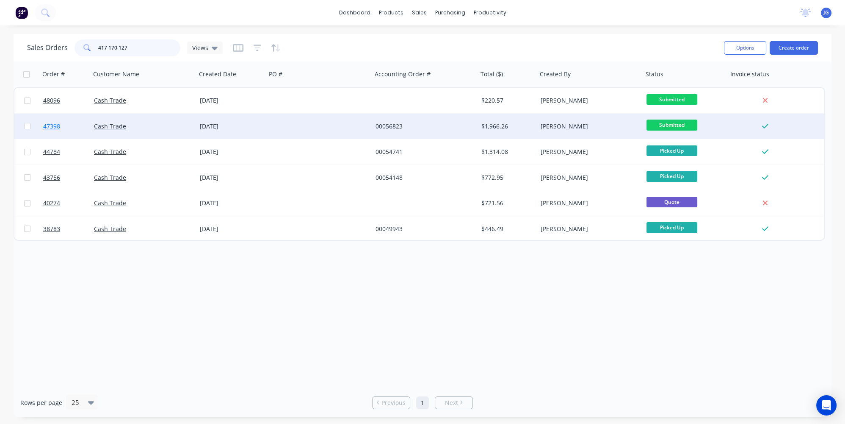
type input "417 170 127"
click at [80, 128] on link "47398" at bounding box center [68, 126] width 51 height 25
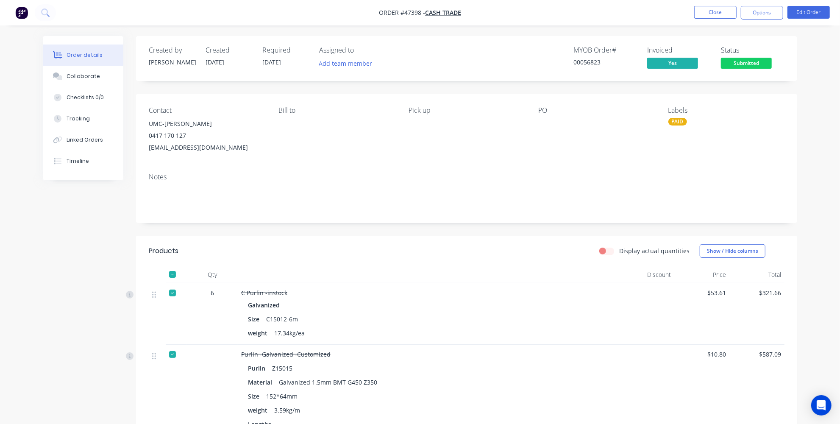
drag, startPoint x: 249, startPoint y: 147, endPoint x: 190, endPoint y: 150, distance: 59.4
click at [190, 150] on div "[EMAIL_ADDRESS][DOMAIN_NAME]" at bounding box center [207, 147] width 116 height 12
drag, startPoint x: 248, startPoint y: 147, endPoint x: 184, endPoint y: 156, distance: 65.0
click at [184, 156] on div "Contact UMC-[PERSON_NAME] 0417 170 127 [EMAIL_ADDRESS][DOMAIN_NAME] [PERSON_NAM…" at bounding box center [466, 130] width 661 height 72
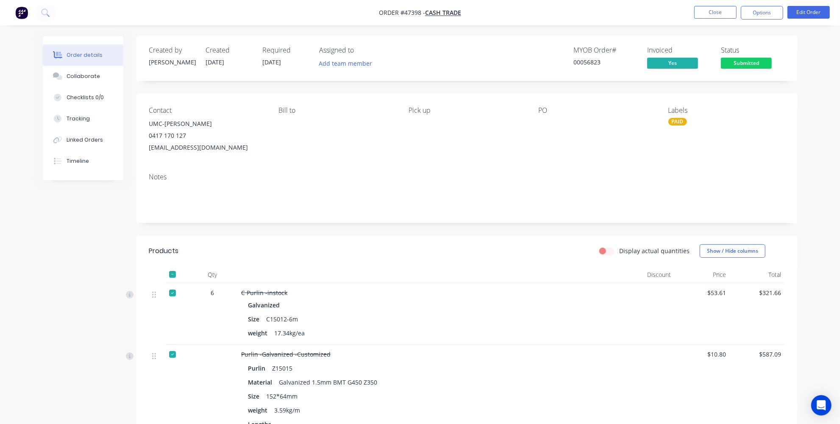
click at [766, 14] on button "Options" at bounding box center [761, 13] width 42 height 14
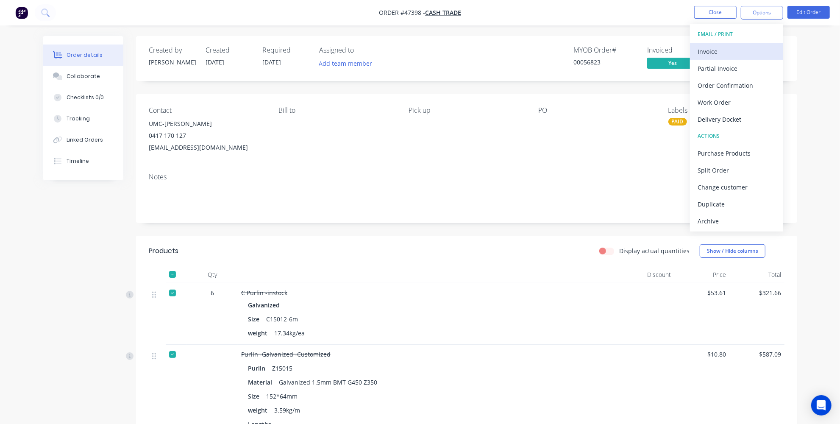
click at [726, 54] on div "Invoice" at bounding box center [736, 51] width 78 height 12
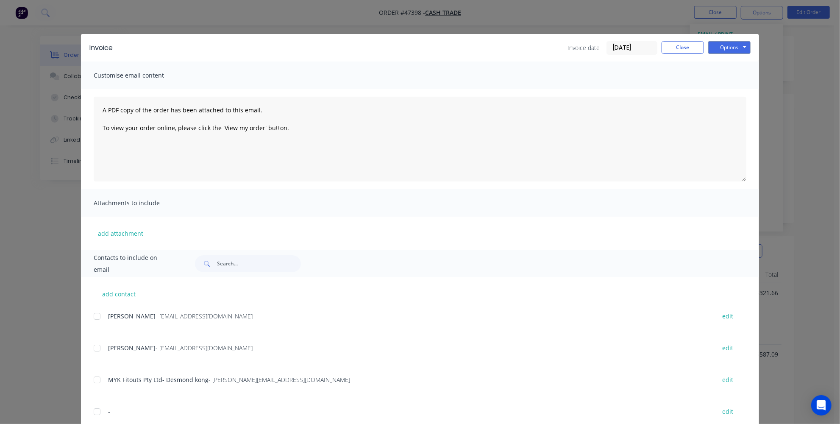
click at [41, 299] on div "Invoice Invoice date [DATE] Close Options Preview Print Email Customise email c…" at bounding box center [420, 212] width 840 height 424
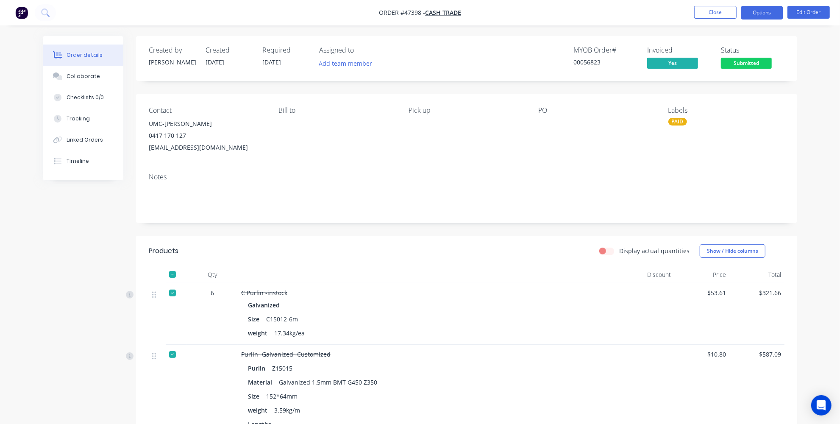
click at [768, 15] on button "Options" at bounding box center [761, 13] width 42 height 14
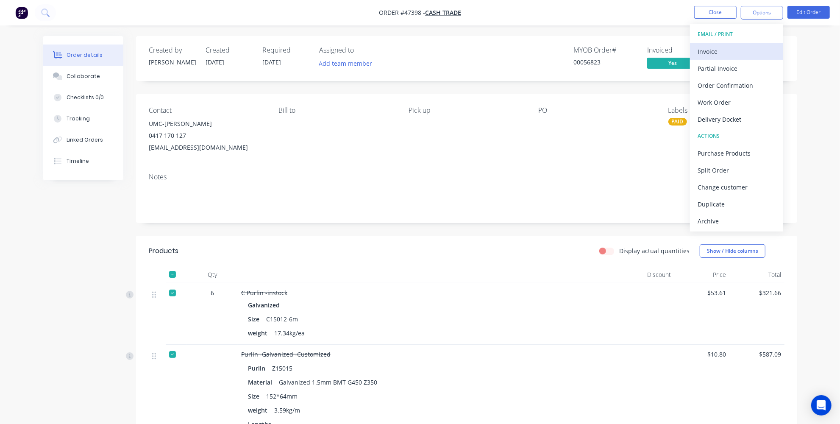
click at [720, 48] on div "Invoice" at bounding box center [736, 51] width 78 height 12
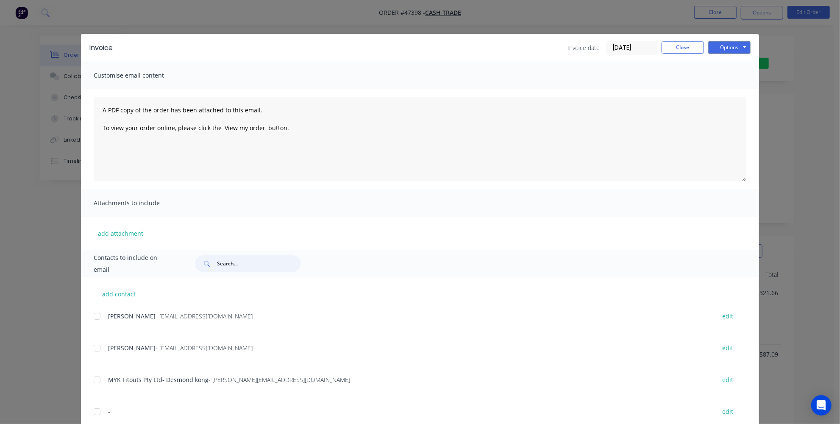
click at [233, 270] on input "text" at bounding box center [259, 263] width 84 height 17
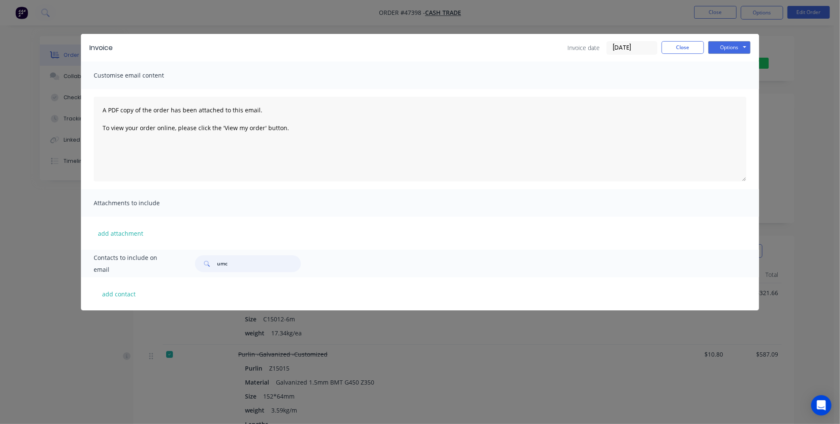
type input "umc"
click at [48, 290] on div "Invoice Invoice date [DATE] Close Options Preview Print Email Customise email c…" at bounding box center [420, 212] width 840 height 424
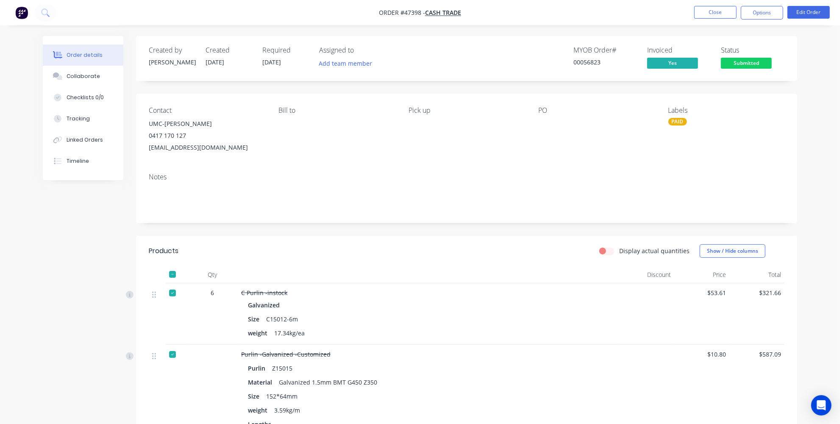
drag, startPoint x: 260, startPoint y: 145, endPoint x: 141, endPoint y: 146, distance: 119.0
click at [141, 146] on div "Contact UMC-[PERSON_NAME] 0417 170 127 [EMAIL_ADDRESS][DOMAIN_NAME] [PERSON_NAM…" at bounding box center [466, 130] width 661 height 72
copy div "[EMAIL_ADDRESS][DOMAIN_NAME]"
click at [766, 10] on button "Options" at bounding box center [761, 13] width 42 height 14
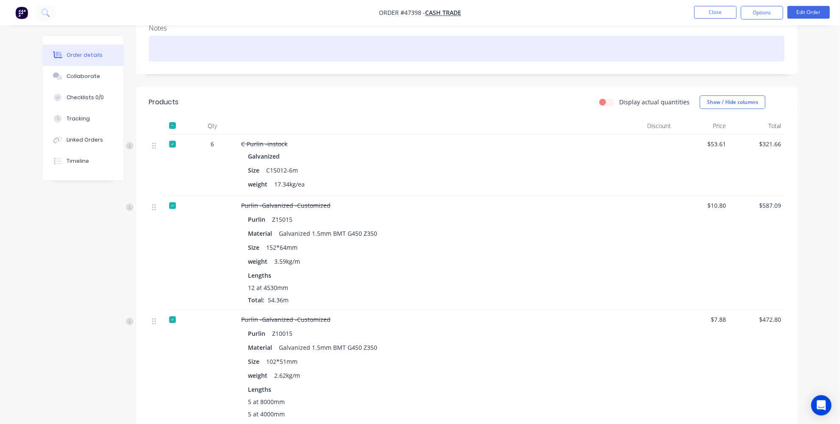
scroll to position [115, 0]
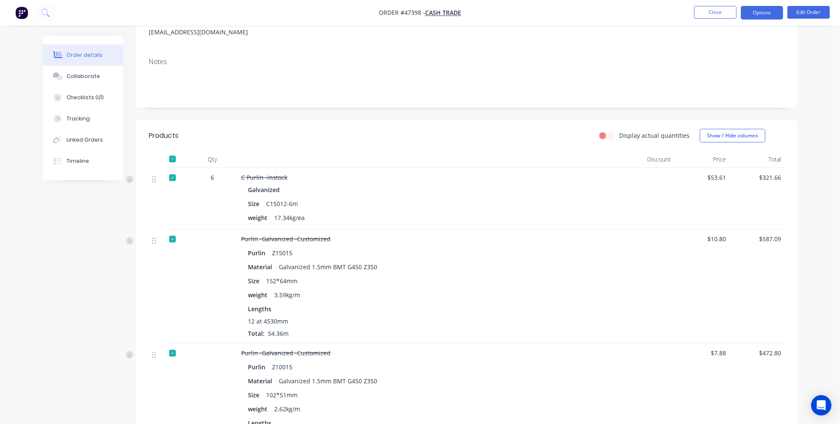
click at [760, 6] on button "Options" at bounding box center [761, 13] width 42 height 14
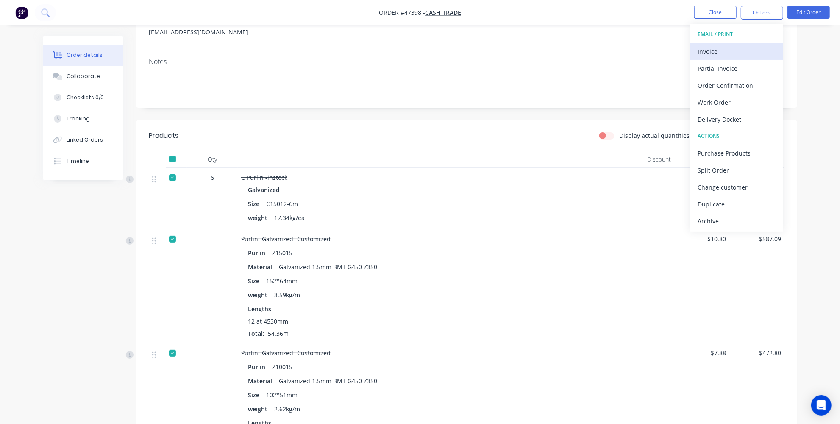
click at [724, 51] on div "Invoice" at bounding box center [736, 51] width 78 height 12
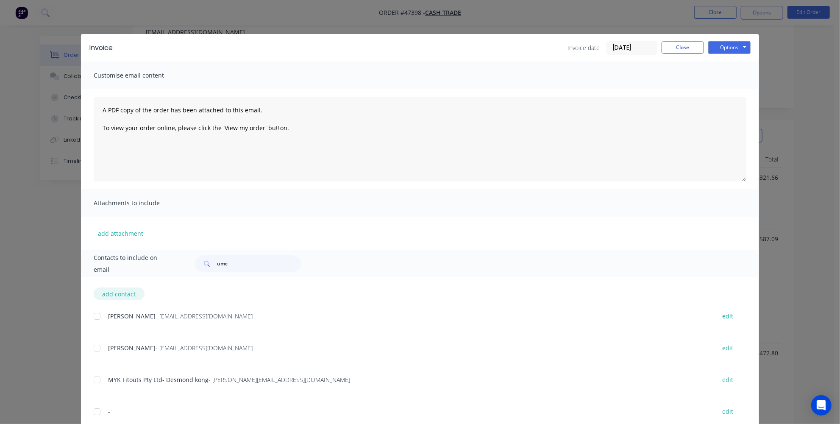
click at [116, 289] on button "add contact" at bounding box center [119, 293] width 51 height 13
select select "AU"
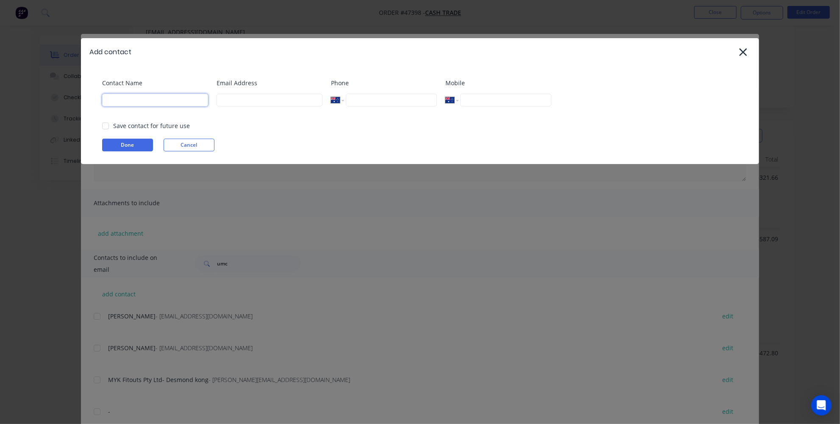
click at [144, 103] on input at bounding box center [155, 100] width 106 height 13
type input "[PERSON_NAME]"
click at [284, 107] on div "Email Address" at bounding box center [269, 95] width 106 height 34
click at [288, 103] on input at bounding box center [269, 100] width 106 height 13
type input "[EMAIL_ADDRESS][DOMAIN_NAME]"
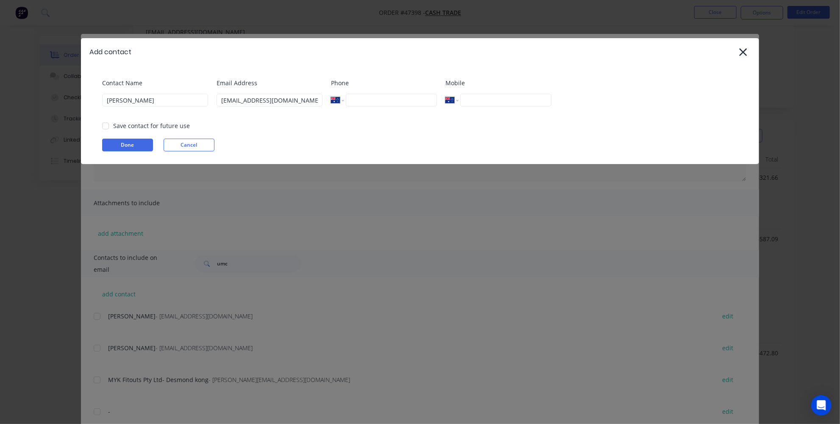
click at [402, 101] on input "tel" at bounding box center [391, 100] width 91 height 13
type input "0417 170 127"
click at [385, 113] on div "Phone International [GEOGRAPHIC_DATA] [GEOGRAPHIC_DATA] [GEOGRAPHIC_DATA] [GEOG…" at bounding box center [384, 95] width 106 height 34
click at [104, 124] on div at bounding box center [105, 125] width 17 height 17
click at [120, 145] on button "Done" at bounding box center [127, 145] width 51 height 13
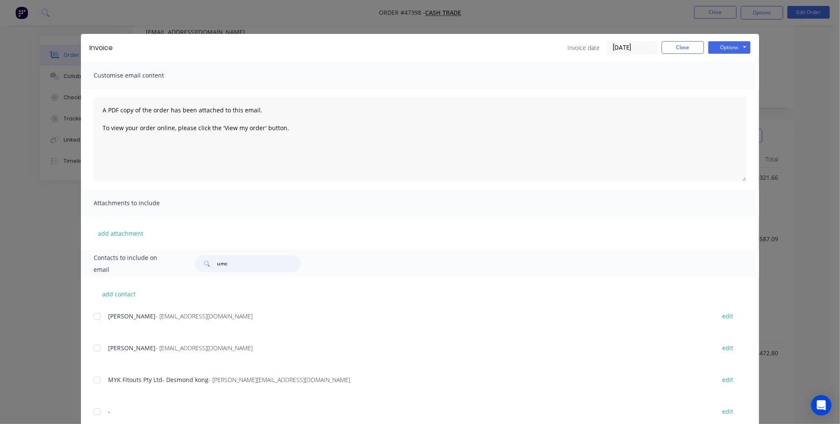
click at [239, 264] on input "umc" at bounding box center [259, 263] width 84 height 17
type input "u"
type input "umc"
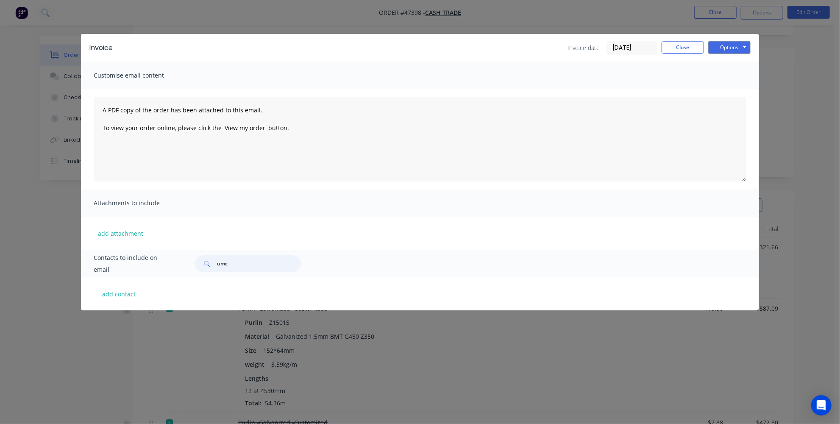
scroll to position [0, 0]
click at [688, 41] on button "Close" at bounding box center [682, 47] width 42 height 13
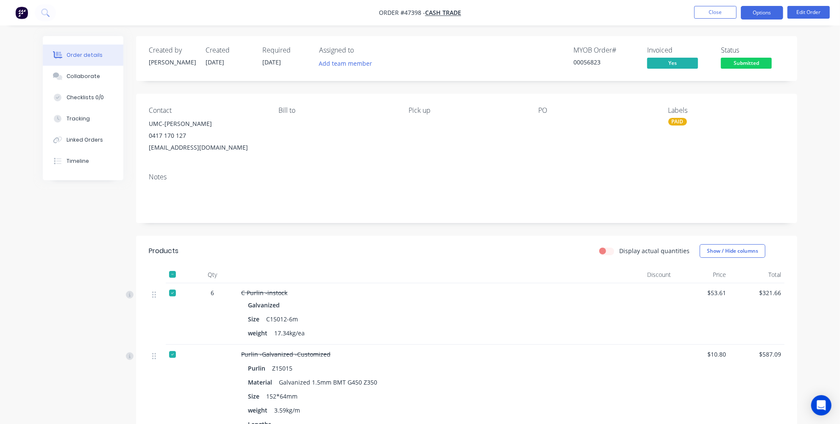
click at [755, 10] on button "Options" at bounding box center [761, 13] width 42 height 14
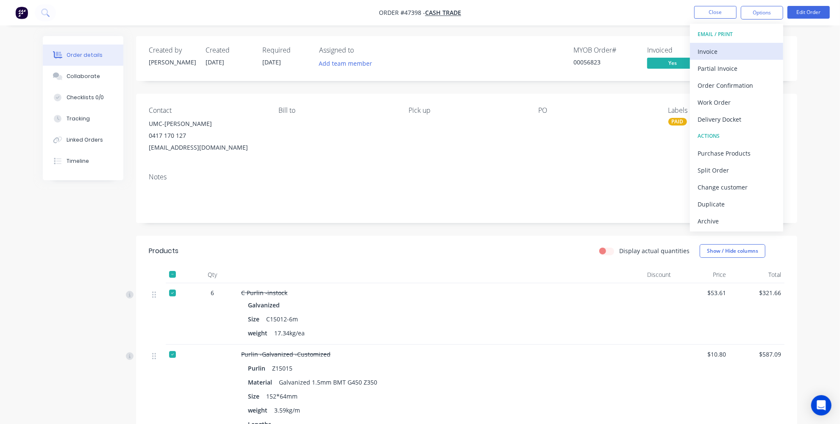
click at [710, 48] on div "Invoice" at bounding box center [736, 51] width 78 height 12
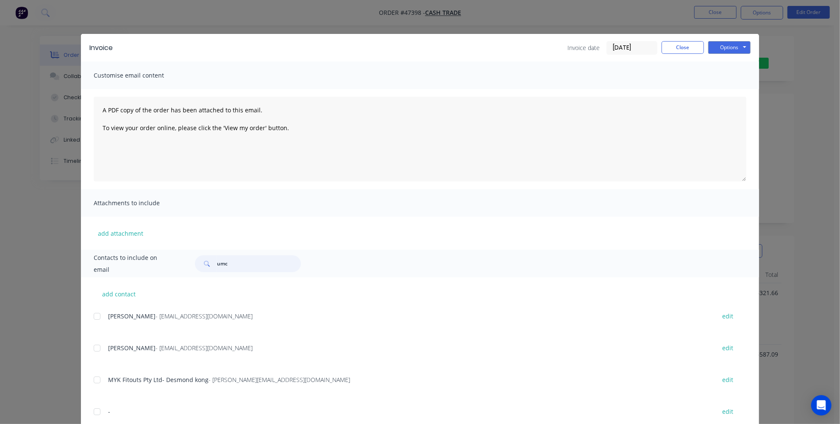
click at [256, 268] on input "umc" at bounding box center [259, 263] width 84 height 17
type input "u"
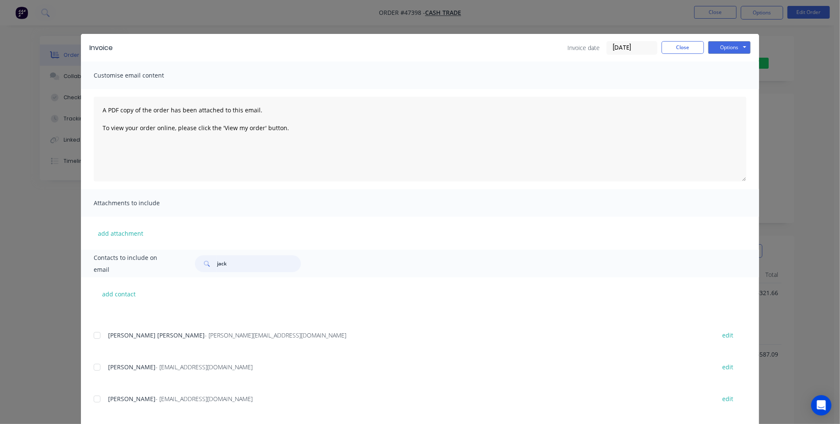
scroll to position [77, 0]
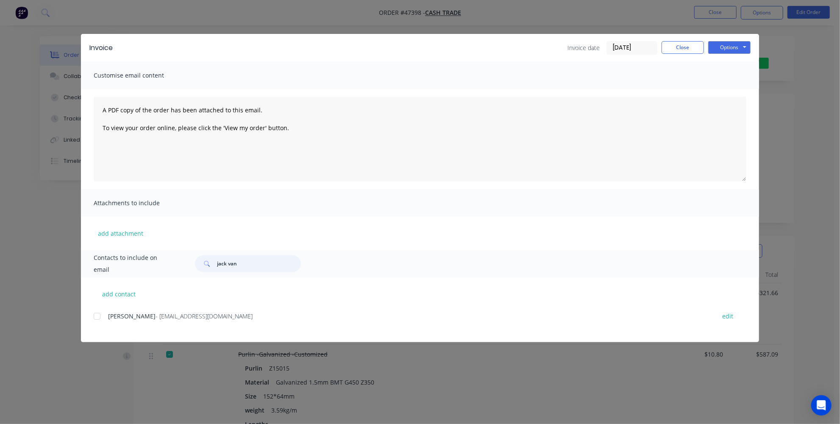
click at [99, 316] on div at bounding box center [97, 316] width 17 height 17
type input "jack van"
click at [716, 45] on button "Options" at bounding box center [729, 47] width 42 height 13
click at [731, 87] on button "Email" at bounding box center [735, 90] width 54 height 14
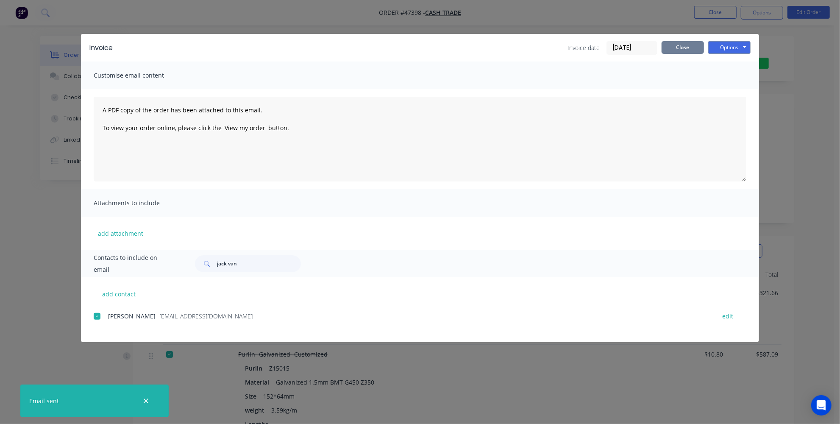
click at [680, 48] on button "Close" at bounding box center [682, 47] width 42 height 13
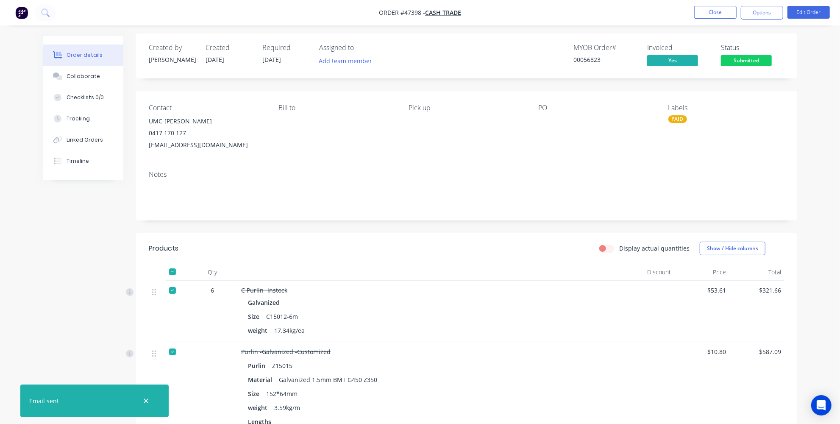
scroll to position [0, 0]
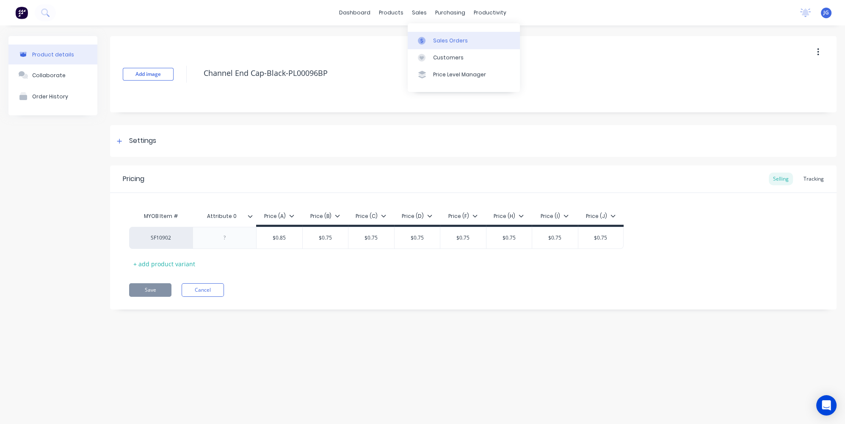
click at [423, 39] on icon at bounding box center [422, 41] width 8 height 8
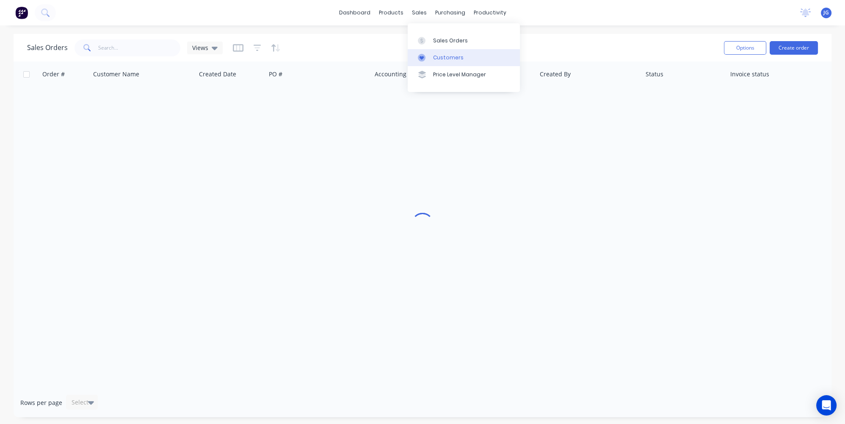
click at [432, 55] on link "Customers" at bounding box center [464, 57] width 112 height 17
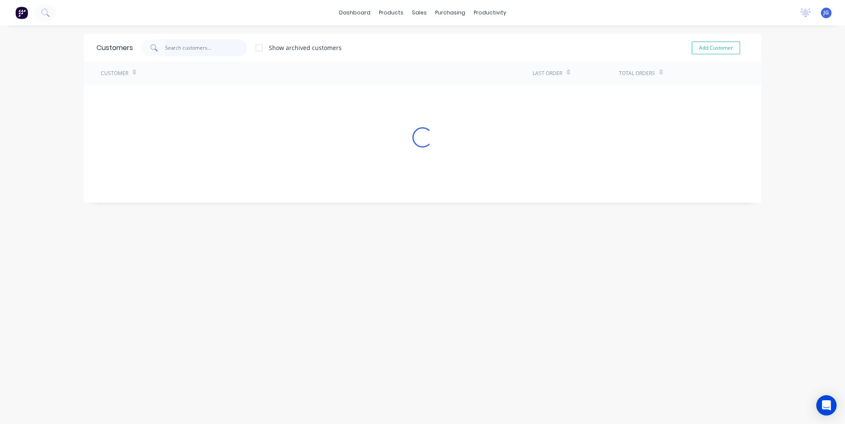
click at [183, 47] on input "text" at bounding box center [206, 47] width 83 height 17
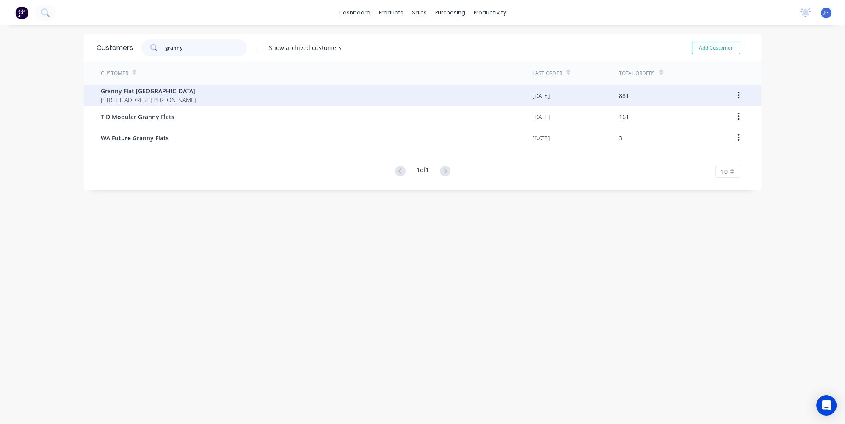
type input "granny"
click at [161, 92] on span "Granny Flat [GEOGRAPHIC_DATA]" at bounding box center [148, 90] width 95 height 9
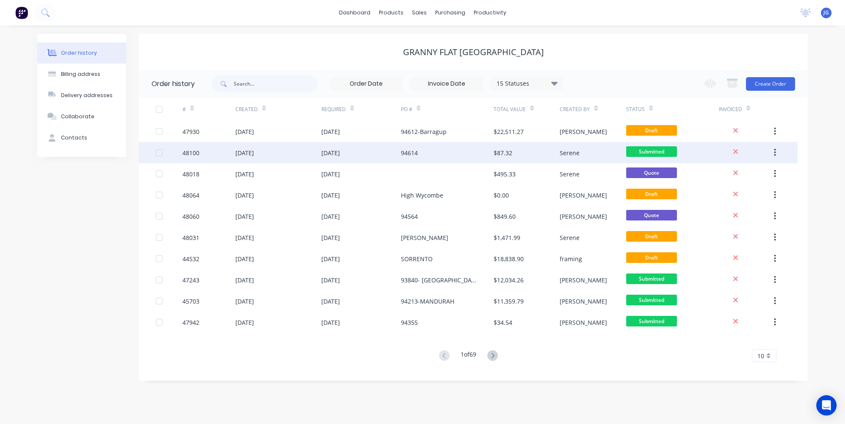
click at [459, 155] on div "94614" at bounding box center [447, 152] width 93 height 21
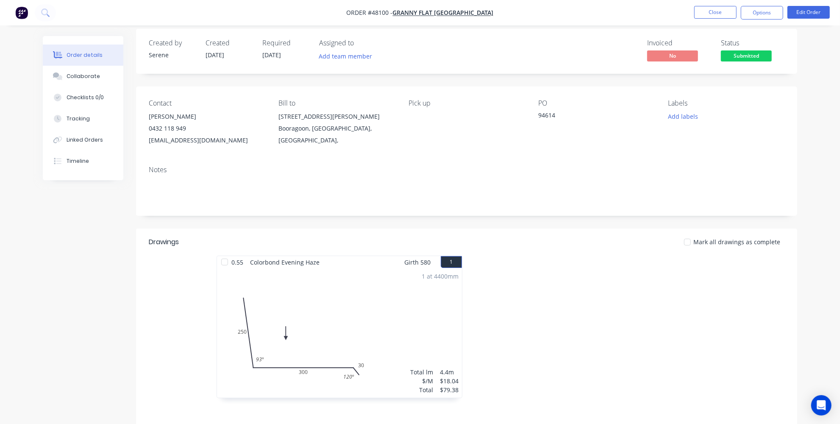
scroll to position [6, 0]
drag, startPoint x: 413, startPoint y: 14, endPoint x: 393, endPoint y: 14, distance: 19.9
click at [393, 14] on span "Order #48100 -" at bounding box center [369, 13] width 46 height 8
copy span "#48100"
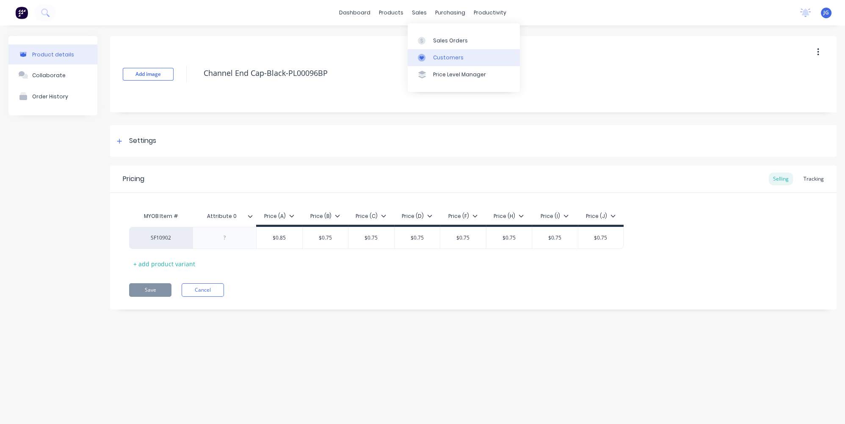
click at [437, 58] on div "Customers" at bounding box center [448, 58] width 30 height 8
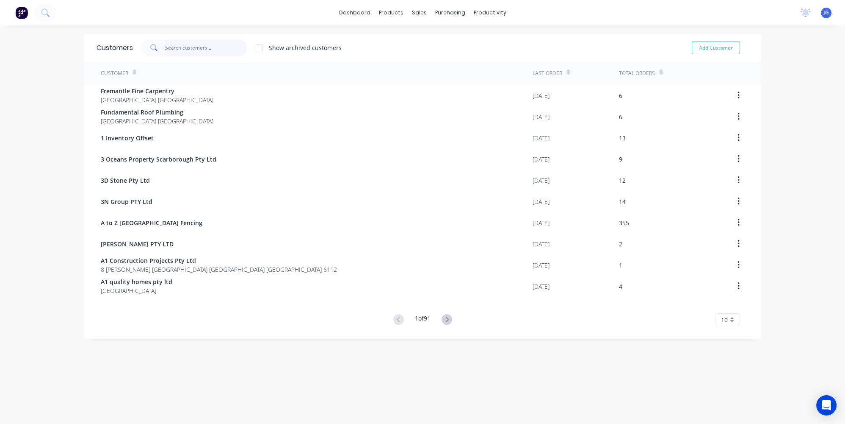
click at [201, 51] on input "text" at bounding box center [206, 47] width 83 height 17
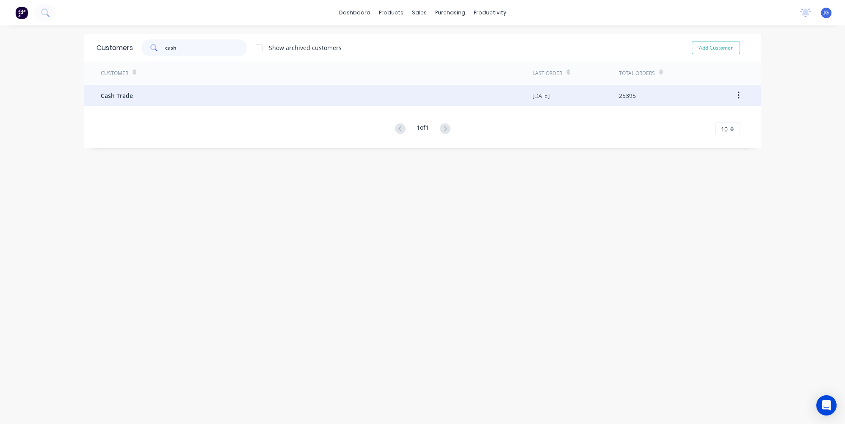
type input "cash"
click at [128, 97] on span "Cash Trade" at bounding box center [117, 95] width 32 height 9
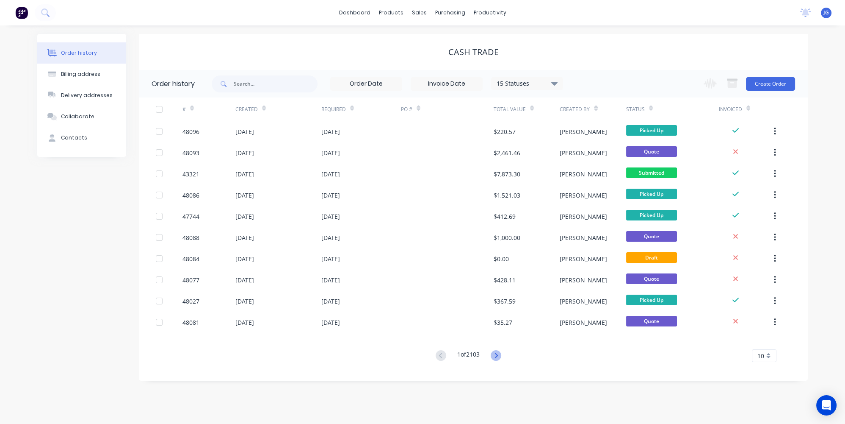
click at [496, 357] on icon at bounding box center [496, 355] width 11 height 11
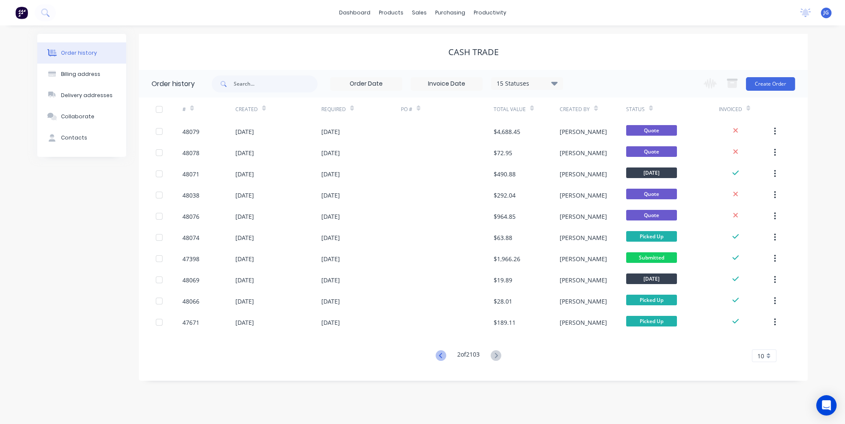
click at [436, 356] on icon at bounding box center [441, 355] width 11 height 11
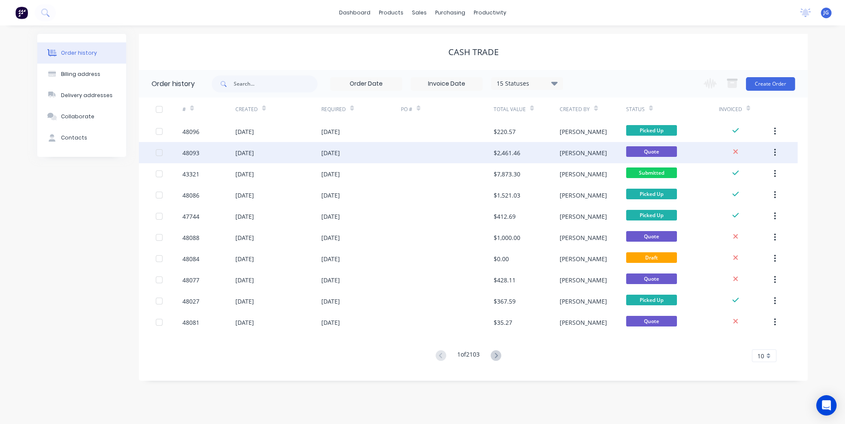
click at [462, 158] on div at bounding box center [447, 152] width 93 height 21
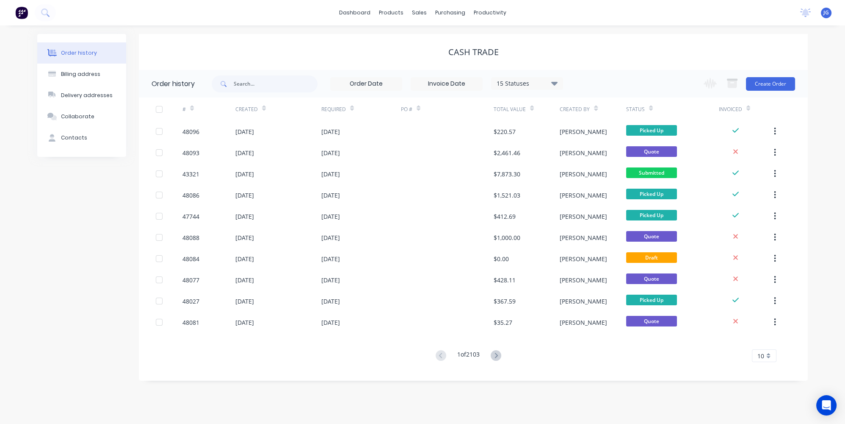
click at [498, 360] on button at bounding box center [496, 355] width 16 height 12
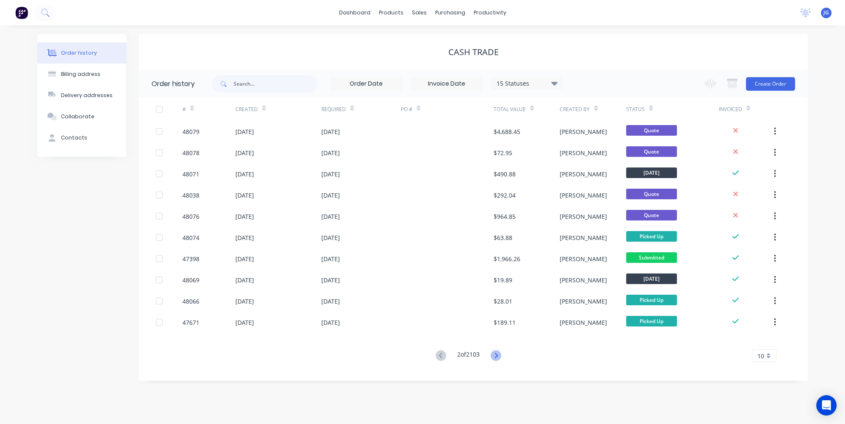
click at [502, 355] on icon at bounding box center [496, 355] width 11 height 11
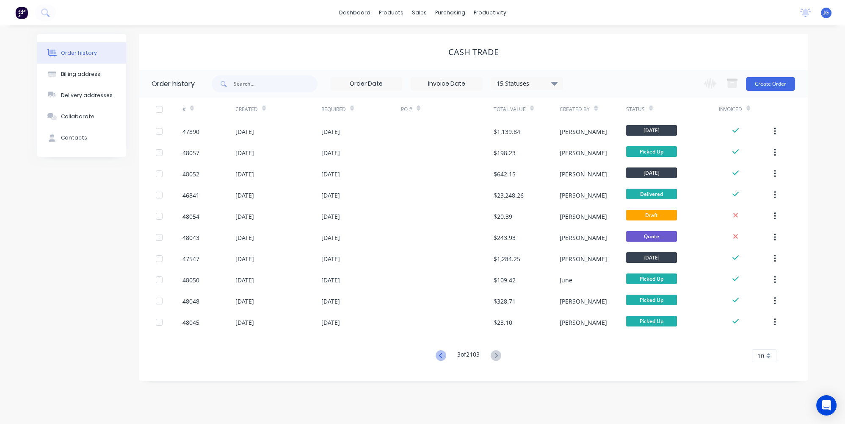
click at [440, 357] on icon at bounding box center [440, 354] width 3 height 5
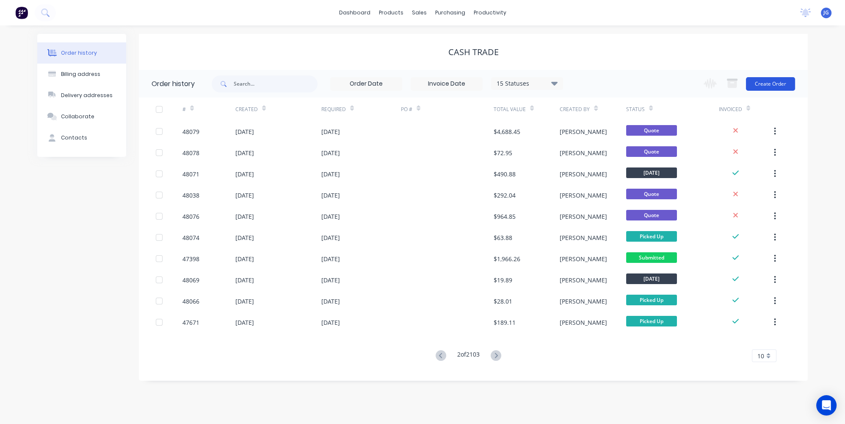
click at [756, 85] on button "Create Order" at bounding box center [770, 84] width 49 height 14
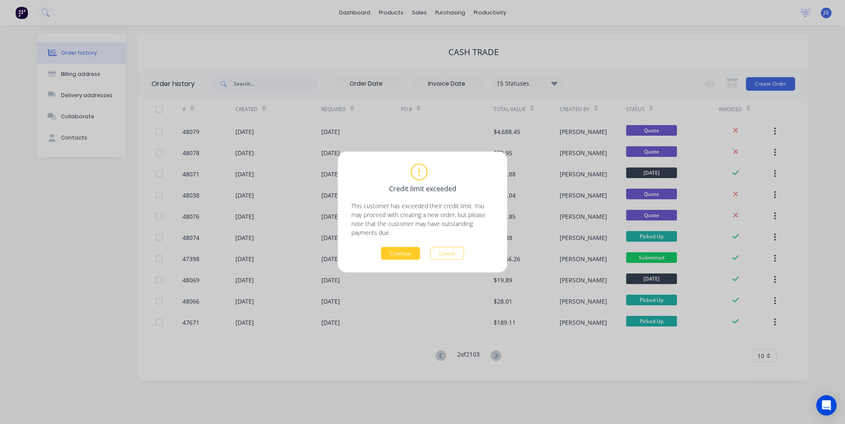
click at [382, 250] on button "Continue" at bounding box center [400, 253] width 39 height 13
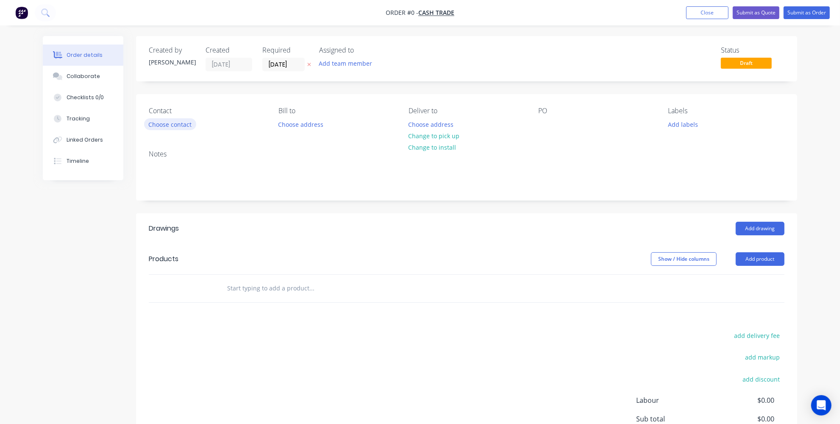
click at [183, 125] on button "Choose contact" at bounding box center [170, 123] width 52 height 11
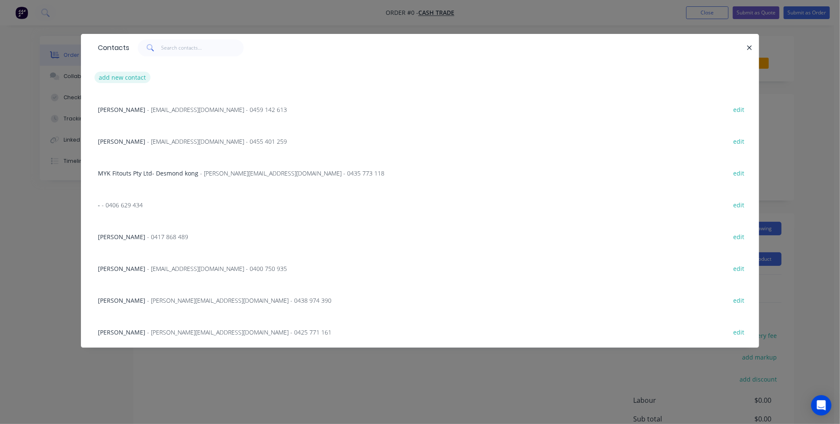
click at [127, 76] on button "add new contact" at bounding box center [122, 77] width 56 height 11
select select "AU"
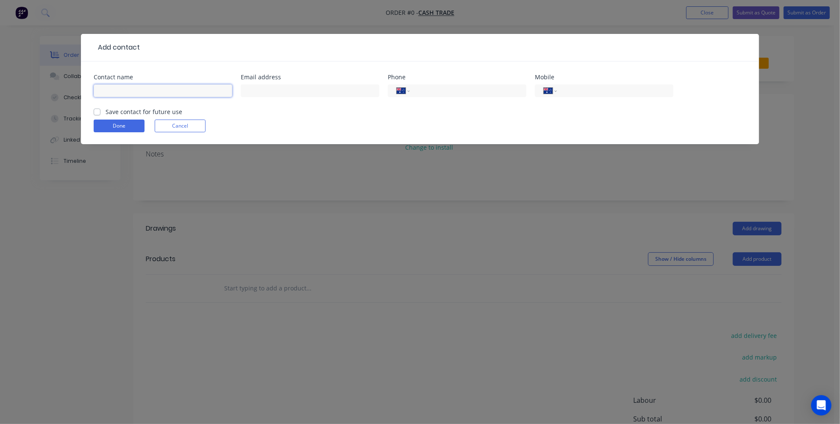
click at [165, 88] on input "text" at bounding box center [163, 90] width 139 height 13
paste input "[PERSON_NAME]"
type input "[PERSON_NAME]"
click at [253, 86] on input "text" at bounding box center [310, 90] width 139 height 13
click at [319, 88] on input "text" at bounding box center [310, 90] width 139 height 13
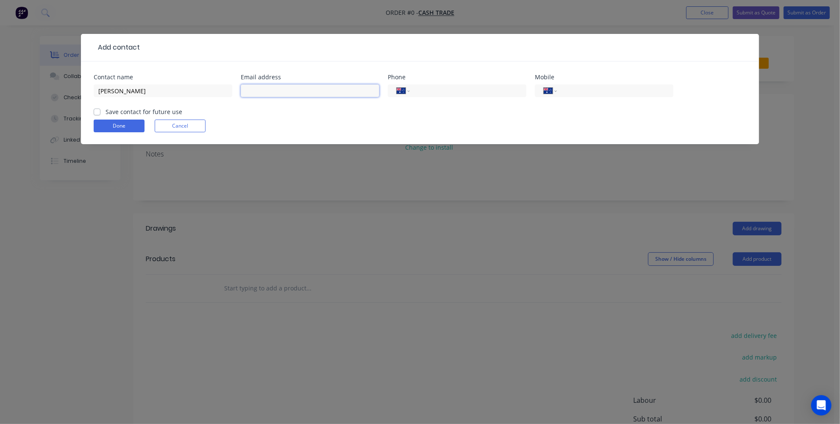
paste input "[EMAIL_ADDRESS][DOMAIN_NAME]"
type input "[EMAIL_ADDRESS][DOMAIN_NAME]"
click at [464, 92] on input "tel" at bounding box center [467, 91] width 102 height 10
click at [116, 122] on button "Done" at bounding box center [119, 125] width 51 height 13
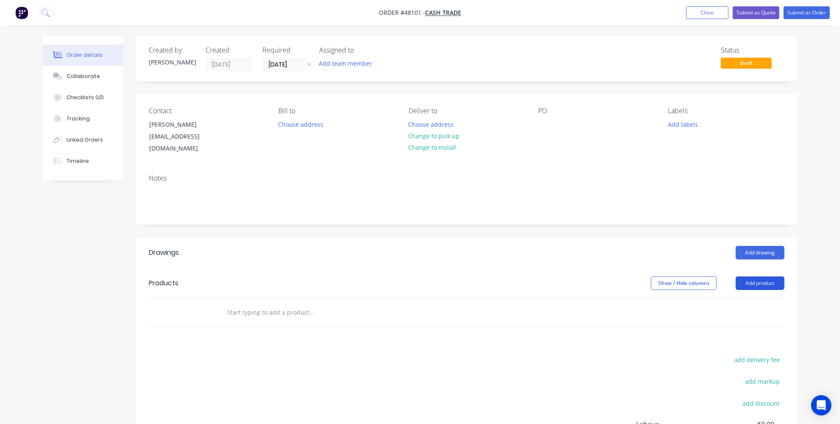
click at [743, 276] on button "Add product" at bounding box center [759, 283] width 49 height 14
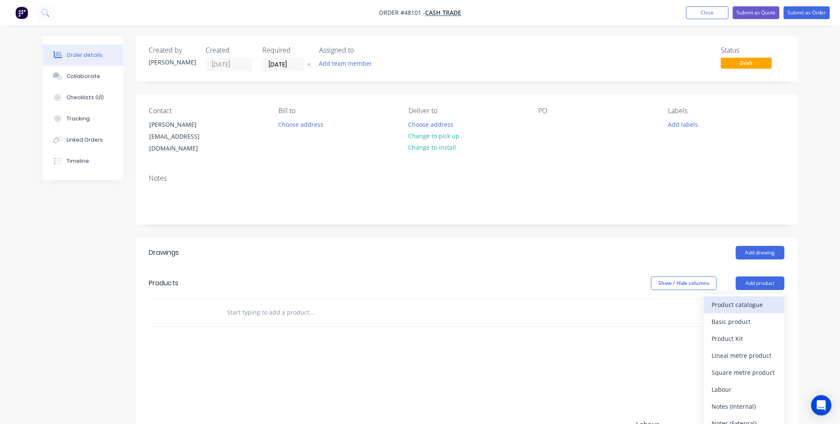
click at [720, 298] on div "Product catalogue" at bounding box center [743, 304] width 65 height 12
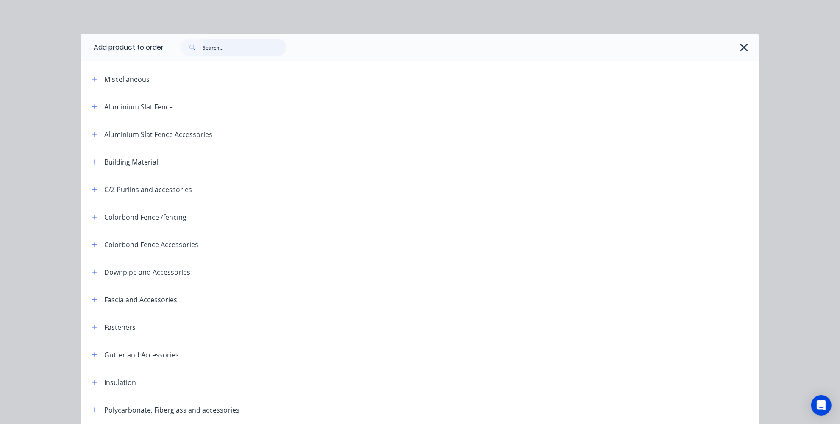
click at [210, 54] on input "text" at bounding box center [244, 47] width 84 height 17
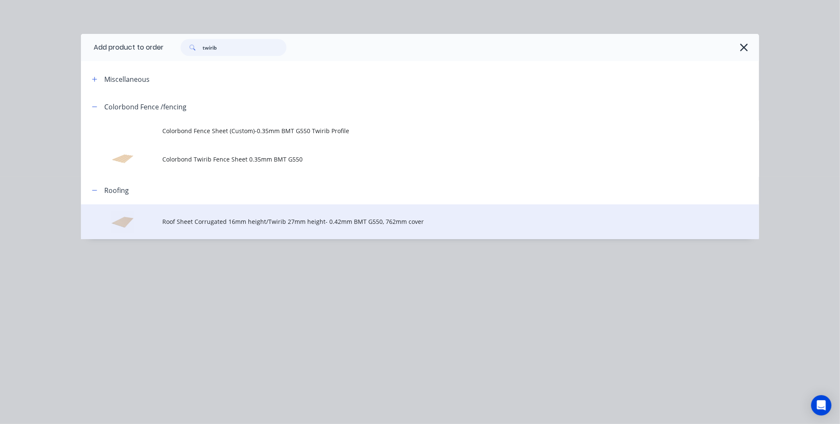
type input "twirib"
click at [227, 215] on td "Roof Sheet Corrugated 16mm height/Twirib 27mm height- 0.42mm BMT G550, 762mm co…" at bounding box center [460, 221] width 596 height 35
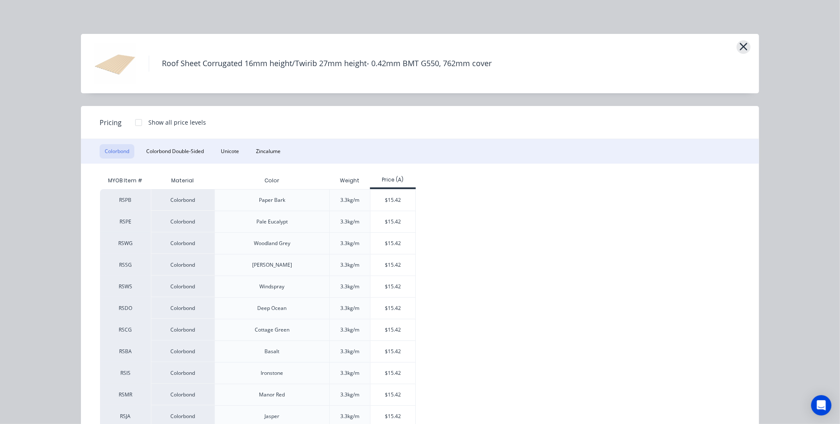
click at [739, 44] on icon "button" at bounding box center [743, 47] width 9 height 12
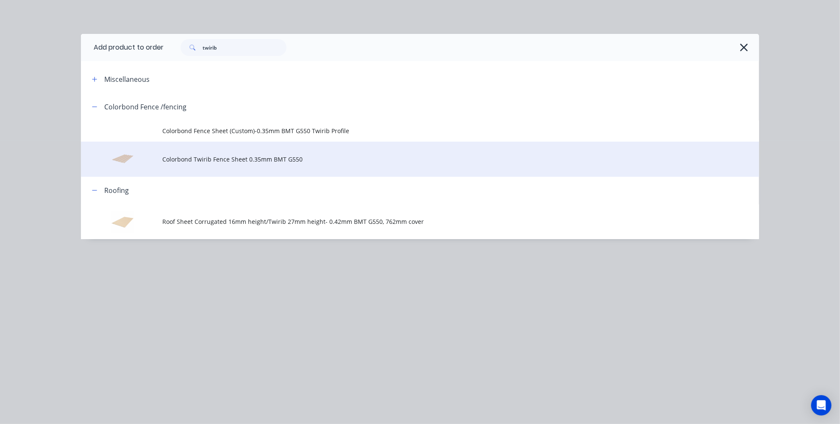
click at [234, 165] on td "Colorbond Twirib Fence Sheet 0.35mm BMT G550" at bounding box center [460, 158] width 596 height 35
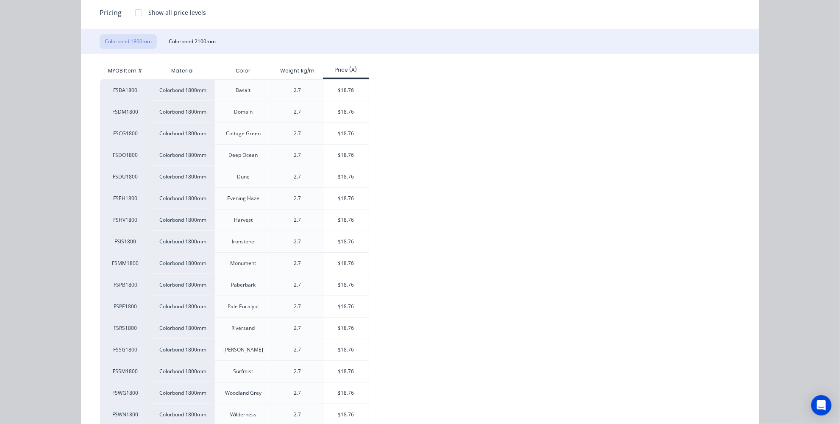
scroll to position [64, 0]
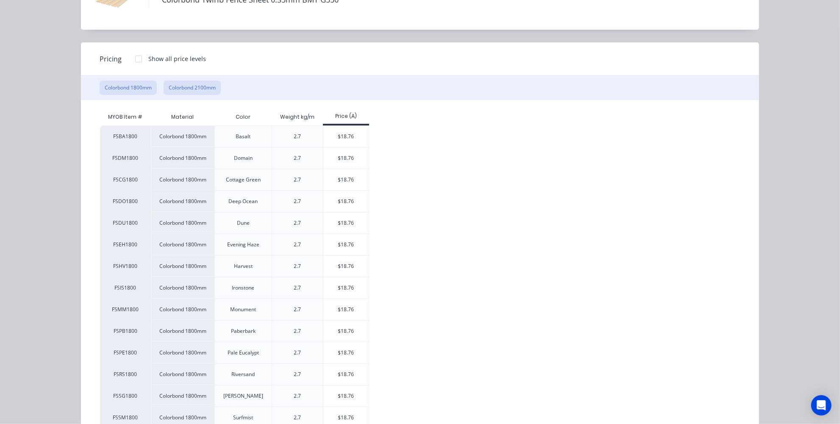
click at [194, 85] on button "Colorbond 2100mm" at bounding box center [191, 87] width 57 height 14
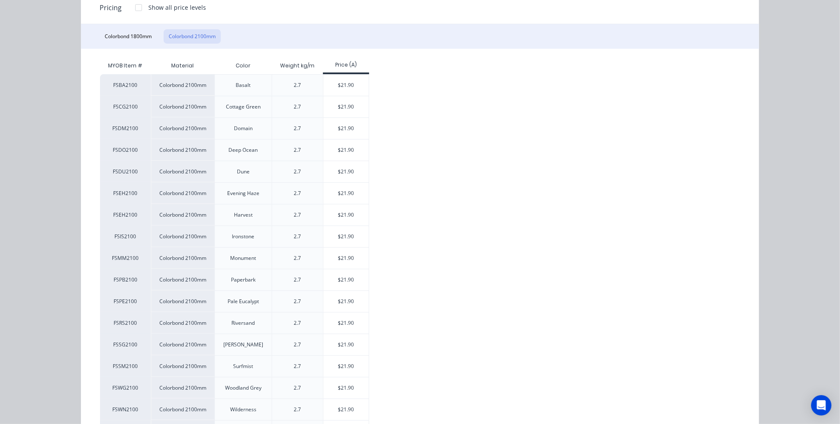
scroll to position [153, 0]
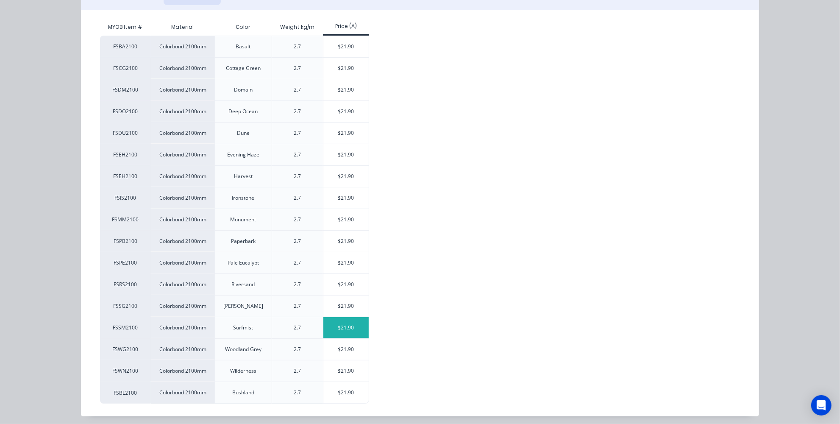
click at [337, 324] on div "$21.90" at bounding box center [345, 327] width 45 height 21
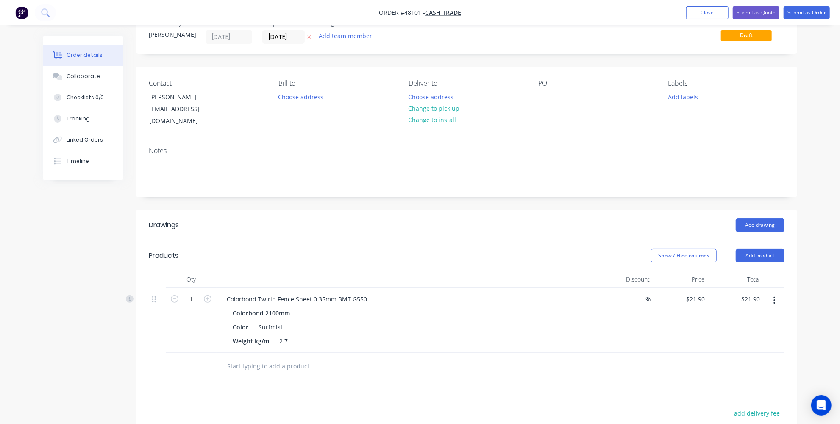
scroll to position [38, 0]
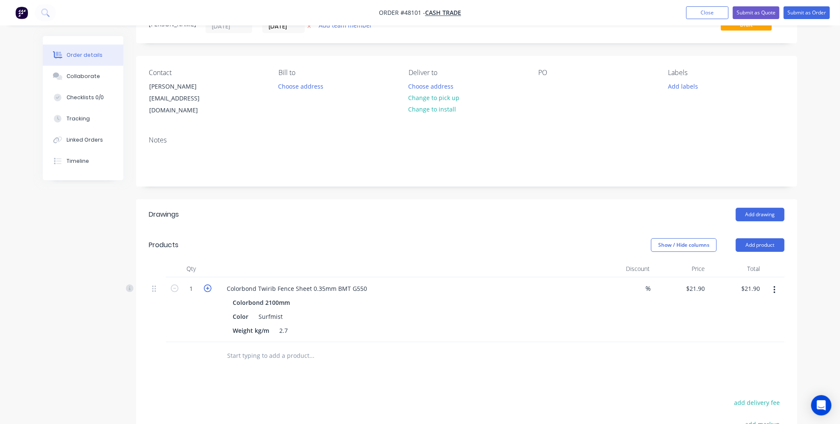
click at [210, 284] on icon "button" at bounding box center [208, 288] width 8 height 8
type input "2"
type input "$43.80"
click at [210, 284] on icon "button" at bounding box center [208, 288] width 8 height 8
type input "3"
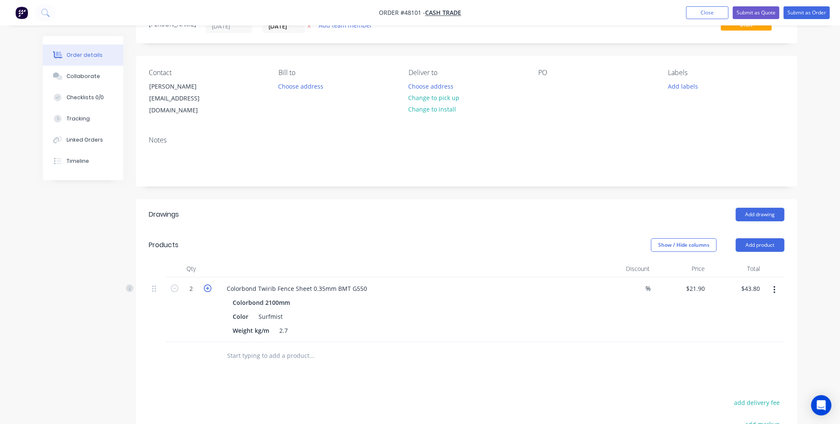
type input "$65.70"
click at [210, 284] on icon "button" at bounding box center [208, 288] width 8 height 8
type input "4"
type input "$87.60"
click at [210, 284] on icon "button" at bounding box center [208, 288] width 8 height 8
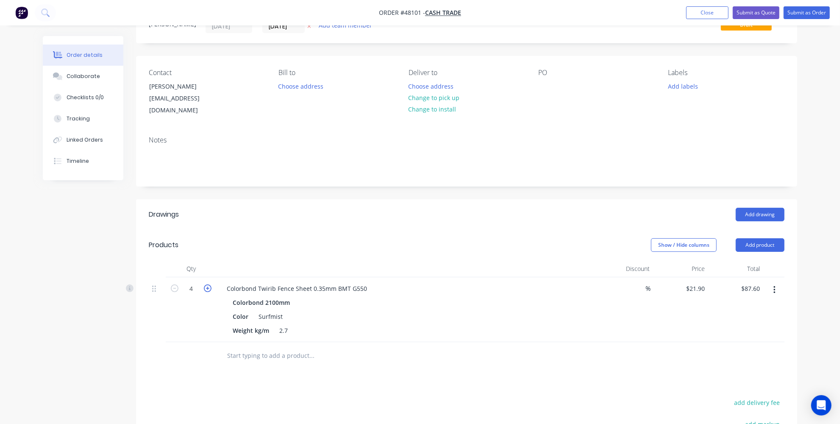
type input "5"
type input "$109.50"
click at [210, 284] on icon "button" at bounding box center [208, 288] width 8 height 8
type input "6"
type input "$131.40"
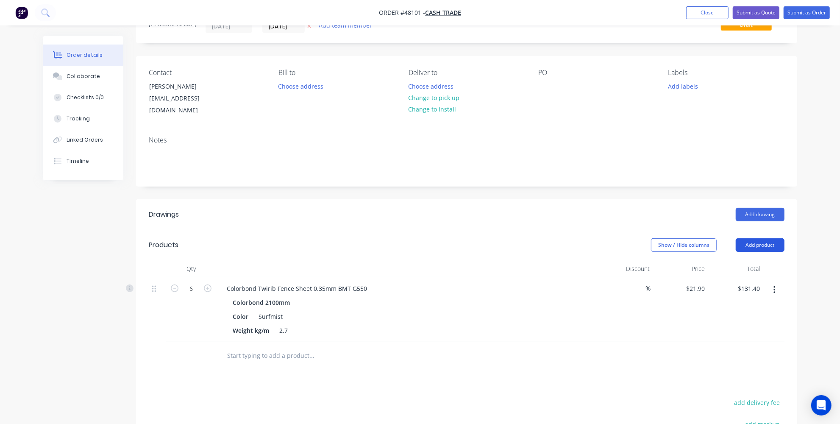
click at [757, 238] on button "Add product" at bounding box center [759, 245] width 49 height 14
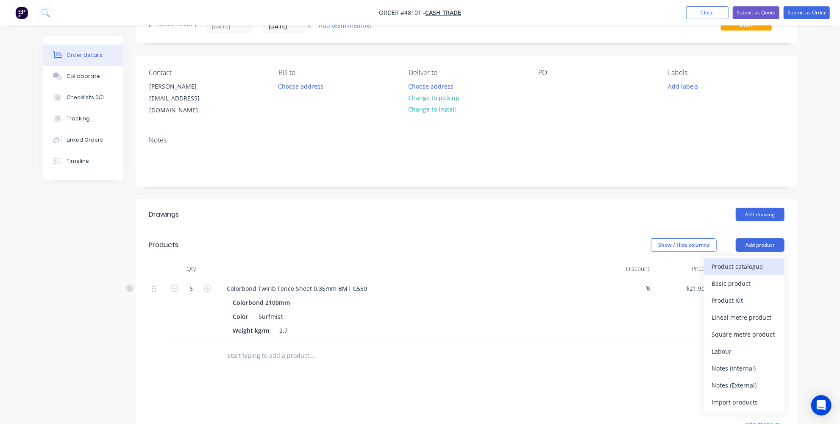
click at [729, 260] on div "Product catalogue" at bounding box center [743, 266] width 65 height 12
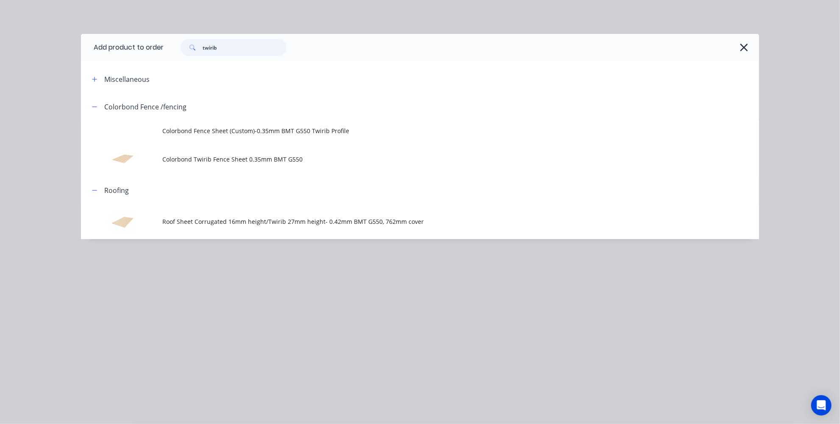
drag, startPoint x: 275, startPoint y: 46, endPoint x: 143, endPoint y: 38, distance: 132.8
click at [136, 39] on header "Add product to order twirib" at bounding box center [420, 47] width 678 height 27
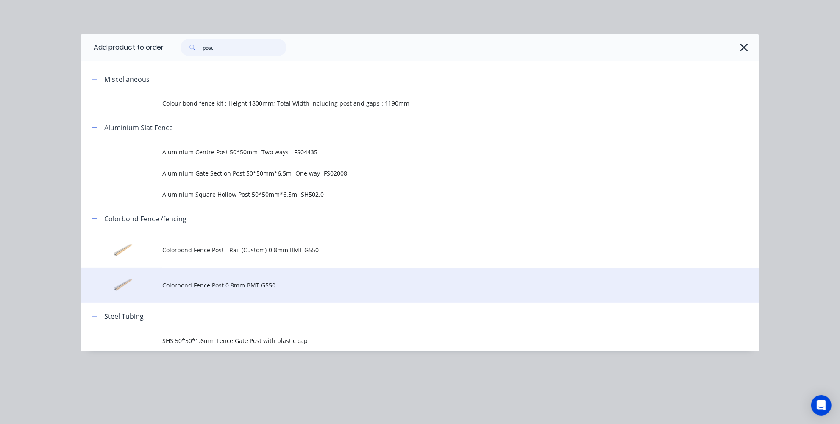
type input "post"
click at [229, 287] on span "Colorbond Fence Post 0.8mm BMT G550" at bounding box center [400, 284] width 477 height 9
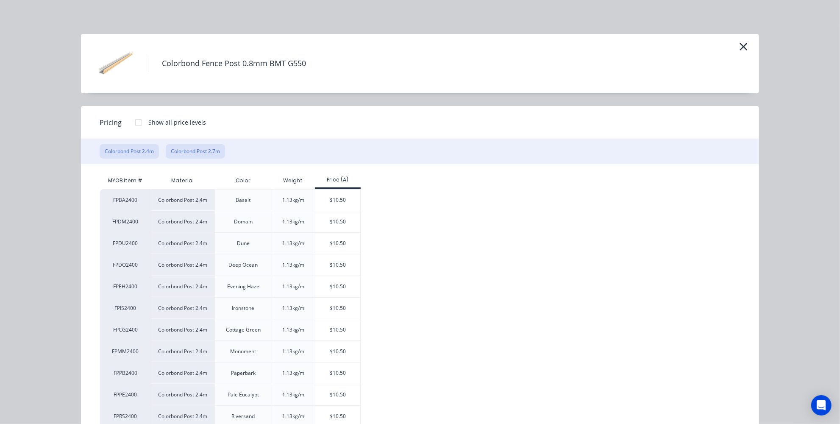
click at [196, 150] on button "Colorbond Post 2.7m" at bounding box center [195, 151] width 59 height 14
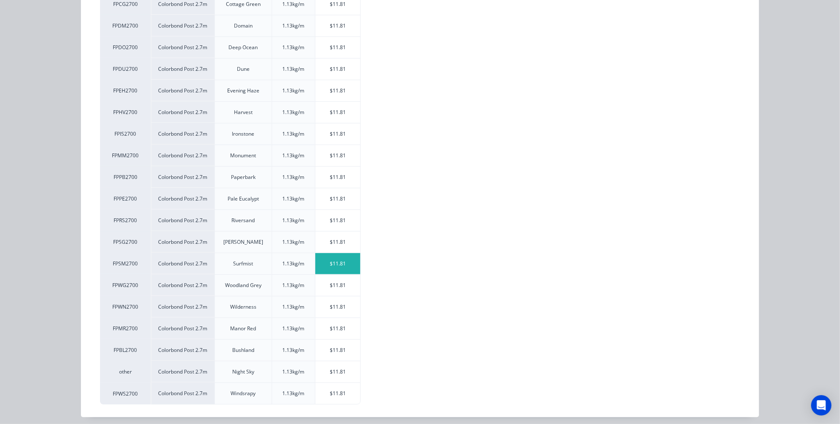
scroll to position [217, 0]
click at [324, 259] on div "$11.81" at bounding box center [337, 263] width 45 height 21
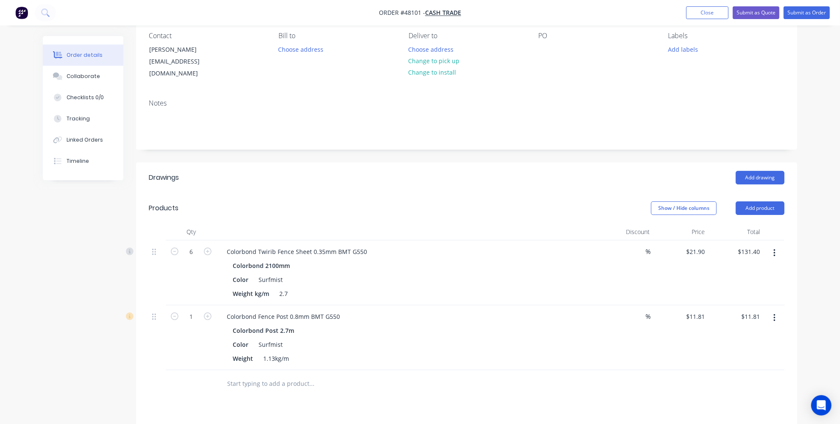
scroll to position [115, 0]
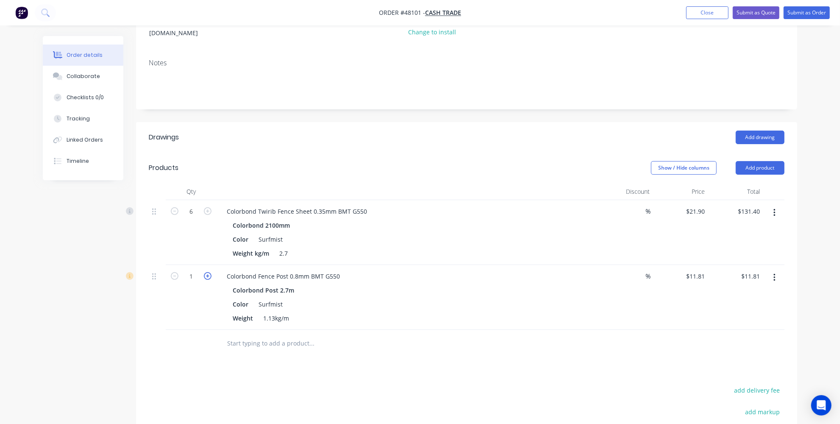
click at [208, 272] on icon "button" at bounding box center [208, 276] width 8 height 8
type input "2"
type input "$23.62"
click at [208, 272] on icon "button" at bounding box center [208, 276] width 8 height 8
type input "3"
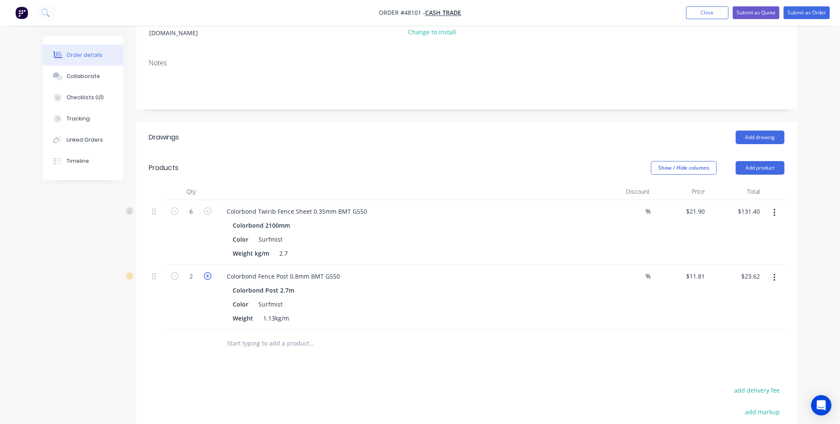
type input "$35.43"
click at [208, 272] on icon "button" at bounding box center [208, 276] width 8 height 8
type input "4"
type input "$47.24"
click at [210, 365] on div "Drawings Add drawing Products Show / Hide columns Add product Qty Discount Pric…" at bounding box center [466, 332] width 661 height 420
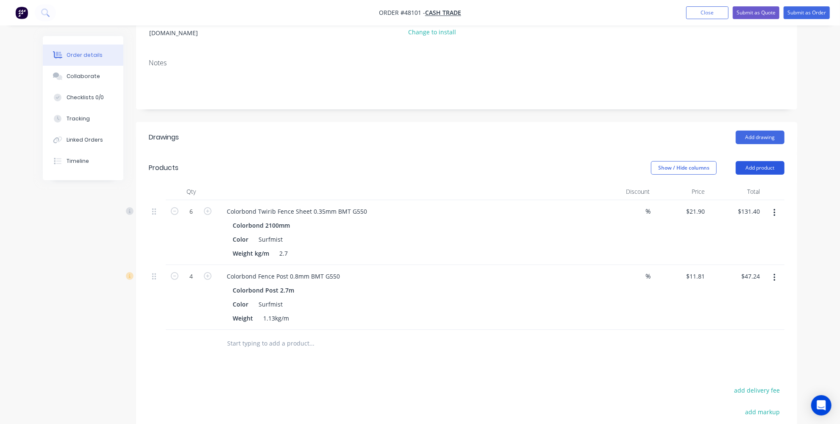
click at [764, 161] on button "Add product" at bounding box center [759, 168] width 49 height 14
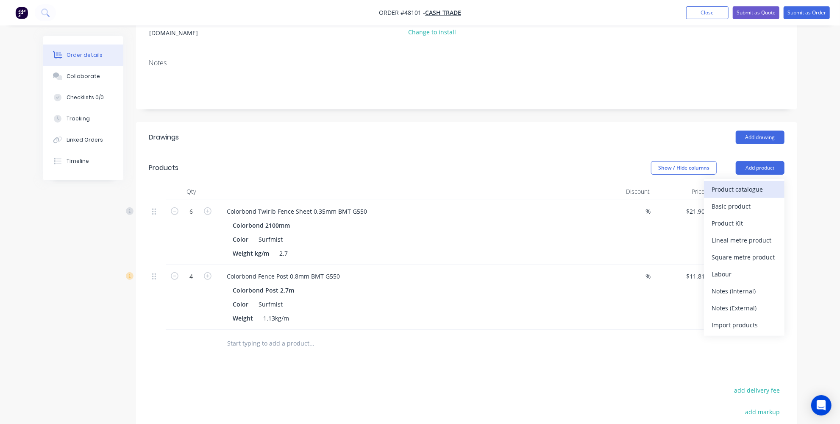
click at [726, 185] on button "Product catalogue" at bounding box center [744, 189] width 80 height 17
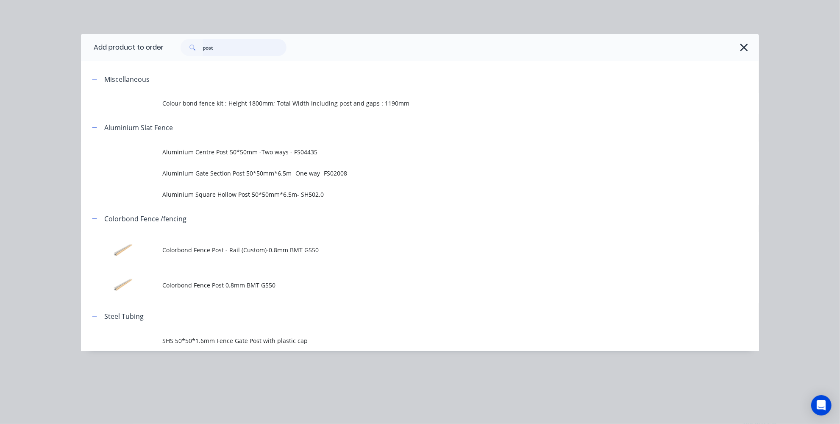
click at [227, 50] on input "post" at bounding box center [244, 47] width 84 height 17
type input "p"
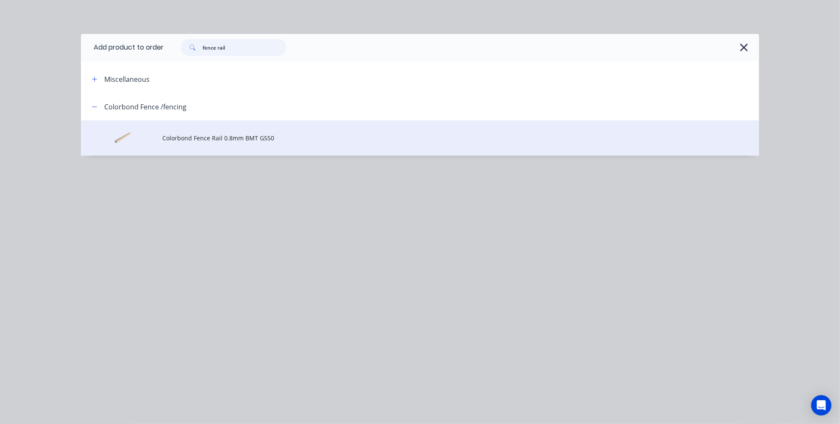
type input "fence rail"
click at [236, 135] on span "Colorbond Fence Rail 0.8mm BMT G550" at bounding box center [400, 137] width 477 height 9
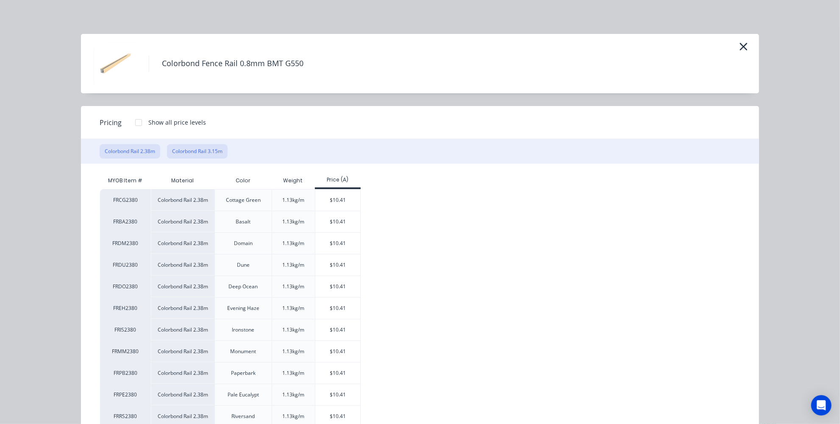
click at [217, 155] on button "Colorbond Rail 3.15m" at bounding box center [197, 151] width 61 height 14
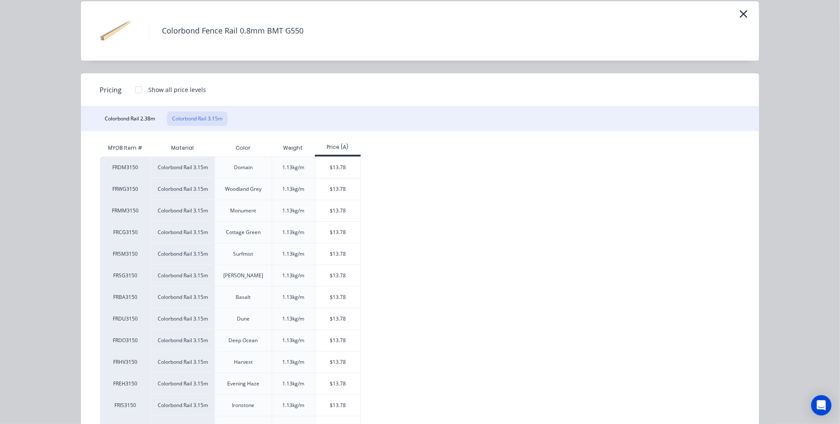
scroll to position [77, 0]
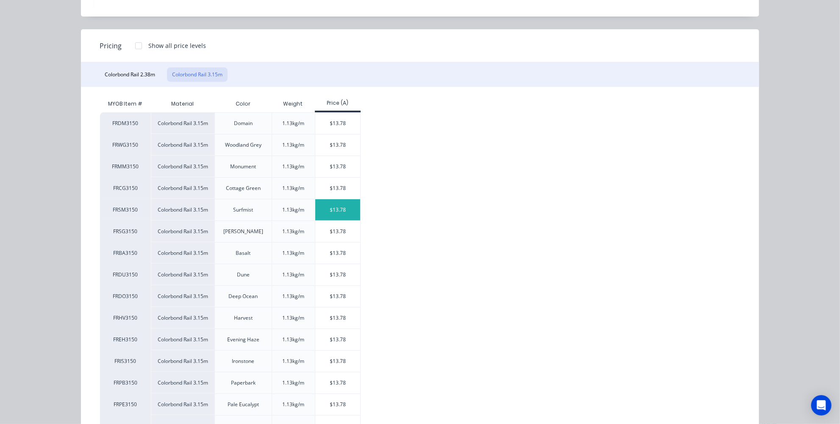
click at [348, 202] on div "$13.78" at bounding box center [337, 209] width 45 height 21
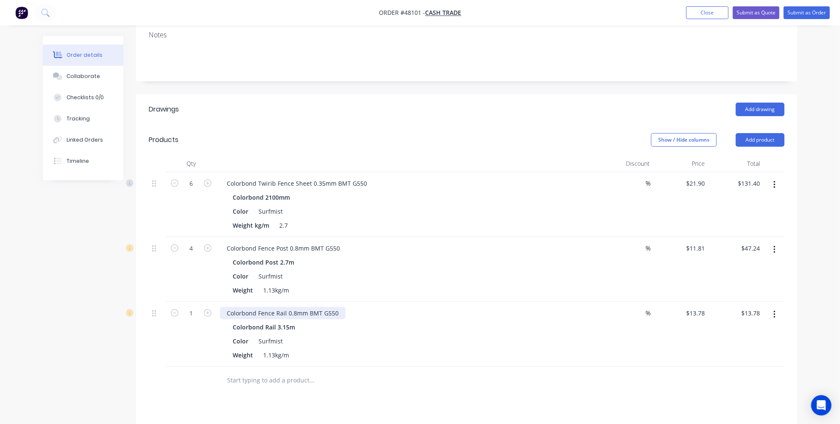
scroll to position [154, 0]
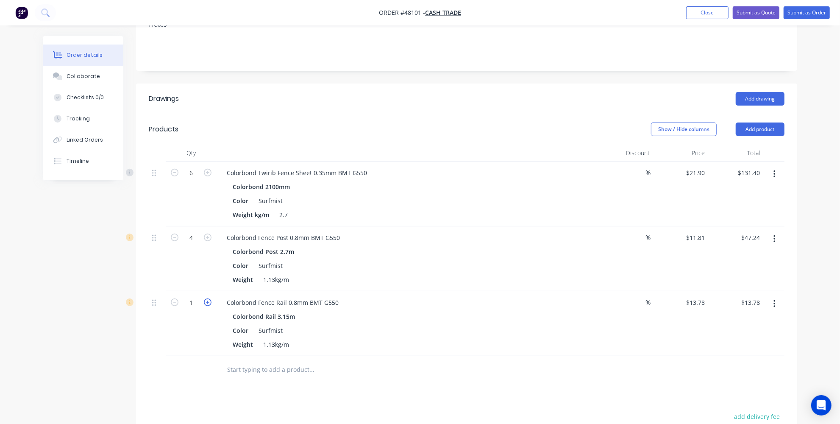
click at [208, 298] on icon "button" at bounding box center [208, 302] width 8 height 8
type input "2"
type input "$27.56"
click at [208, 298] on icon "button" at bounding box center [208, 302] width 8 height 8
type input "3"
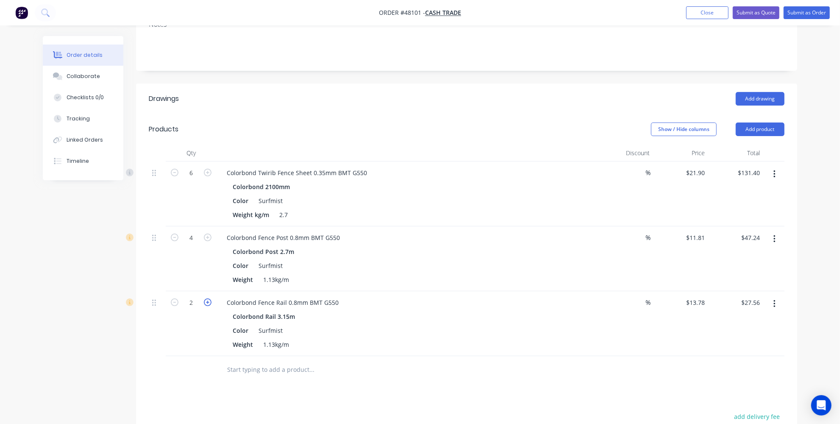
type input "$41.34"
click at [176, 298] on icon "button" at bounding box center [175, 302] width 8 height 8
type input "2"
type input "$27.56"
click at [759, 122] on button "Add product" at bounding box center [759, 129] width 49 height 14
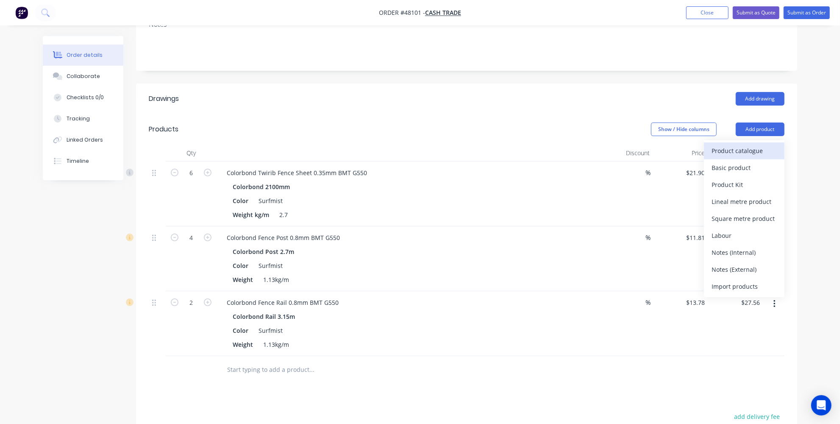
click at [742, 144] on div "Product catalogue" at bounding box center [743, 150] width 65 height 12
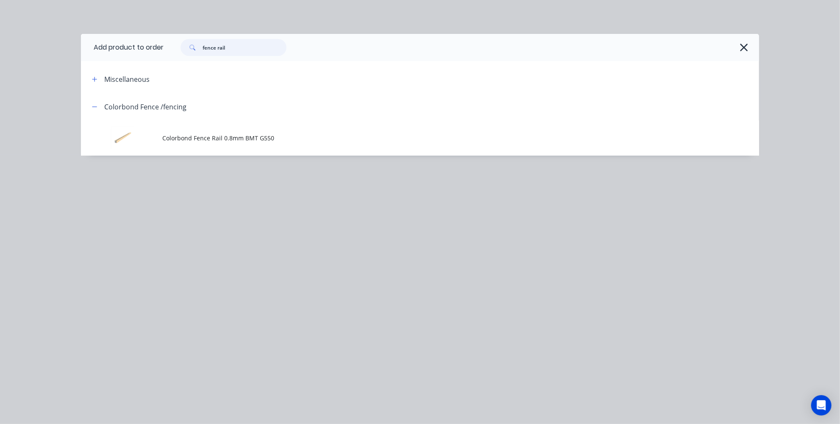
drag, startPoint x: 269, startPoint y: 40, endPoint x: 159, endPoint y: 46, distance: 109.8
click at [160, 46] on header "Add product to order fence rail" at bounding box center [420, 47] width 678 height 27
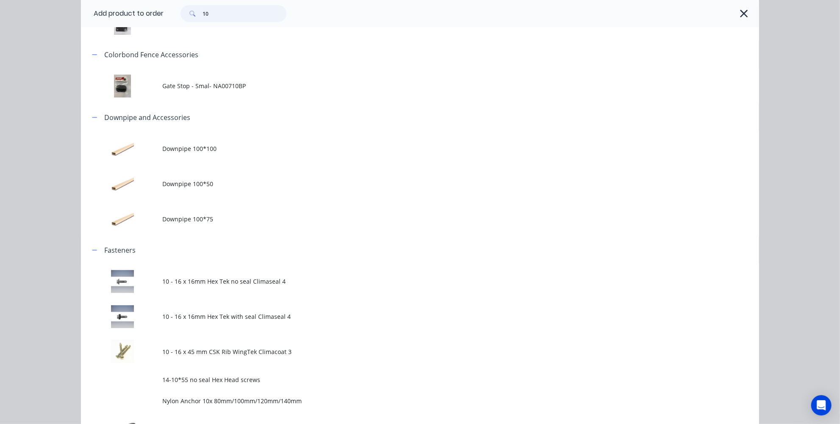
scroll to position [231, 0]
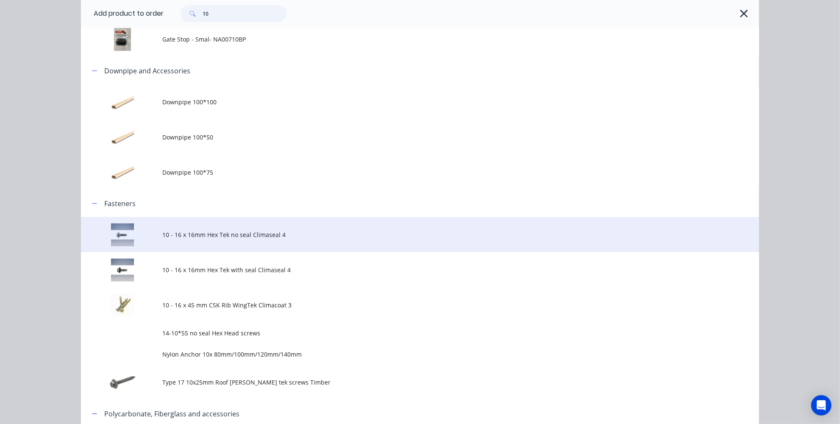
type input "10"
click at [261, 236] on span "10 - 16 x 16mm Hex Tek no seal Climaseal 4" at bounding box center [400, 234] width 477 height 9
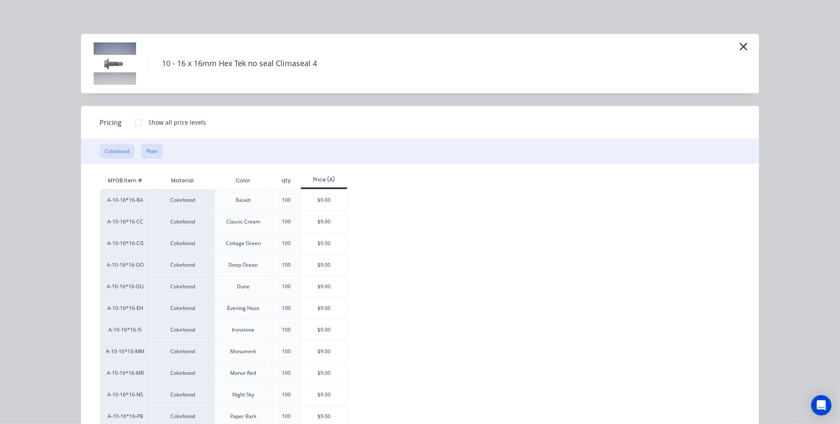
drag, startPoint x: 154, startPoint y: 142, endPoint x: 149, endPoint y: 151, distance: 10.6
click at [150, 150] on div "Colorbond Plain" at bounding box center [420, 151] width 678 height 25
click at [151, 150] on button "Plain" at bounding box center [152, 151] width 22 height 14
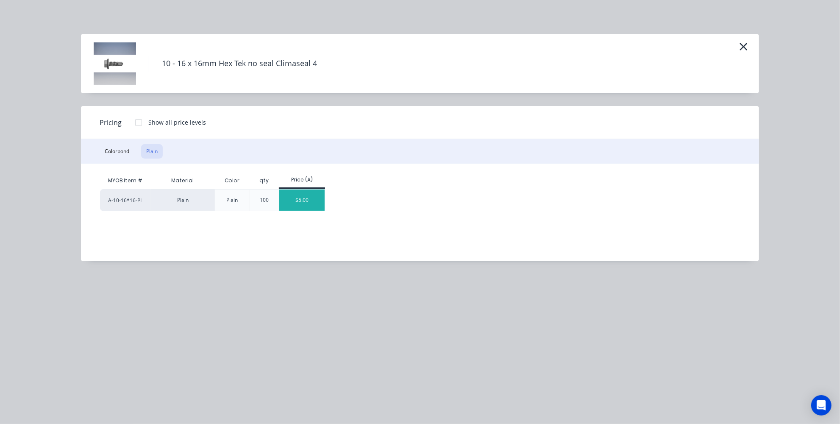
click at [301, 199] on div "$5.00" at bounding box center [301, 199] width 45 height 21
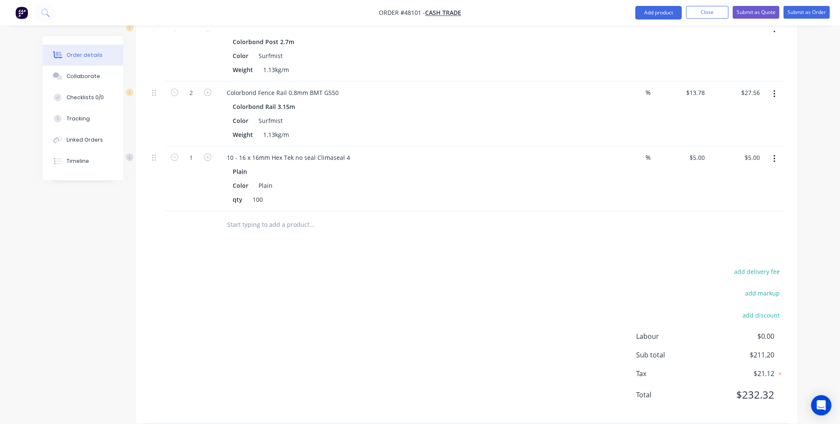
scroll to position [287, 0]
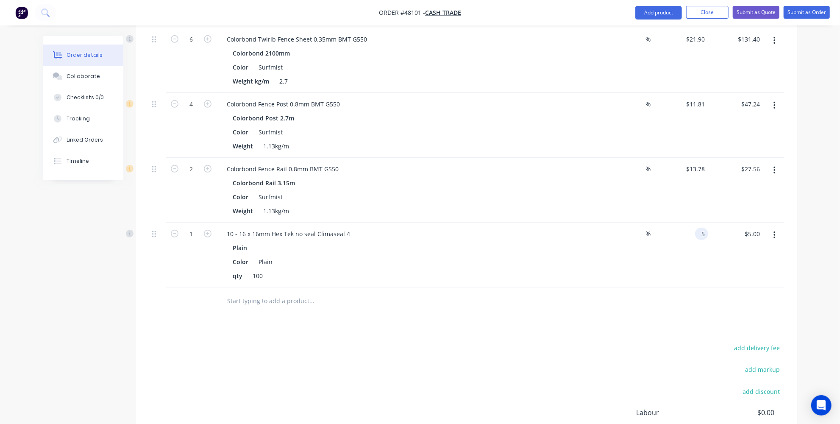
click at [704, 227] on input "5" at bounding box center [703, 233] width 10 height 12
type input "$0.00"
click at [682, 298] on div at bounding box center [466, 301] width 635 height 28
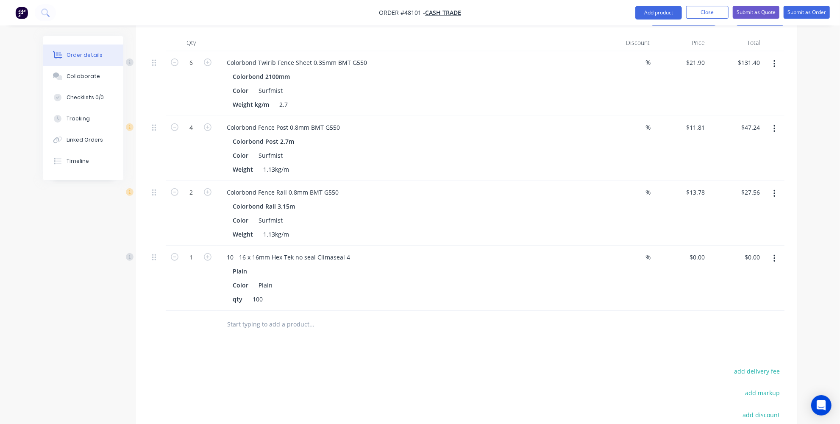
scroll to position [249, 0]
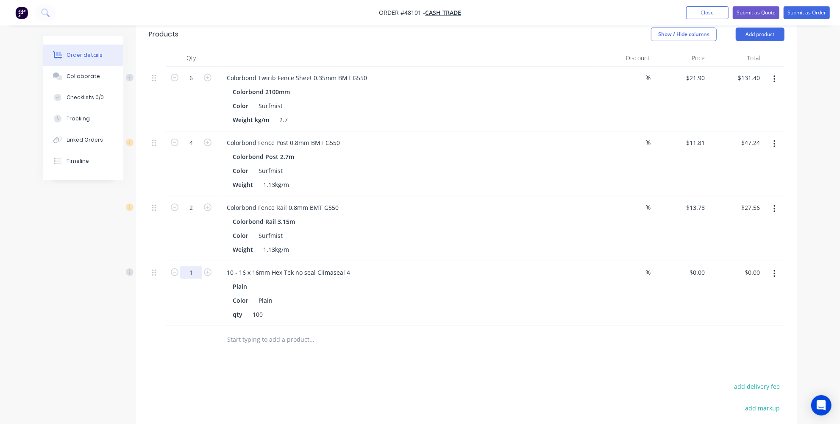
click at [193, 84] on input "1" at bounding box center [191, 78] width 22 height 13
click at [226, 365] on div "Drawings Add drawing Products Show / Hide columns Add product Qty Discount Pric…" at bounding box center [466, 263] width 661 height 549
click at [197, 84] on input "0.2" at bounding box center [191, 78] width 22 height 13
click at [200, 84] on input "0.2" at bounding box center [191, 78] width 22 height 13
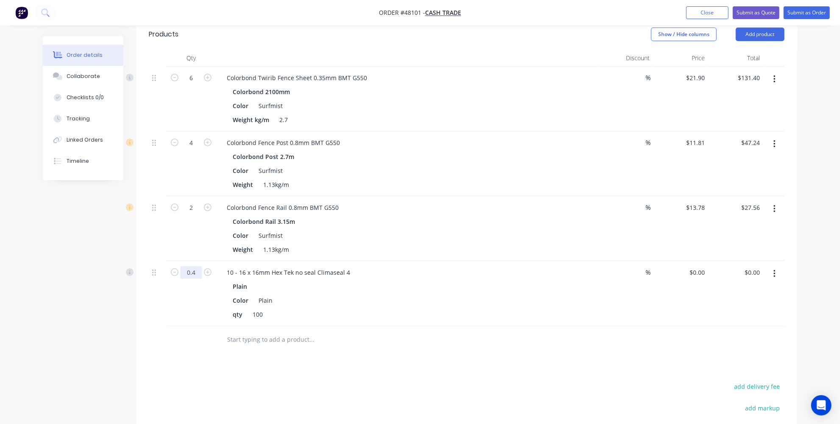
type input "0.4"
click at [234, 333] on input "text" at bounding box center [311, 339] width 169 height 17
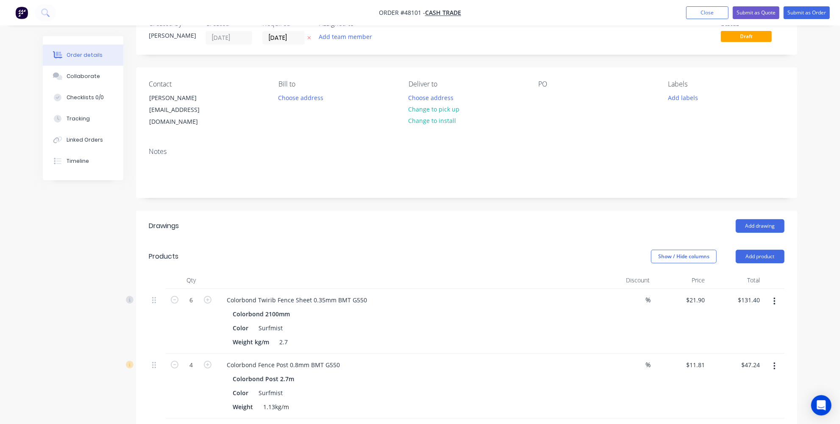
scroll to position [0, 0]
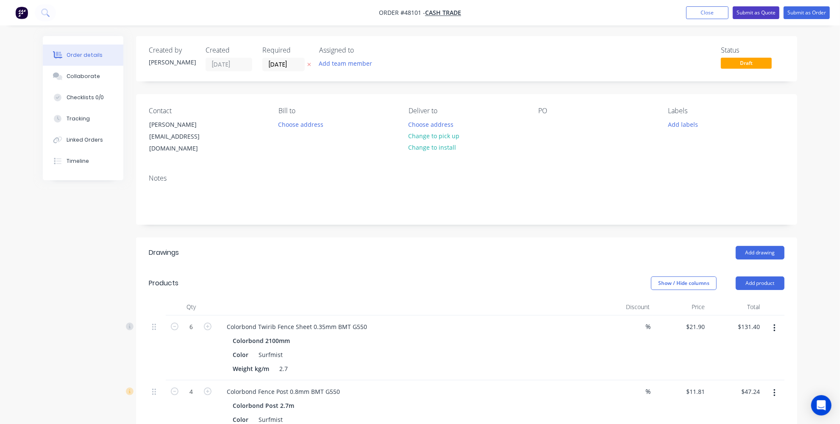
click at [754, 14] on button "Submit as Quote" at bounding box center [755, 12] width 47 height 13
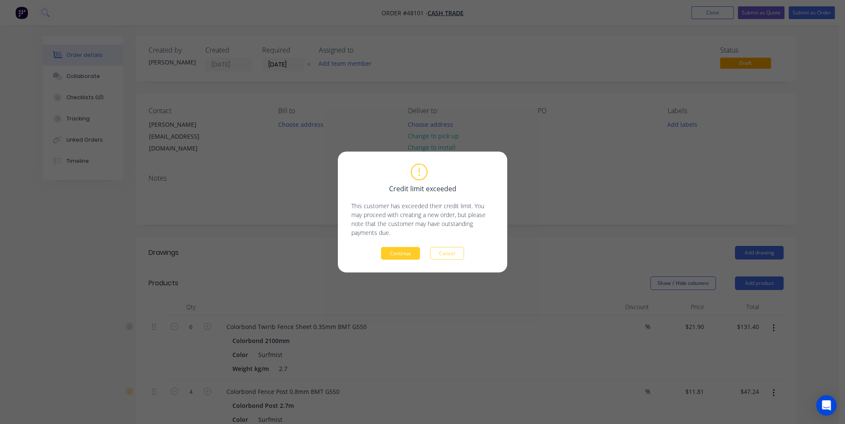
click at [398, 254] on button "Continue" at bounding box center [400, 253] width 39 height 13
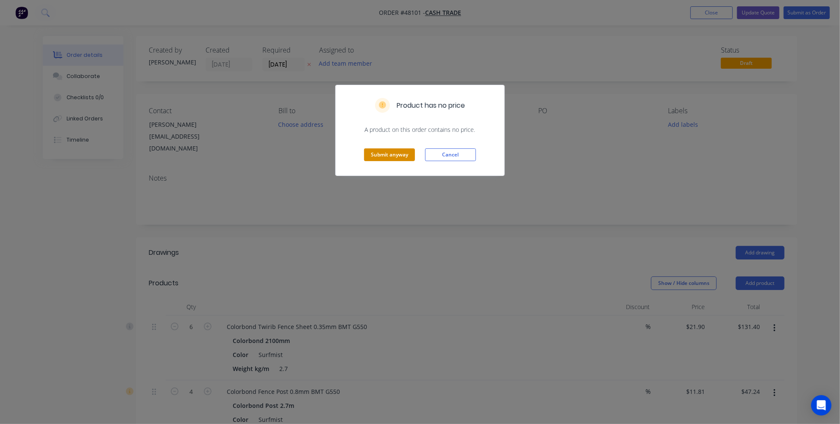
click at [407, 155] on button "Submit anyway" at bounding box center [389, 154] width 51 height 13
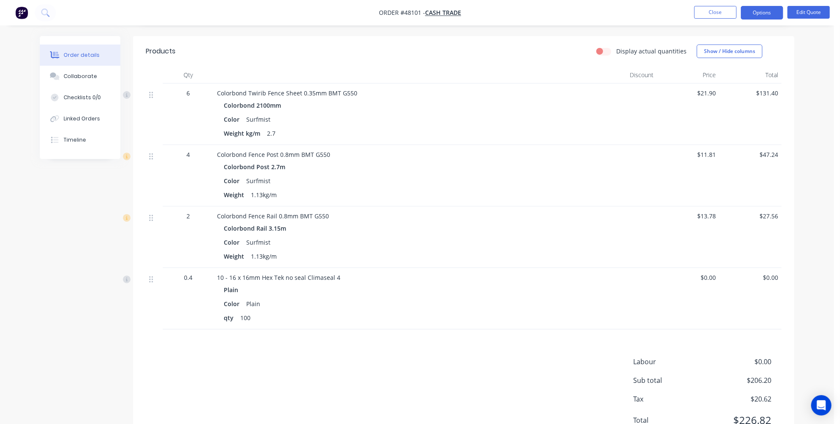
scroll to position [192, 0]
click at [806, 12] on button "Edit Quote" at bounding box center [808, 12] width 42 height 13
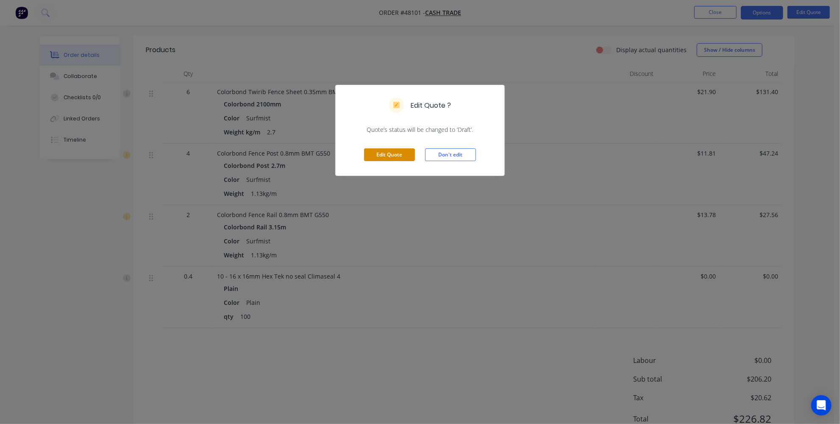
click at [402, 153] on button "Edit Quote" at bounding box center [389, 154] width 51 height 13
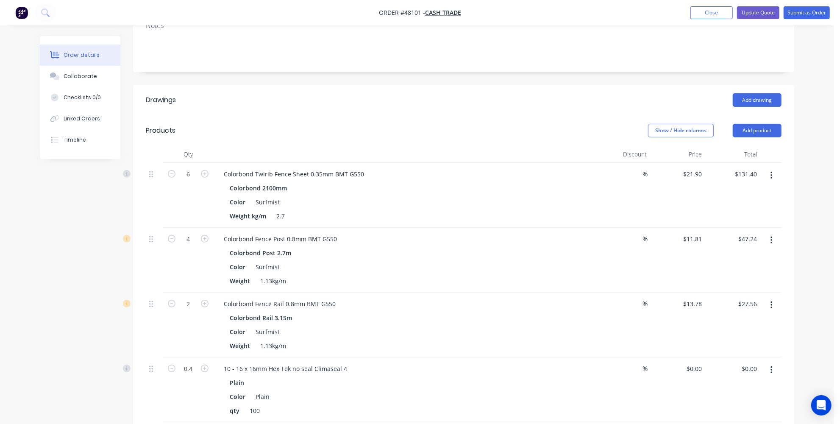
scroll to position [154, 0]
drag, startPoint x: 282, startPoint y: 292, endPoint x: 222, endPoint y: 286, distance: 60.0
click at [222, 296] on div "Colorbond Fence Rail 0.8mm BMT G550" at bounding box center [279, 302] width 125 height 12
copy div "Colorbond Fence Rail"
click at [767, 296] on button "button" at bounding box center [771, 303] width 20 height 15
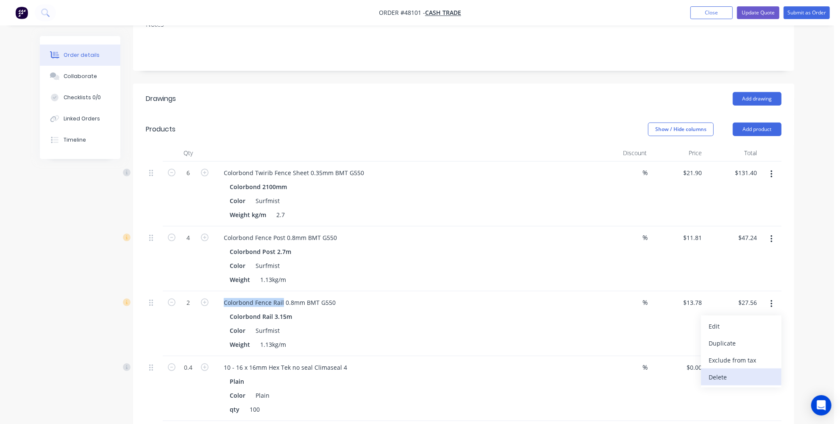
click at [715, 371] on div "Delete" at bounding box center [740, 377] width 65 height 12
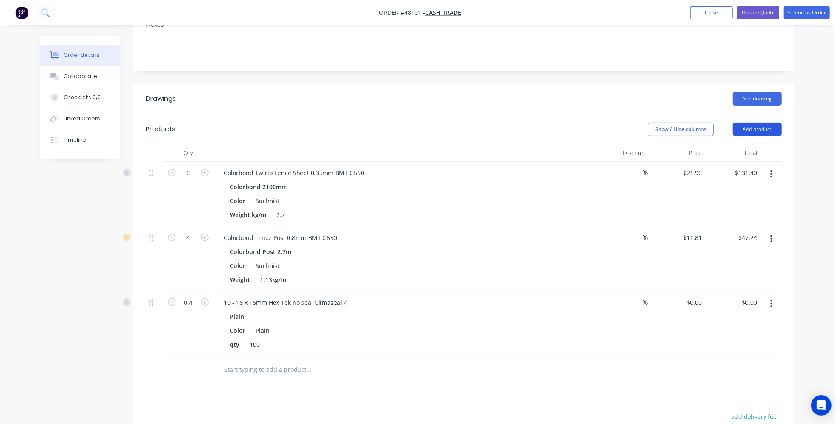
click at [748, 122] on button "Add product" at bounding box center [756, 129] width 49 height 14
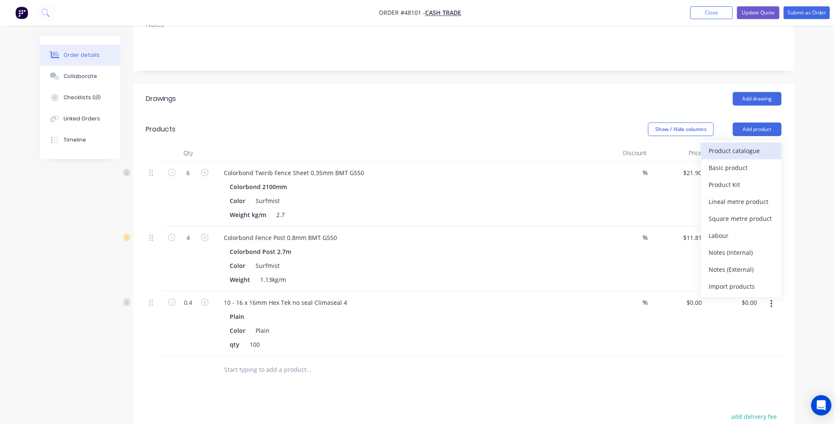
click at [716, 144] on div "Product catalogue" at bounding box center [740, 150] width 65 height 12
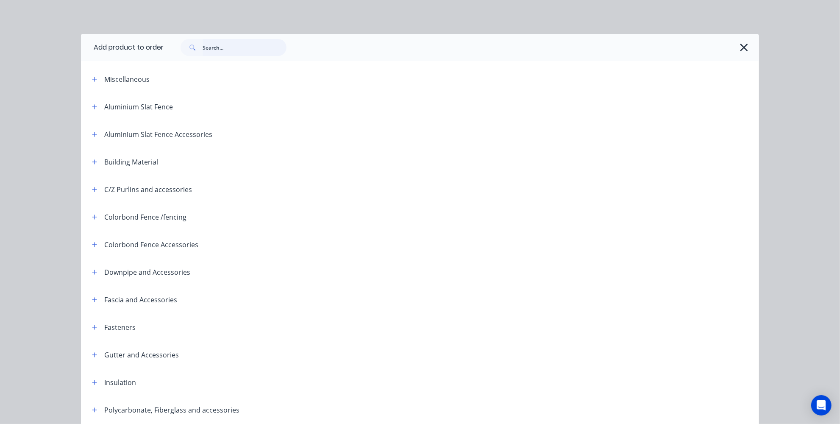
click at [265, 44] on input "text" at bounding box center [244, 47] width 84 height 17
paste input "Colorbond Fence Rail"
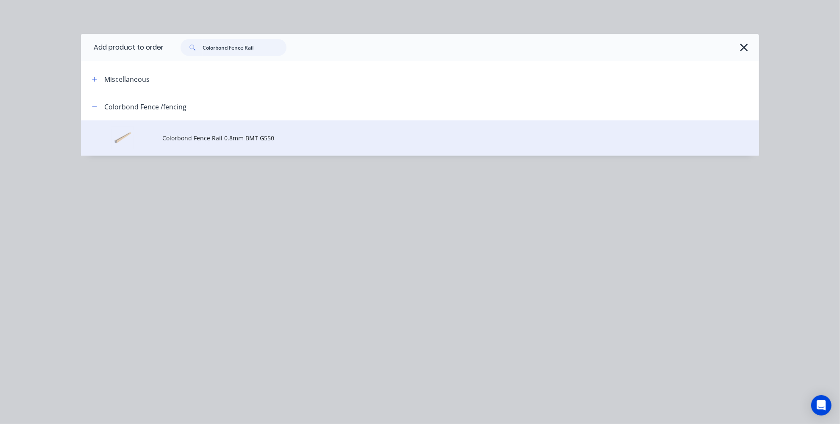
type input "Colorbond Fence Rail"
click at [208, 136] on span "Colorbond Fence Rail 0.8mm BMT G550" at bounding box center [400, 137] width 477 height 9
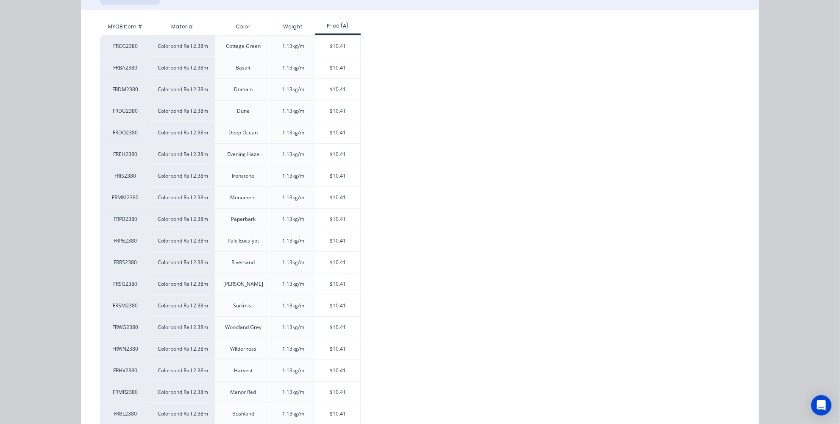
scroll to position [192, 0]
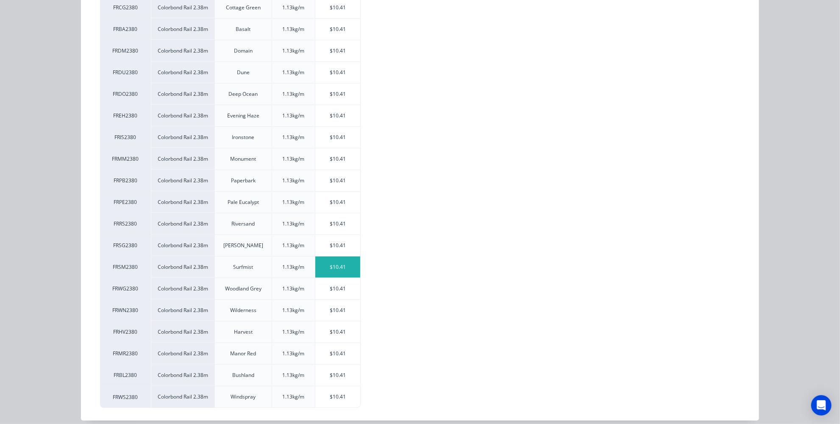
click at [324, 256] on div "$10.41" at bounding box center [337, 266] width 45 height 21
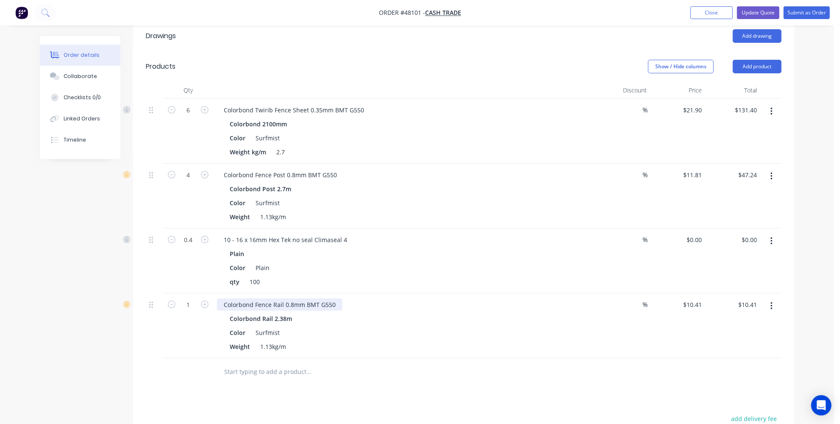
scroll to position [231, 0]
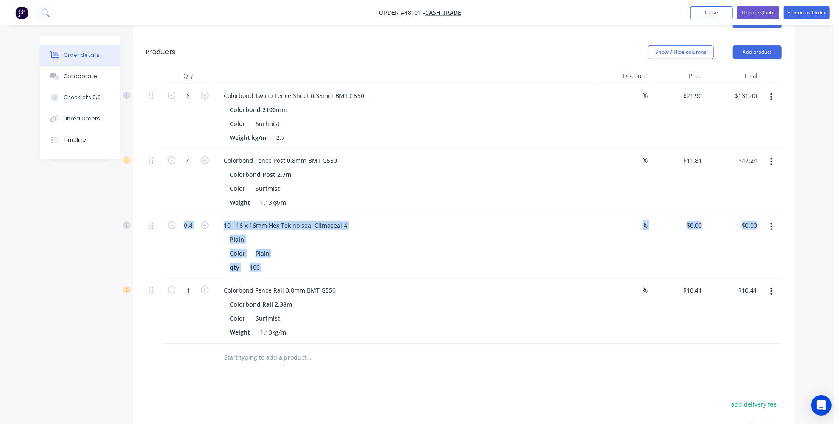
drag, startPoint x: 147, startPoint y: 279, endPoint x: 149, endPoint y: 255, distance: 24.2
click at [149, 255] on div "6 Colorbond Twirib Fence Sheet 0.35mm BMT G550 Colorbond 2100mm Color Surfmist …" at bounding box center [463, 213] width 635 height 259
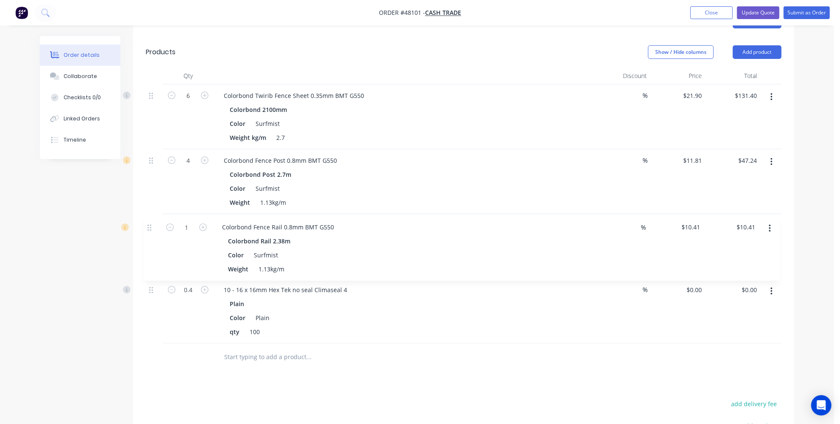
drag, startPoint x: 150, startPoint y: 281, endPoint x: 149, endPoint y: 216, distance: 64.4
click at [149, 216] on div "6 Colorbond Twirib Fence Sheet 0.35mm BMT G550 Colorbond 2100mm Color Surfmist …" at bounding box center [463, 213] width 635 height 259
click at [804, 209] on div "Order details Collaborate Checklists 0/0 Linked Orders Timeline Order details C…" at bounding box center [417, 168] width 834 height 799
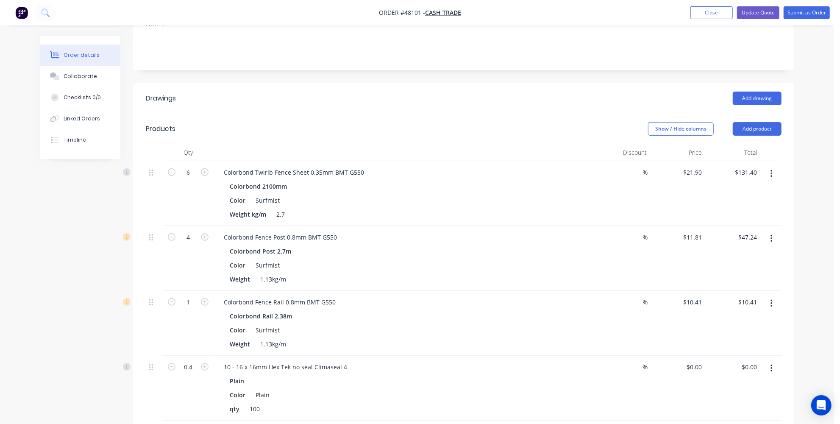
scroll to position [192, 0]
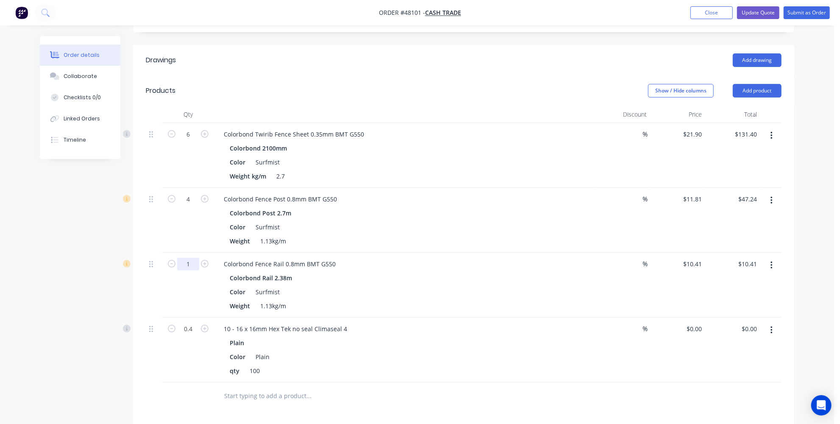
click at [190, 141] on input "1" at bounding box center [188, 134] width 22 height 13
type input "4"
type input "$41.64"
click at [214, 402] on div "Drawings Add drawing Products Show / Hide columns Add product Qty Discount Pric…" at bounding box center [463, 319] width 661 height 549
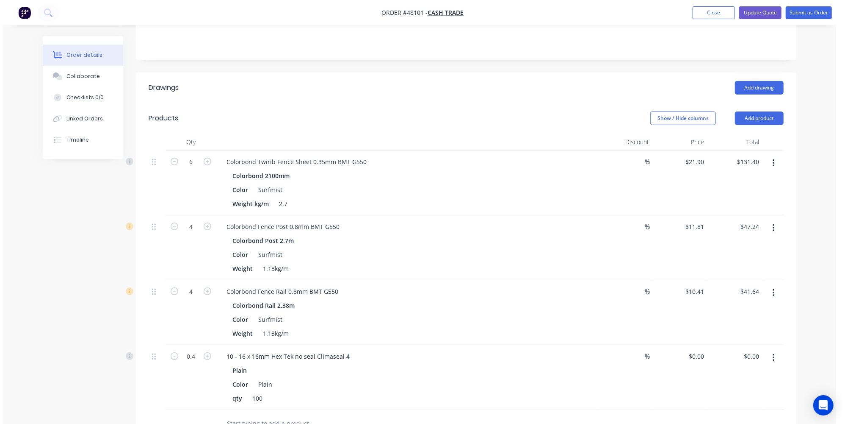
scroll to position [154, 0]
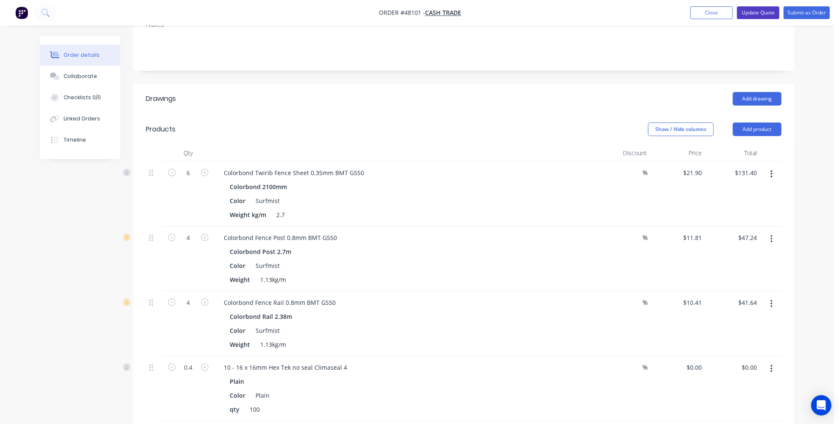
click at [772, 9] on button "Update Quote" at bounding box center [758, 12] width 42 height 13
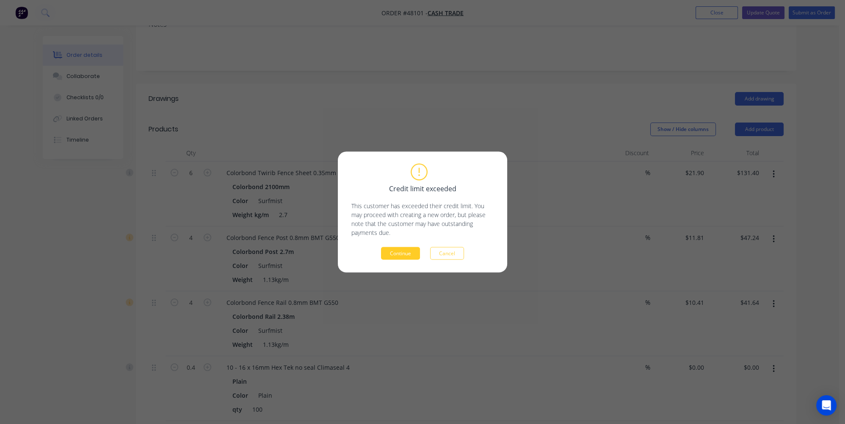
click at [399, 258] on button "Continue" at bounding box center [400, 253] width 39 height 13
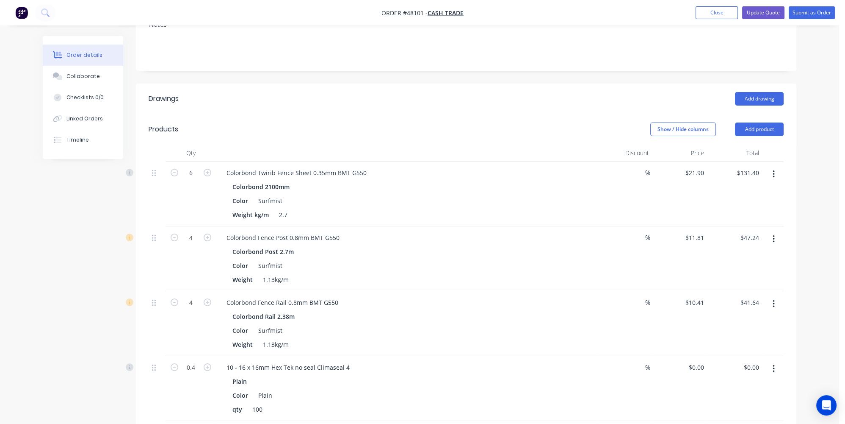
scroll to position [0, 0]
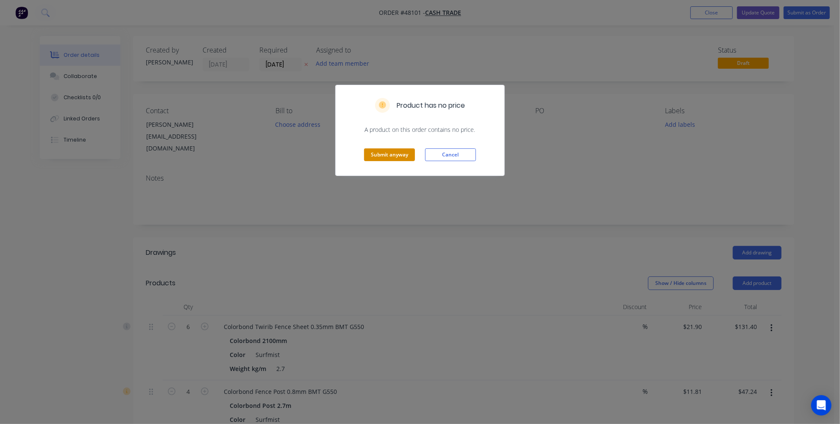
click at [407, 158] on button "Submit anyway" at bounding box center [389, 154] width 51 height 13
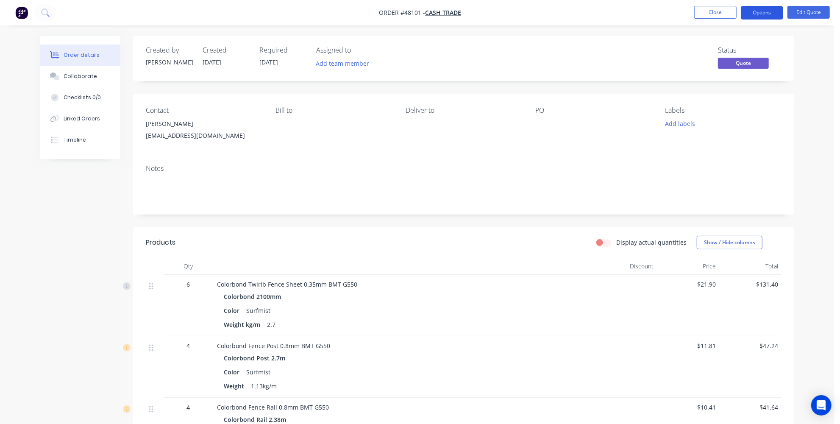
click at [762, 12] on button "Options" at bounding box center [761, 13] width 42 height 14
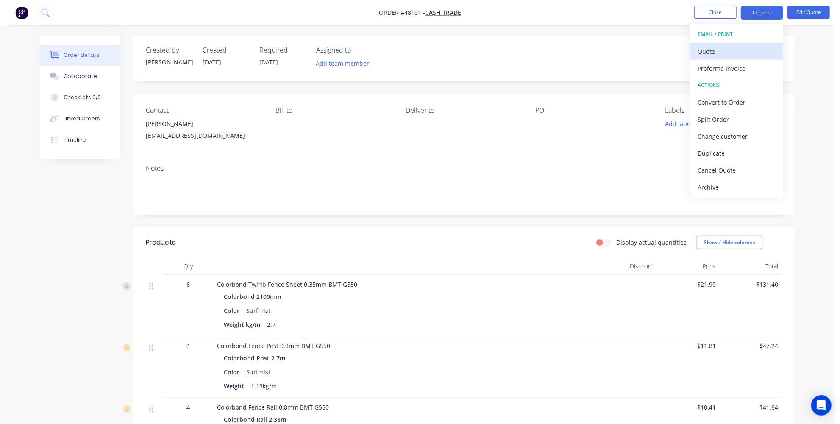
click at [716, 48] on div "Quote" at bounding box center [736, 51] width 78 height 12
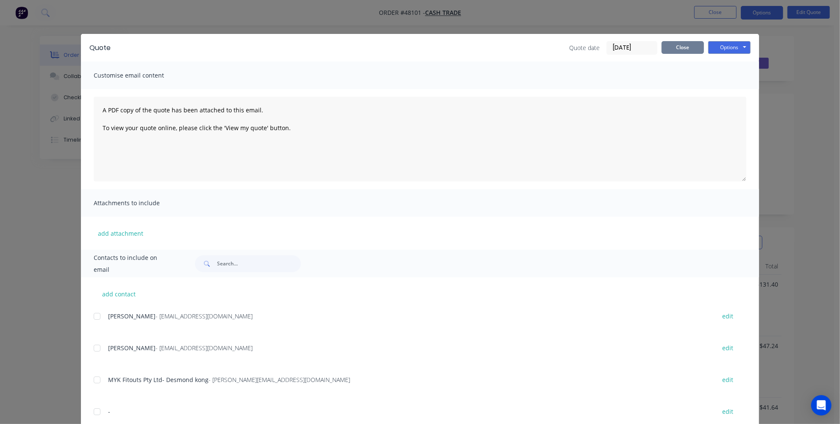
click at [685, 50] on button "Close" at bounding box center [682, 47] width 42 height 13
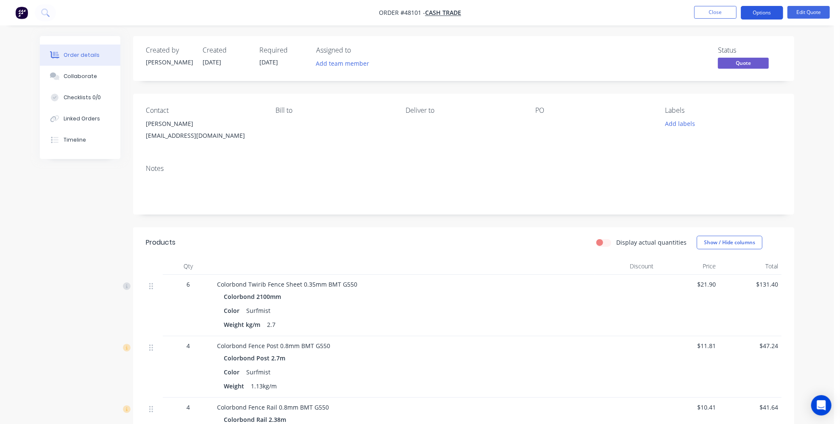
click at [763, 16] on button "Options" at bounding box center [761, 13] width 42 height 14
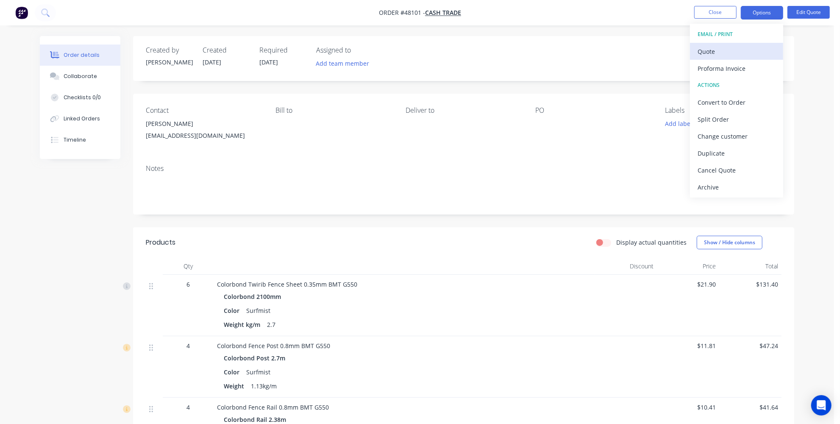
click at [734, 51] on div "Quote" at bounding box center [736, 51] width 78 height 12
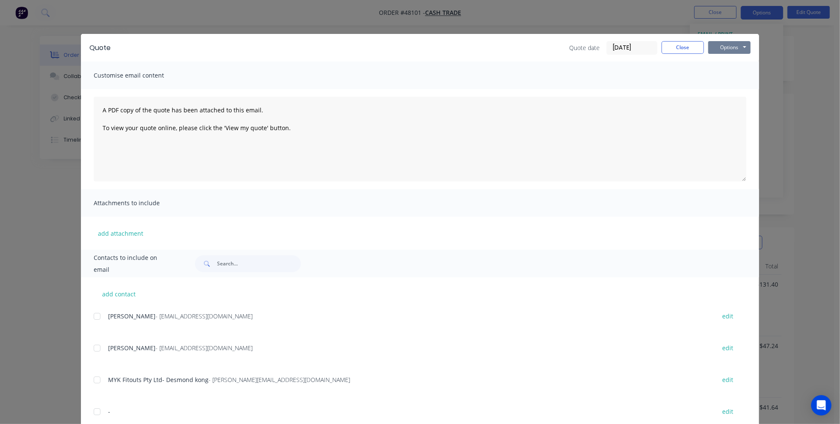
click at [718, 47] on button "Options" at bounding box center [729, 47] width 42 height 13
click at [722, 80] on button "Print" at bounding box center [735, 76] width 54 height 14
